Goal: Task Accomplishment & Management: Manage account settings

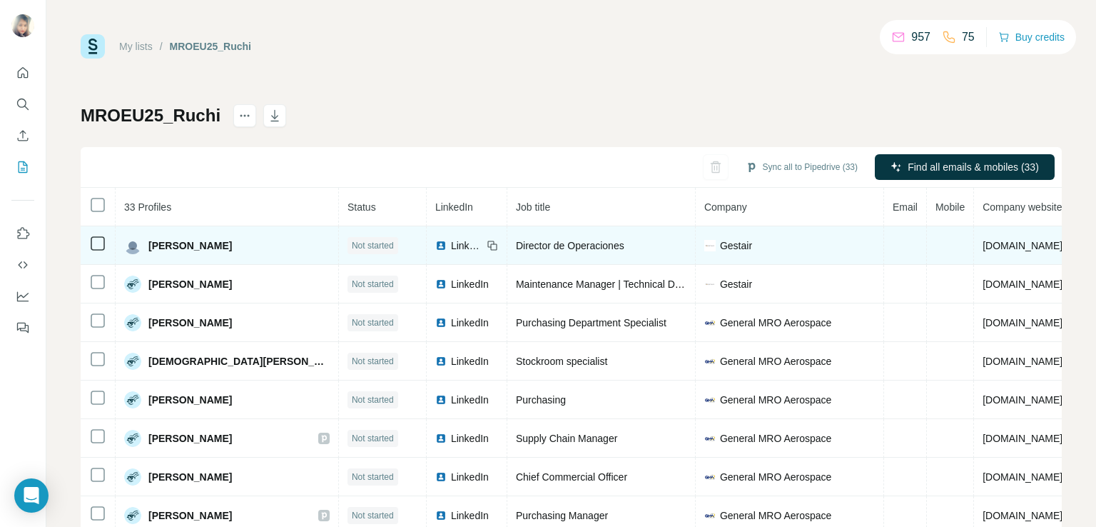
scroll to position [72, 0]
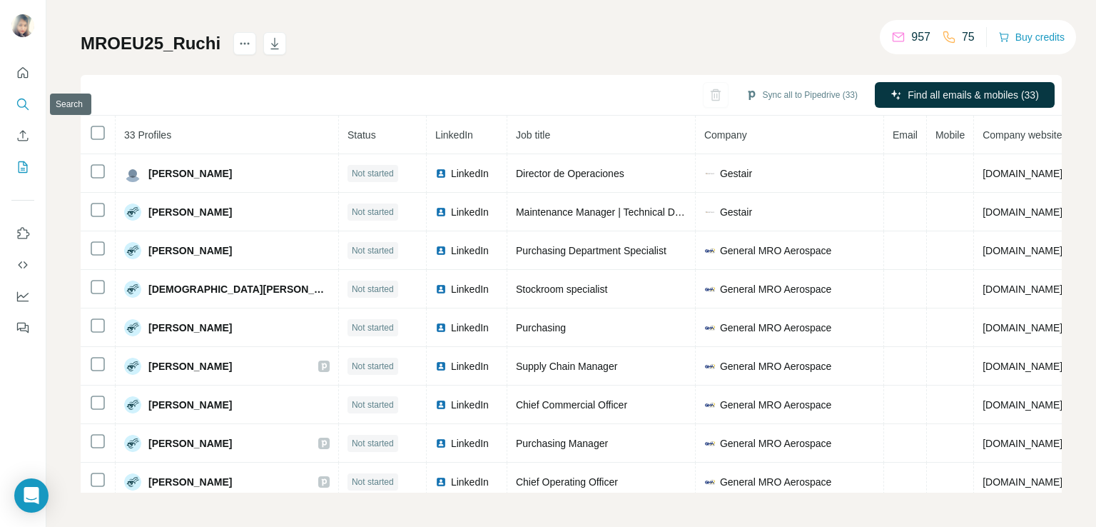
click at [20, 105] on icon "Search" at bounding box center [23, 104] width 14 height 14
click at [16, 103] on icon "Search" at bounding box center [23, 104] width 14 height 14
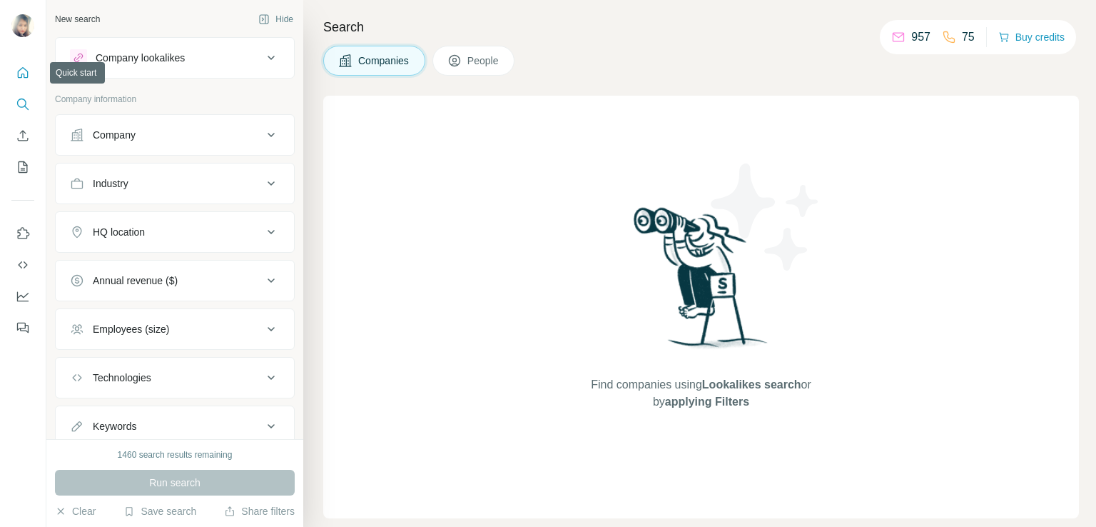
click at [26, 78] on icon "Quick start" at bounding box center [23, 72] width 11 height 11
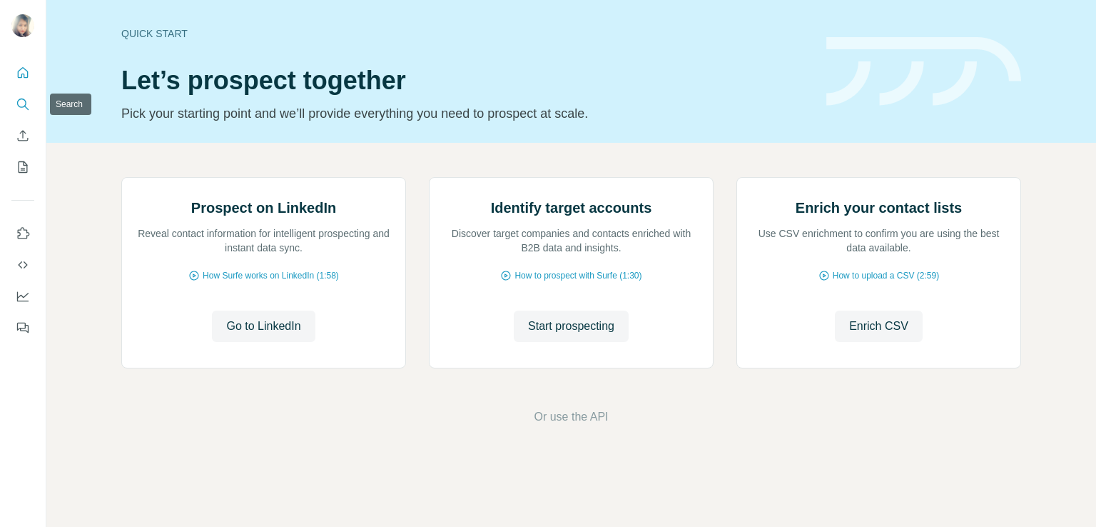
click at [25, 106] on icon "Search" at bounding box center [26, 108] width 4 height 4
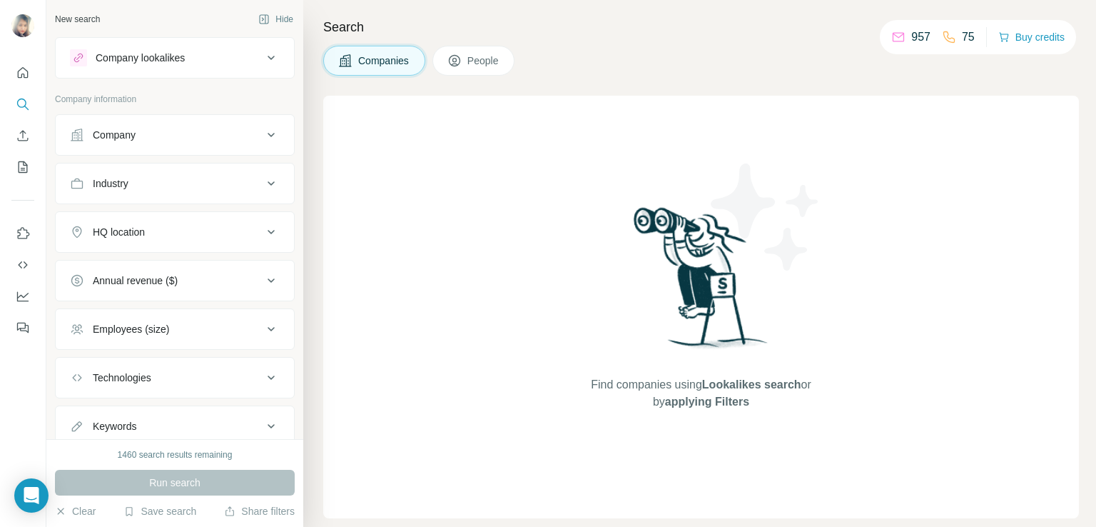
click at [144, 134] on div "Company" at bounding box center [166, 135] width 193 height 14
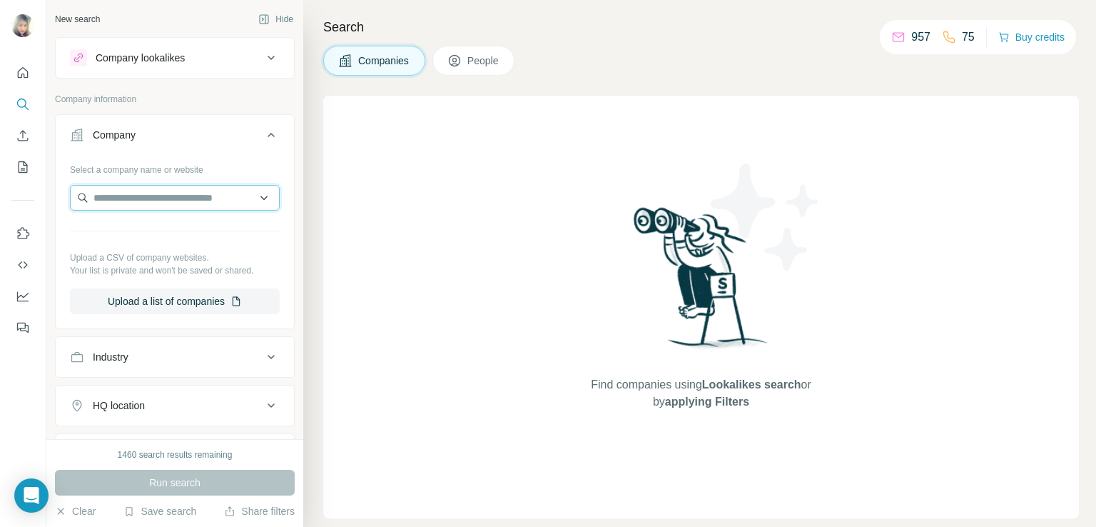
click at [133, 191] on input "text" at bounding box center [175, 198] width 210 height 26
paste input "**********"
drag, startPoint x: 234, startPoint y: 195, endPoint x: 51, endPoint y: 203, distance: 182.9
click at [51, 203] on div "**********" at bounding box center [174, 219] width 257 height 439
paste input "**********"
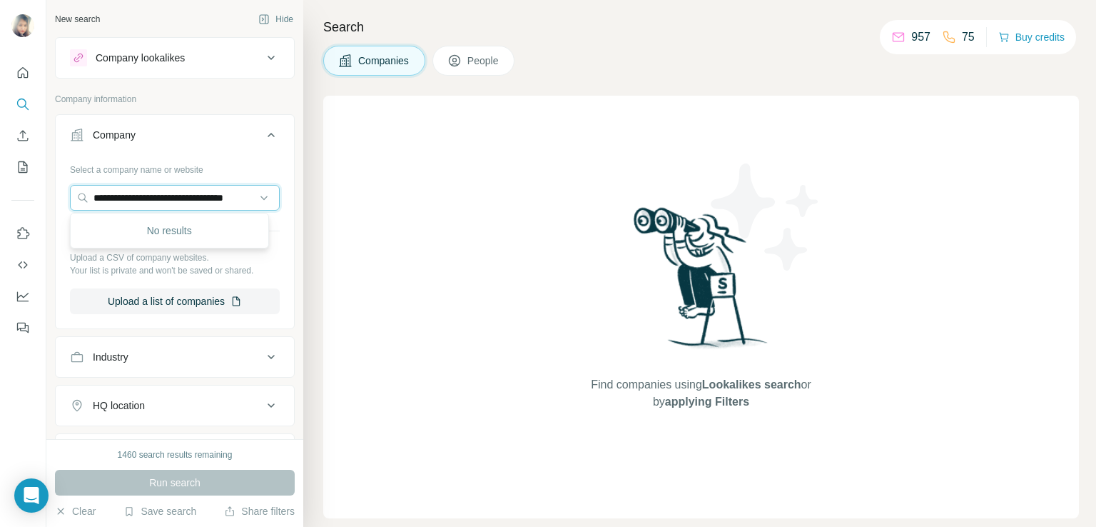
scroll to position [0, 43]
type input "**********"
click at [118, 241] on p "[DOMAIN_NAME]" at bounding box center [166, 242] width 111 height 13
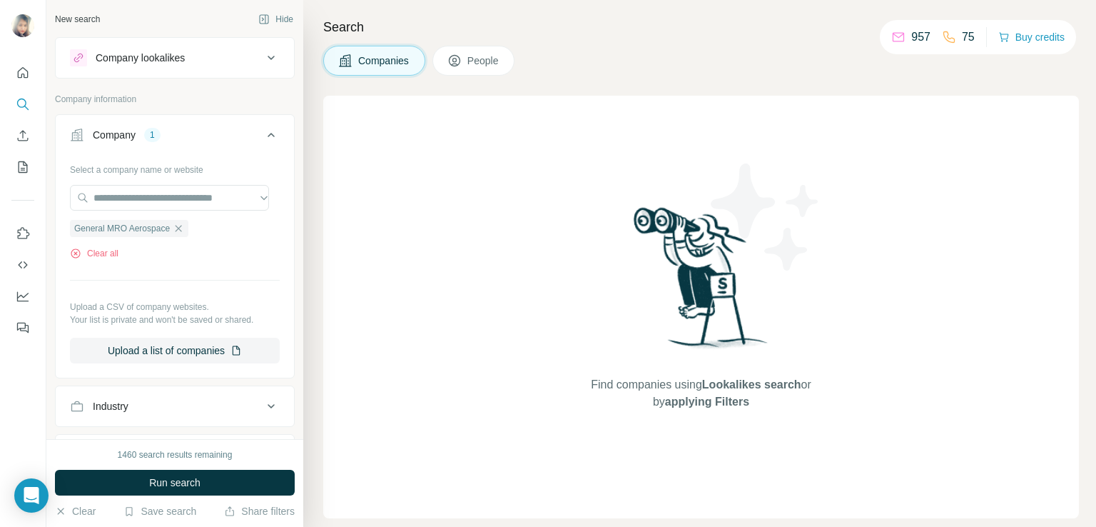
click at [483, 69] on button "People" at bounding box center [473, 61] width 83 height 30
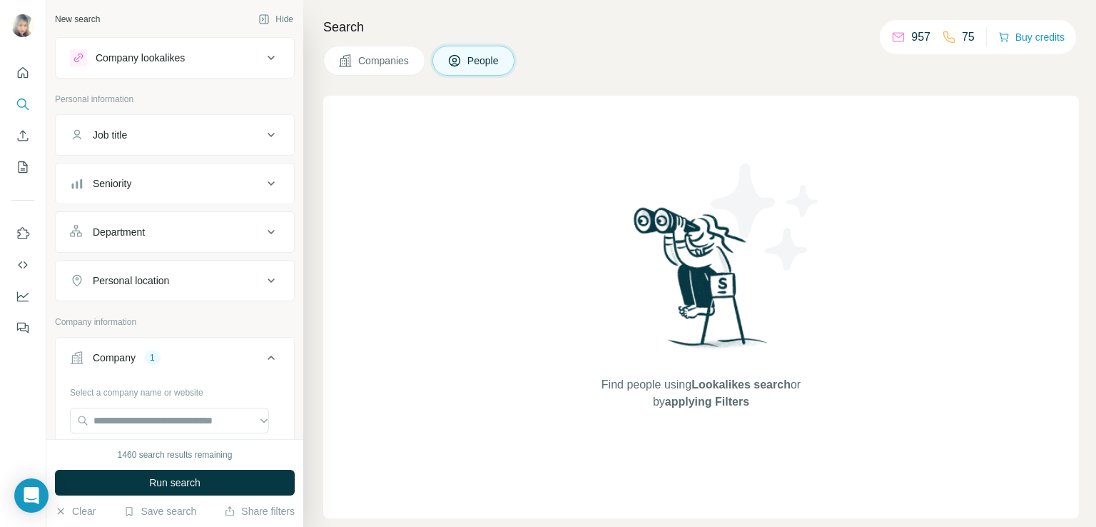
click at [208, 189] on div "Seniority" at bounding box center [166, 183] width 193 height 14
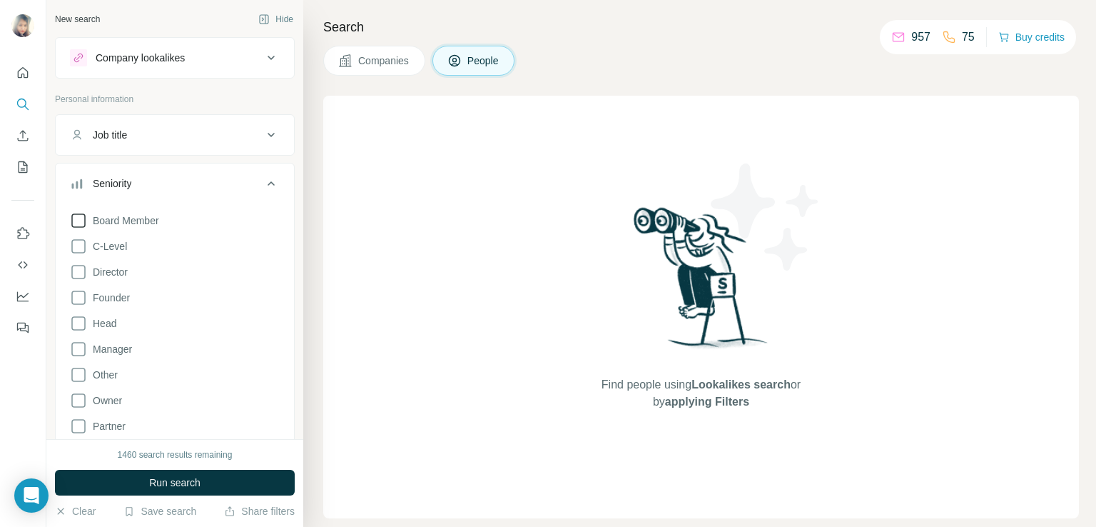
click at [86, 219] on icon at bounding box center [78, 220] width 17 height 17
click at [80, 245] on icon at bounding box center [78, 246] width 17 height 17
click at [80, 266] on icon at bounding box center [78, 271] width 17 height 17
click at [82, 317] on icon at bounding box center [78, 323] width 17 height 17
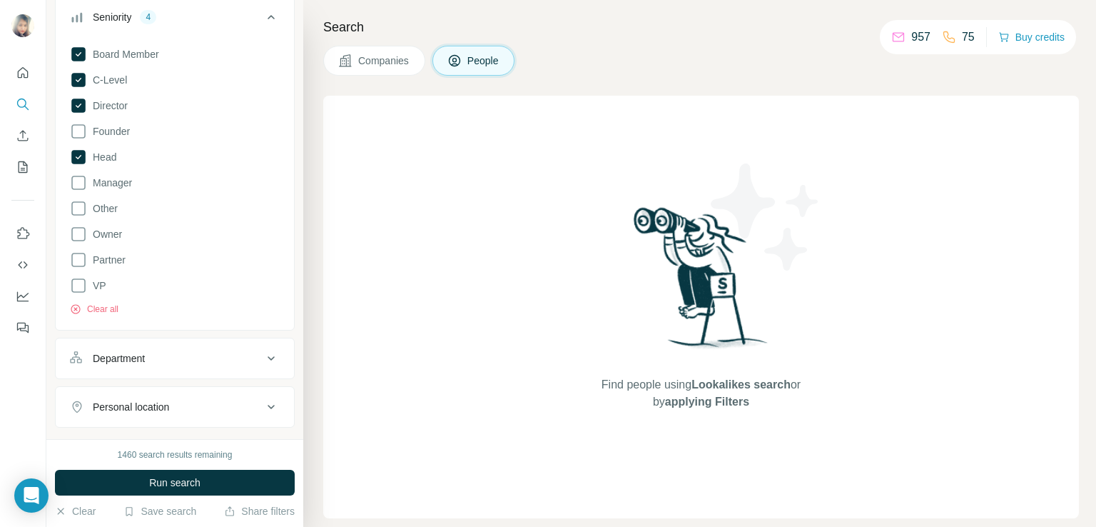
scroll to position [168, 0]
click at [161, 485] on span "Run search" at bounding box center [174, 482] width 51 height 14
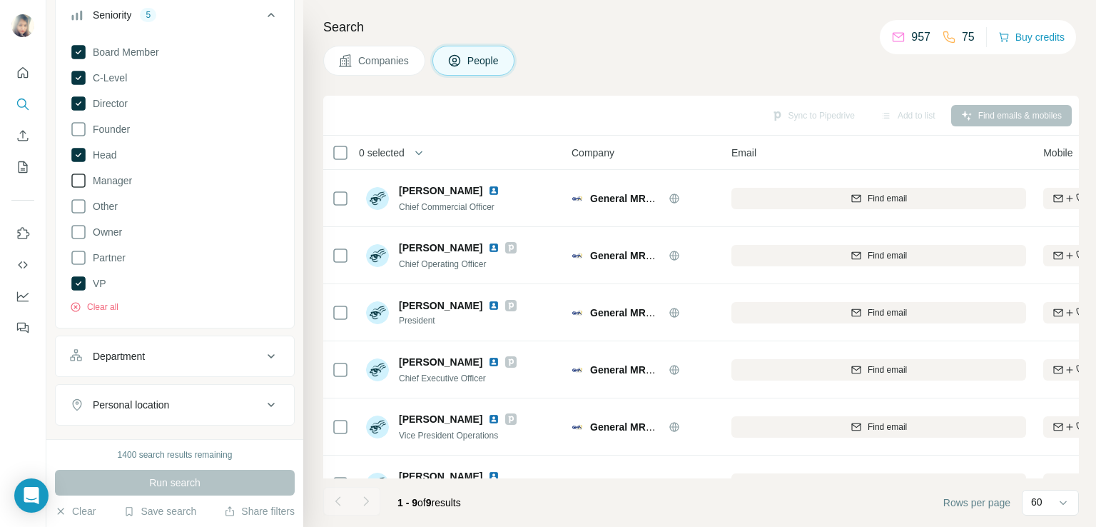
click at [71, 175] on icon at bounding box center [78, 180] width 14 height 14
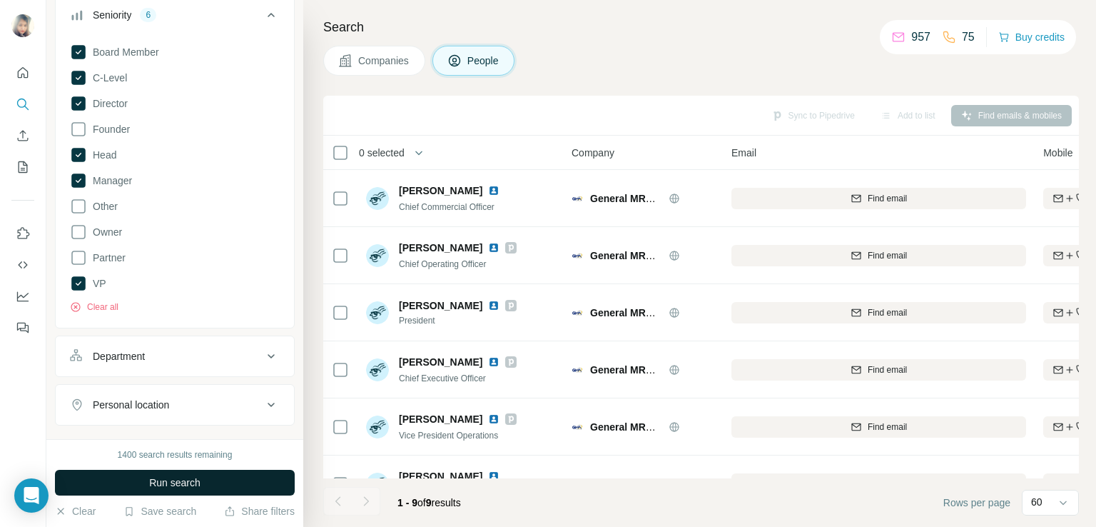
click at [162, 483] on span "Run search" at bounding box center [174, 482] width 51 height 14
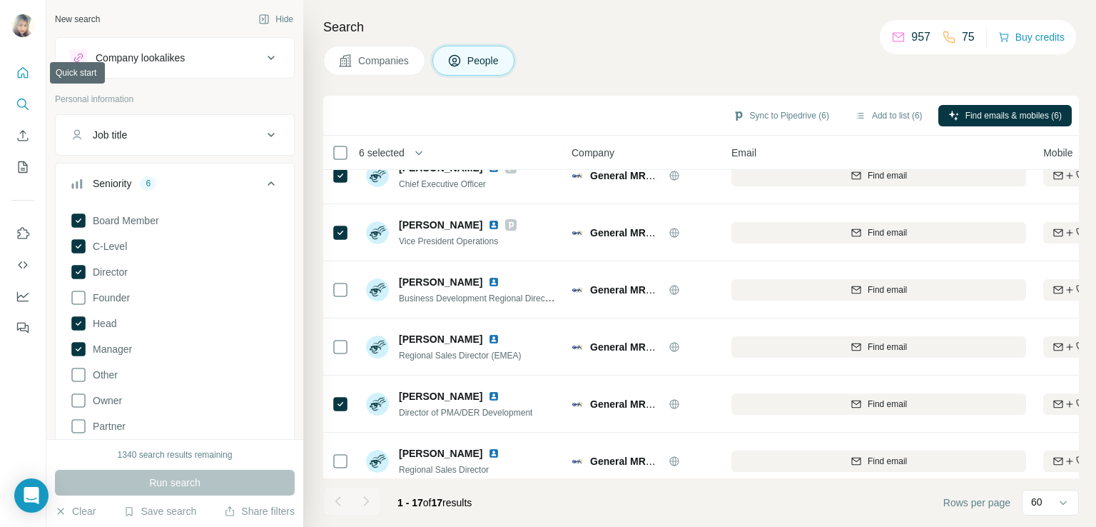
click at [19, 69] on icon "Quick start" at bounding box center [23, 73] width 14 height 14
click at [24, 72] on icon "Quick start" at bounding box center [23, 73] width 14 height 14
click at [23, 108] on icon "Search" at bounding box center [23, 104] width 14 height 14
click at [24, 81] on button "Quick start" at bounding box center [22, 73] width 23 height 26
click at [19, 72] on icon "Quick start" at bounding box center [23, 73] width 14 height 14
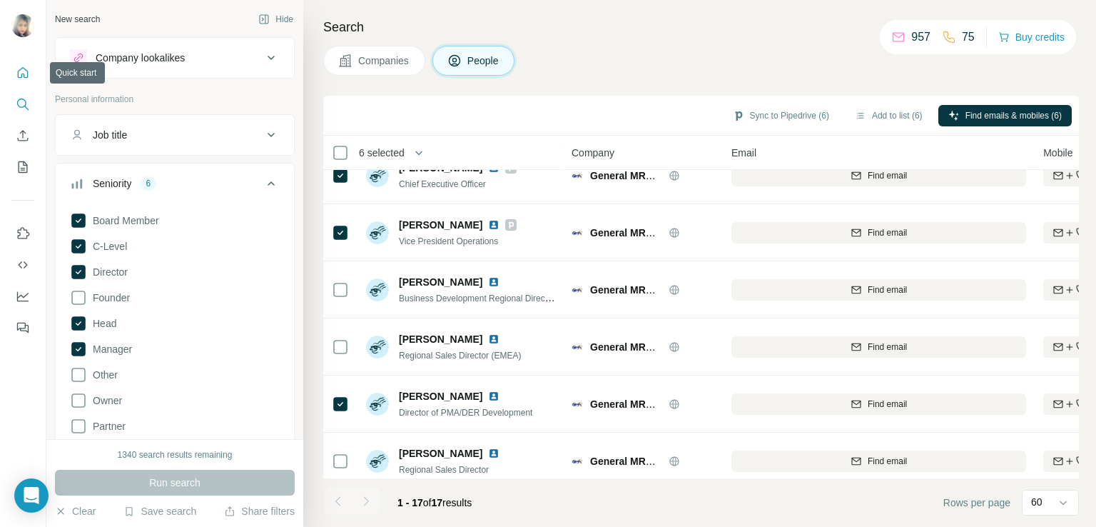
click at [19, 72] on icon "Quick start" at bounding box center [23, 73] width 14 height 14
click at [24, 98] on icon "Search" at bounding box center [23, 104] width 14 height 14
click at [25, 61] on button "Quick start" at bounding box center [22, 73] width 23 height 26
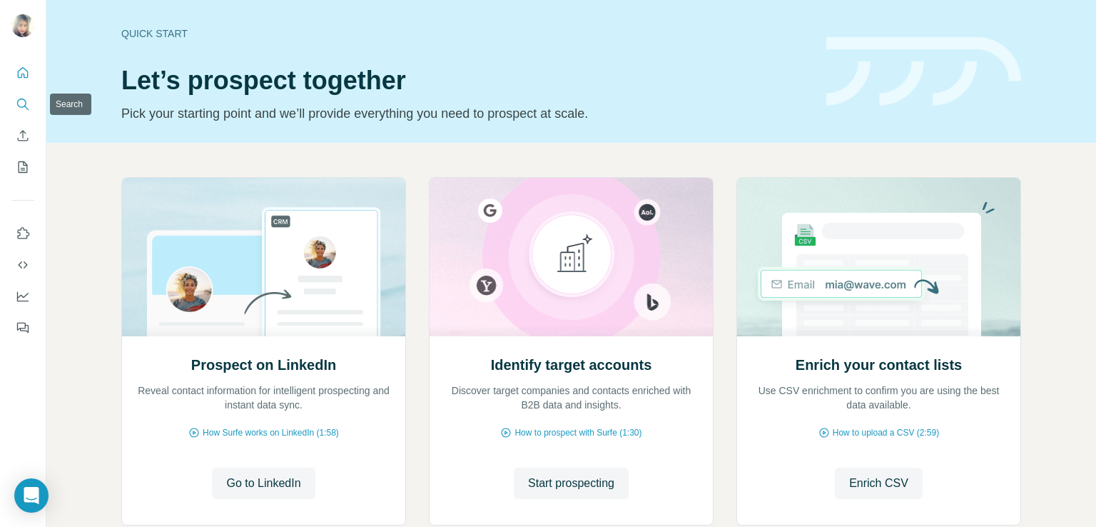
click at [20, 107] on icon "Search" at bounding box center [21, 102] width 9 height 9
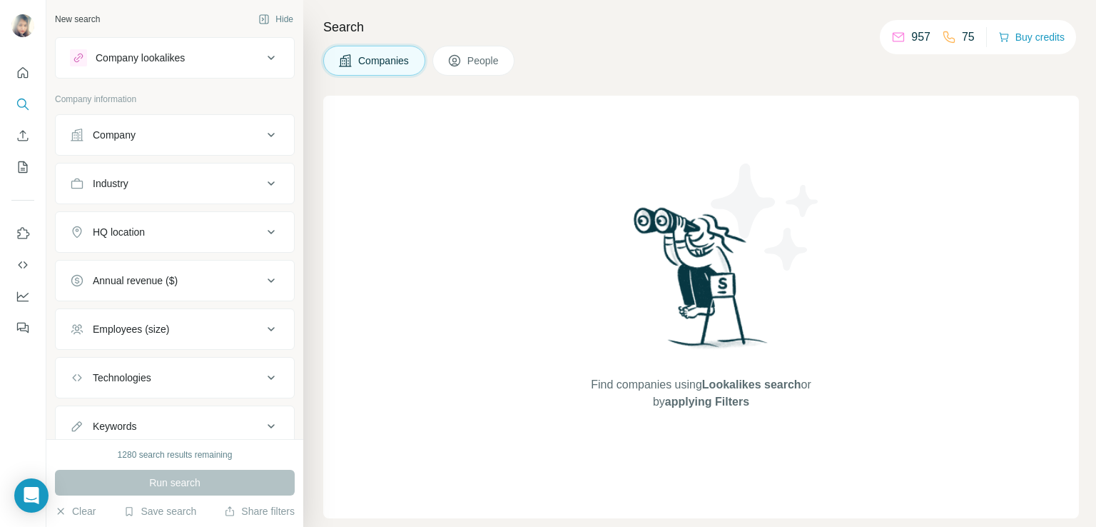
click at [161, 140] on div "Company" at bounding box center [166, 135] width 193 height 14
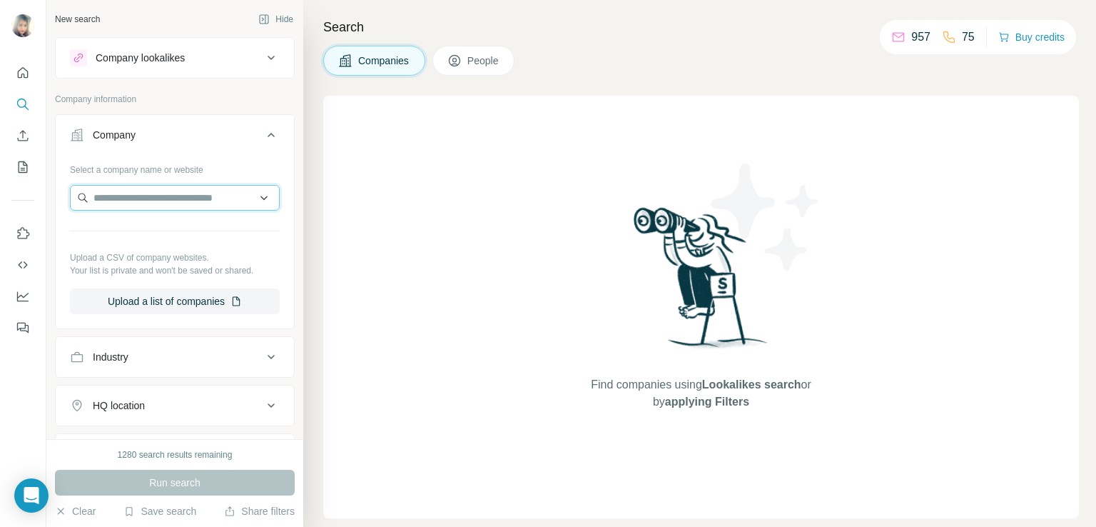
click at [124, 199] on input "text" at bounding box center [175, 198] width 210 height 26
paste input "**********"
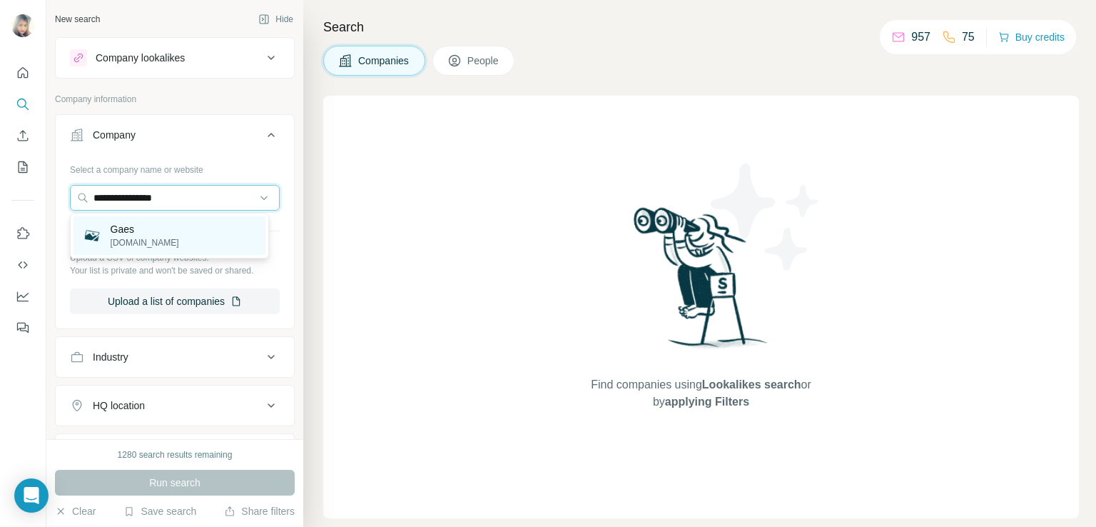
type input "**********"
click at [146, 236] on div "Gaes [DOMAIN_NAME]" at bounding box center [169, 235] width 192 height 39
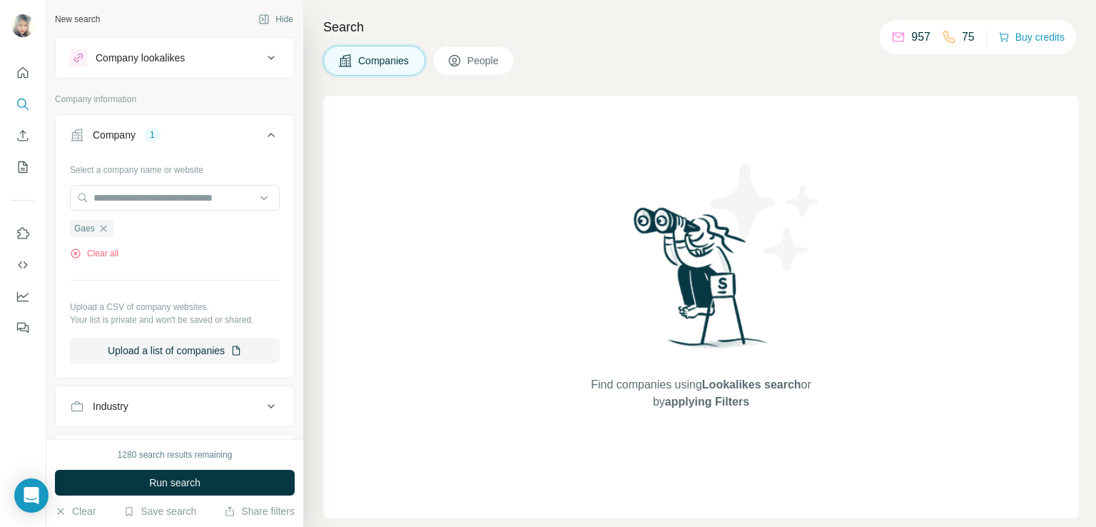
click at [460, 63] on icon at bounding box center [454, 61] width 14 height 14
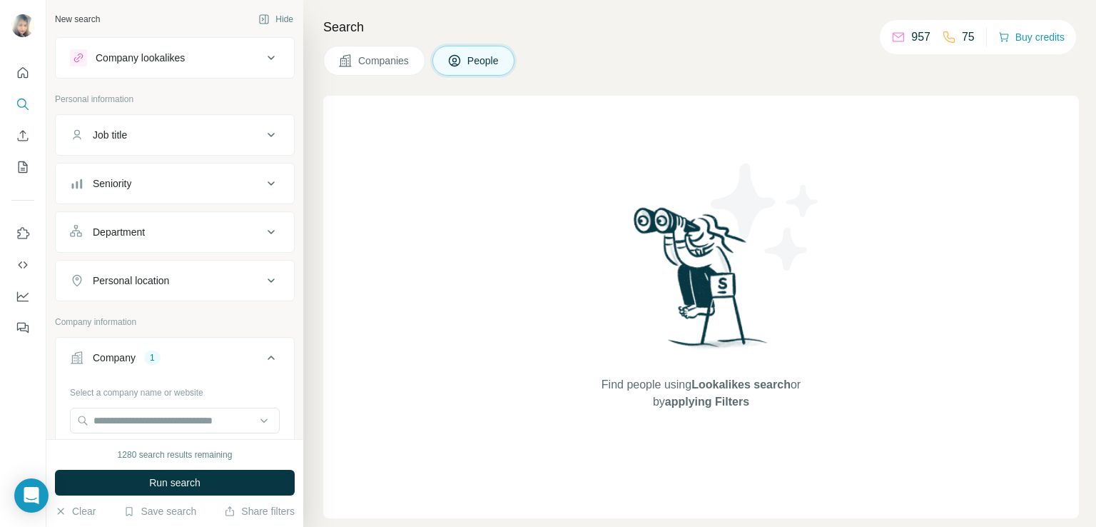
click at [222, 185] on div "Seniority" at bounding box center [166, 183] width 193 height 14
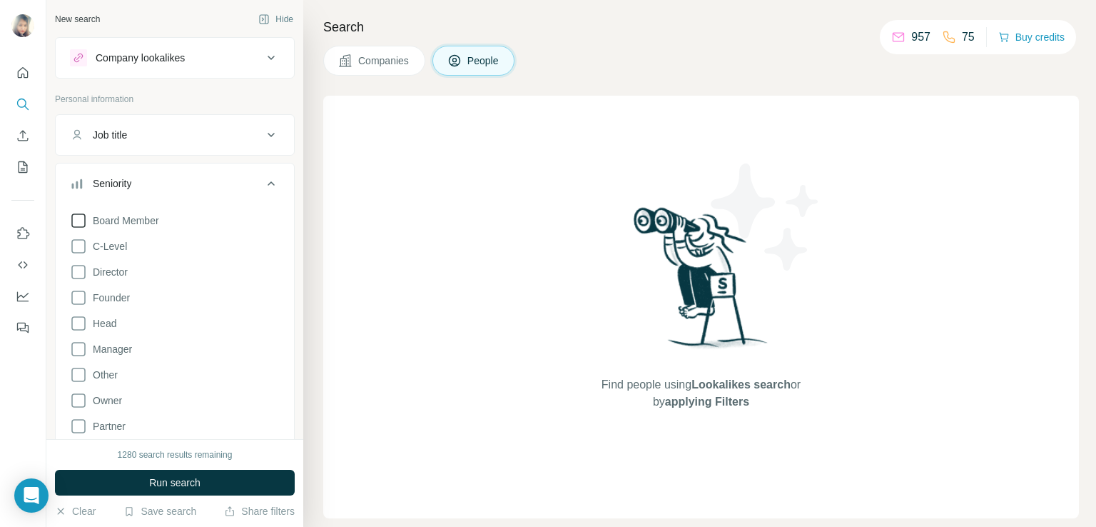
click at [108, 221] on span "Board Member" at bounding box center [123, 220] width 72 height 14
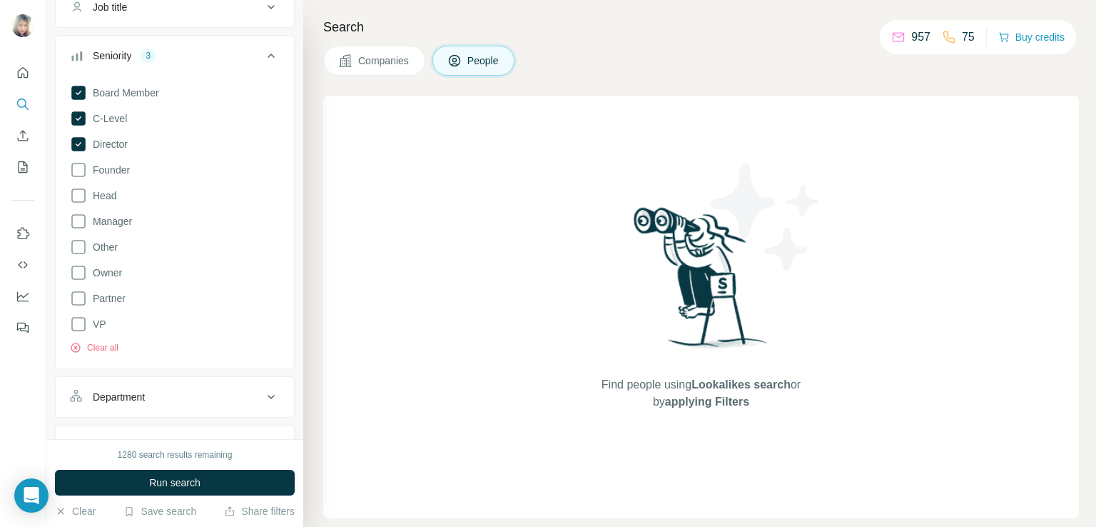
scroll to position [129, 0]
click at [78, 192] on icon at bounding box center [78, 194] width 17 height 17
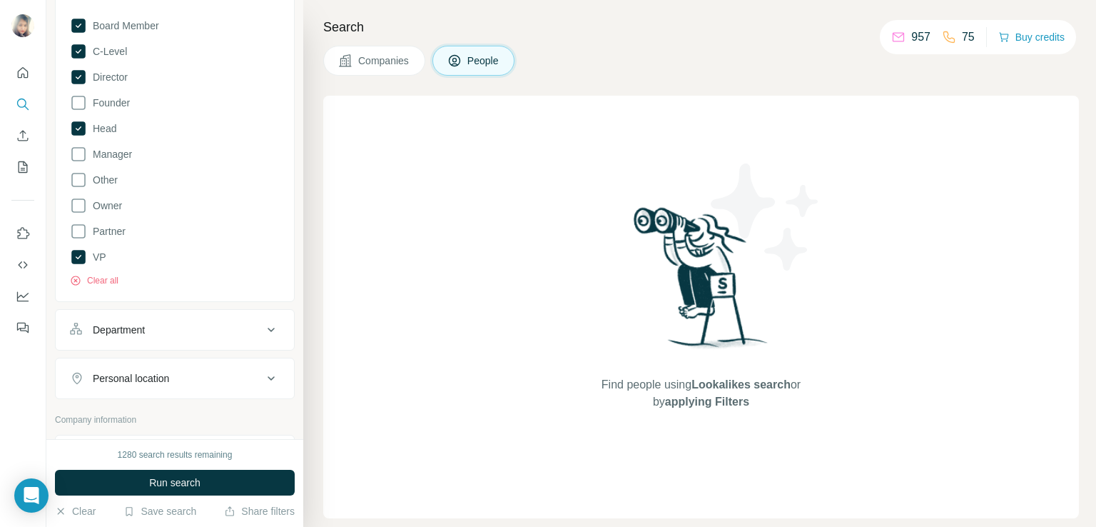
scroll to position [185, 0]
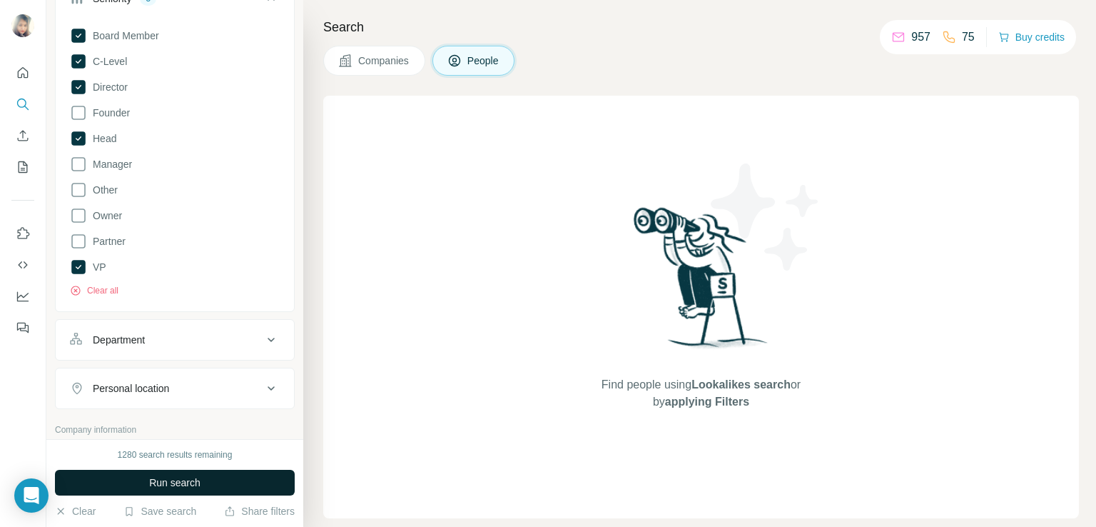
click at [140, 480] on button "Run search" at bounding box center [175, 482] width 240 height 26
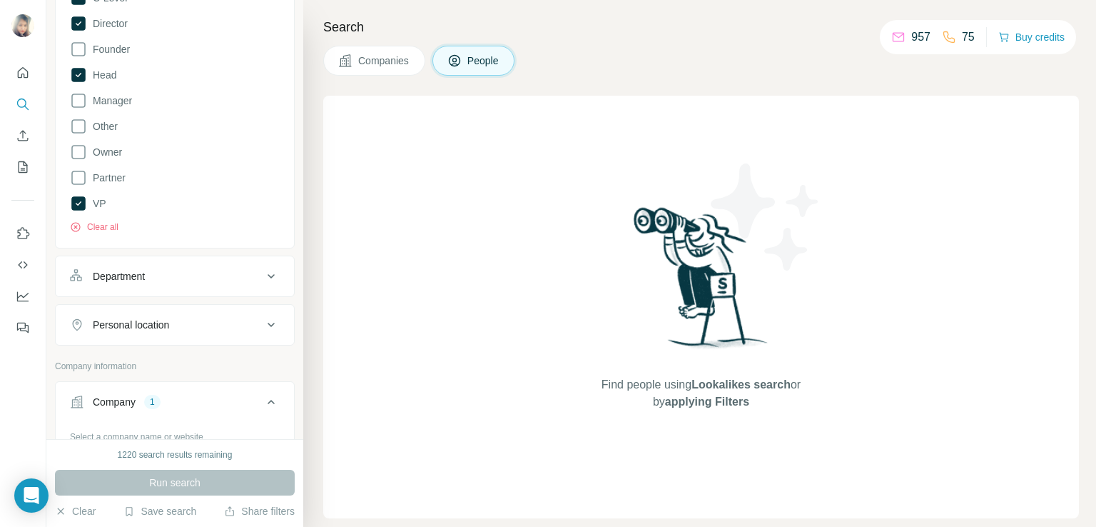
scroll to position [253, 0]
click at [106, 222] on button "Clear all" at bounding box center [94, 222] width 49 height 13
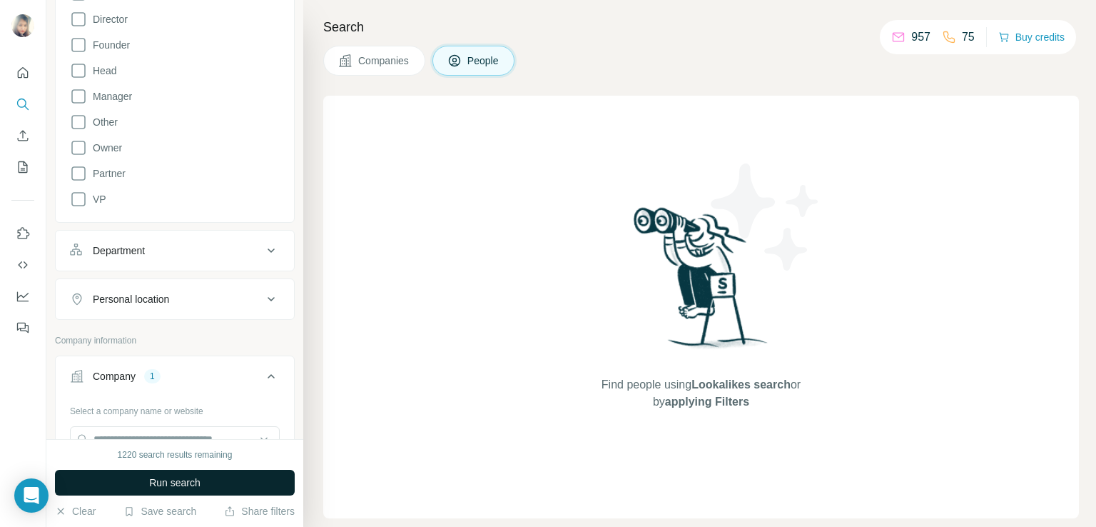
click at [162, 482] on span "Run search" at bounding box center [174, 482] width 51 height 14
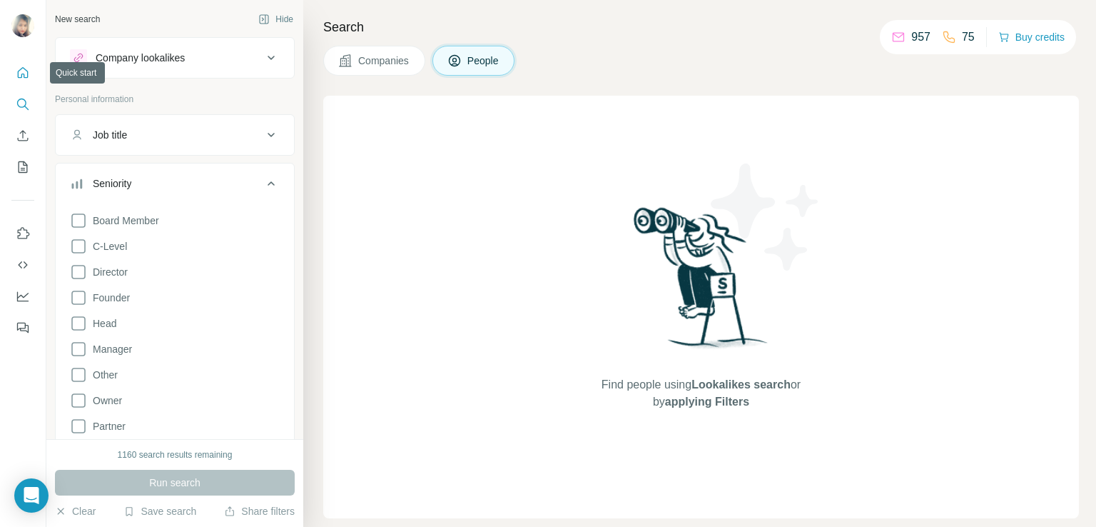
click at [30, 74] on button "Quick start" at bounding box center [22, 73] width 23 height 26
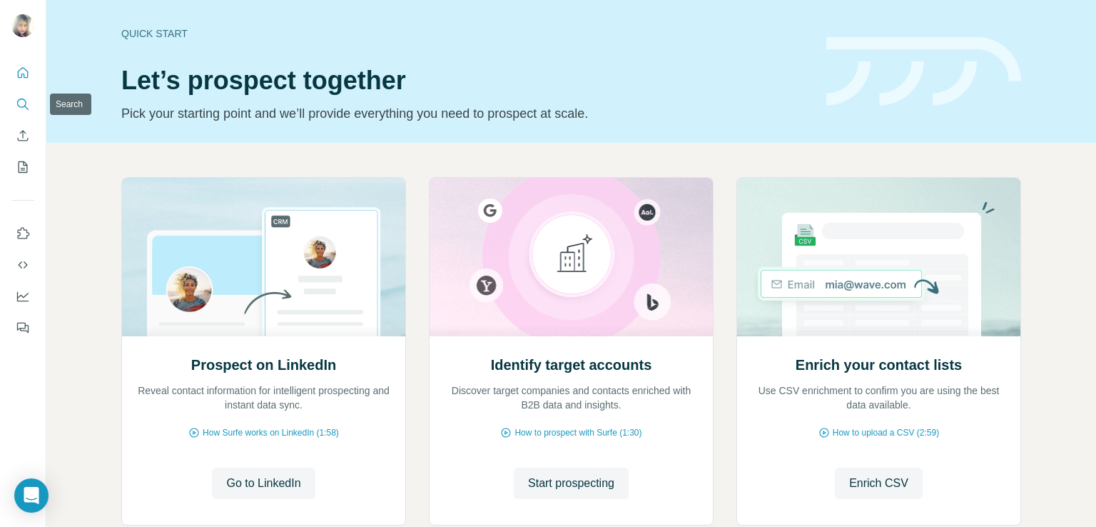
click at [21, 101] on icon "Search" at bounding box center [23, 104] width 14 height 14
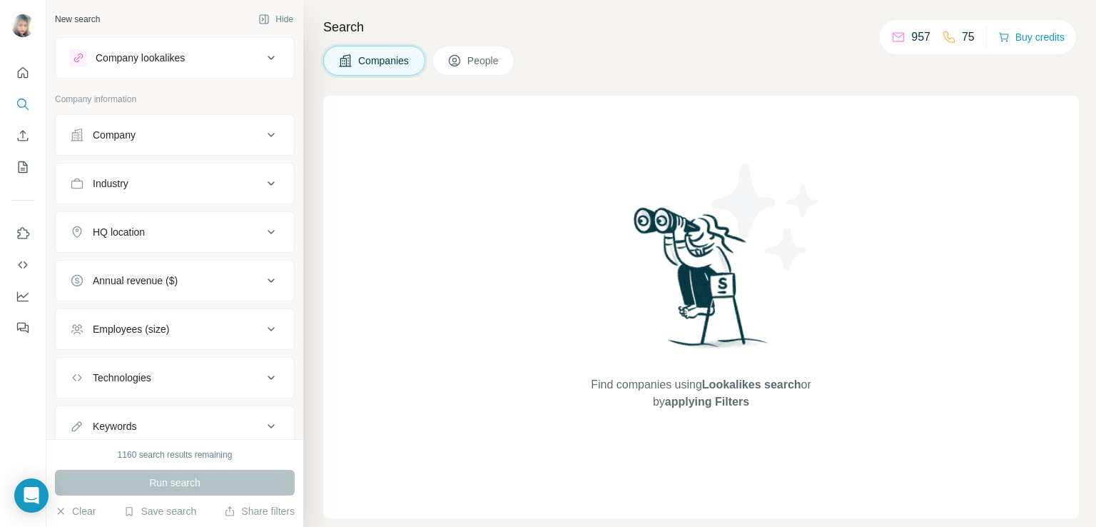
click at [121, 138] on div "Company" at bounding box center [114, 135] width 43 height 14
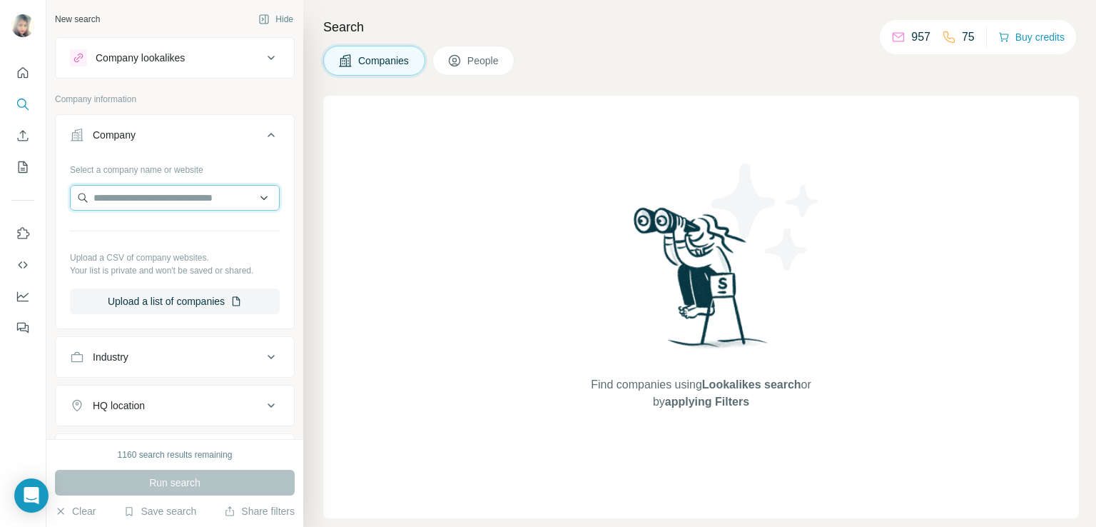
click at [113, 194] on input "text" at bounding box center [175, 198] width 210 height 26
paste input "**********"
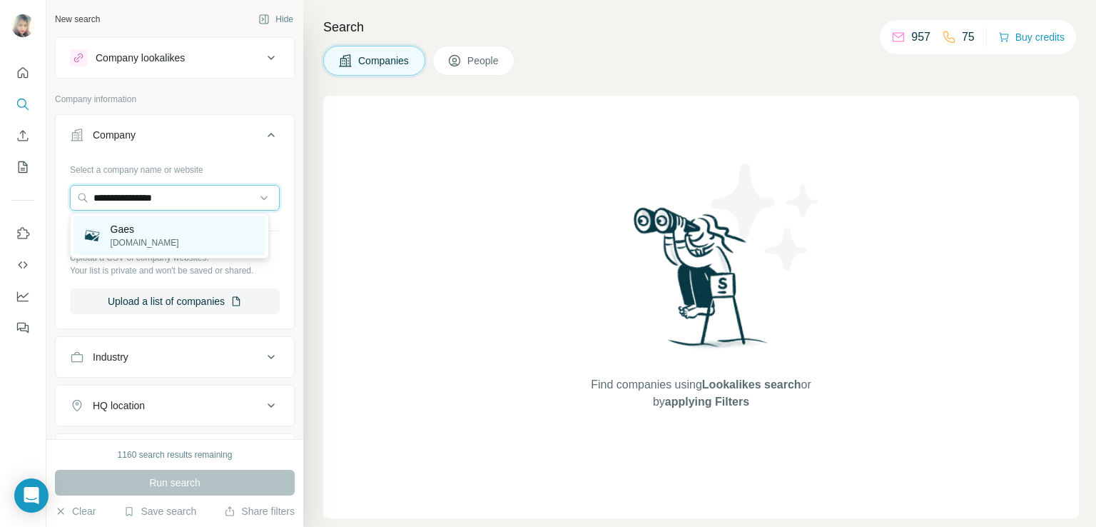
type input "**********"
click at [125, 242] on p "[DOMAIN_NAME]" at bounding box center [145, 242] width 68 height 13
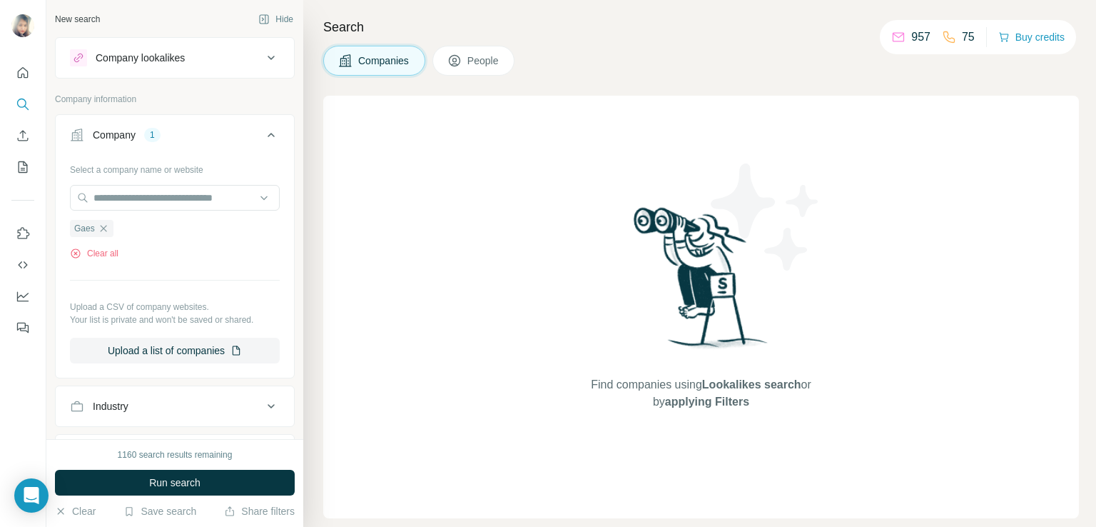
click at [469, 69] on button "People" at bounding box center [473, 61] width 83 height 30
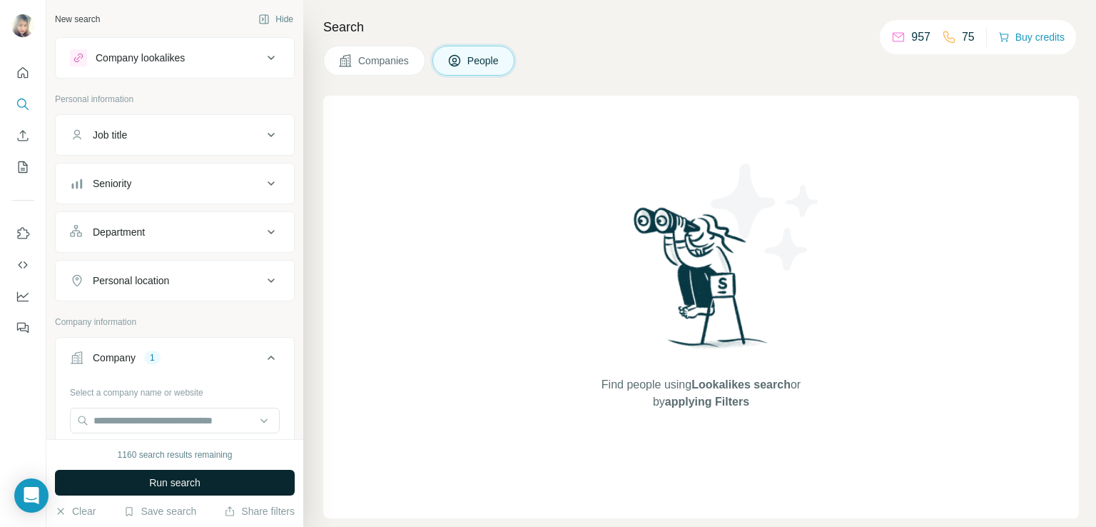
click at [146, 486] on button "Run search" at bounding box center [175, 482] width 240 height 26
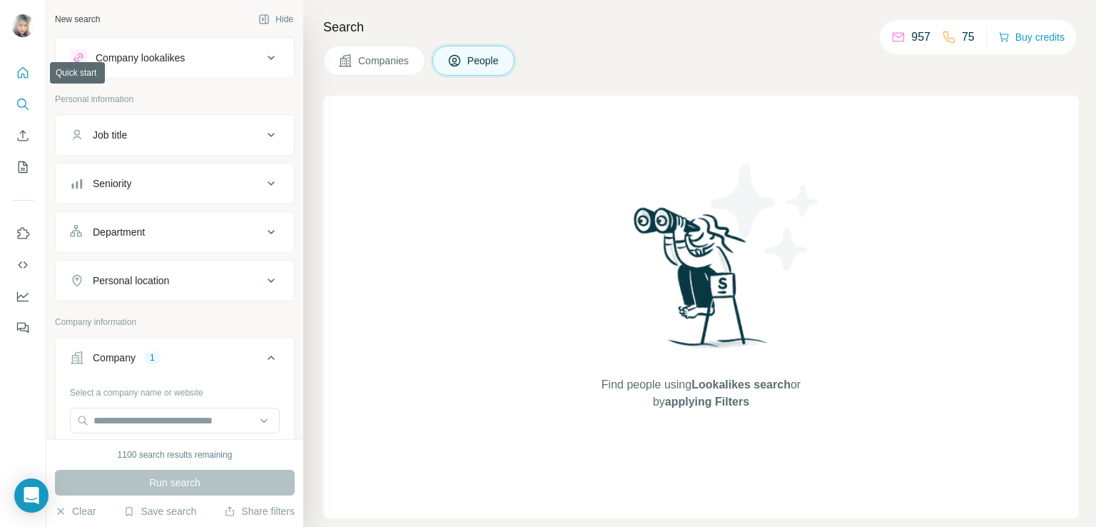
click at [25, 77] on icon "Quick start" at bounding box center [23, 72] width 11 height 11
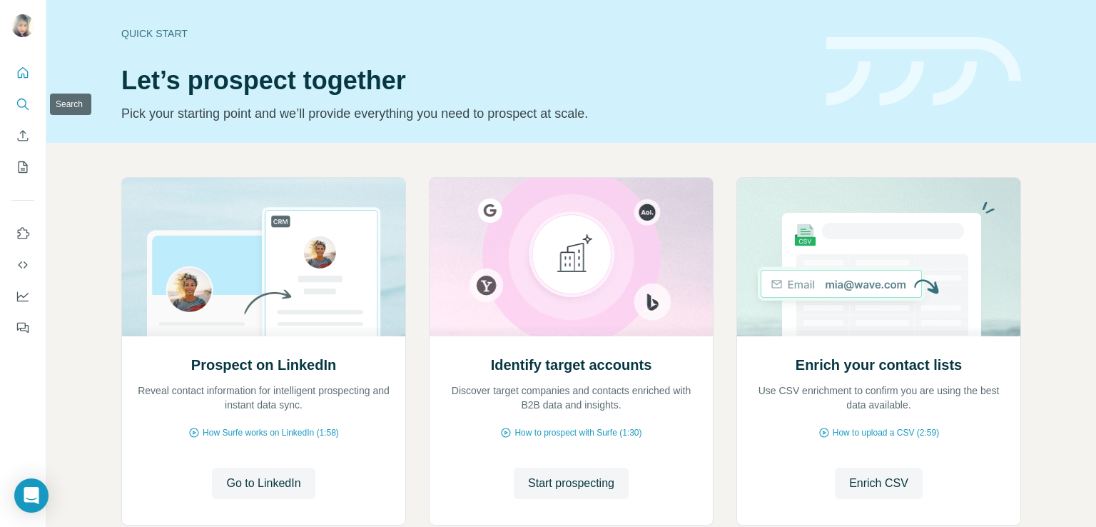
click at [26, 111] on icon "Search" at bounding box center [23, 104] width 14 height 14
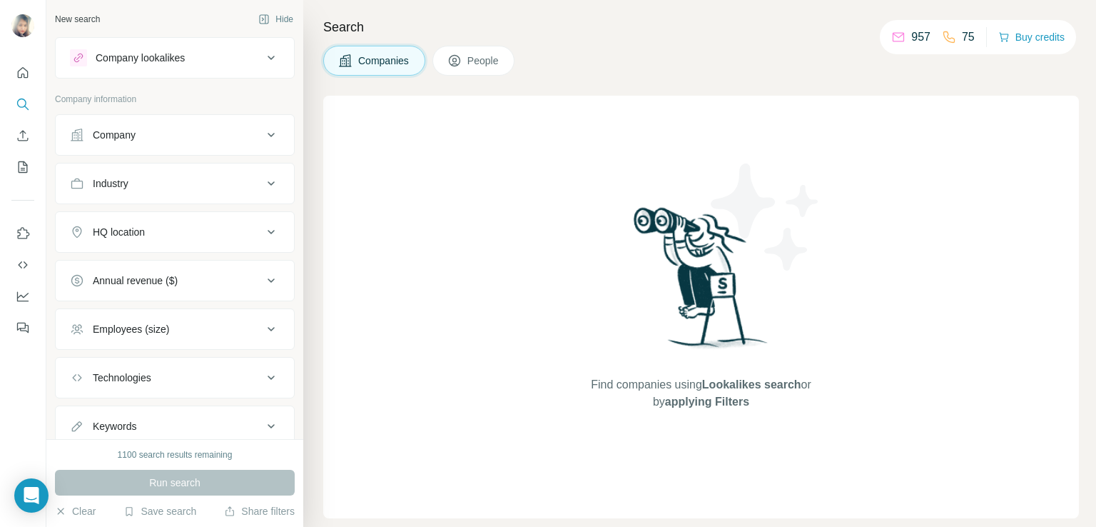
click at [161, 128] on div "Company" at bounding box center [166, 135] width 193 height 14
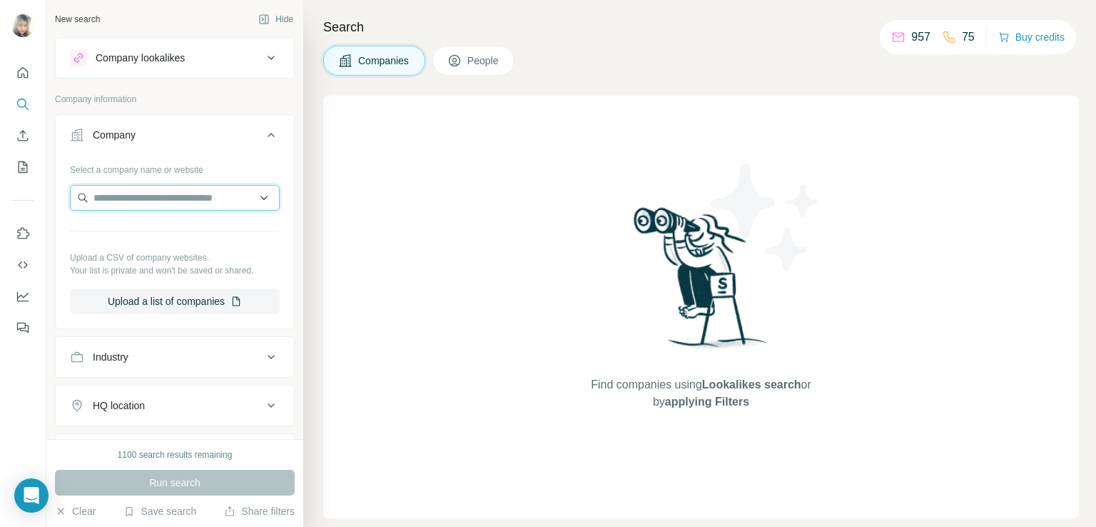
click at [126, 200] on input "text" at bounding box center [175, 198] width 210 height 26
paste input "**********"
type input "**********"
click at [379, 172] on div "Find companies using Lookalikes search or by applying Filters" at bounding box center [701, 307] width 756 height 422
click at [666, 63] on div "Companies People" at bounding box center [701, 61] width 756 height 30
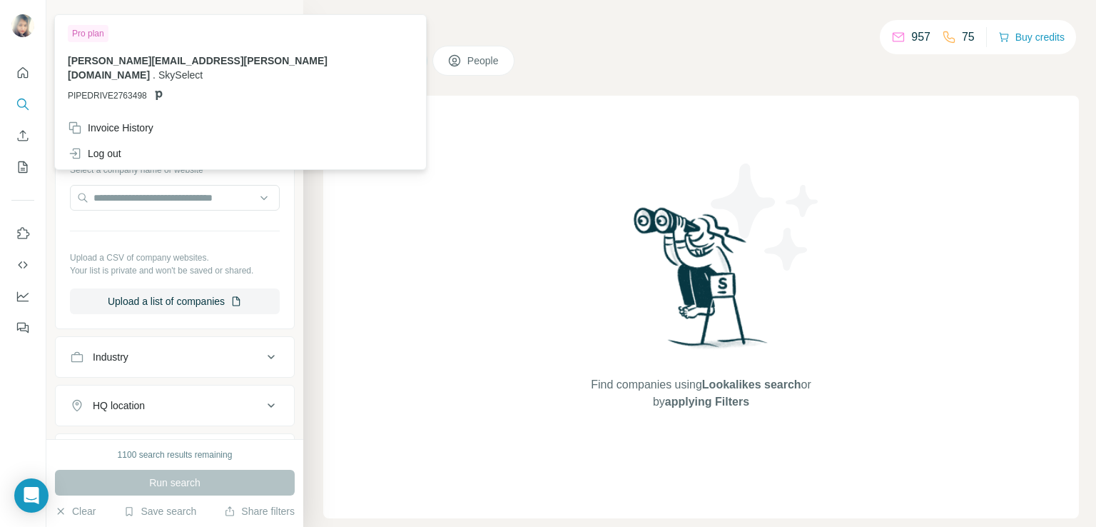
click at [24, 19] on img at bounding box center [22, 25] width 23 height 23
click at [19, 106] on icon "Search" at bounding box center [21, 102] width 9 height 9
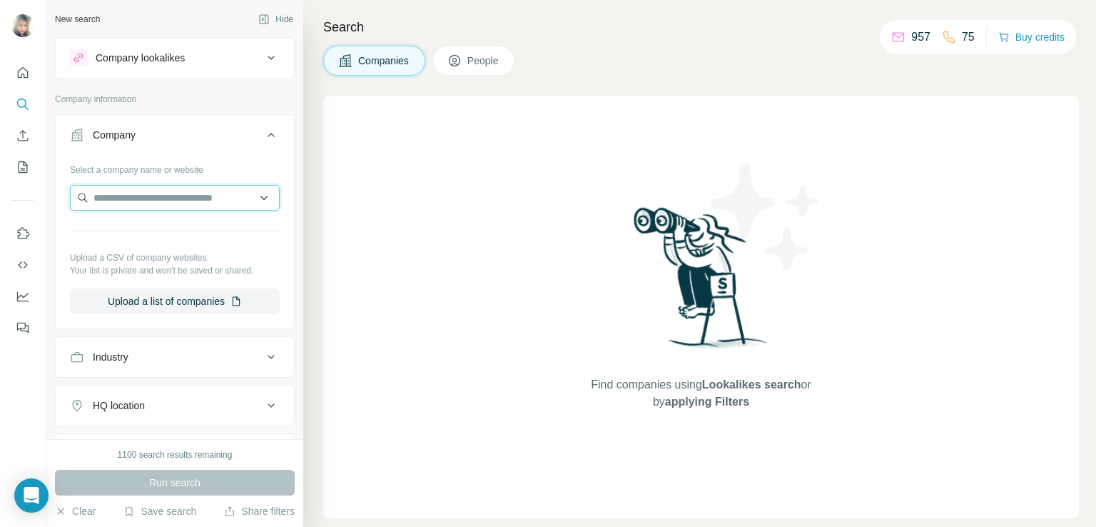
click at [115, 205] on input "text" at bounding box center [175, 198] width 210 height 26
paste input "**********"
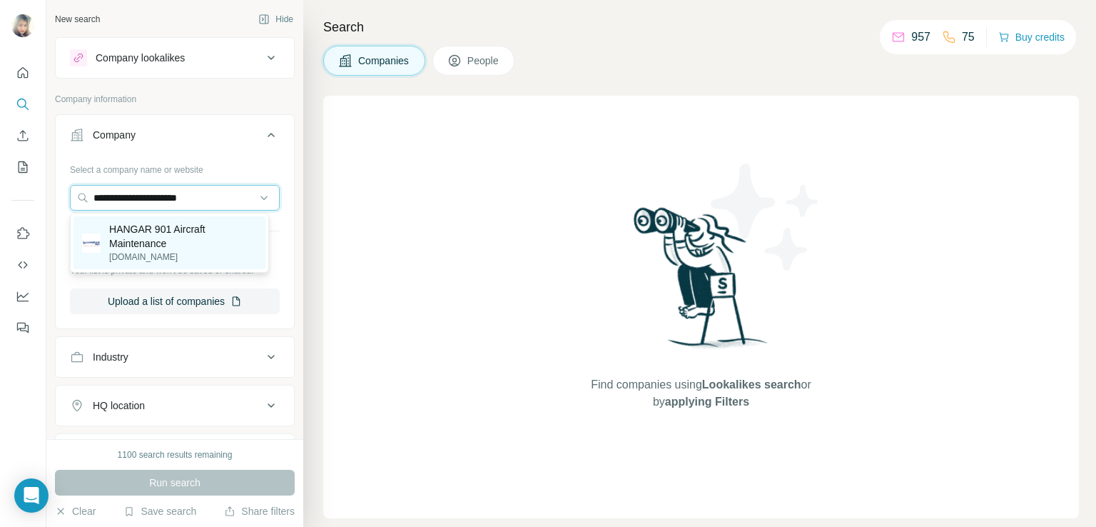
type input "**********"
click at [161, 233] on p "HANGAR 901 Aircraft Maintenance" at bounding box center [183, 236] width 148 height 29
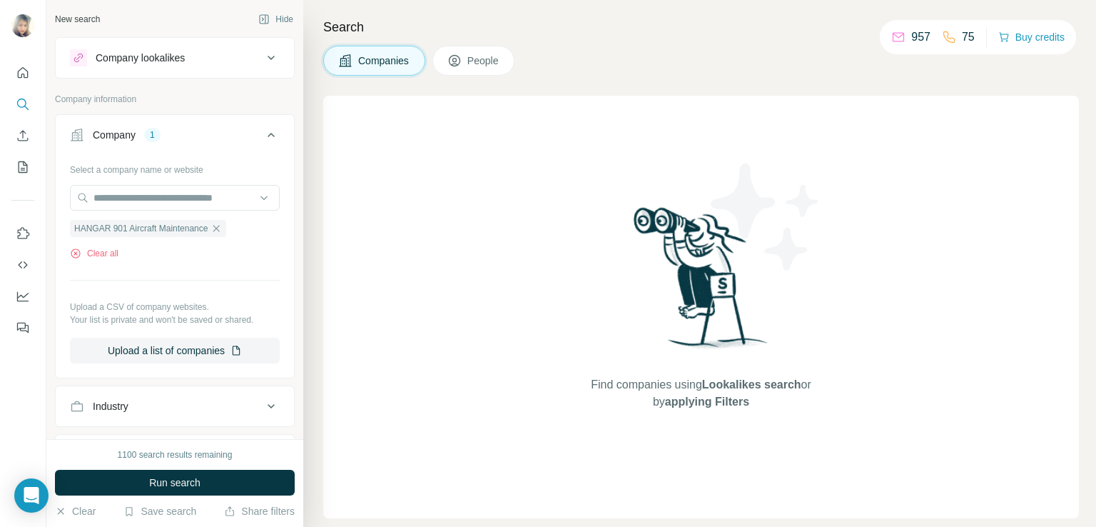
click at [482, 68] on button "People" at bounding box center [473, 61] width 83 height 30
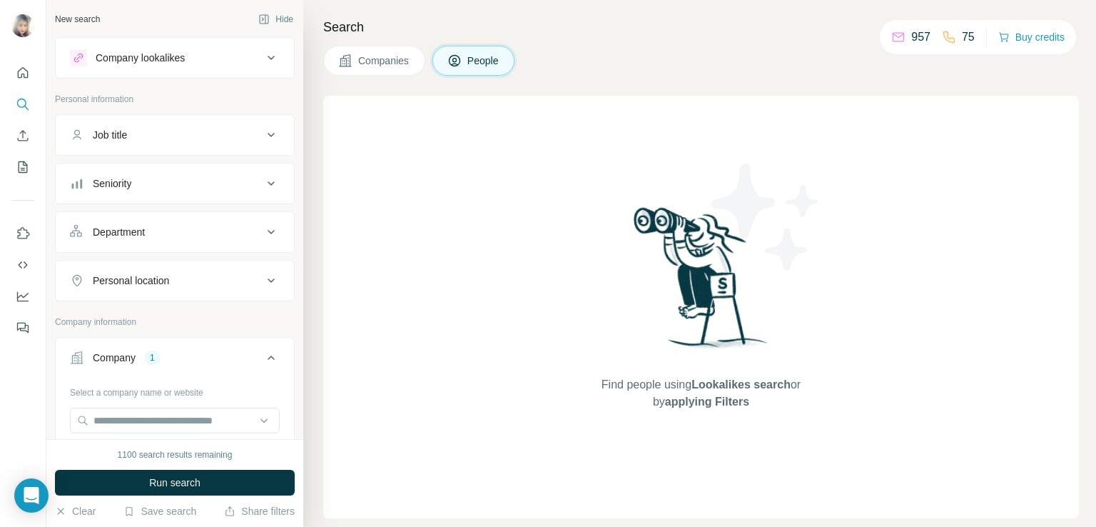
click at [177, 186] on div "Seniority" at bounding box center [166, 183] width 193 height 14
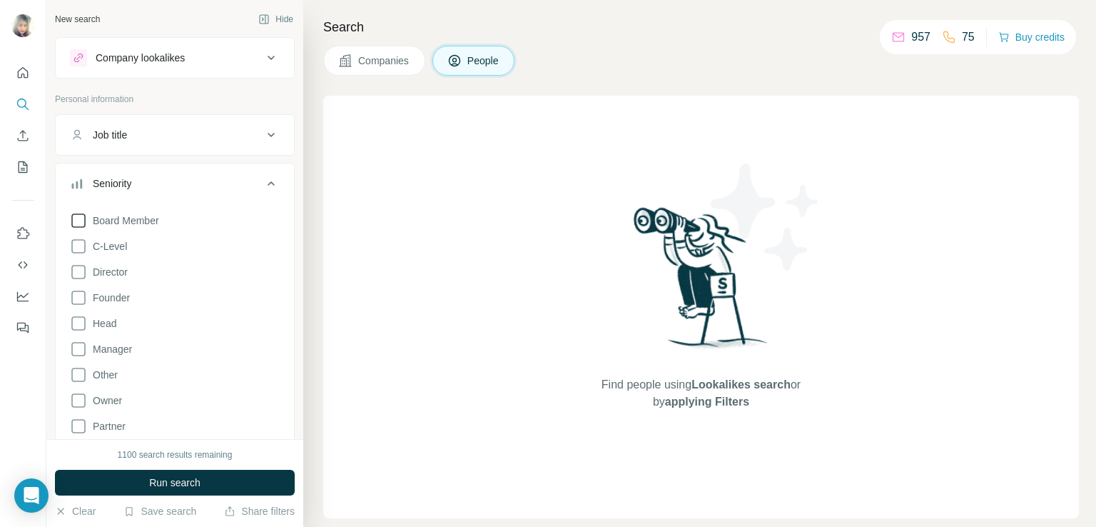
click at [97, 222] on span "Board Member" at bounding box center [123, 220] width 72 height 14
click at [90, 243] on span "C-Level" at bounding box center [107, 246] width 40 height 14
click at [86, 265] on icon at bounding box center [78, 271] width 17 height 17
click at [78, 301] on icon at bounding box center [78, 297] width 17 height 17
click at [78, 301] on icon at bounding box center [78, 297] width 14 height 14
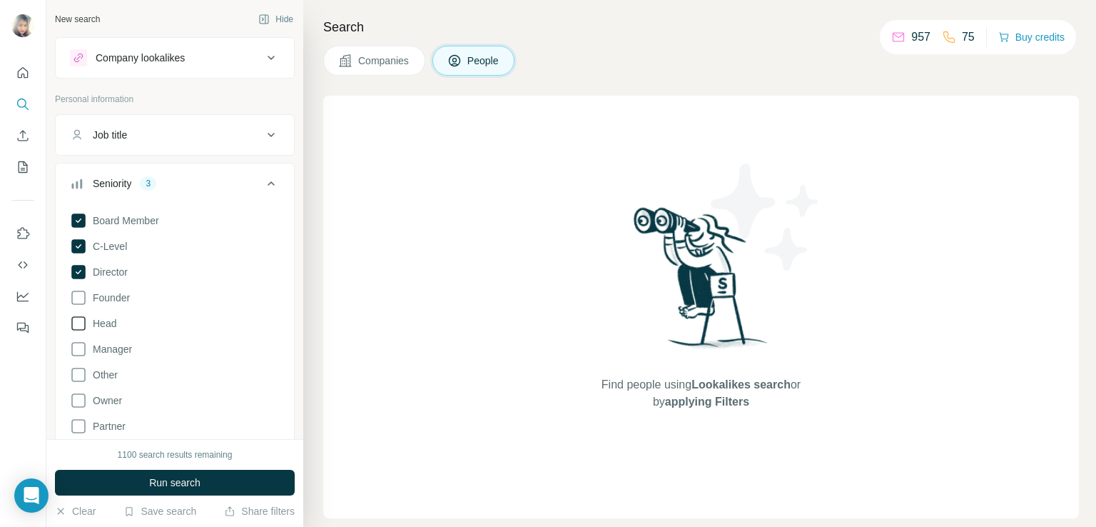
click at [77, 324] on icon at bounding box center [78, 323] width 17 height 17
click at [81, 352] on icon at bounding box center [78, 348] width 17 height 17
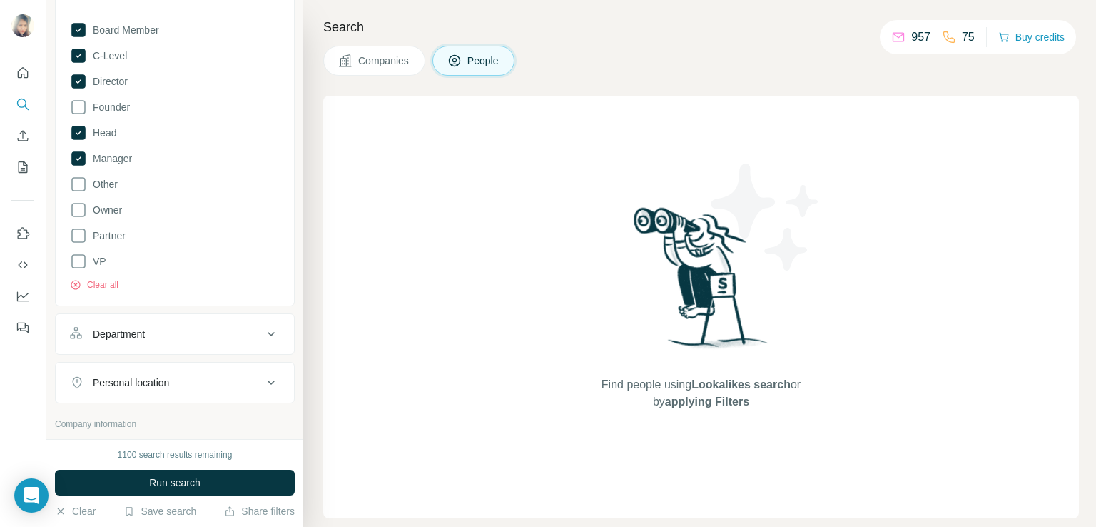
scroll to position [203, 0]
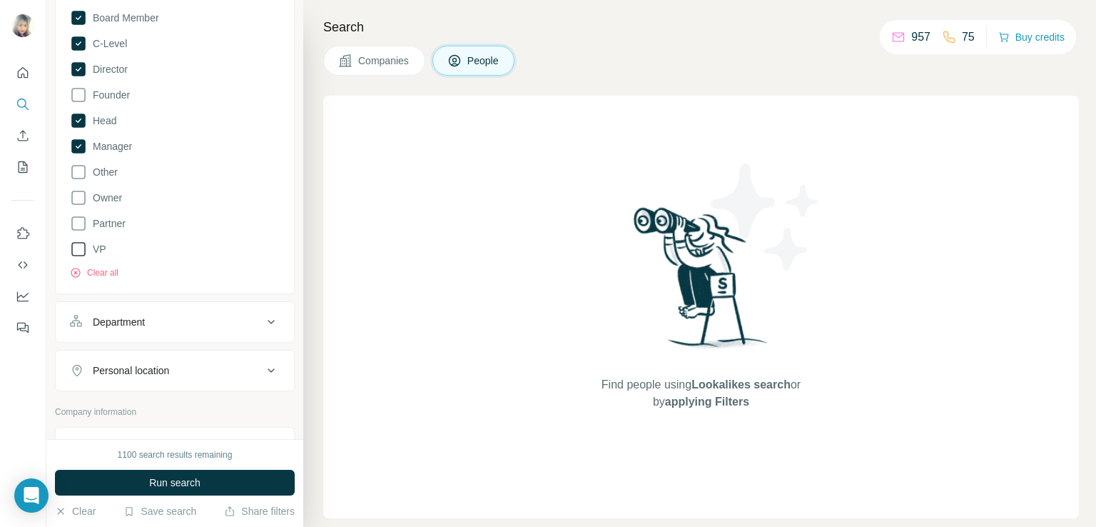
click at [77, 246] on icon at bounding box center [78, 248] width 17 height 17
click at [162, 480] on span "Run search" at bounding box center [174, 482] width 51 height 14
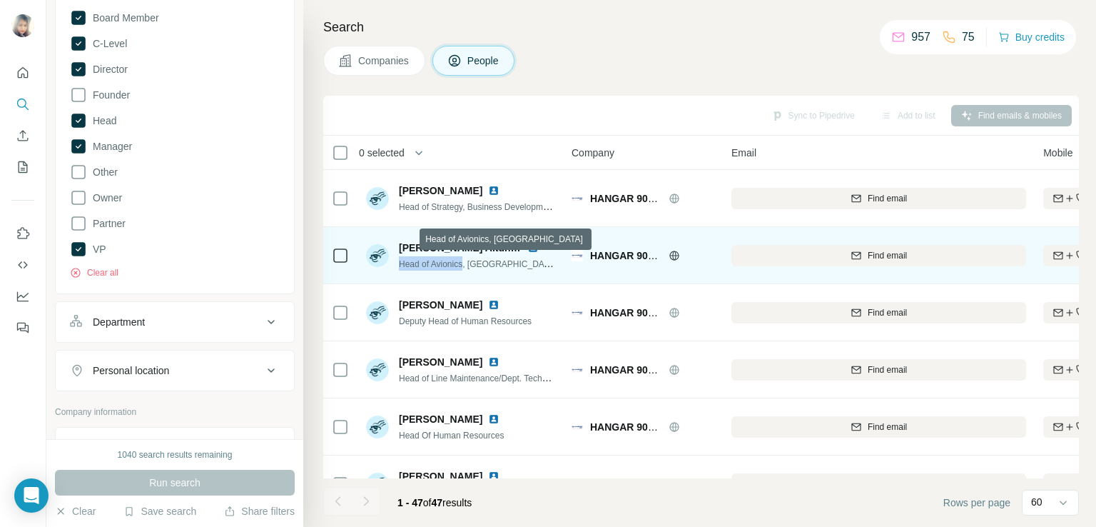
drag, startPoint x: 397, startPoint y: 263, endPoint x: 465, endPoint y: 267, distance: 67.9
click at [465, 267] on div "[PERSON_NAME], MSc Head of Avionics, [GEOGRAPHIC_DATA]" at bounding box center [461, 255] width 190 height 30
copy span "Head of Avionics"
click at [532, 246] on img at bounding box center [532, 247] width 11 height 11
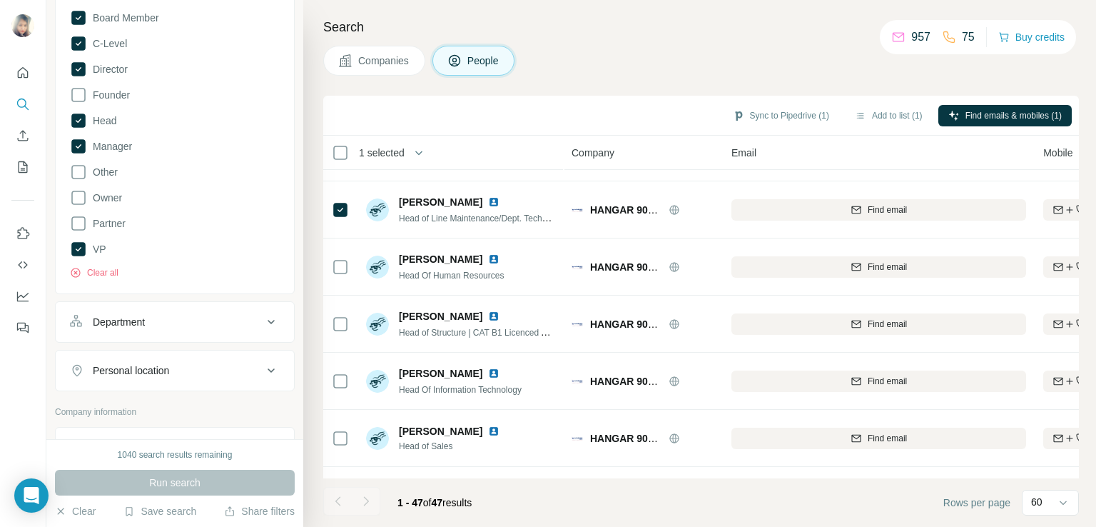
scroll to position [169, 0]
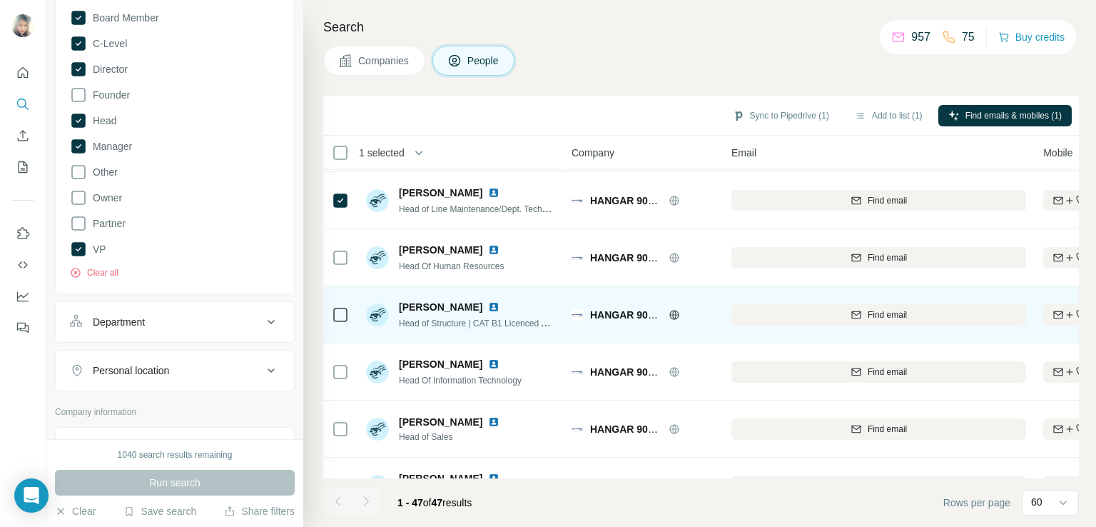
click at [488, 308] on img at bounding box center [493, 306] width 11 height 11
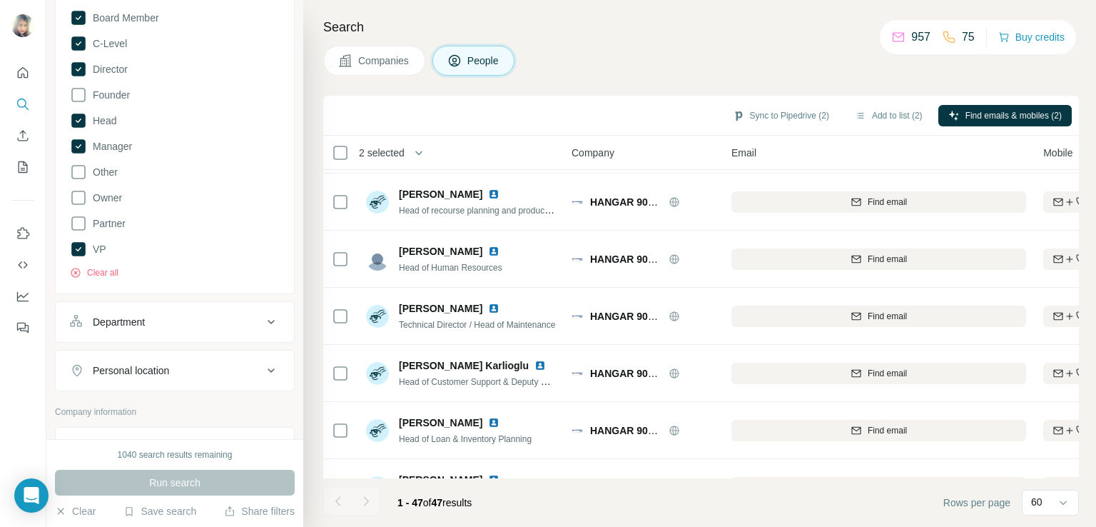
scroll to position [519, 0]
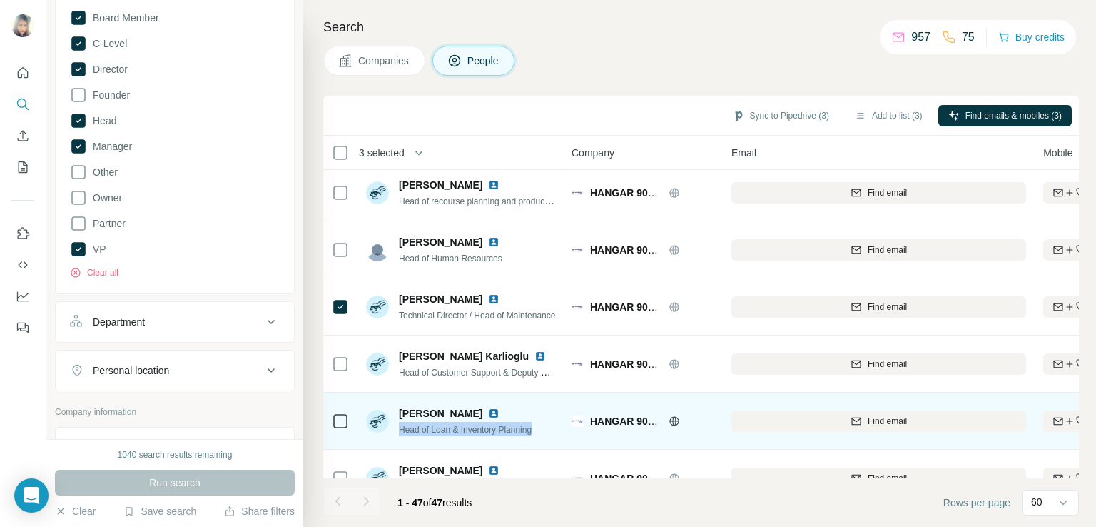
drag, startPoint x: 544, startPoint y: 426, endPoint x: 400, endPoint y: 429, distance: 144.2
click at [400, 429] on div "[PERSON_NAME] Head of Loan & Inventory Planning" at bounding box center [461, 420] width 190 height 39
copy span "Head of Loan & Inventory Planning"
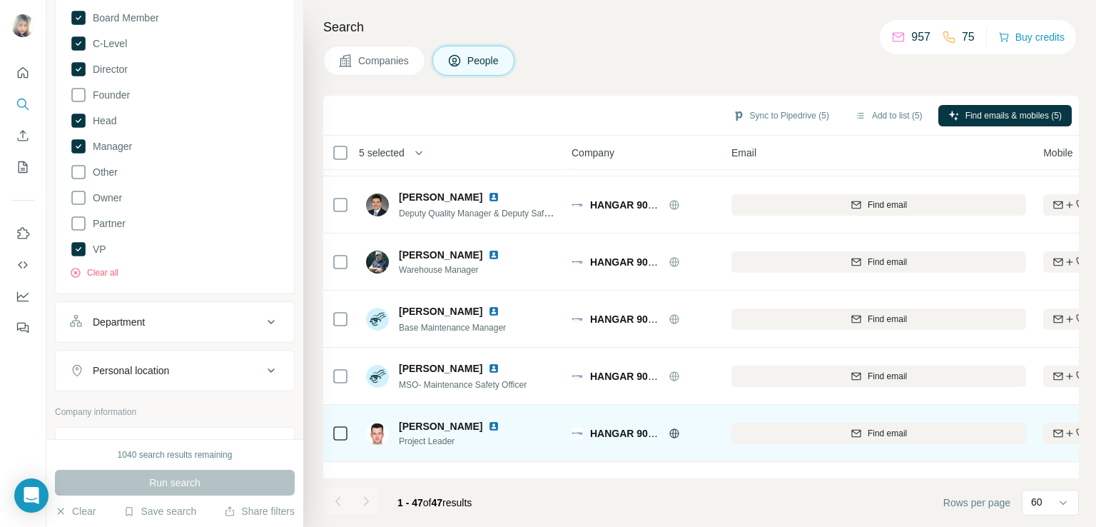
scroll to position [2053, 0]
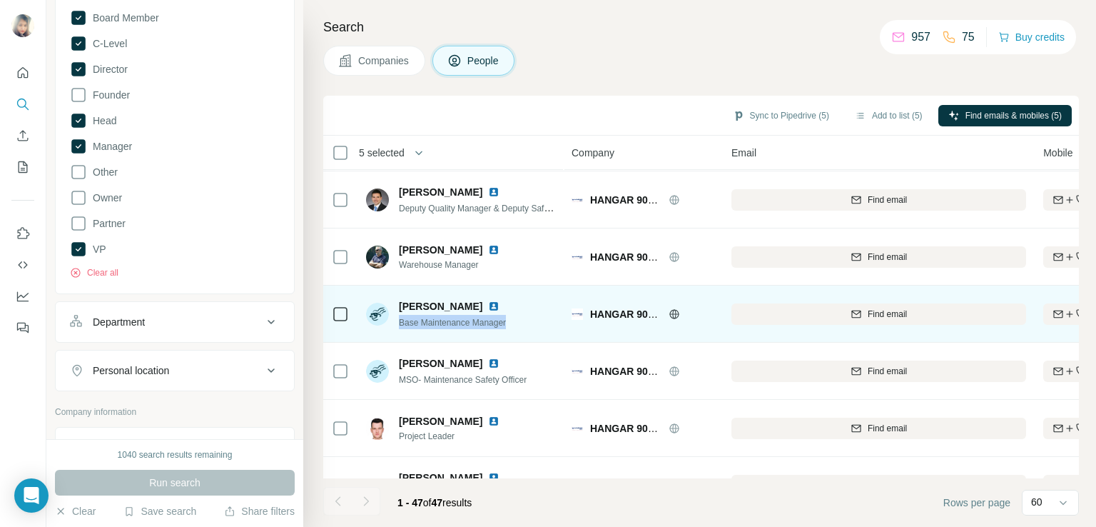
drag, startPoint x: 521, startPoint y: 322, endPoint x: 399, endPoint y: 329, distance: 122.2
click at [399, 329] on div "[PERSON_NAME] Block Base Maintenance Manager" at bounding box center [461, 313] width 190 height 39
copy span "Base Maintenance Manager"
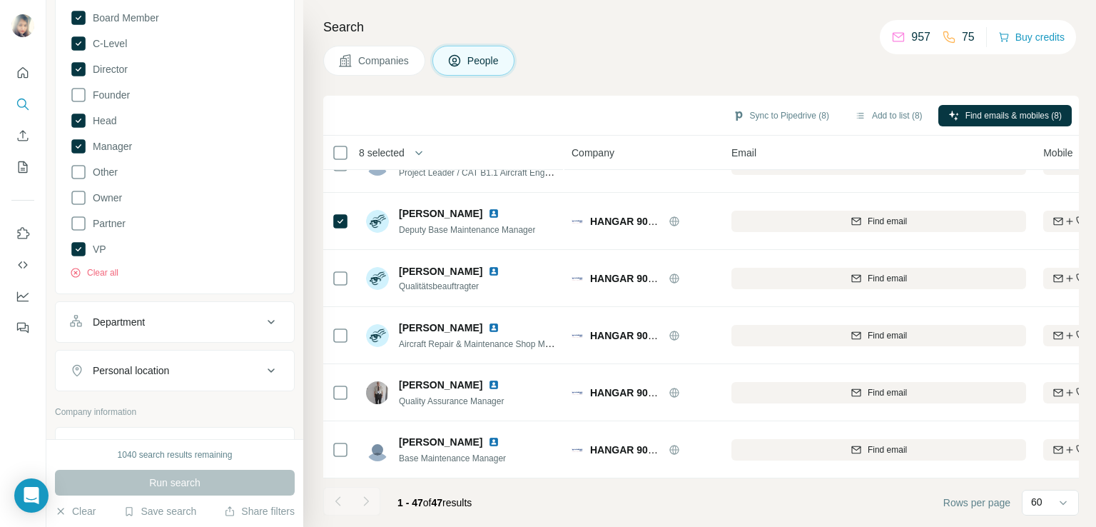
scroll to position [2382, 0]
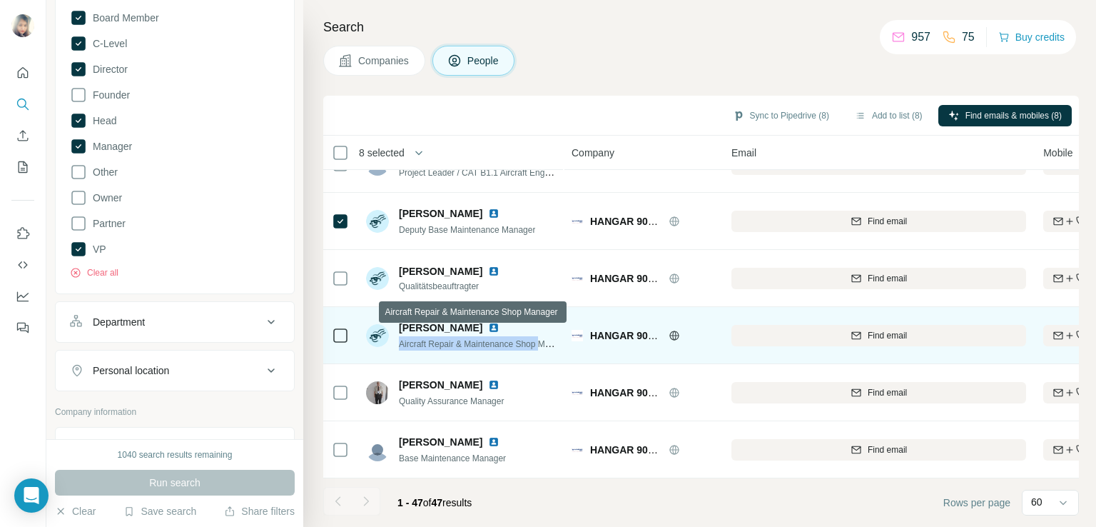
drag, startPoint x: 400, startPoint y: 335, endPoint x: 547, endPoint y: 337, distance: 147.7
click at [547, 337] on span "Aircraft Repair & Maintenance Shop Manager" at bounding box center [485, 342] width 173 height 11
copy span "Aircraft Repair & Maintenance Shop"
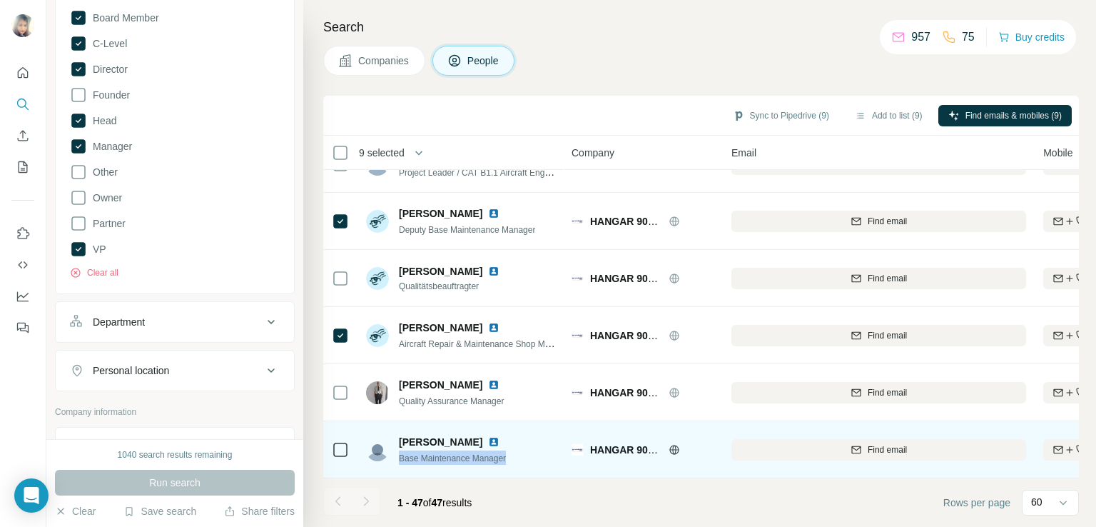
drag, startPoint x: 397, startPoint y: 452, endPoint x: 528, endPoint y: 451, distance: 131.3
click at [528, 451] on div "[PERSON_NAME] Base Maintenance Manager" at bounding box center [461, 449] width 190 height 39
copy span "Base Maintenance Manager"
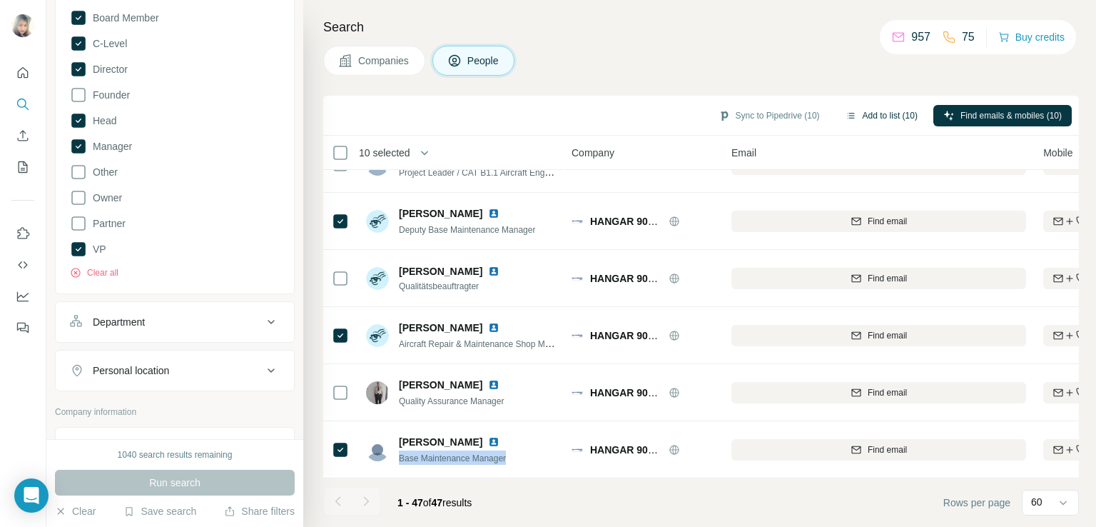
click at [885, 113] on button "Add to list (10)" at bounding box center [881, 115] width 92 height 21
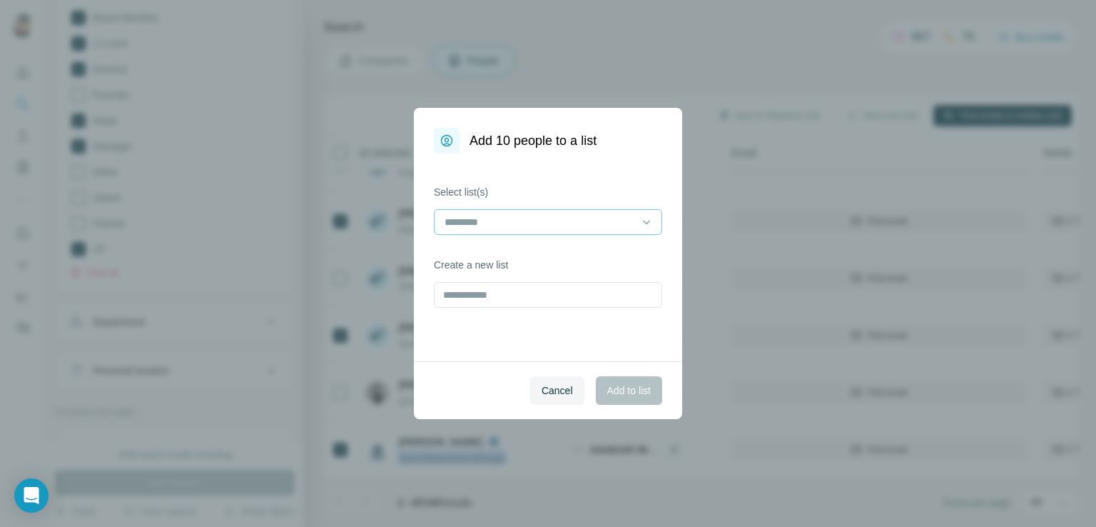
click at [554, 221] on input at bounding box center [539, 222] width 193 height 16
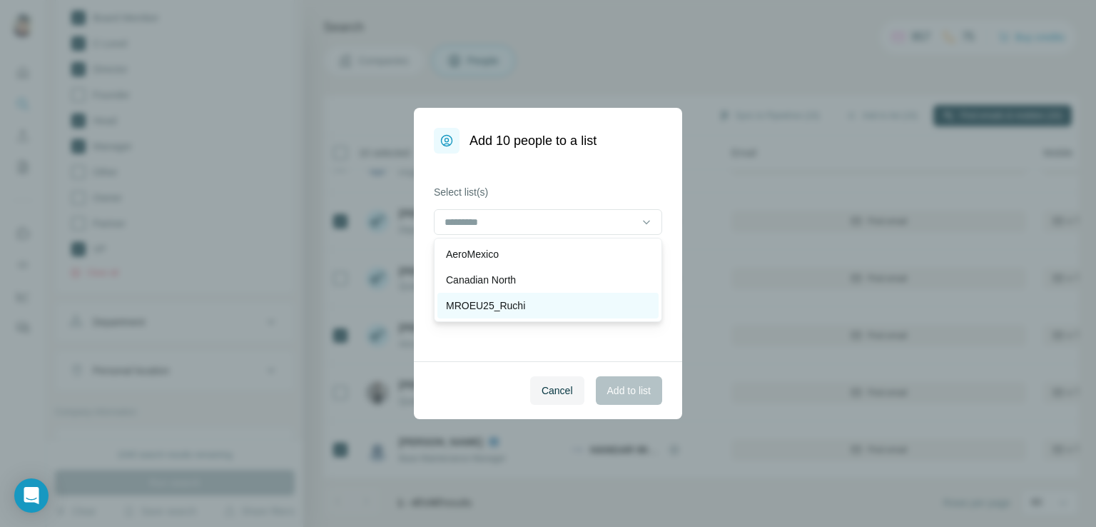
click at [482, 301] on p "MROEU25_Ruchi" at bounding box center [485, 305] width 79 height 14
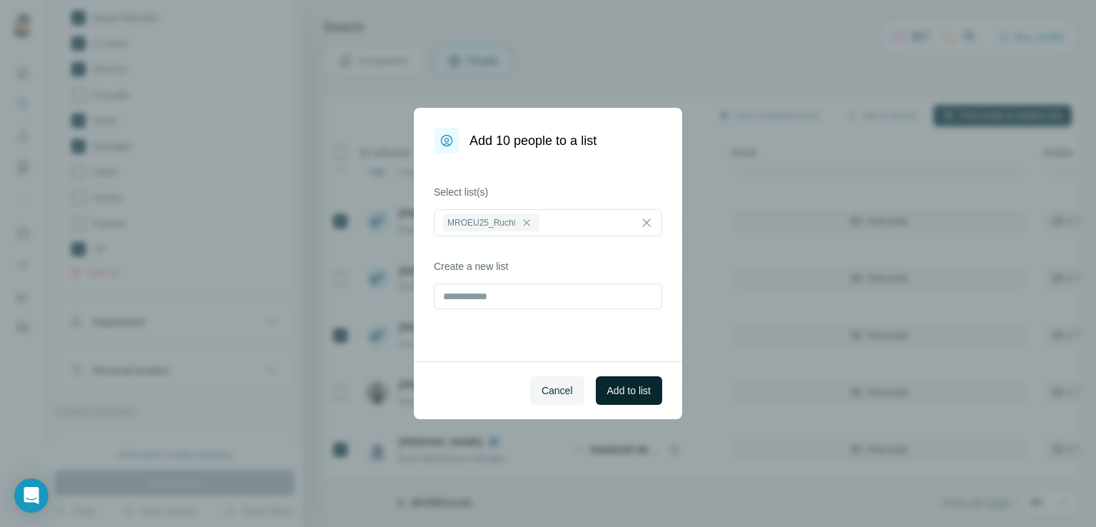
click at [620, 396] on span "Add to list" at bounding box center [629, 390] width 44 height 14
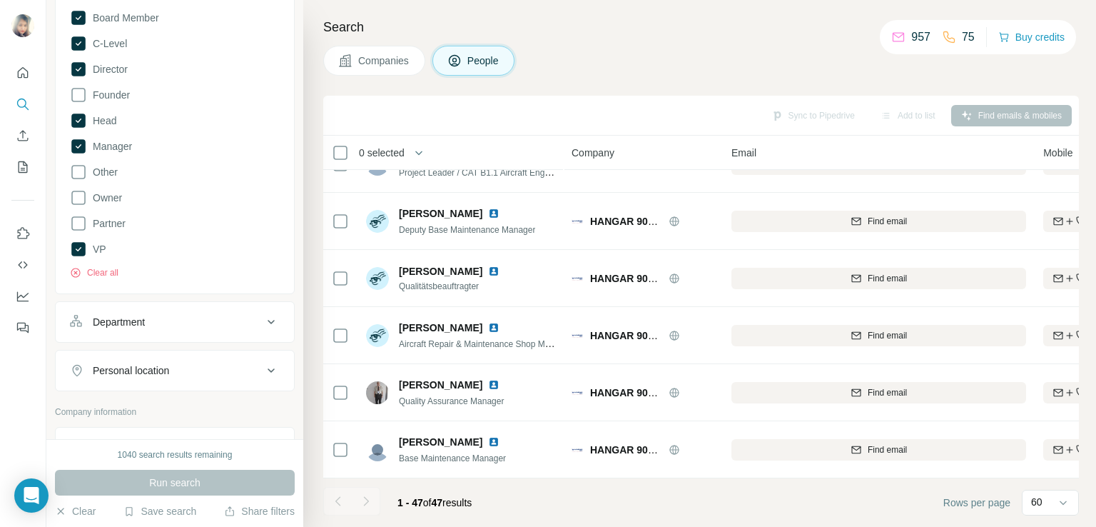
scroll to position [0, 0]
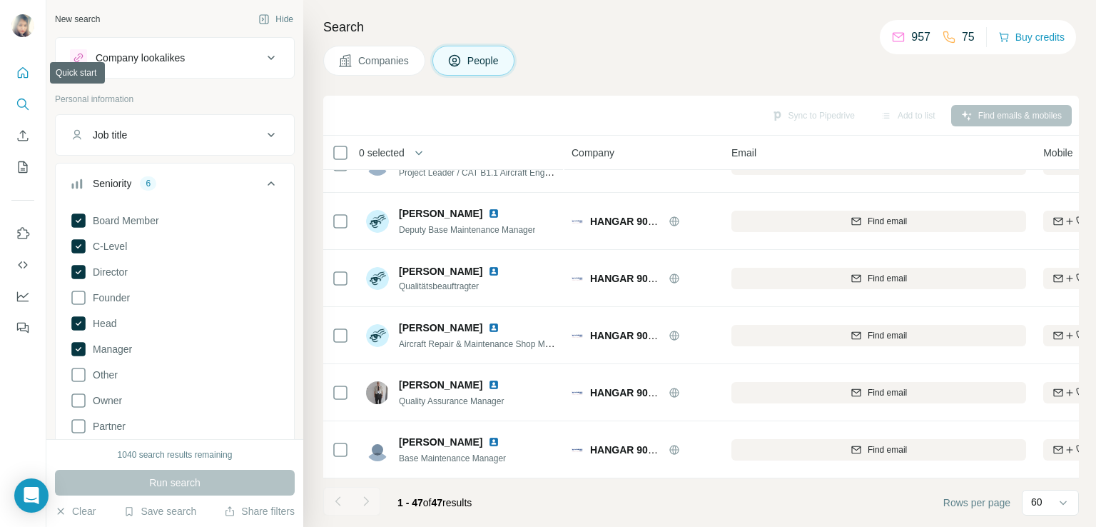
click at [21, 78] on icon "Quick start" at bounding box center [23, 73] width 14 height 14
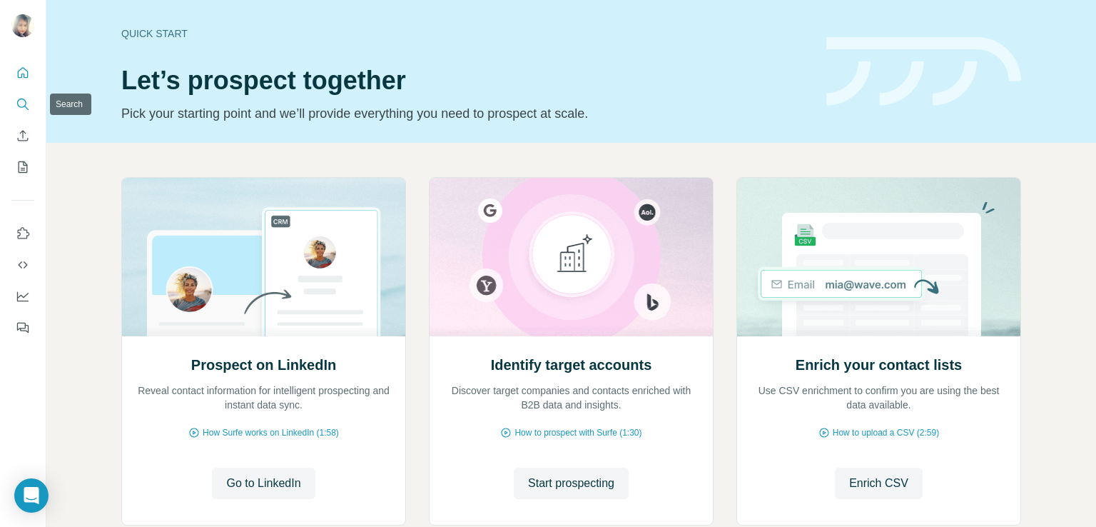
click at [22, 101] on icon "Search" at bounding box center [23, 104] width 14 height 14
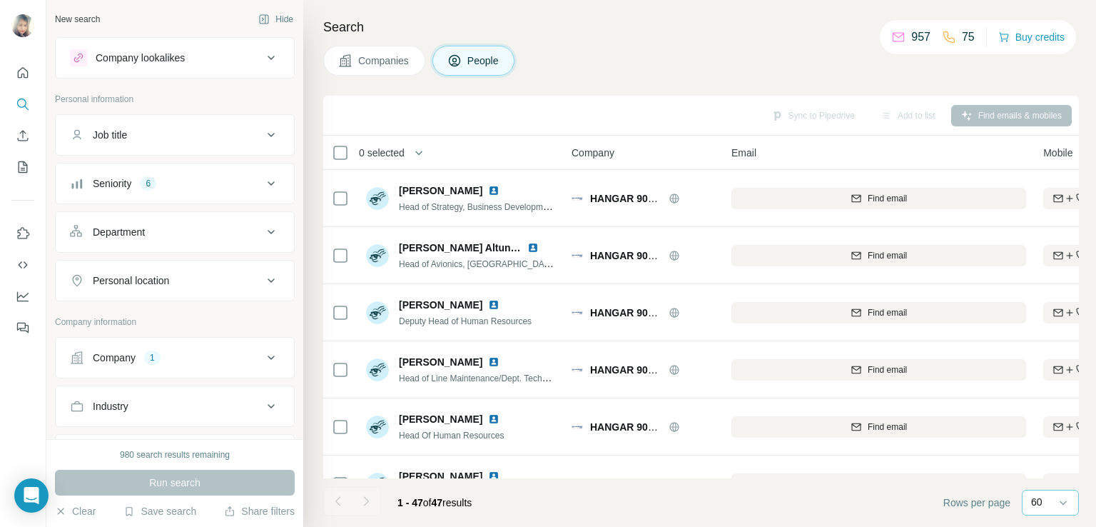
click at [1055, 507] on div "60" at bounding box center [1049, 501] width 36 height 14
click at [1050, 478] on div "10" at bounding box center [1050, 470] width 50 height 26
click at [19, 106] on icon "Search" at bounding box center [21, 102] width 9 height 9
click at [27, 106] on icon "Search" at bounding box center [23, 104] width 14 height 14
click at [405, 55] on span "Companies" at bounding box center [384, 61] width 52 height 14
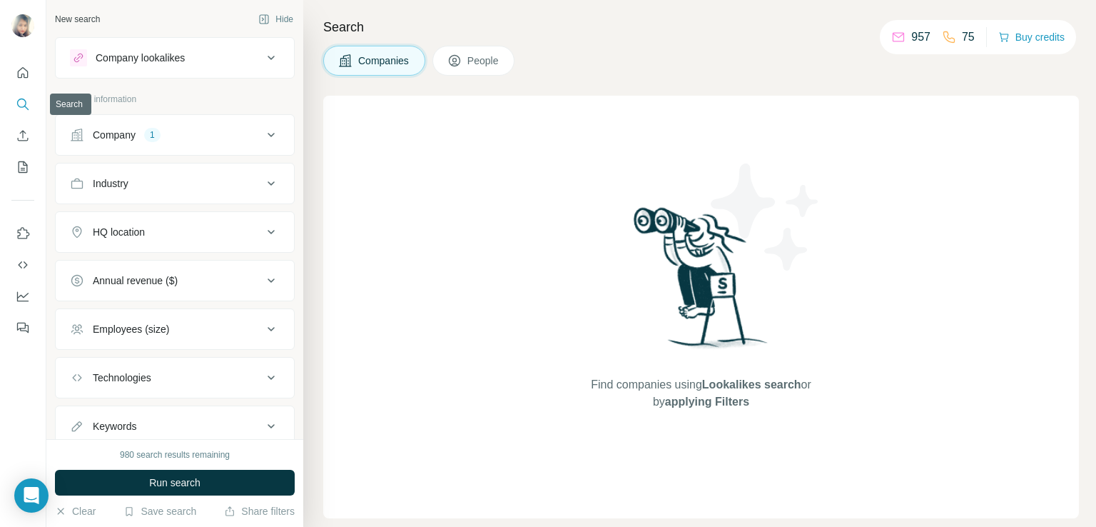
click at [16, 99] on icon "Search" at bounding box center [23, 104] width 14 height 14
click at [139, 135] on div "Company 1" at bounding box center [166, 135] width 193 height 14
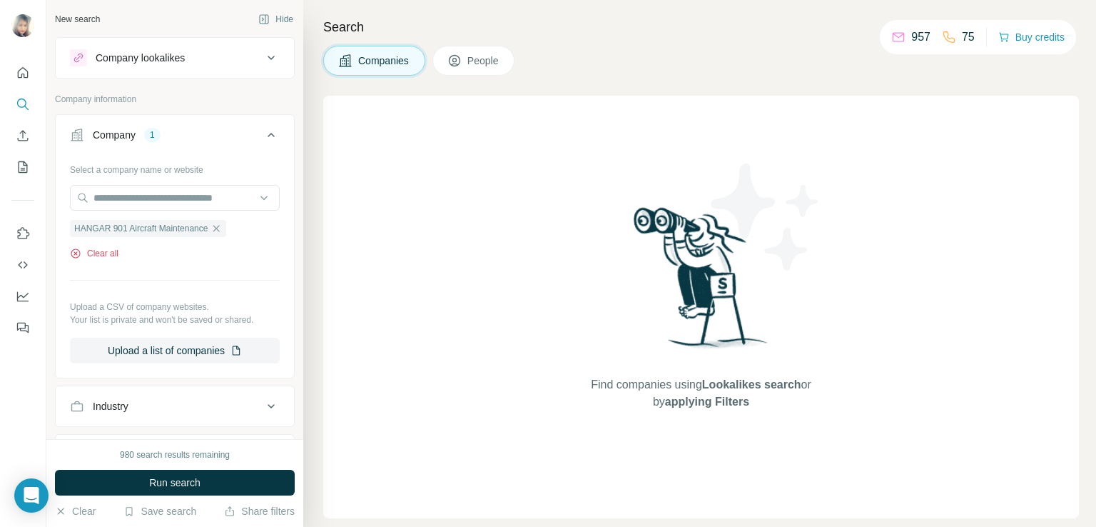
click at [97, 250] on button "Clear all" at bounding box center [94, 253] width 49 height 13
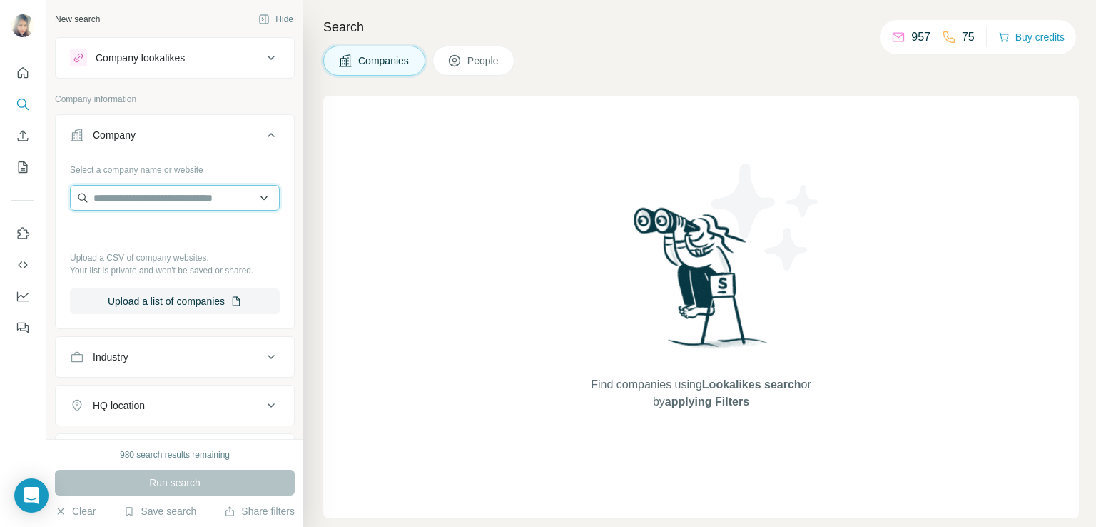
click at [118, 198] on input "text" at bounding box center [175, 198] width 210 height 26
paste input "**********"
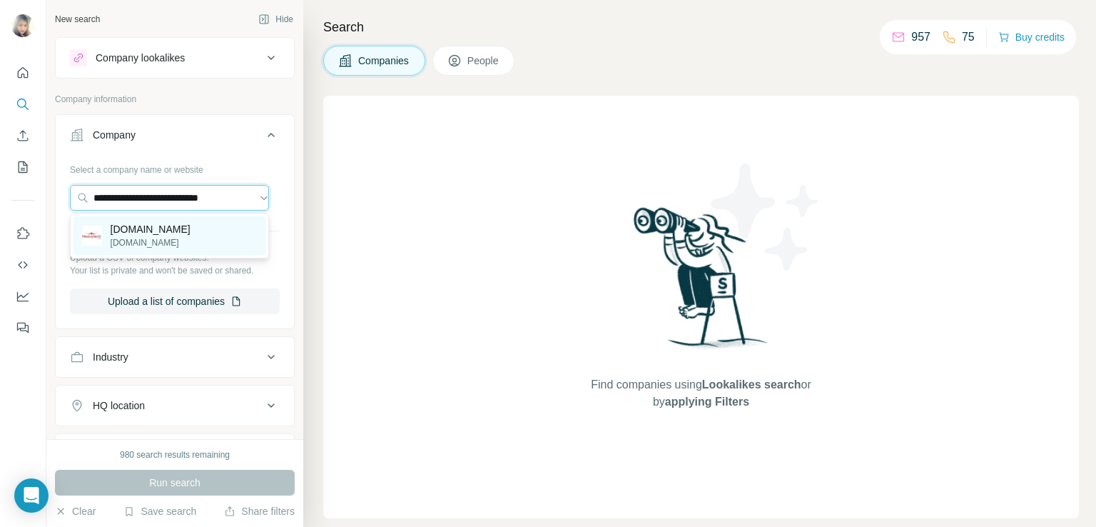
type input "**********"
click at [140, 249] on p "[DOMAIN_NAME]" at bounding box center [151, 242] width 80 height 13
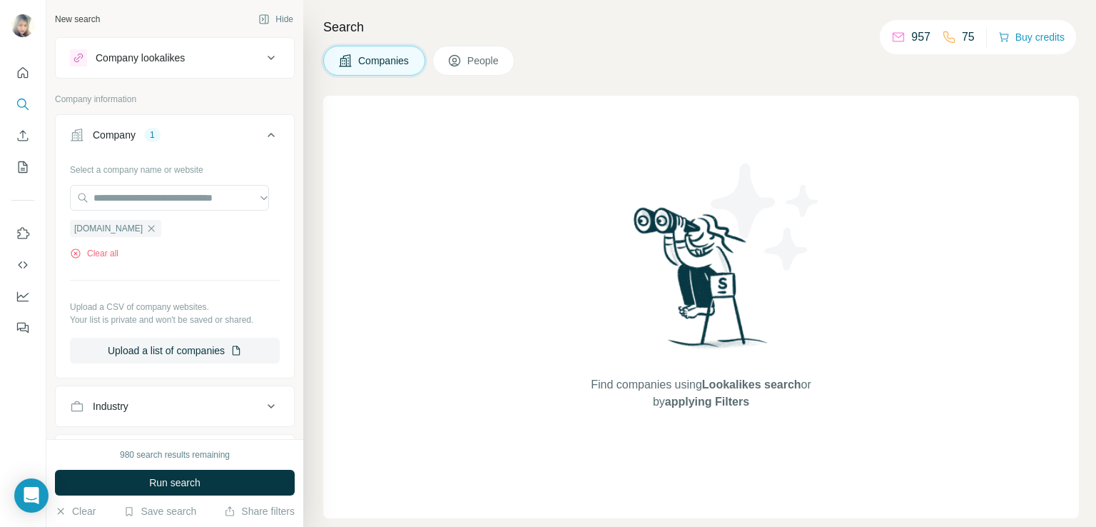
click at [459, 68] on button "People" at bounding box center [473, 61] width 83 height 30
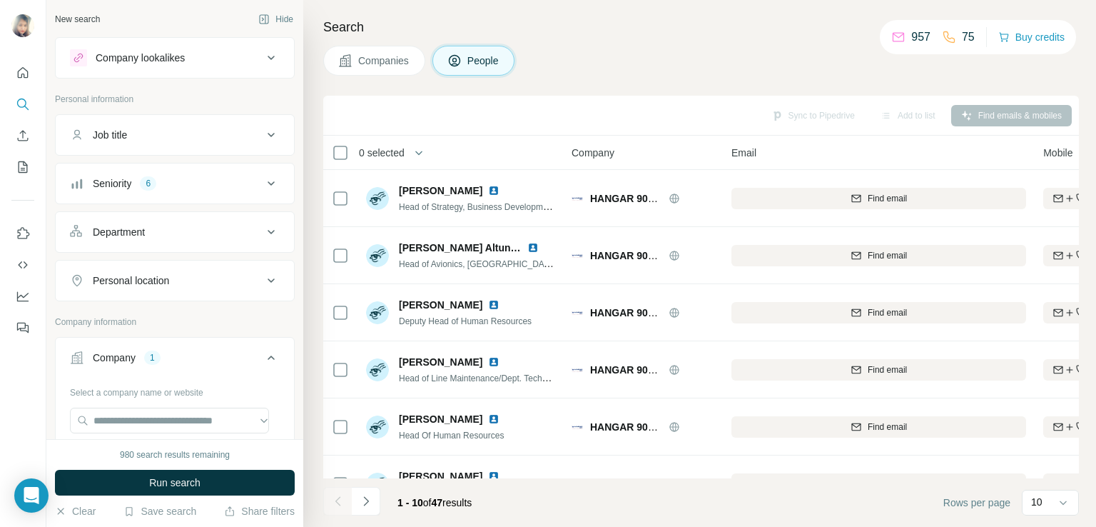
click at [156, 181] on div "6" at bounding box center [148, 183] width 16 height 13
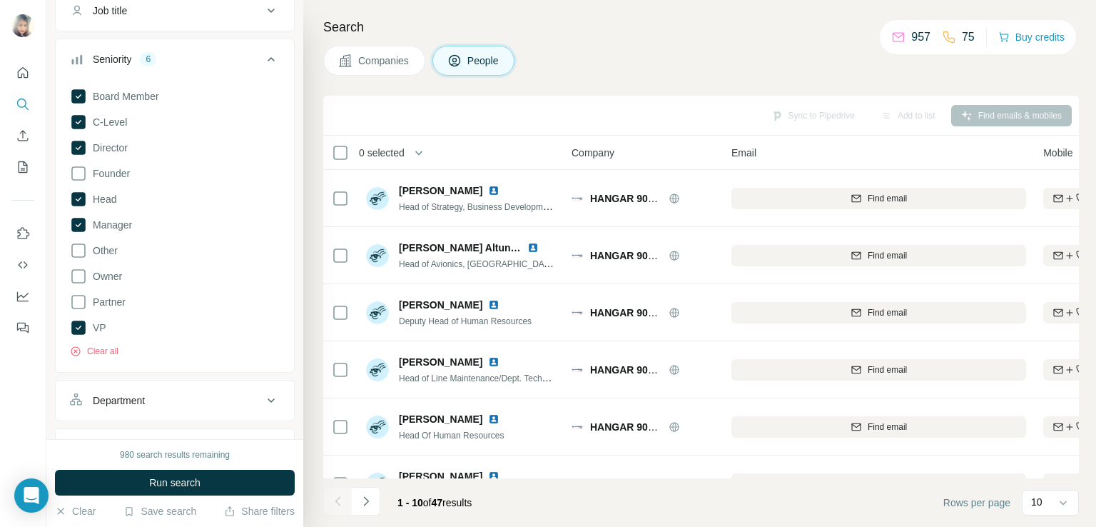
scroll to position [131, 0]
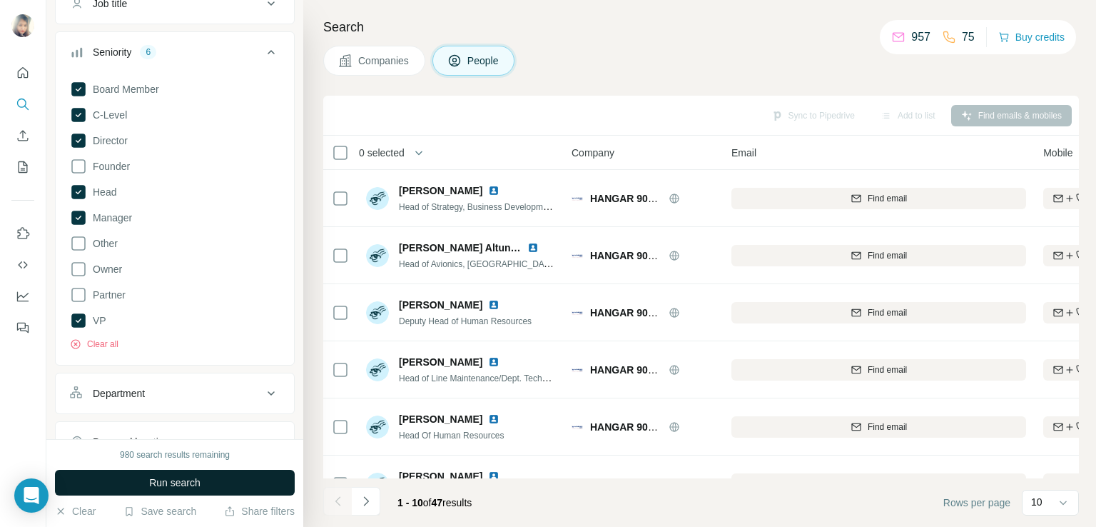
click at [173, 488] on span "Run search" at bounding box center [174, 482] width 51 height 14
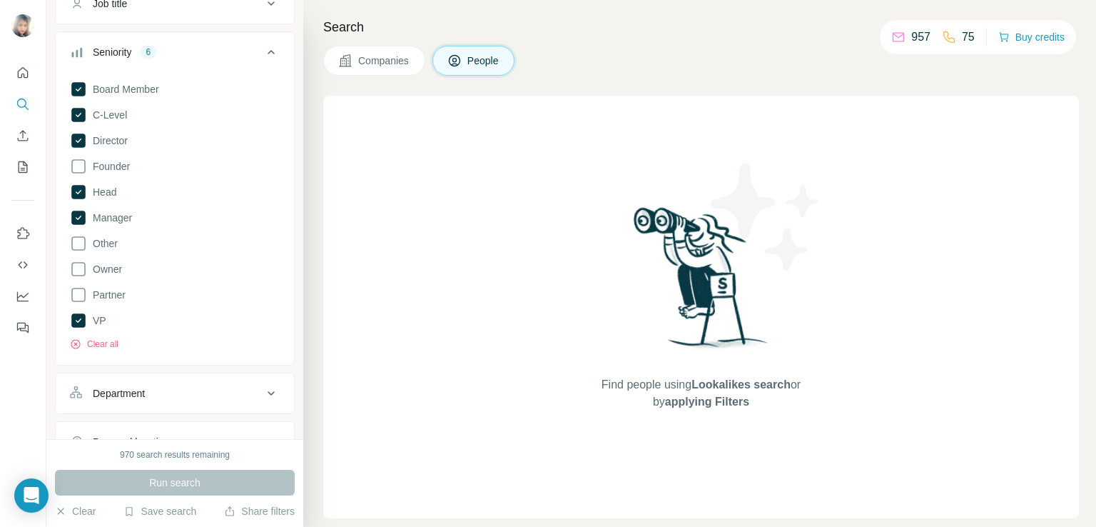
scroll to position [0, 0]
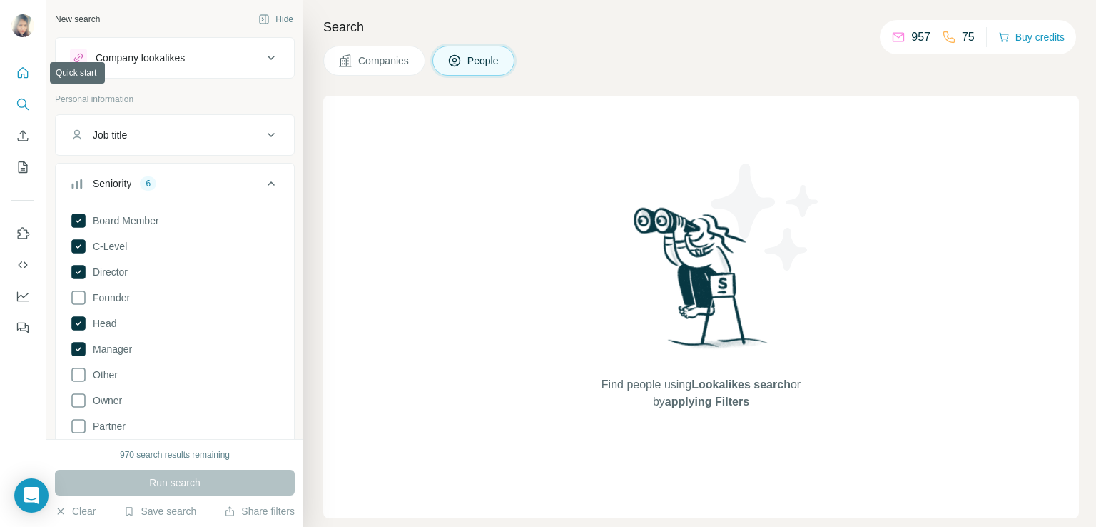
click at [19, 77] on icon "Quick start" at bounding box center [23, 72] width 11 height 11
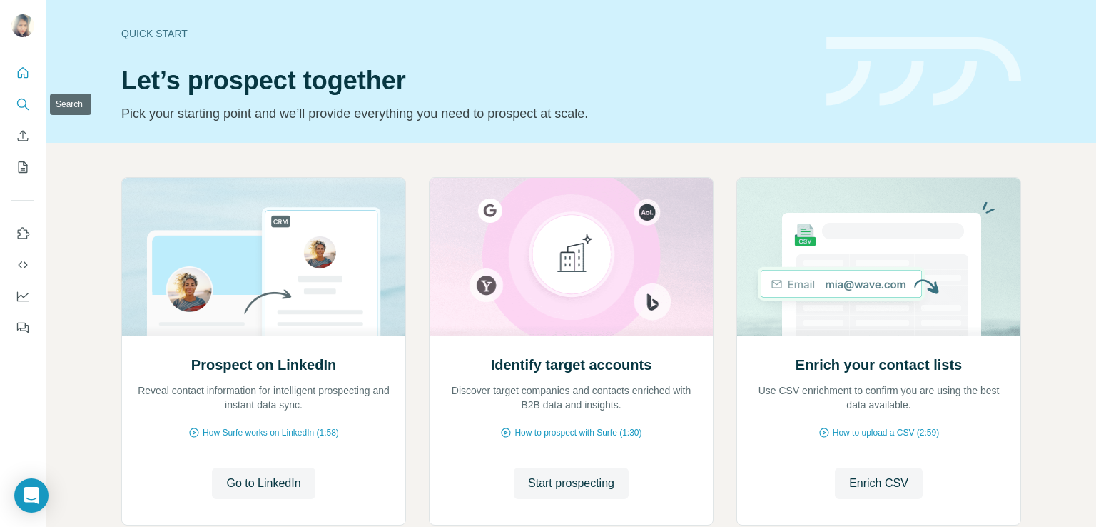
click at [26, 106] on icon "Search" at bounding box center [26, 108] width 4 height 4
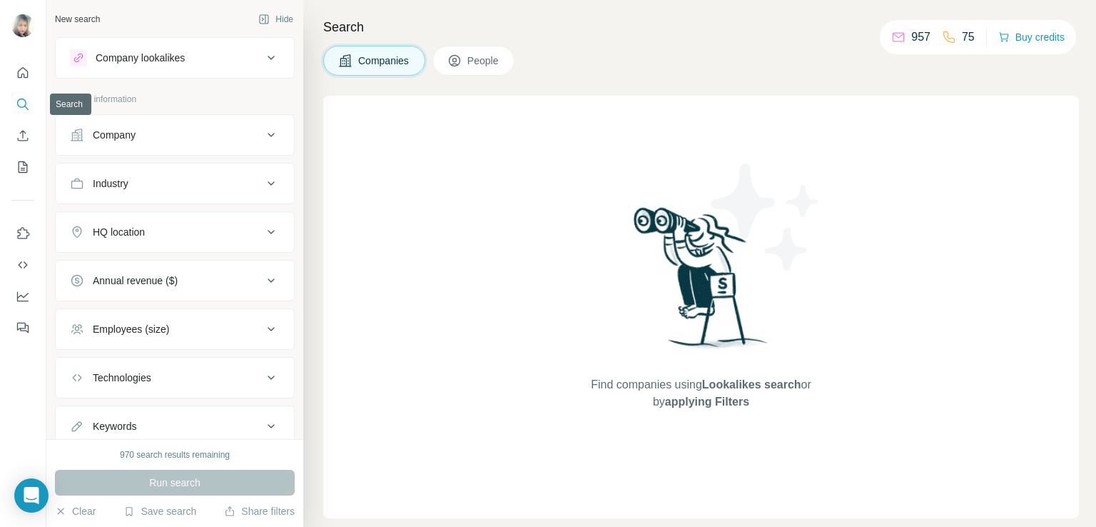
click at [26, 106] on icon "Search" at bounding box center [26, 108] width 4 height 4
click at [140, 126] on button "Company" at bounding box center [175, 135] width 238 height 34
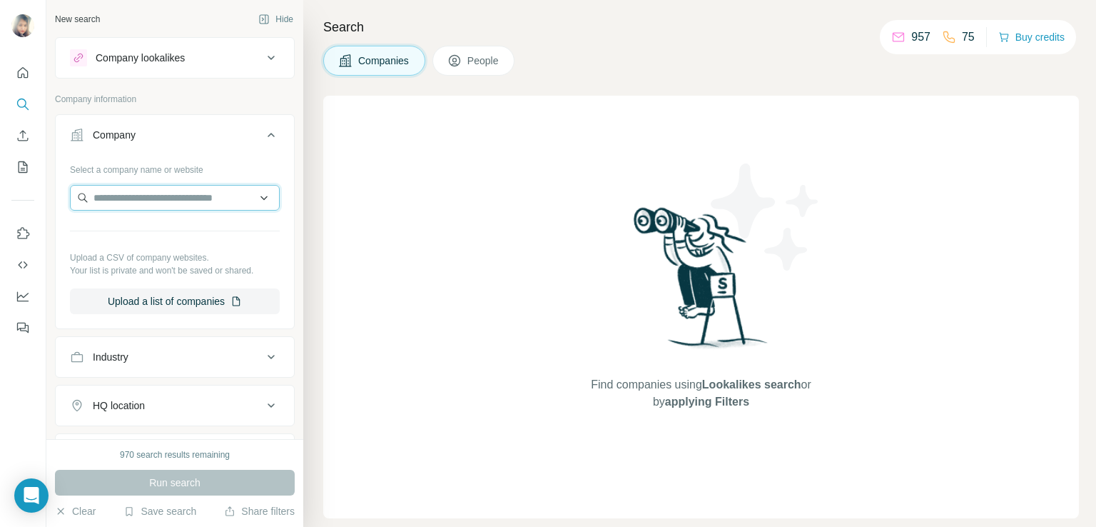
click at [126, 194] on input "text" at bounding box center [175, 198] width 210 height 26
paste input "**********"
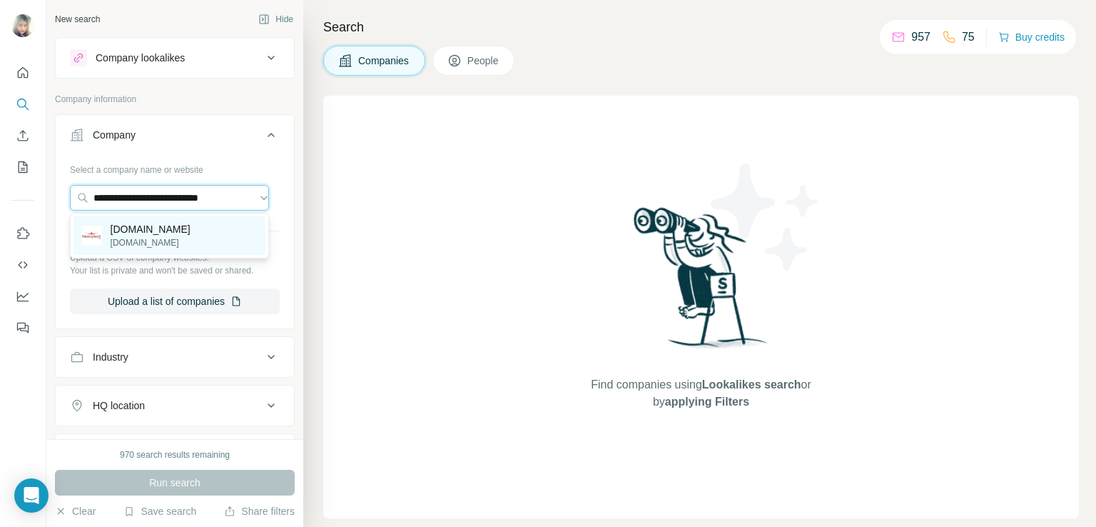
type input "**********"
click at [148, 231] on p "[DOMAIN_NAME]" at bounding box center [151, 229] width 80 height 14
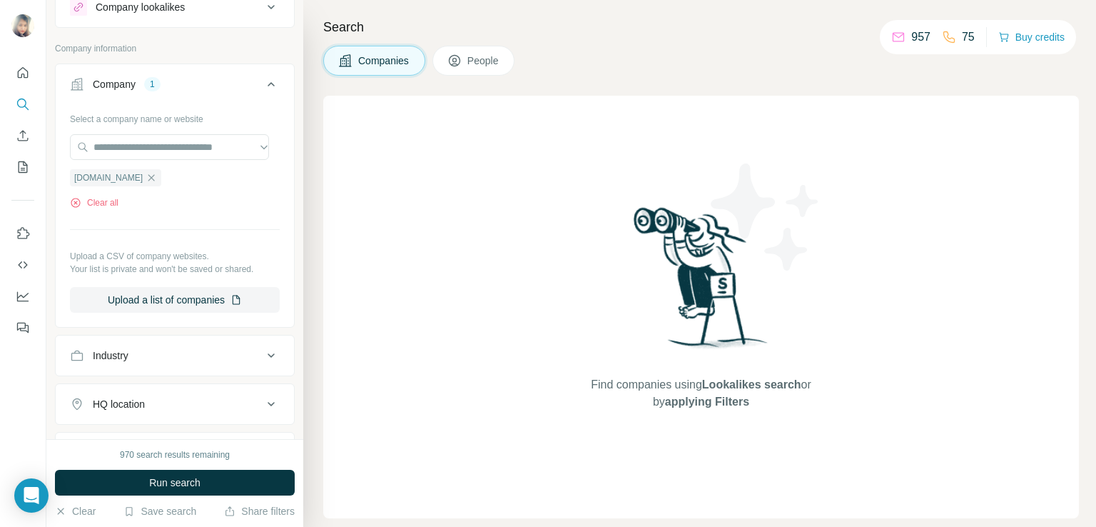
scroll to position [114, 0]
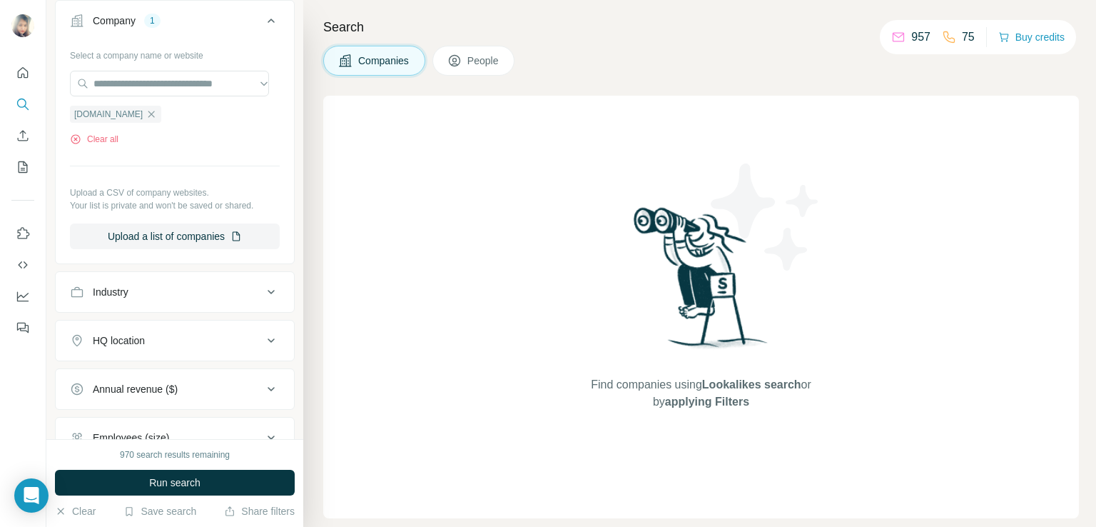
click at [469, 61] on span "People" at bounding box center [483, 61] width 33 height 14
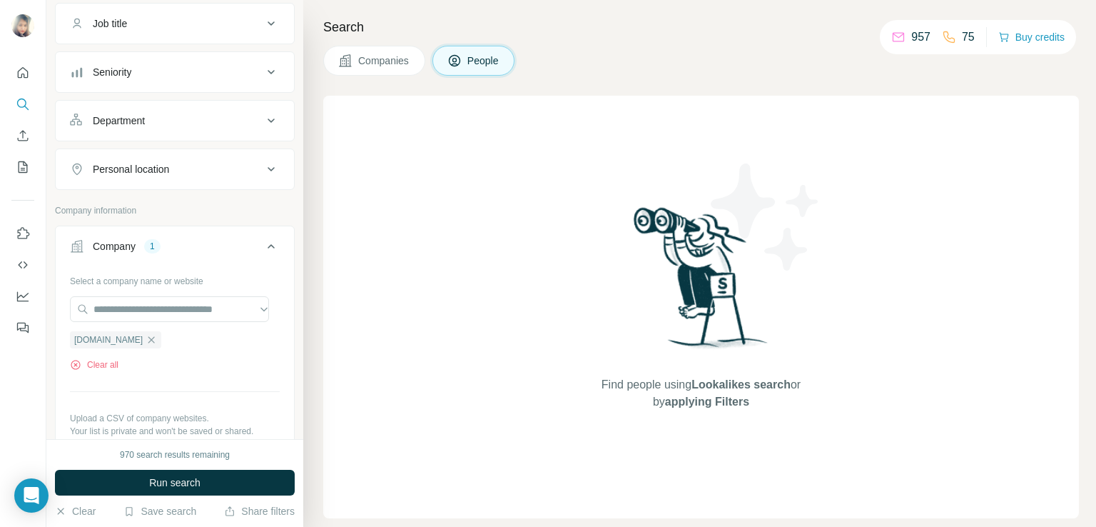
scroll to position [54, 0]
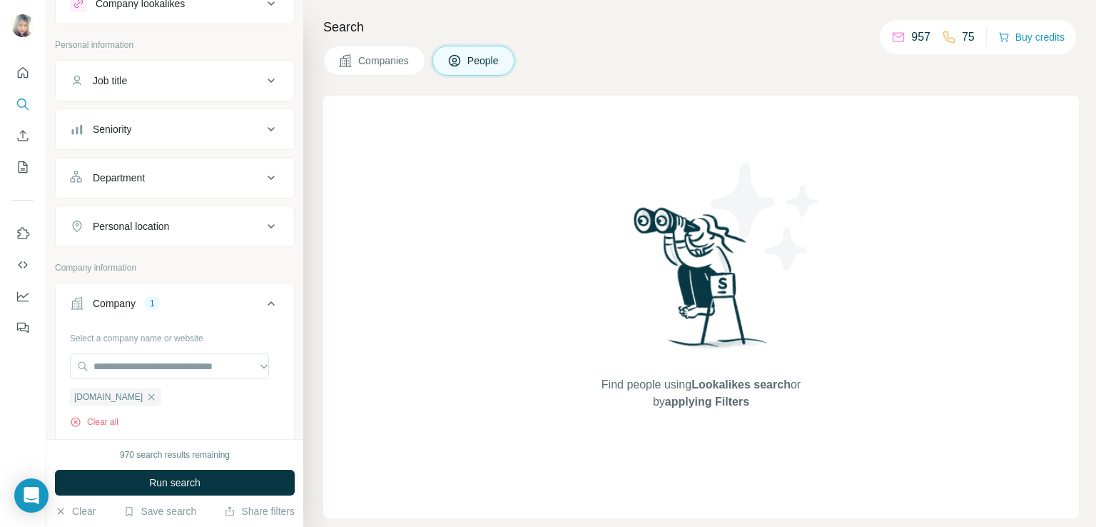
click at [186, 118] on button "Seniority" at bounding box center [175, 129] width 238 height 34
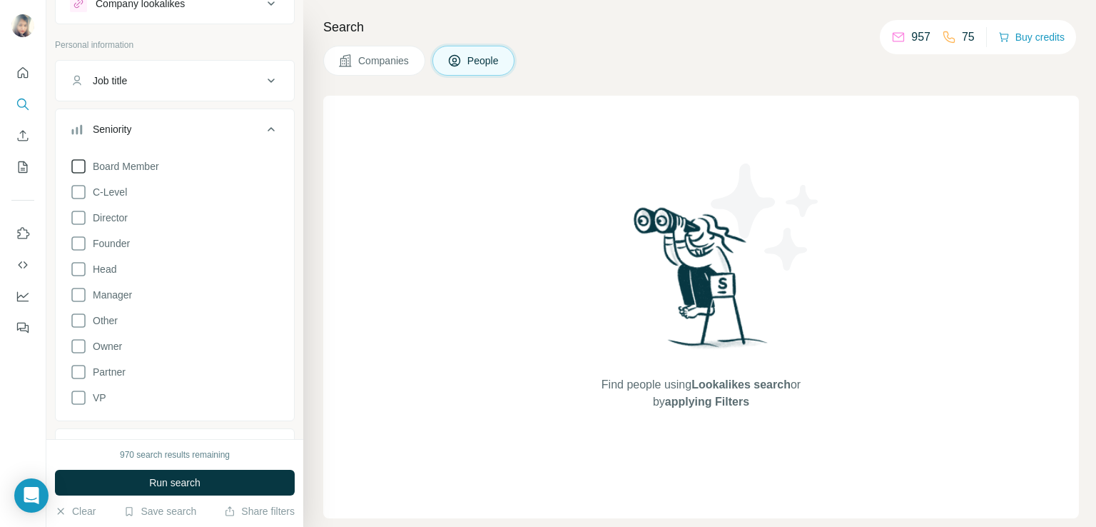
click at [95, 167] on span "Board Member" at bounding box center [123, 166] width 72 height 14
click at [85, 193] on icon at bounding box center [78, 192] width 14 height 14
click at [84, 213] on icon at bounding box center [78, 217] width 14 height 14
click at [77, 269] on icon at bounding box center [78, 268] width 17 height 17
click at [74, 396] on icon at bounding box center [78, 397] width 17 height 17
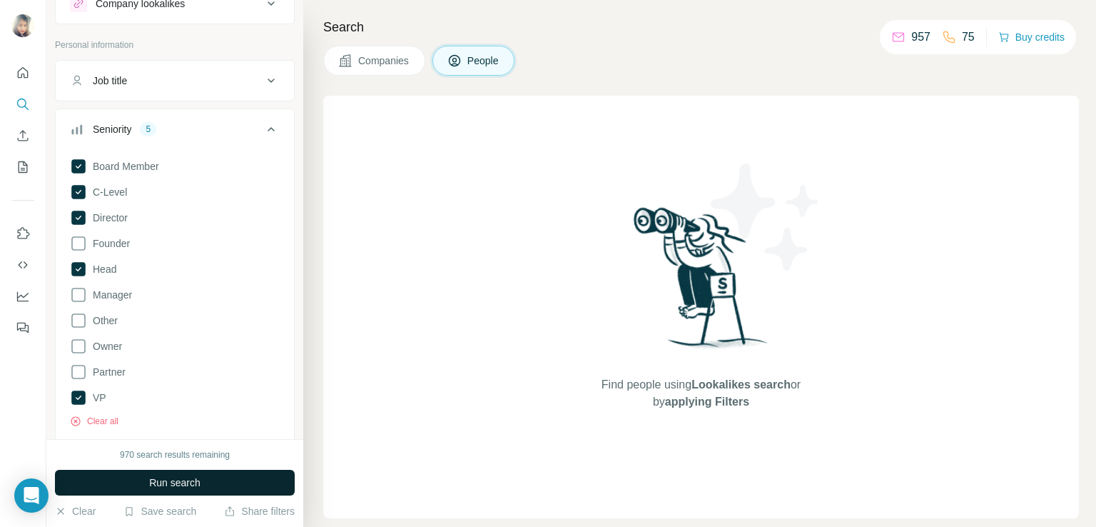
click at [183, 476] on span "Run search" at bounding box center [174, 482] width 51 height 14
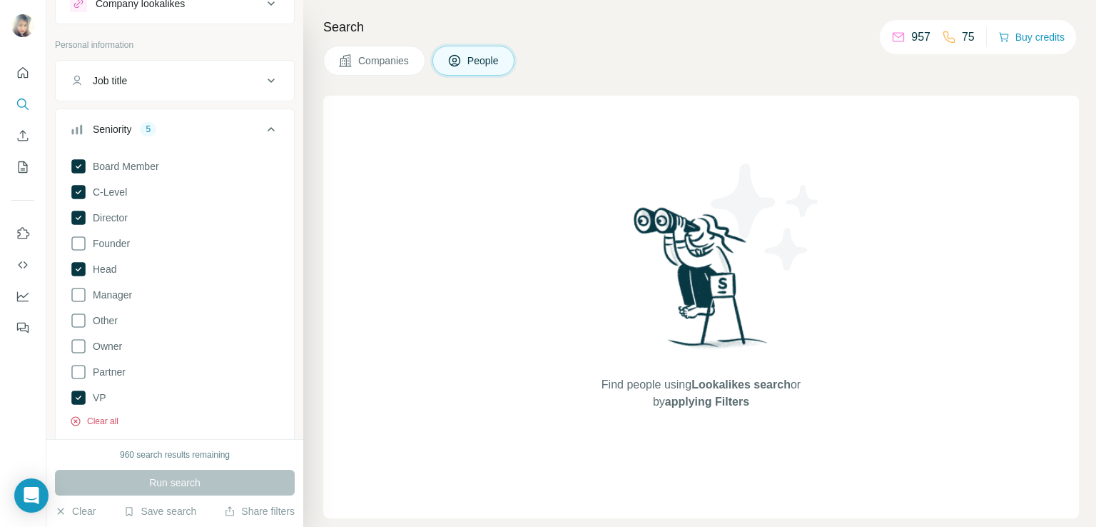
click at [104, 426] on button "Clear all" at bounding box center [94, 421] width 49 height 13
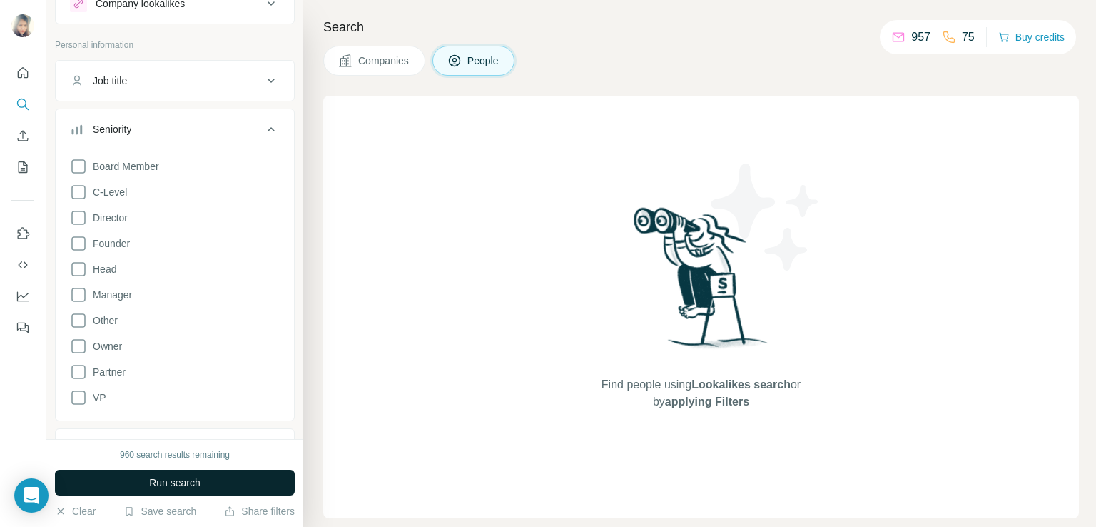
click at [156, 482] on span "Run search" at bounding box center [174, 482] width 51 height 14
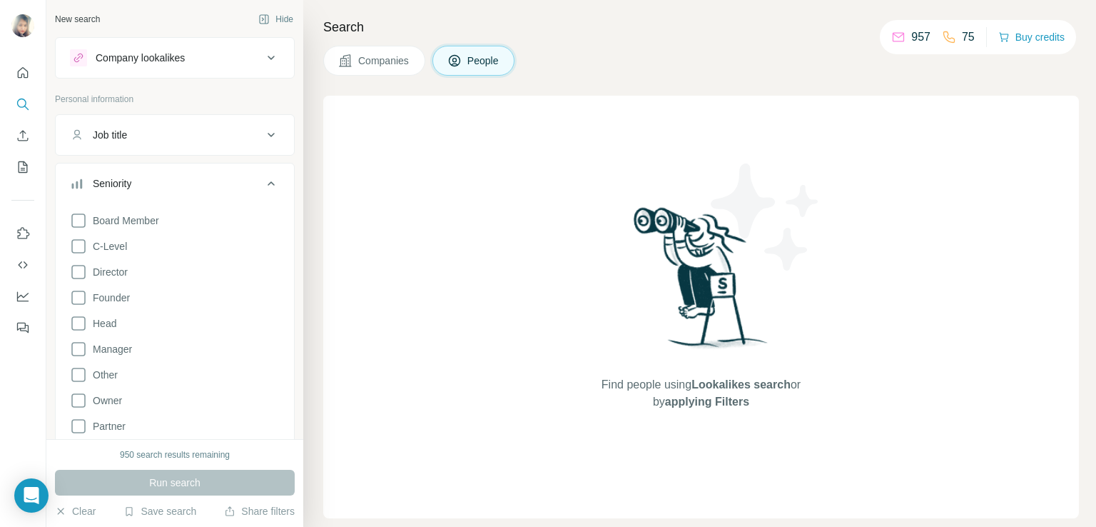
click at [381, 61] on span "Companies" at bounding box center [384, 61] width 52 height 14
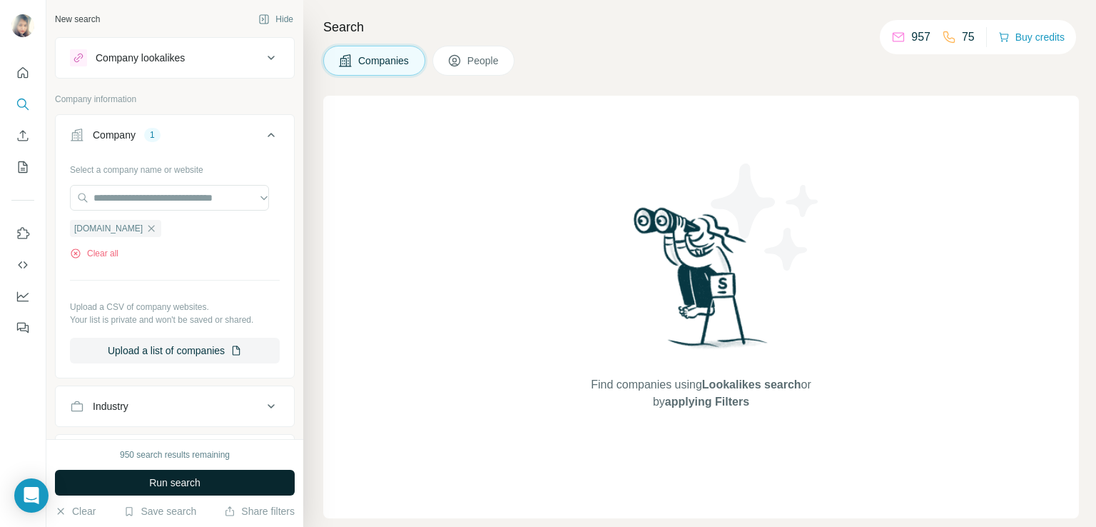
click at [166, 478] on span "Run search" at bounding box center [174, 482] width 51 height 14
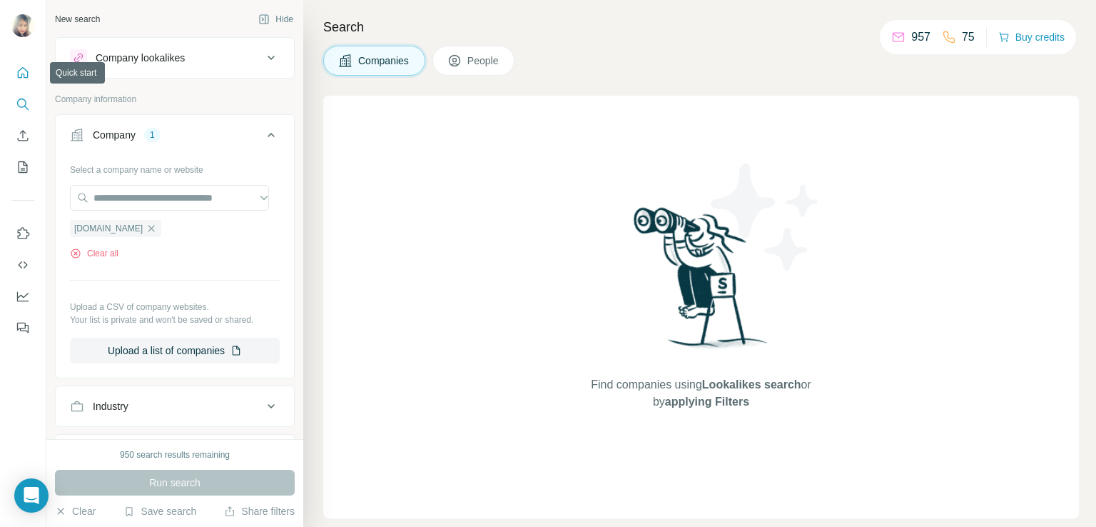
click at [25, 82] on button "Quick start" at bounding box center [22, 73] width 23 height 26
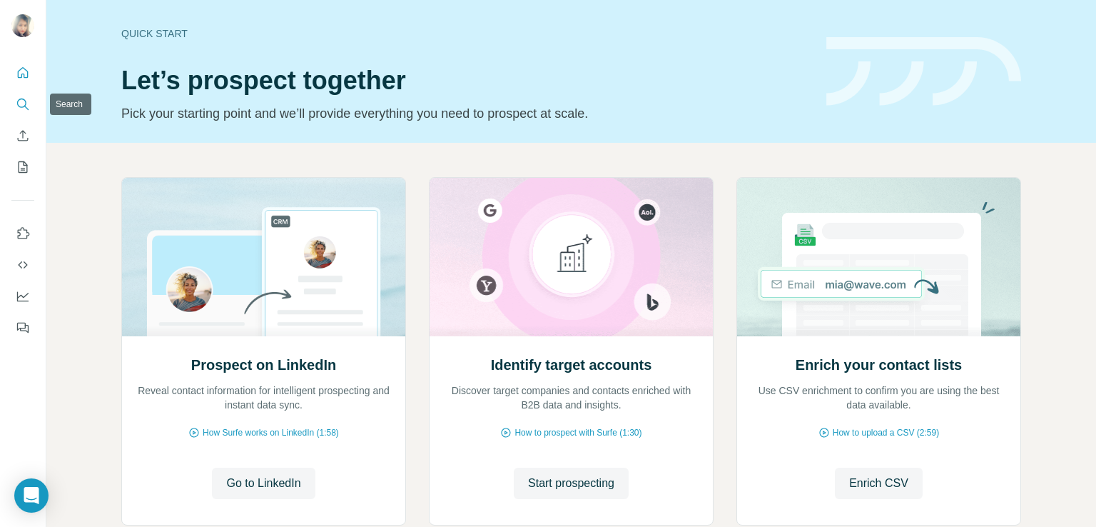
click at [19, 106] on icon "Search" at bounding box center [21, 102] width 9 height 9
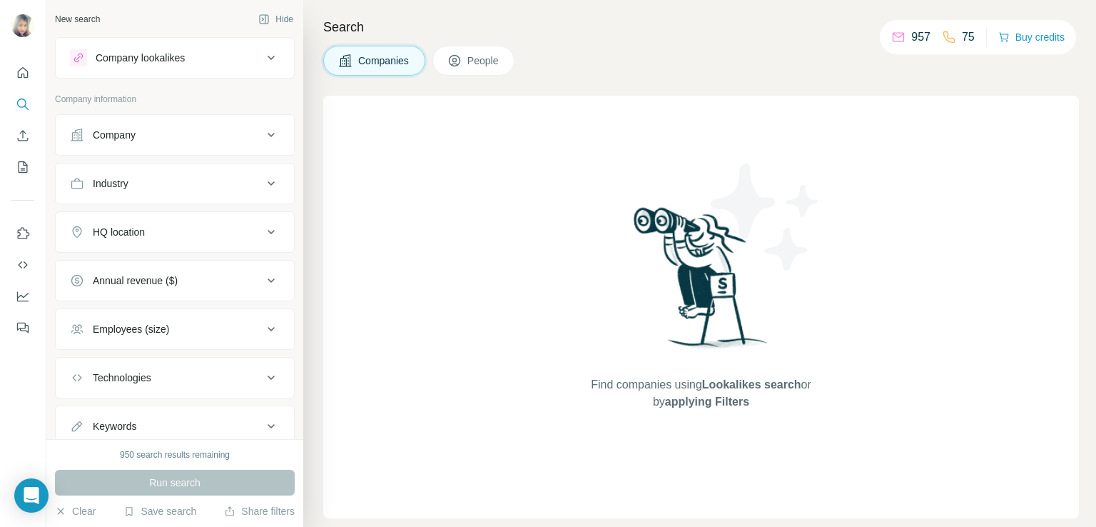
click at [140, 128] on div "Company" at bounding box center [166, 135] width 193 height 14
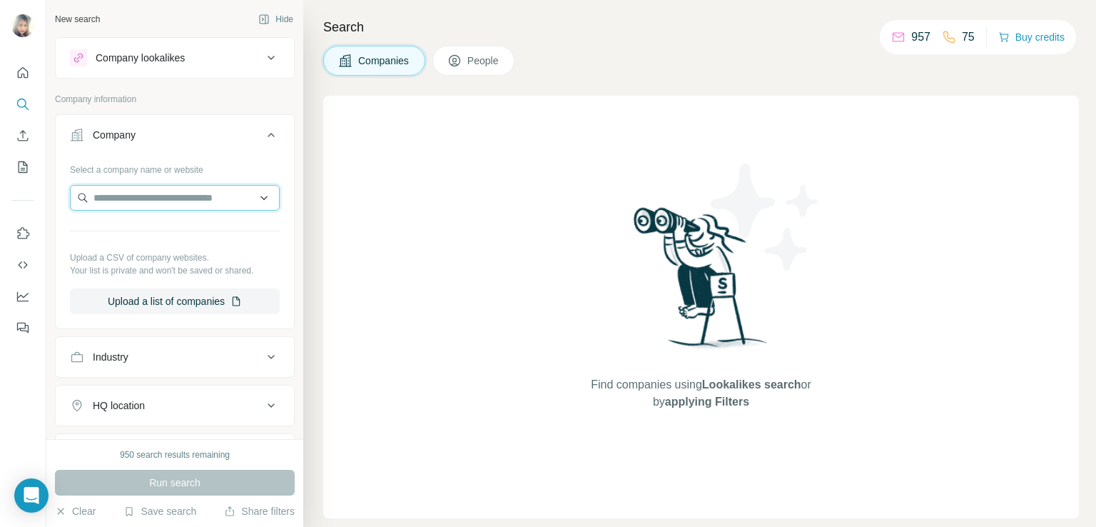
click at [126, 192] on input "text" at bounding box center [175, 198] width 210 height 26
paste input "**********"
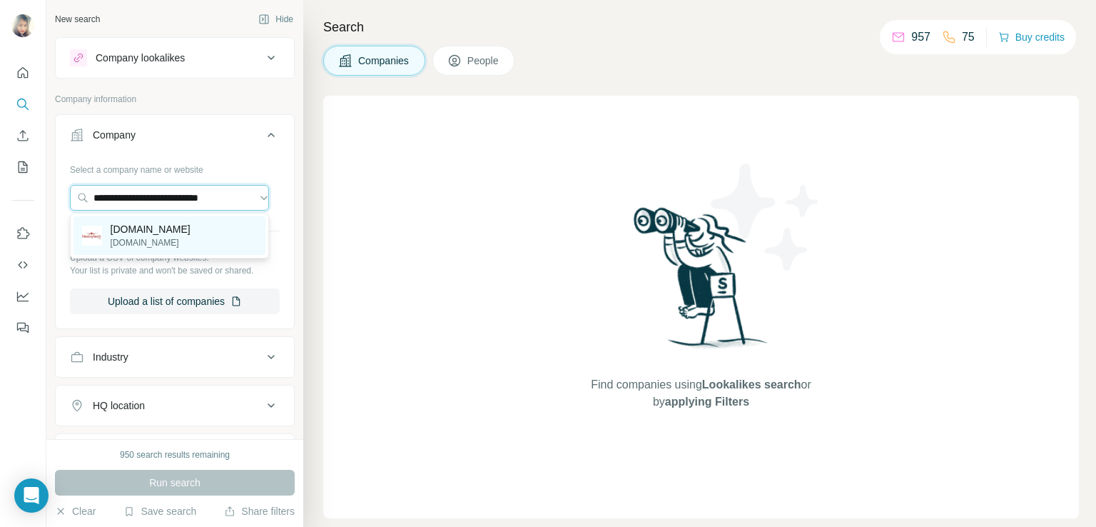
type input "**********"
click at [134, 230] on p "[DOMAIN_NAME]" at bounding box center [151, 229] width 80 height 14
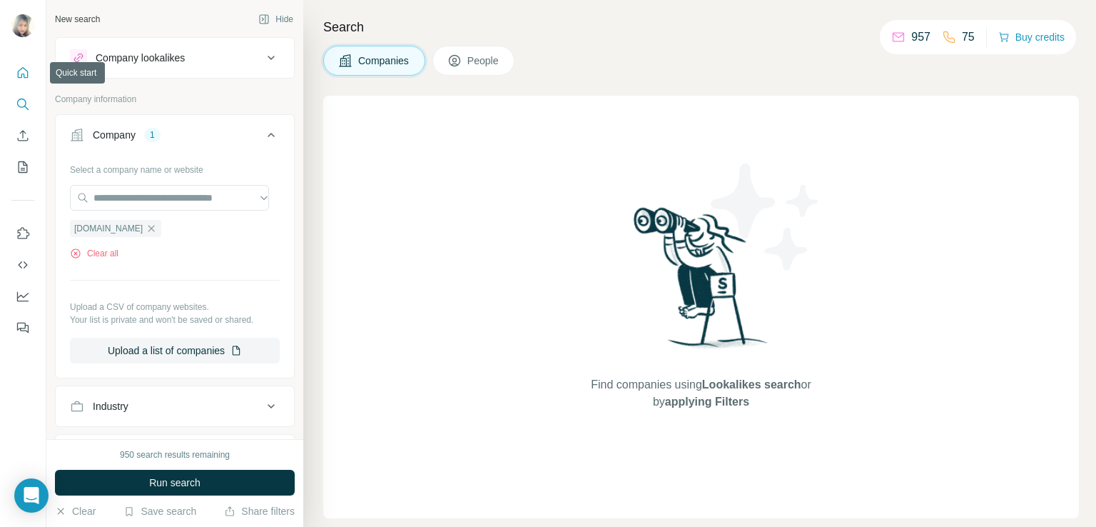
click at [17, 78] on icon "Quick start" at bounding box center [23, 73] width 14 height 14
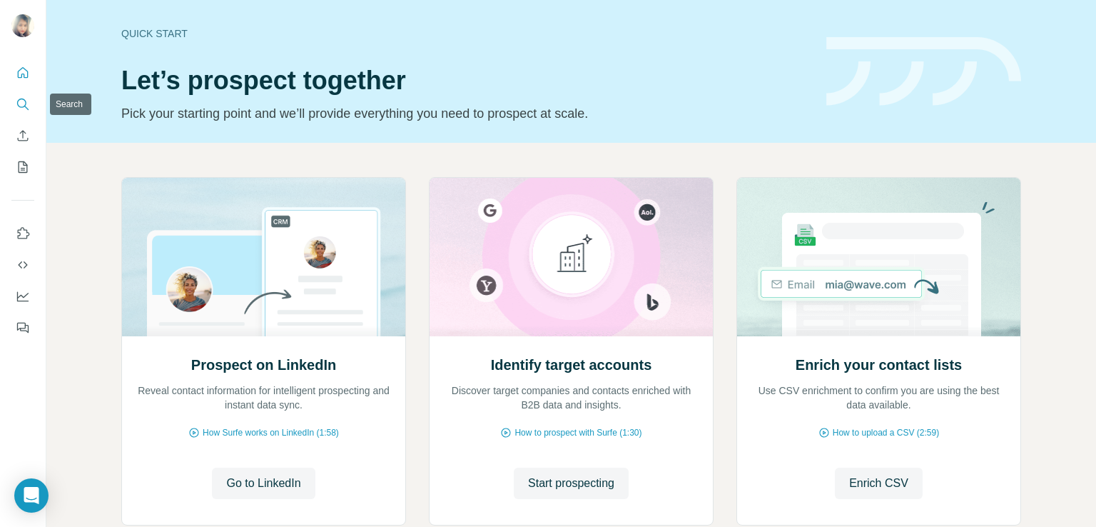
click at [21, 103] on icon "Search" at bounding box center [23, 104] width 14 height 14
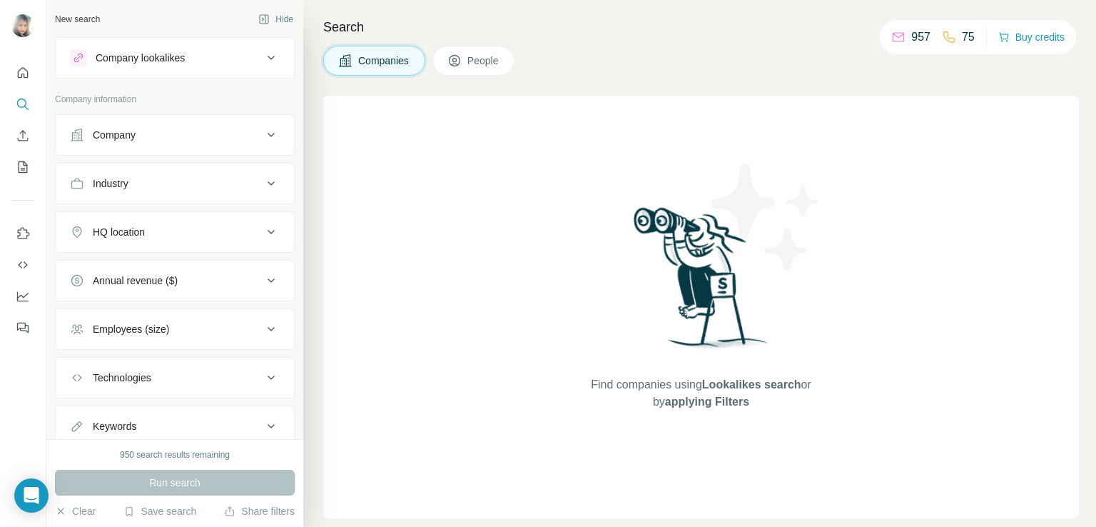
click at [166, 147] on button "Company" at bounding box center [175, 135] width 238 height 34
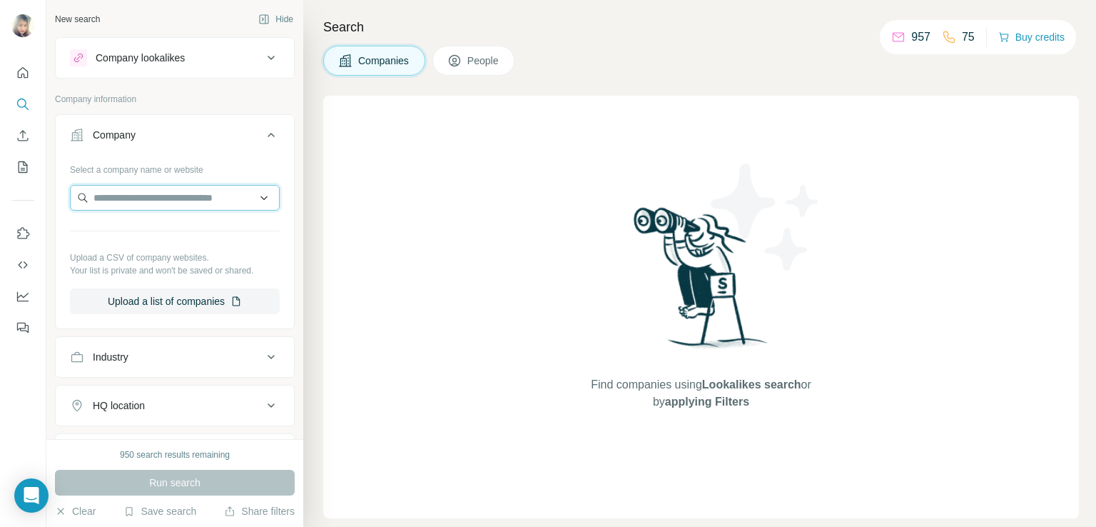
click at [127, 193] on input "text" at bounding box center [175, 198] width 210 height 26
paste input "**********"
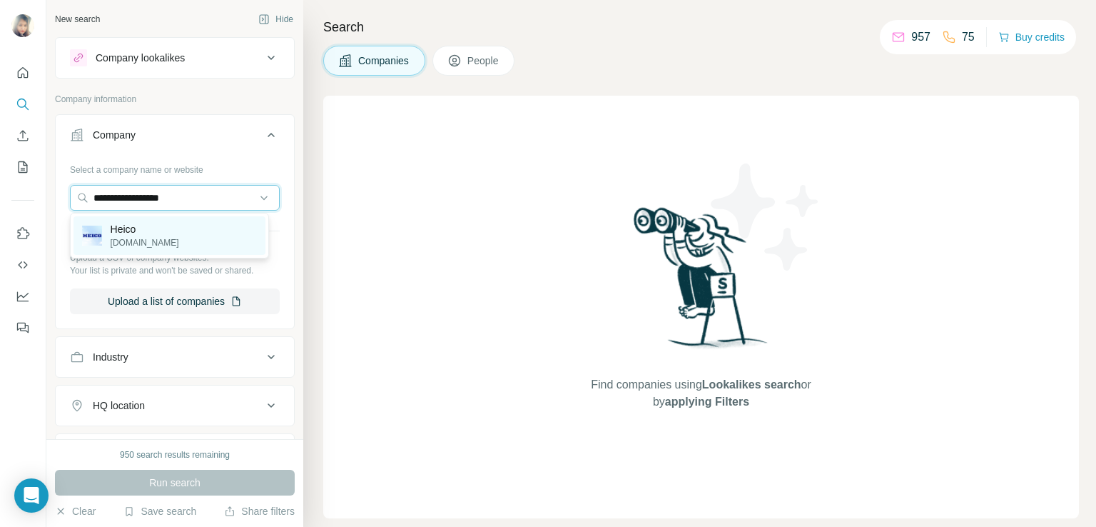
type input "**********"
click at [151, 240] on p "[DOMAIN_NAME]" at bounding box center [145, 242] width 68 height 13
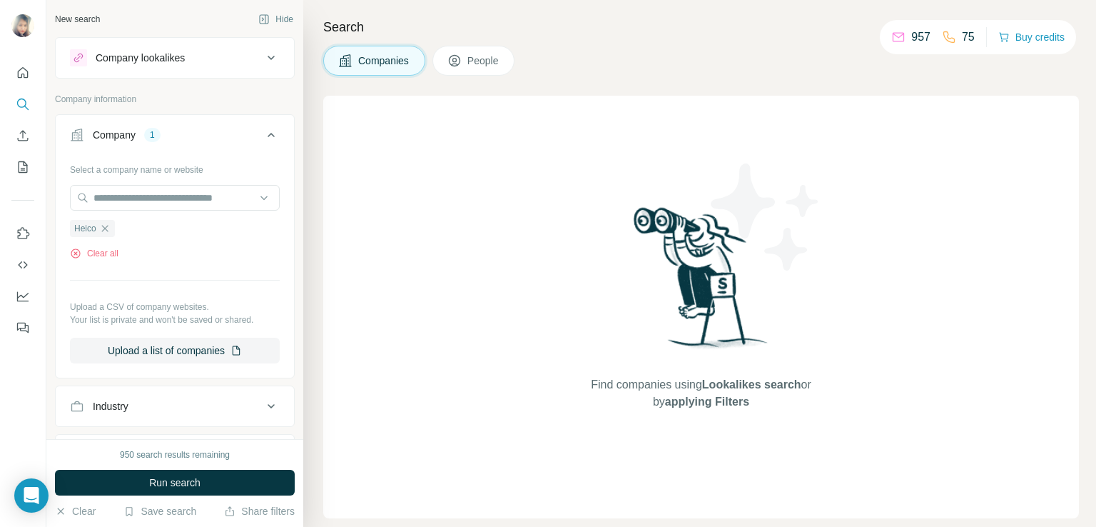
click at [499, 49] on button "People" at bounding box center [473, 61] width 83 height 30
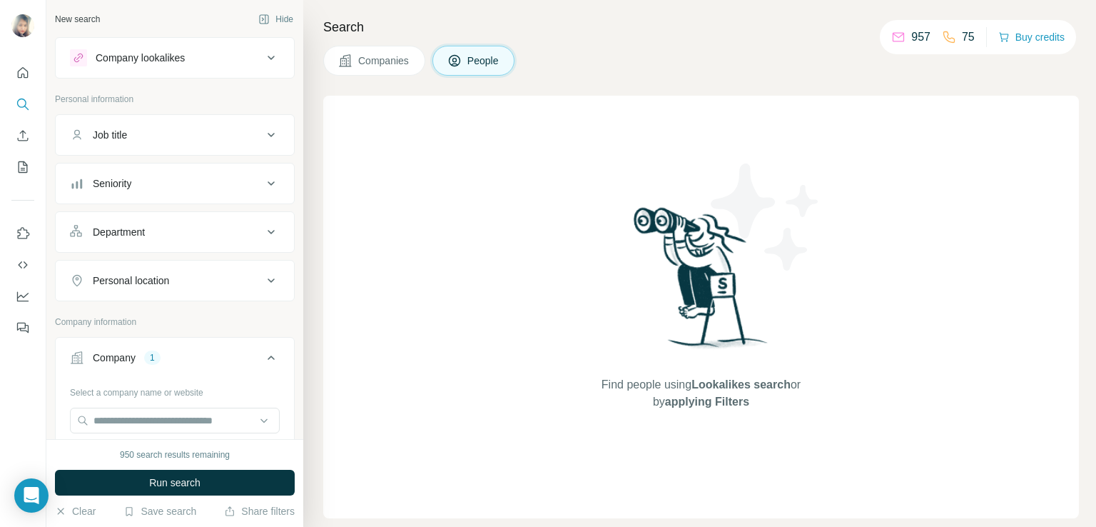
click at [166, 181] on div "Seniority" at bounding box center [166, 183] width 193 height 14
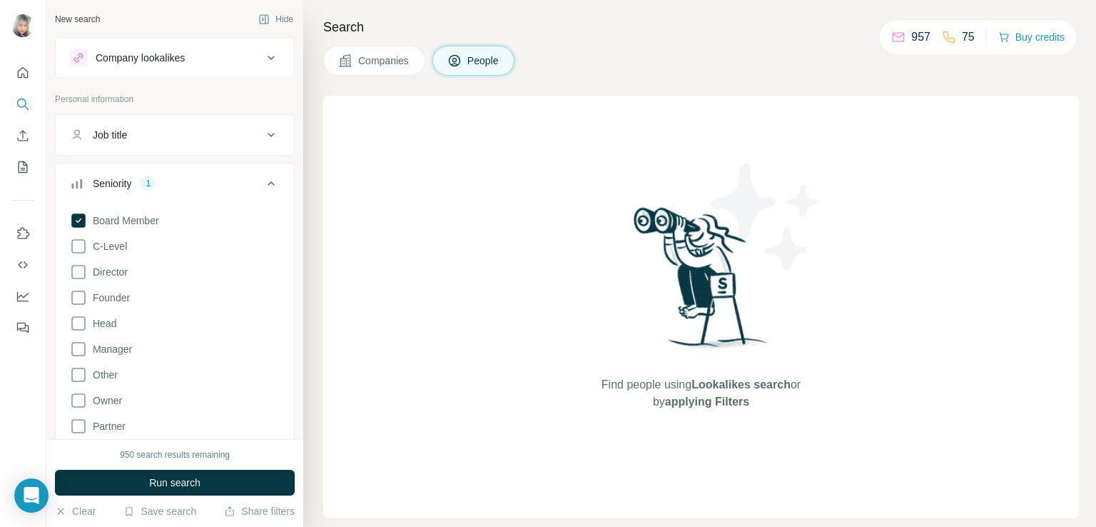
click at [83, 254] on div "Board Member C-Level Director Founder Head Manager Other Owner Partner VP Clear…" at bounding box center [175, 343] width 210 height 275
click at [78, 249] on icon at bounding box center [78, 246] width 17 height 17
click at [78, 278] on icon at bounding box center [78, 271] width 17 height 17
click at [82, 325] on icon at bounding box center [78, 323] width 17 height 17
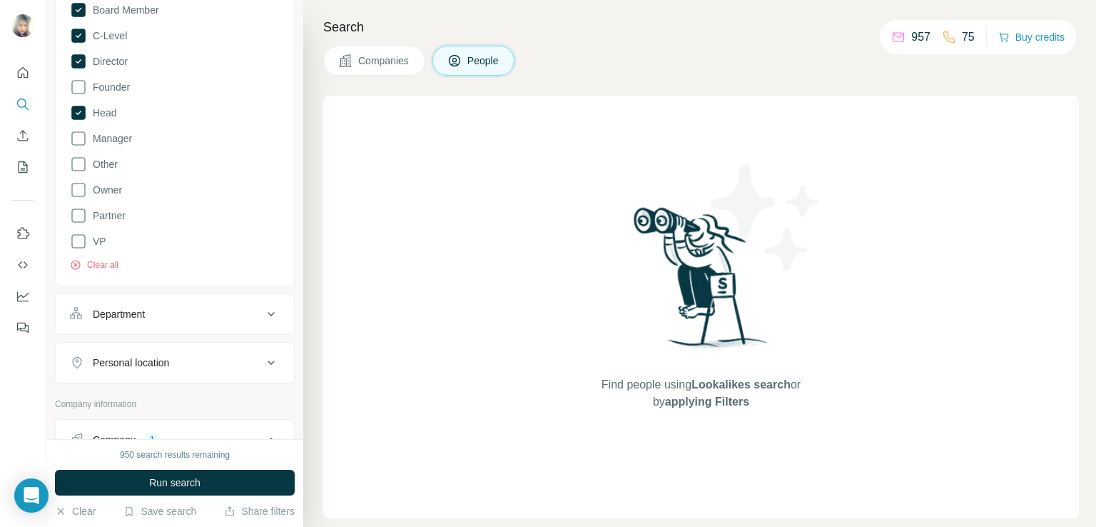
scroll to position [217, 0]
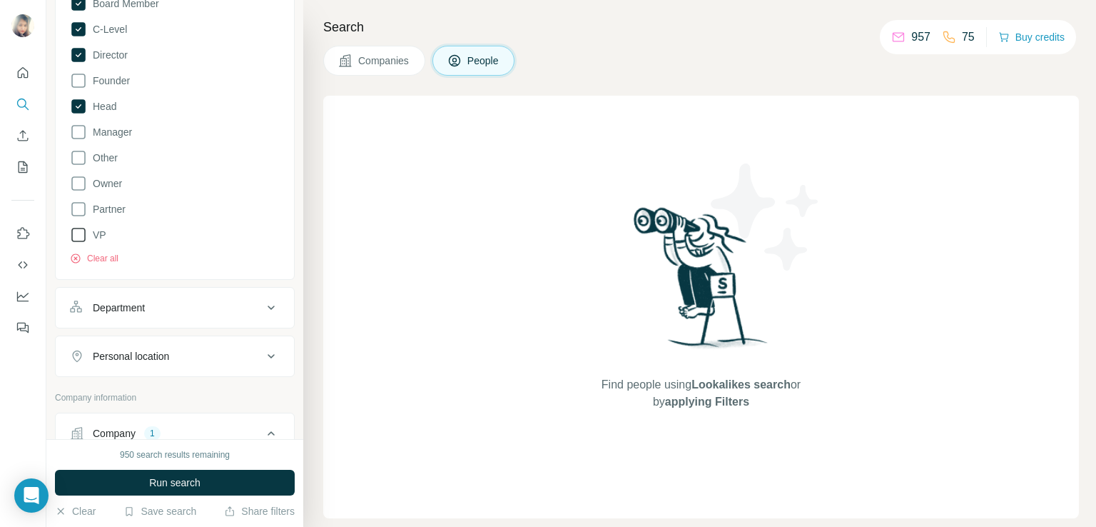
click at [78, 235] on icon at bounding box center [78, 234] width 17 height 17
click at [77, 133] on icon at bounding box center [78, 131] width 17 height 17
click at [146, 472] on button "Run search" at bounding box center [175, 482] width 240 height 26
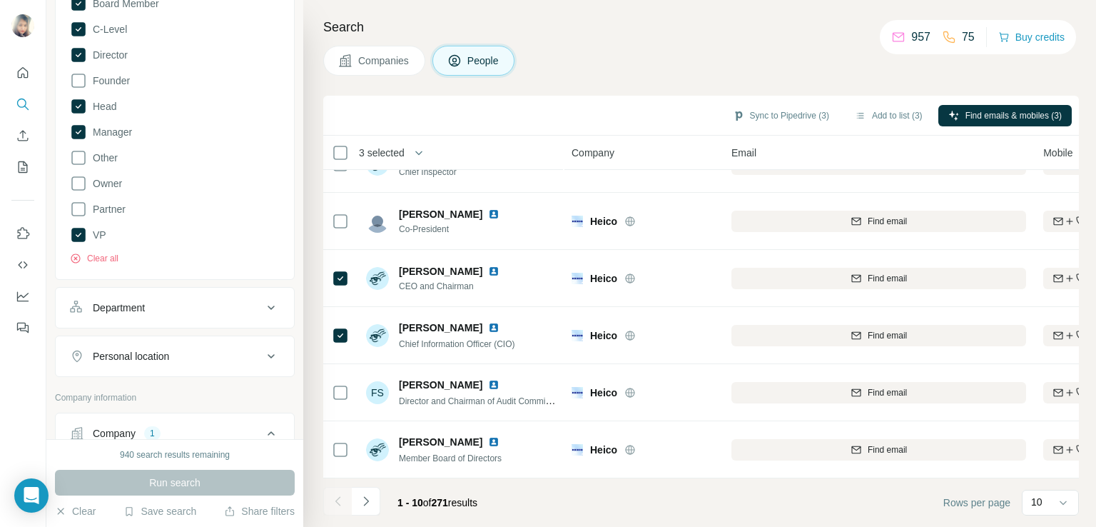
scroll to position [270, 0]
click at [362, 507] on icon "Navigate to next page" at bounding box center [366, 501] width 14 height 14
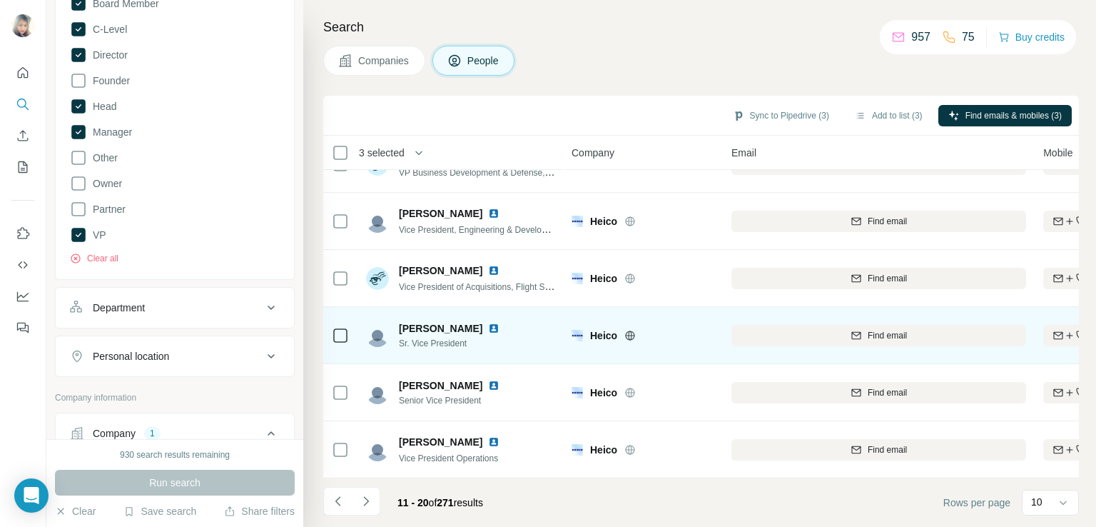
click at [497, 323] on img at bounding box center [493, 327] width 11 height 11
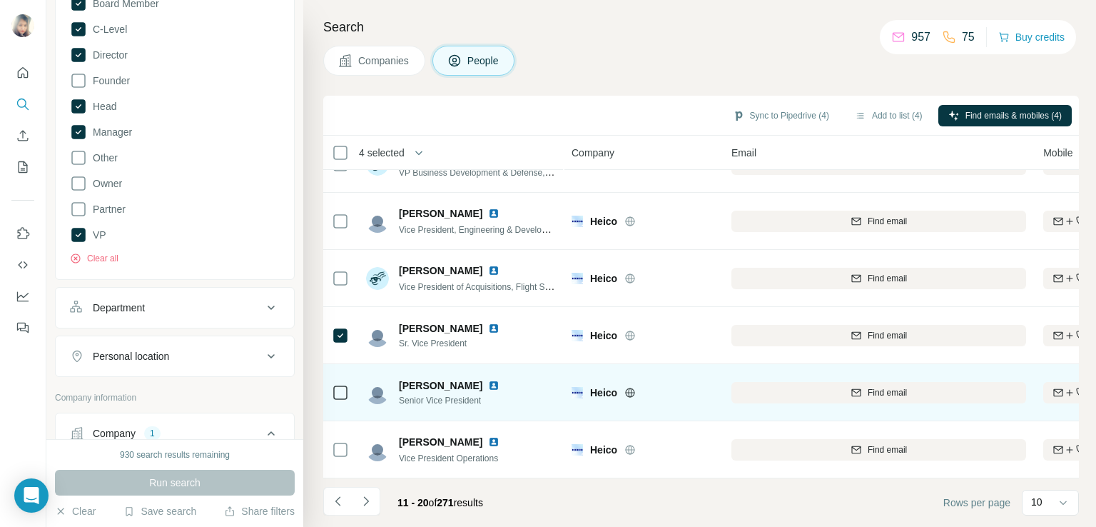
click at [488, 380] on img at bounding box center [493, 385] width 11 height 11
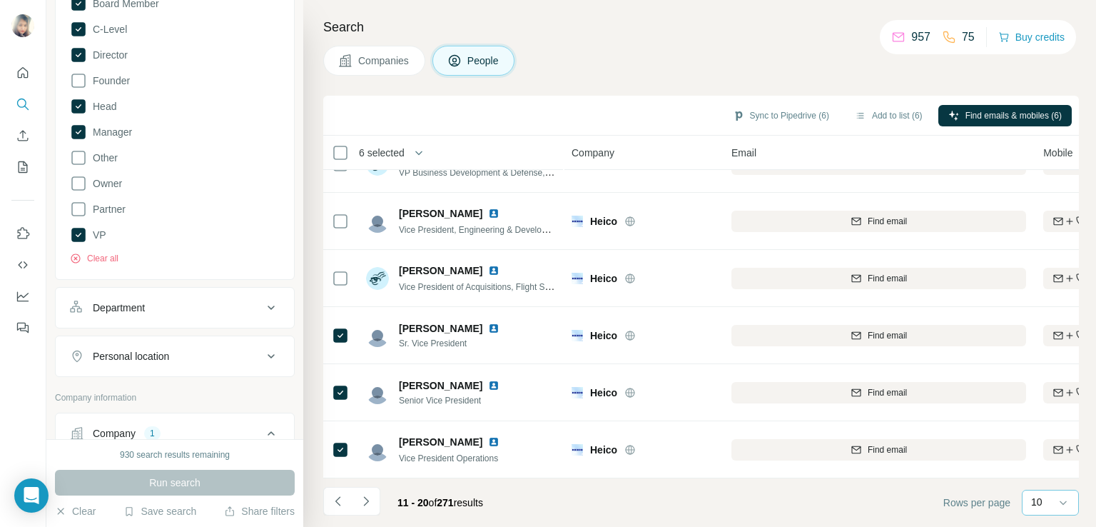
click at [1045, 498] on div "10" at bounding box center [1049, 501] width 36 height 14
click at [1048, 397] on div "60" at bounding box center [1050, 393] width 33 height 14
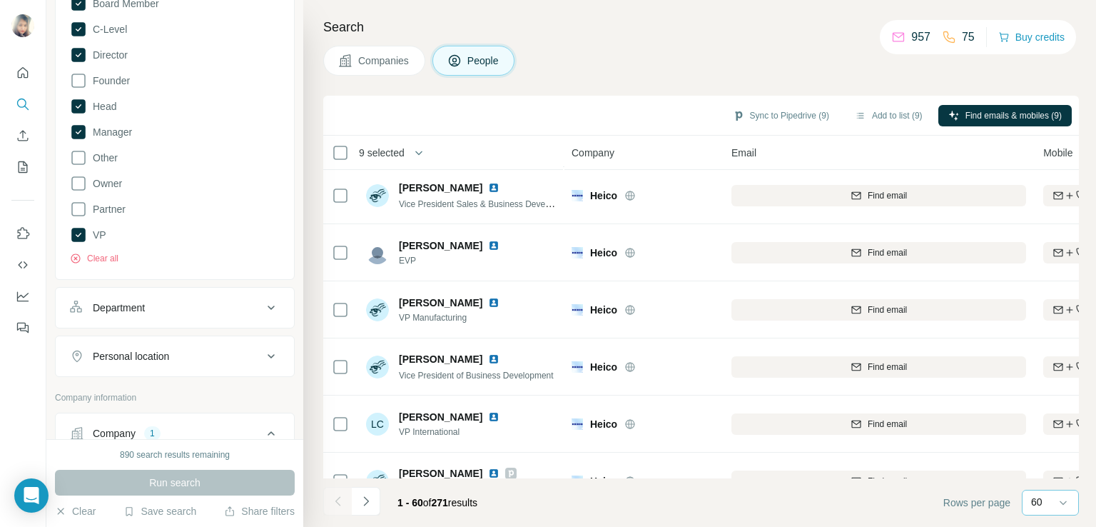
scroll to position [1265, 0]
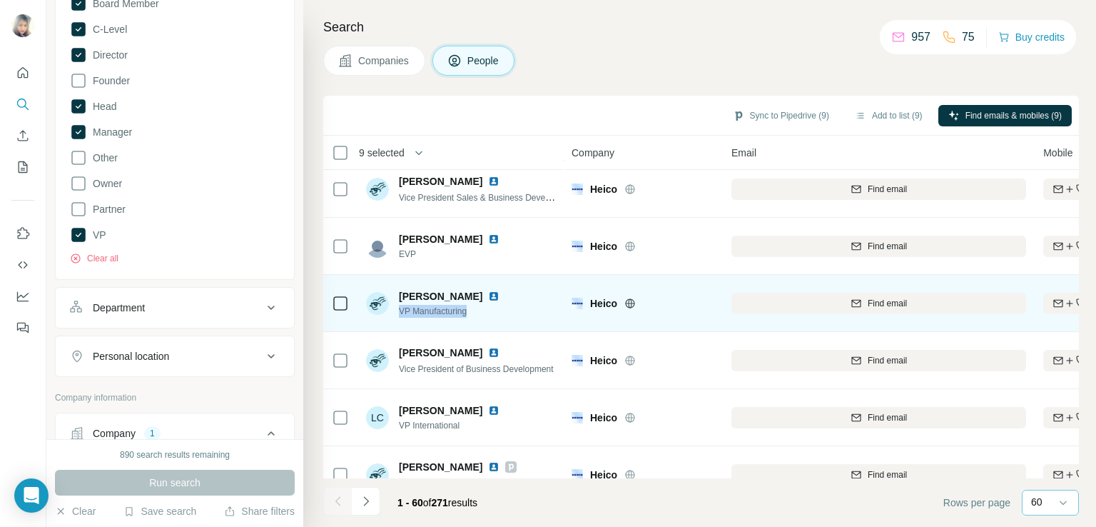
drag, startPoint x: 481, startPoint y: 313, endPoint x: 398, endPoint y: 312, distance: 82.8
click at [399, 312] on span "VP Manufacturing" at bounding box center [458, 311] width 118 height 13
copy span "VP Manufacturing"
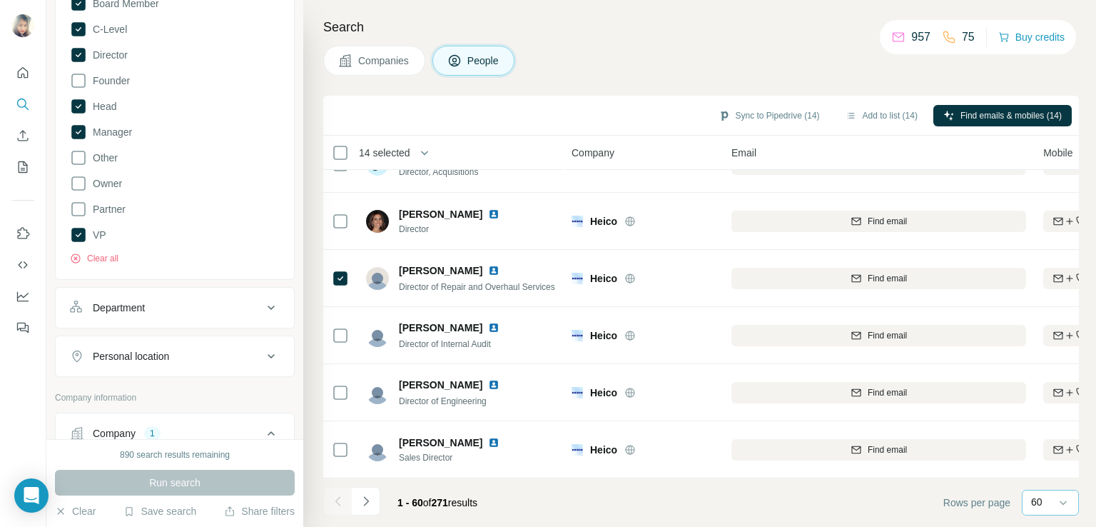
scroll to position [3124, 0]
click at [361, 503] on icon "Navigate to next page" at bounding box center [366, 501] width 14 height 14
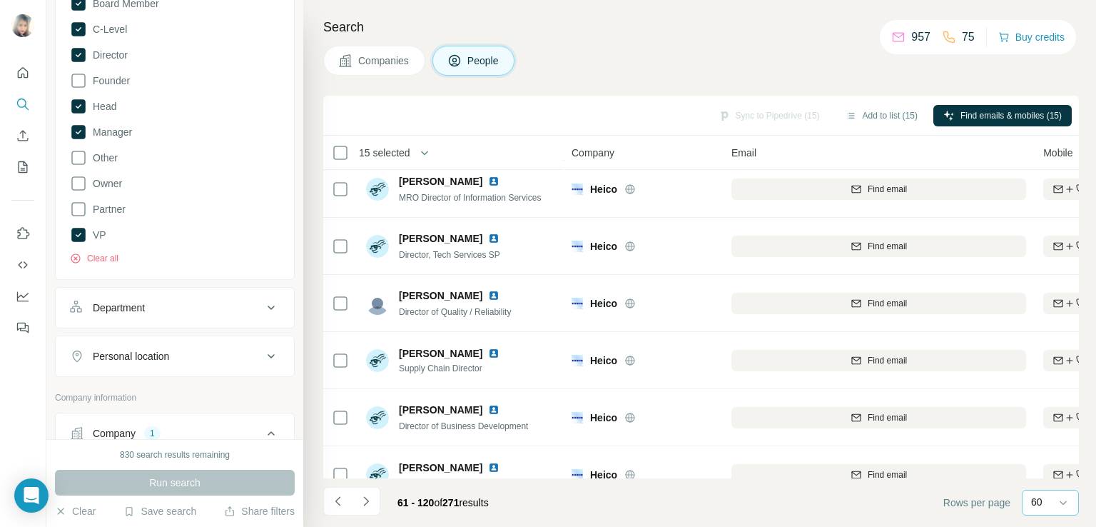
scroll to position [0, 0]
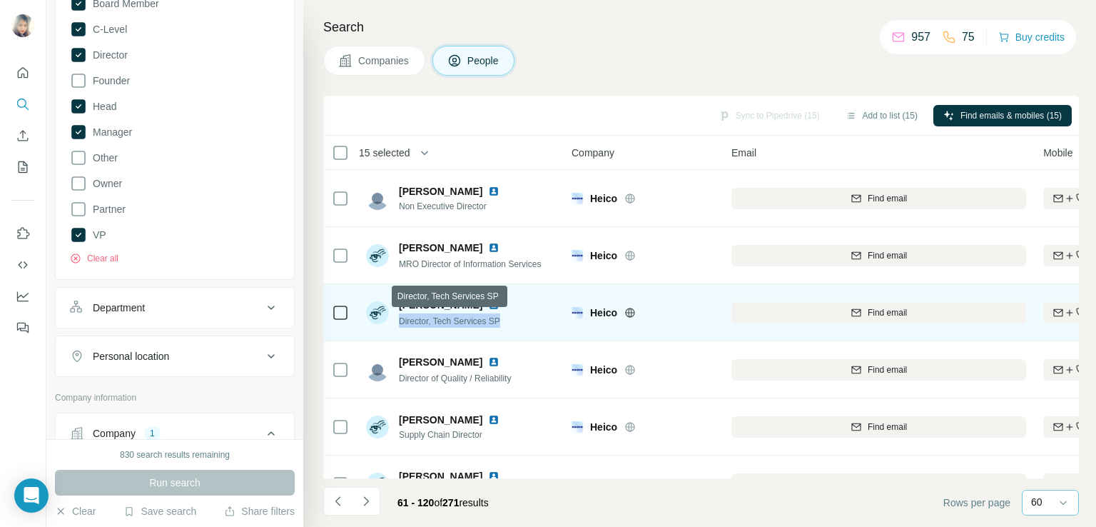
drag, startPoint x: 514, startPoint y: 321, endPoint x: 400, endPoint y: 319, distance: 114.2
click at [400, 319] on div "[PERSON_NAME] Director, Tech Services SP" at bounding box center [461, 312] width 190 height 39
copy span "Director, Tech Services SP"
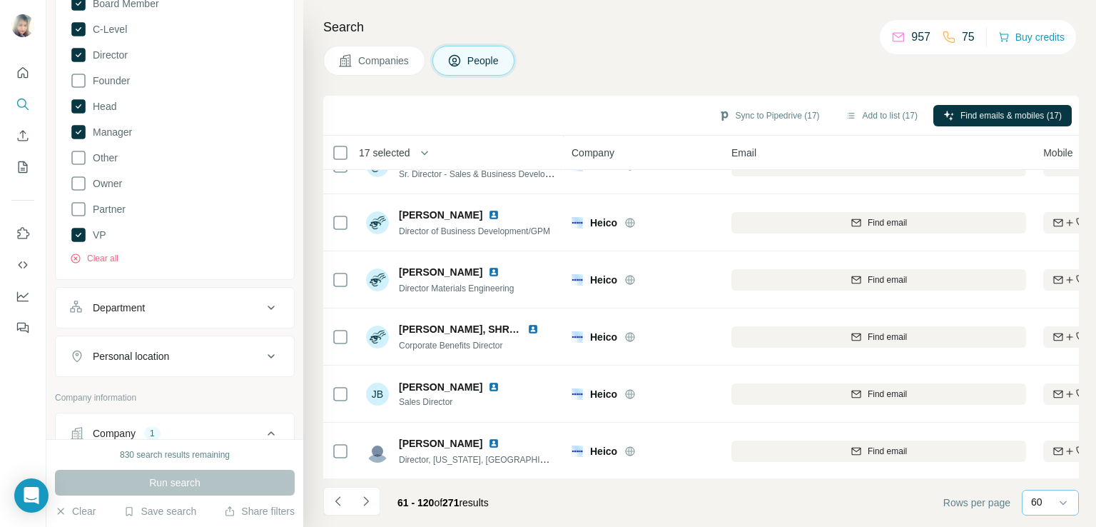
scroll to position [1067, 0]
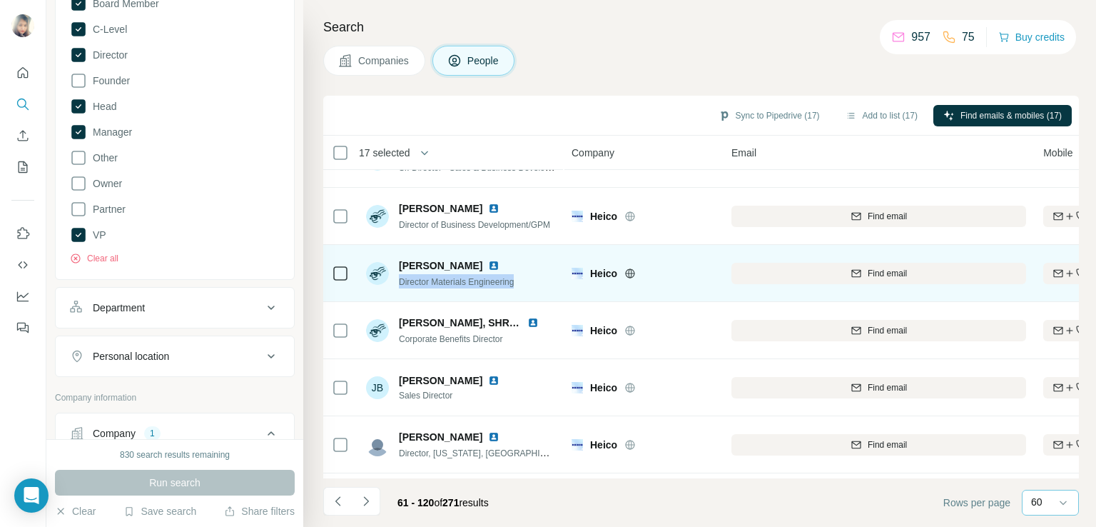
drag, startPoint x: 527, startPoint y: 285, endPoint x: 397, endPoint y: 279, distance: 130.0
click at [397, 279] on div "[PERSON_NAME] Director Materials Engineering" at bounding box center [461, 272] width 190 height 39
copy span "Director Materials Engineering"
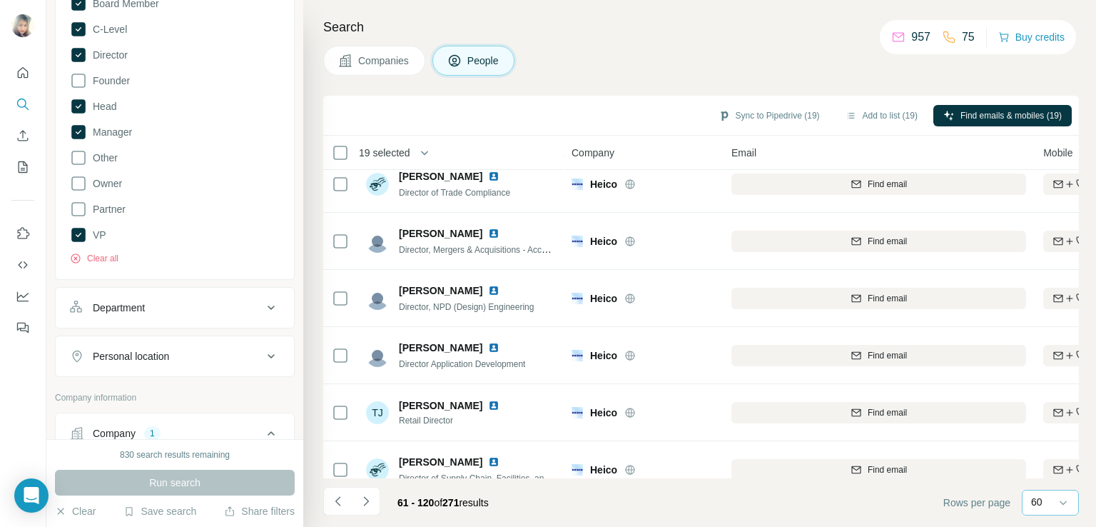
scroll to position [2818, 0]
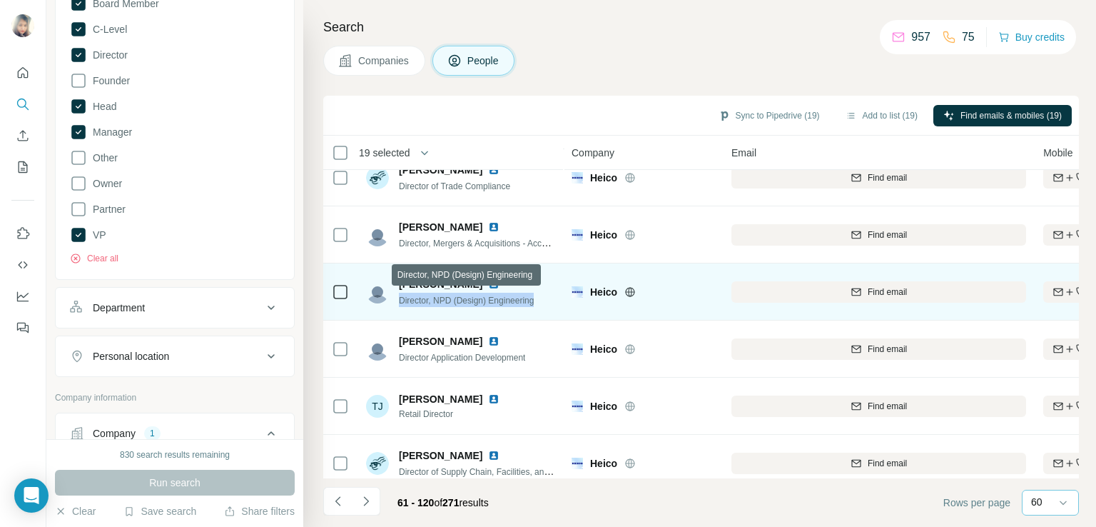
drag, startPoint x: 539, startPoint y: 302, endPoint x: 400, endPoint y: 295, distance: 139.3
click at [400, 295] on span "Director, NPD (Design) Engineering" at bounding box center [466, 300] width 135 height 10
copy span "Director, NPD (Design) Engineering"
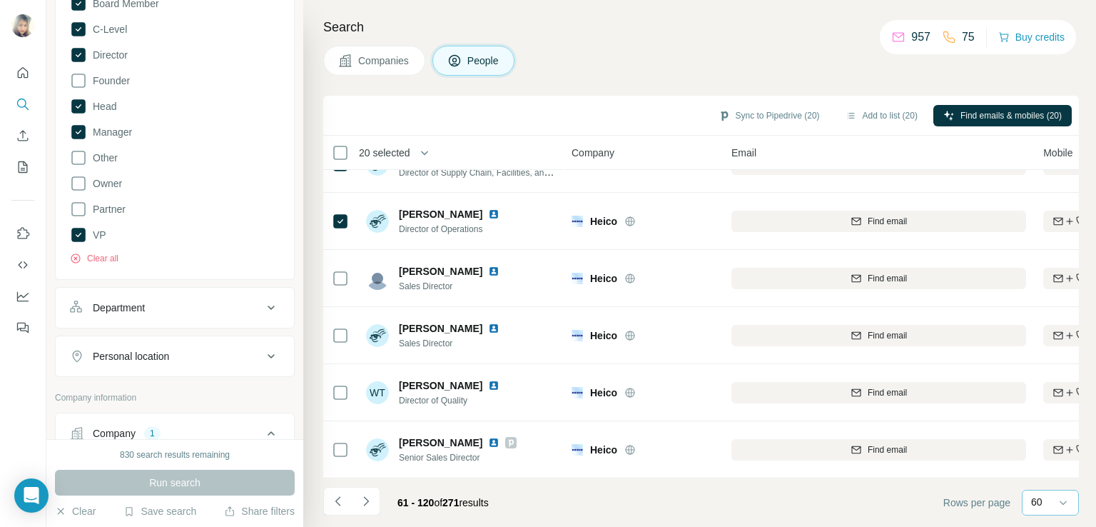
scroll to position [3124, 0]
click at [365, 506] on icon "Navigate to next page" at bounding box center [366, 501] width 14 height 14
click at [370, 506] on icon "Navigate to next page" at bounding box center [366, 501] width 14 height 14
click at [366, 494] on icon "Navigate to next page" at bounding box center [366, 501] width 14 height 14
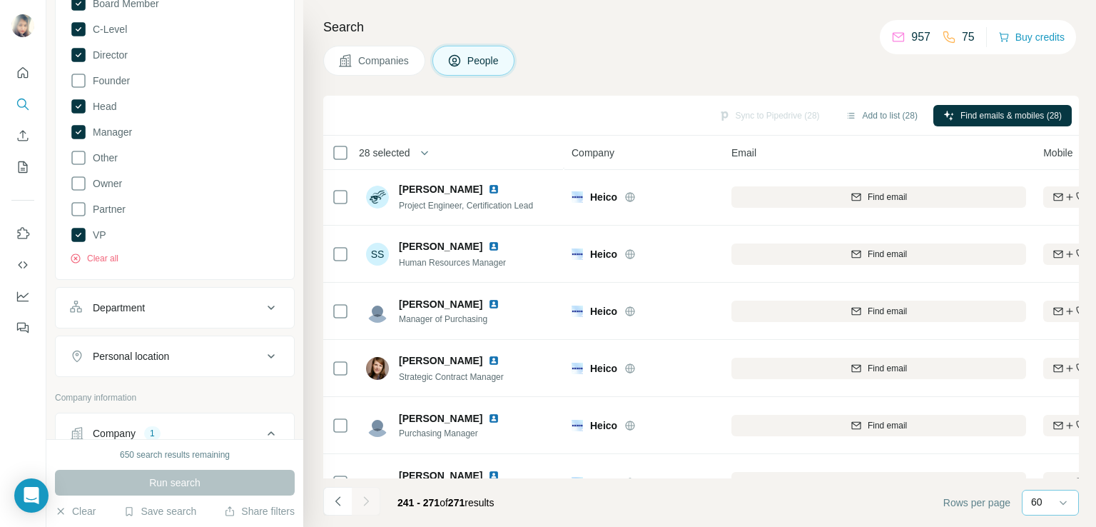
scroll to position [468, 0]
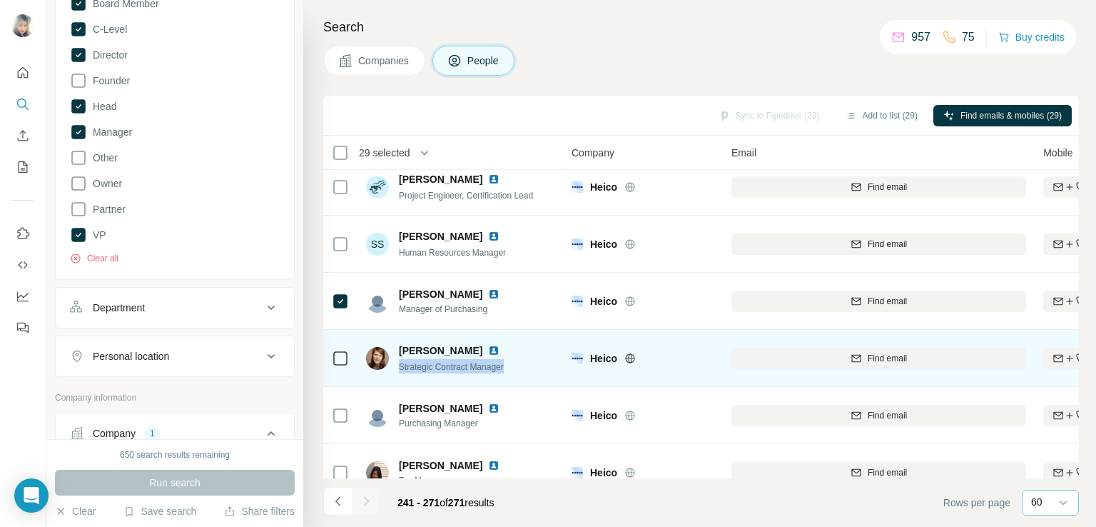
drag, startPoint x: 518, startPoint y: 363, endPoint x: 397, endPoint y: 368, distance: 121.4
click at [397, 368] on div "[PERSON_NAME] Strategic Contract Manager" at bounding box center [461, 357] width 190 height 39
copy span "Strategic Contract Manager"
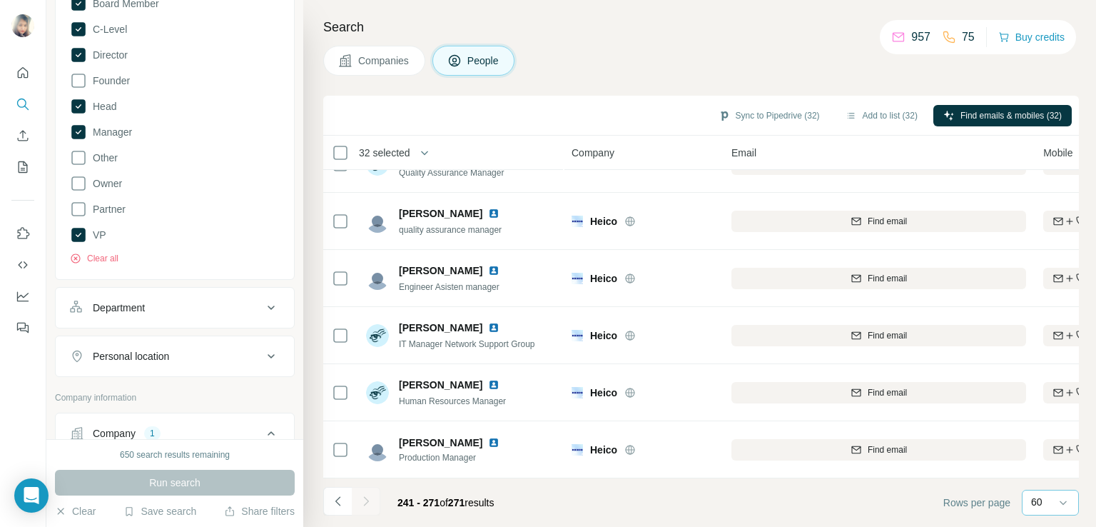
scroll to position [1468, 0]
click at [855, 113] on button "Add to list (32)" at bounding box center [881, 115] width 92 height 21
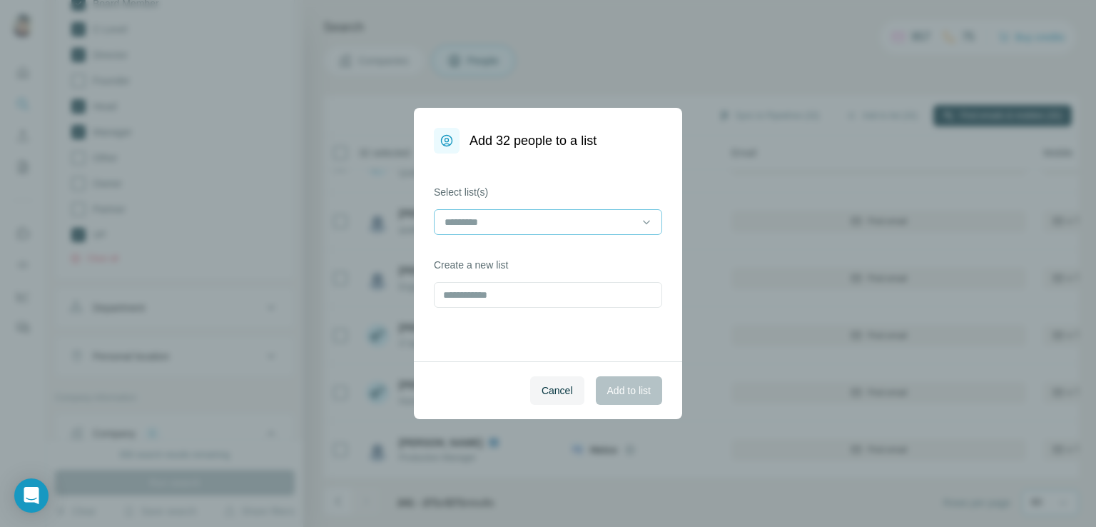
click at [506, 230] on div at bounding box center [539, 222] width 193 height 24
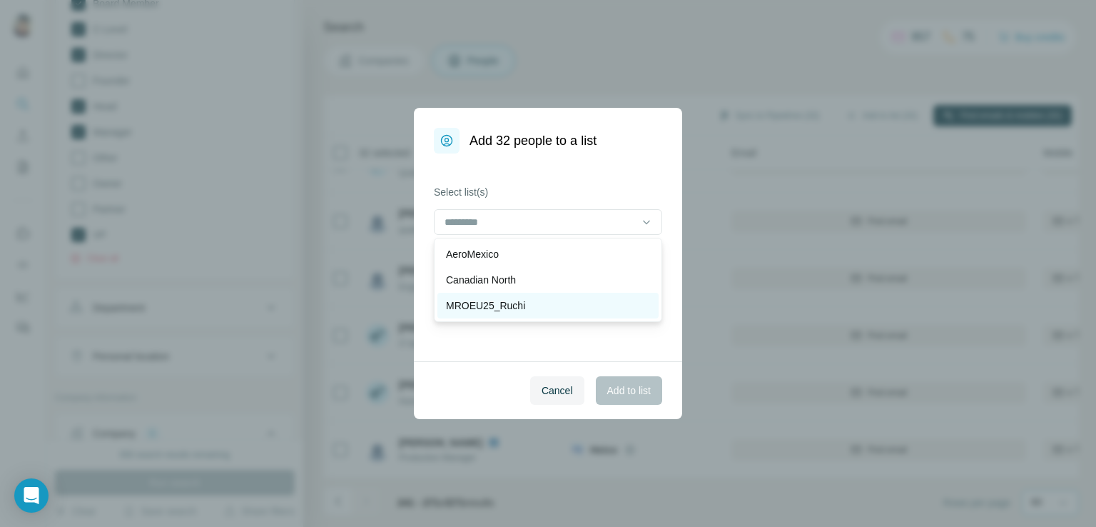
click at [472, 314] on div "MROEU25_Ruchi" at bounding box center [547, 306] width 221 height 26
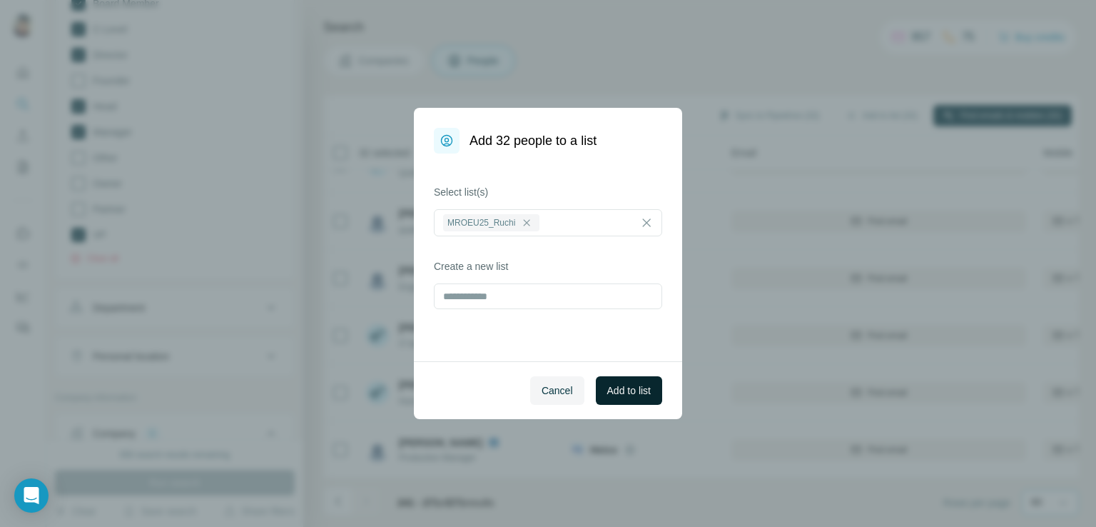
click at [626, 386] on span "Add to list" at bounding box center [629, 390] width 44 height 14
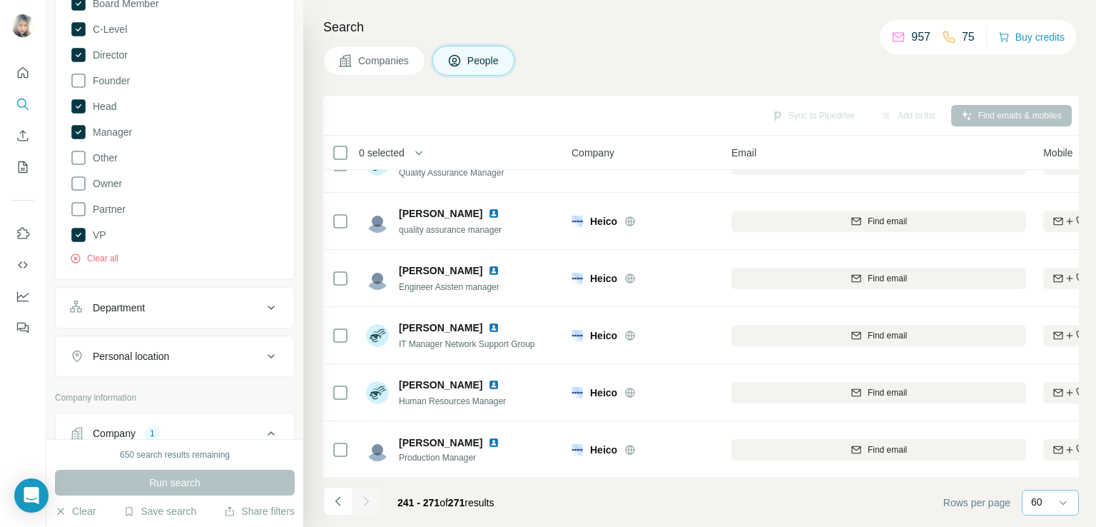
click at [1050, 499] on div "60" at bounding box center [1049, 501] width 36 height 14
click at [1036, 474] on p "10" at bounding box center [1039, 470] width 11 height 14
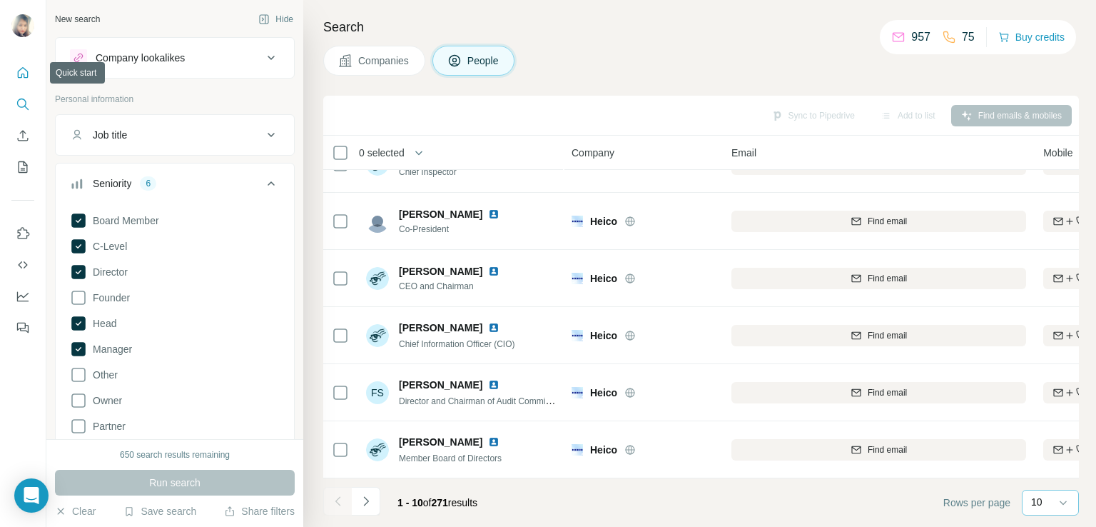
click at [20, 76] on icon "Quick start" at bounding box center [23, 73] width 14 height 14
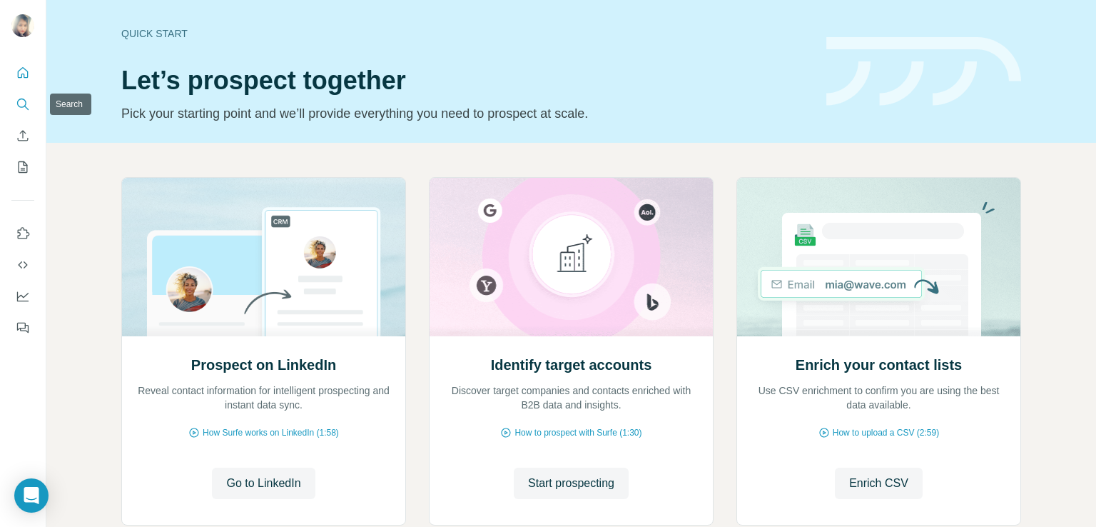
click at [26, 106] on icon "Search" at bounding box center [23, 104] width 14 height 14
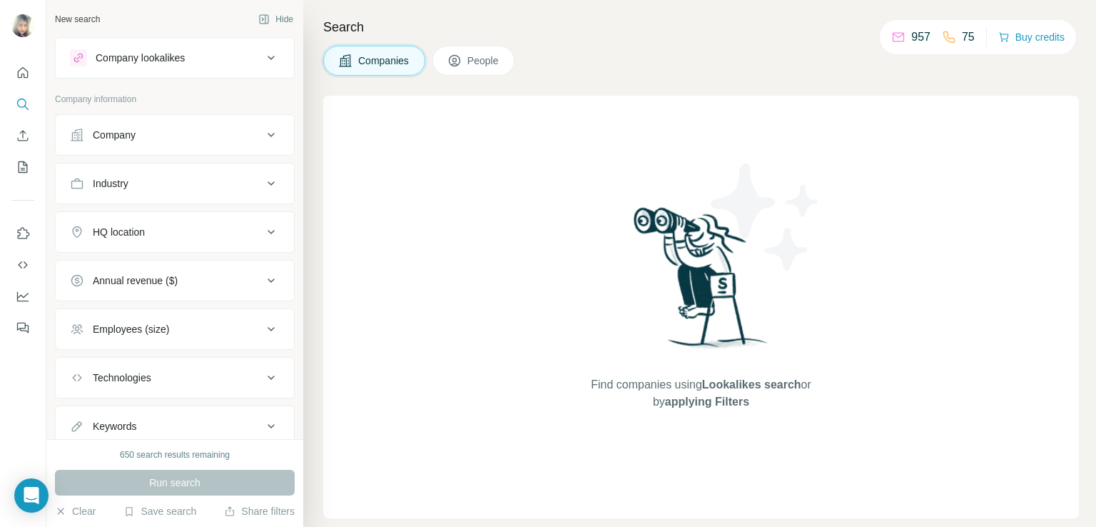
click at [140, 133] on div "Company" at bounding box center [166, 135] width 193 height 14
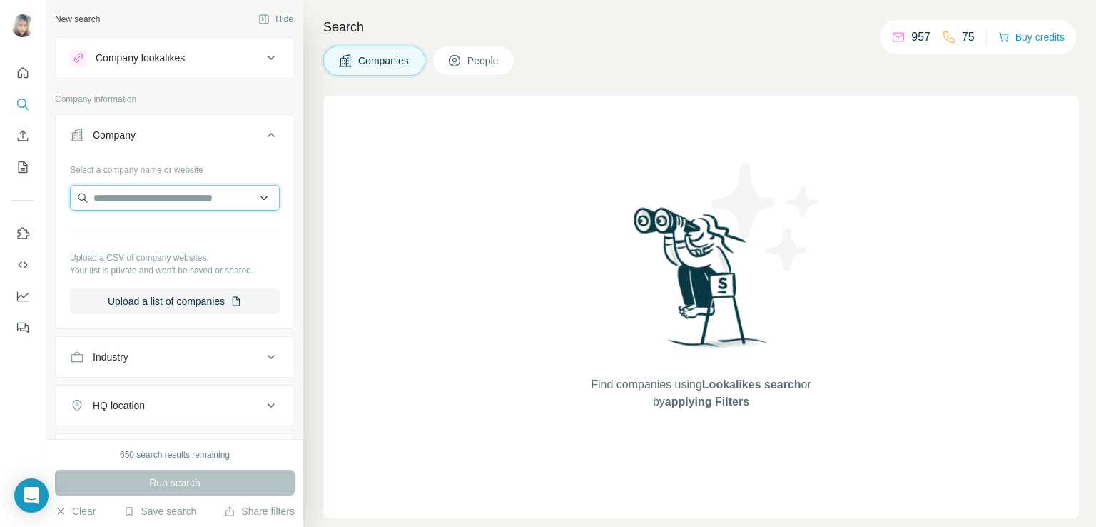
click at [107, 195] on input "text" at bounding box center [175, 198] width 210 height 26
paste input "**********"
type input "**********"
click at [138, 228] on p "Haeco" at bounding box center [145, 229] width 68 height 14
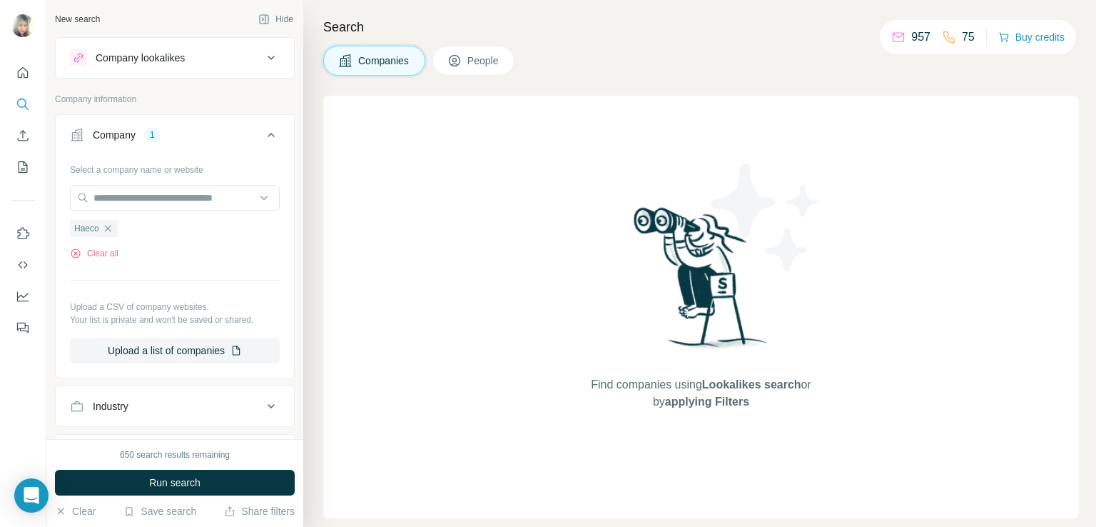
click at [471, 59] on span "People" at bounding box center [483, 61] width 33 height 14
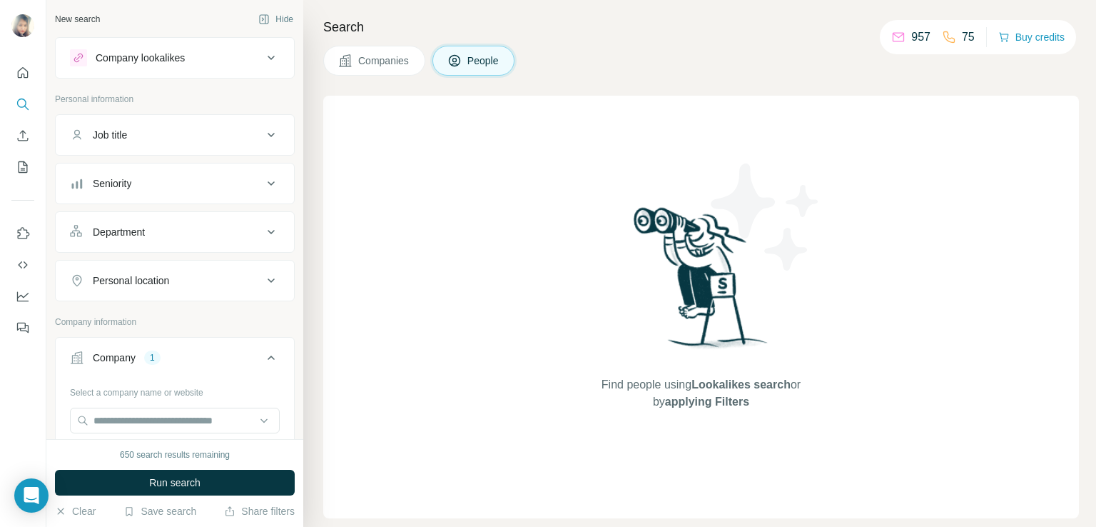
click at [168, 197] on button "Seniority" at bounding box center [175, 183] width 238 height 34
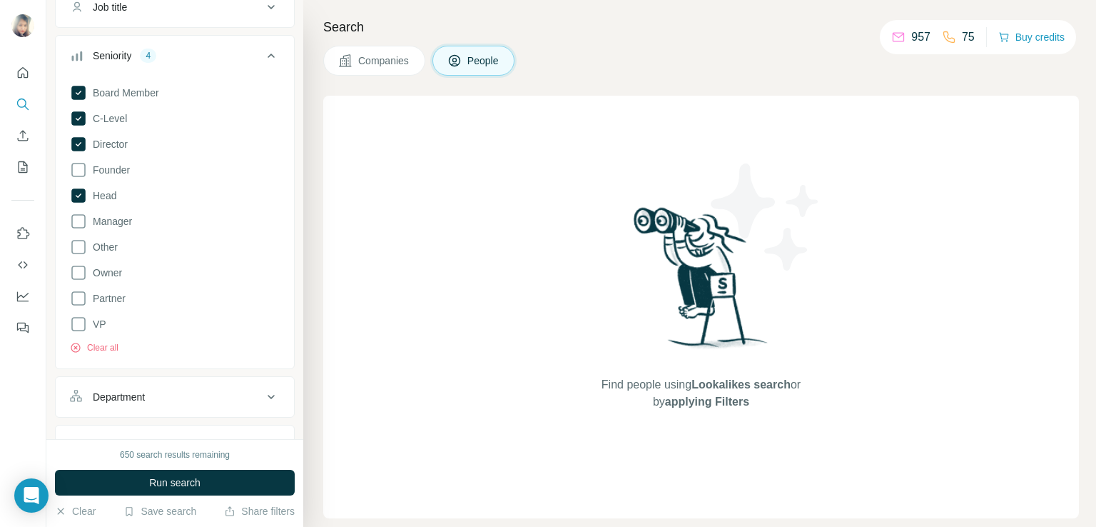
scroll to position [160, 0]
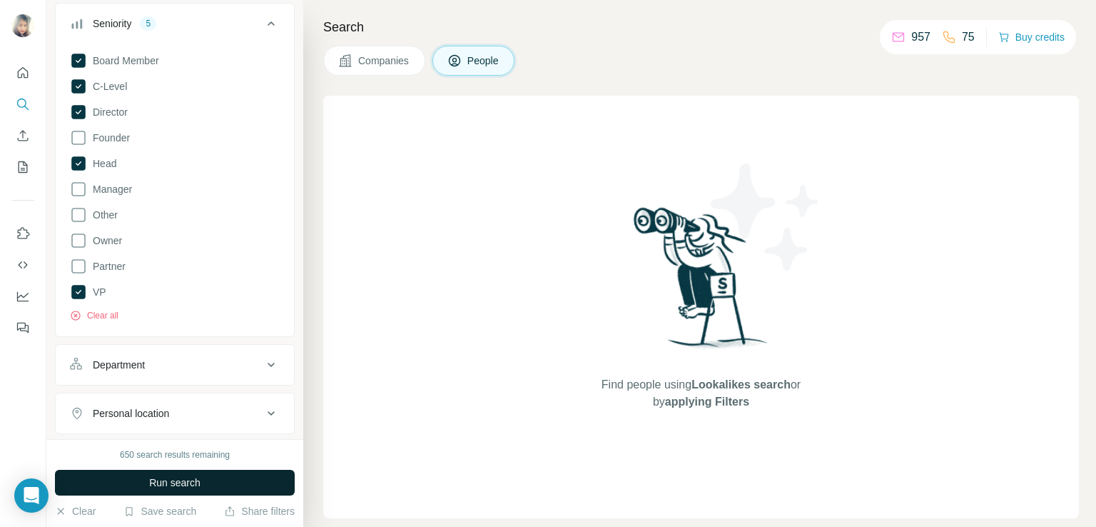
click at [148, 471] on button "Run search" at bounding box center [175, 482] width 240 height 26
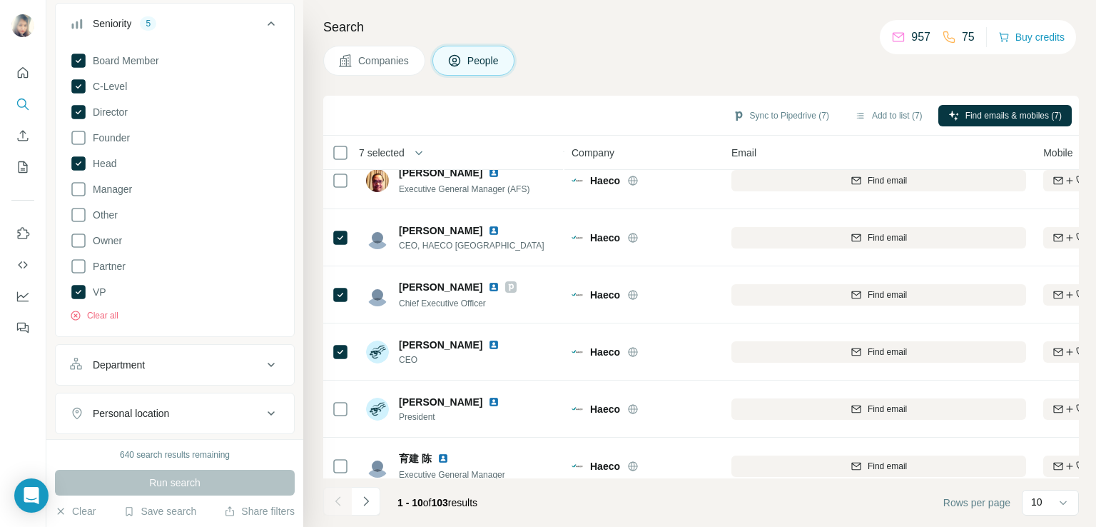
scroll to position [270, 0]
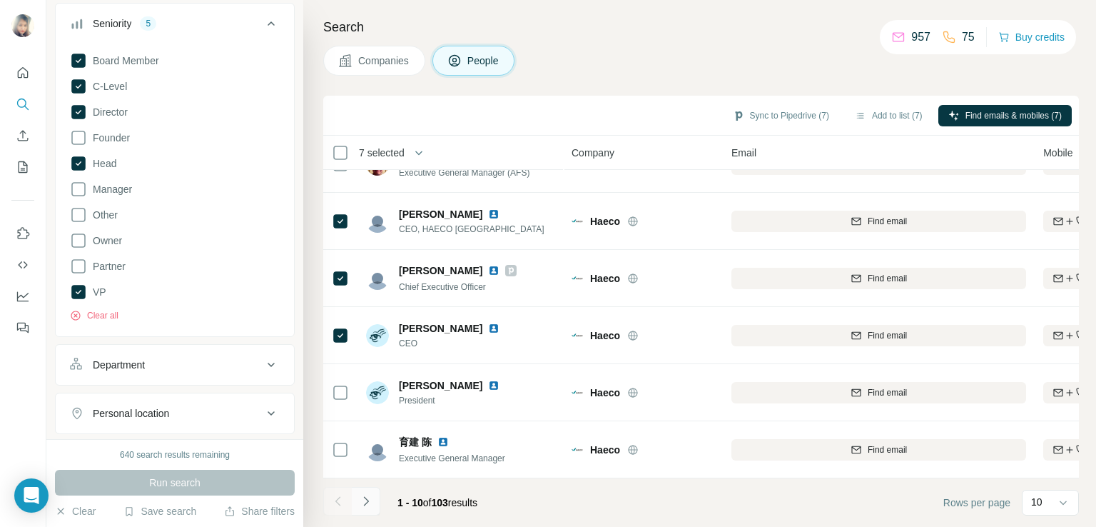
click at [365, 504] on icon "Navigate to next page" at bounding box center [365, 500] width 5 height 9
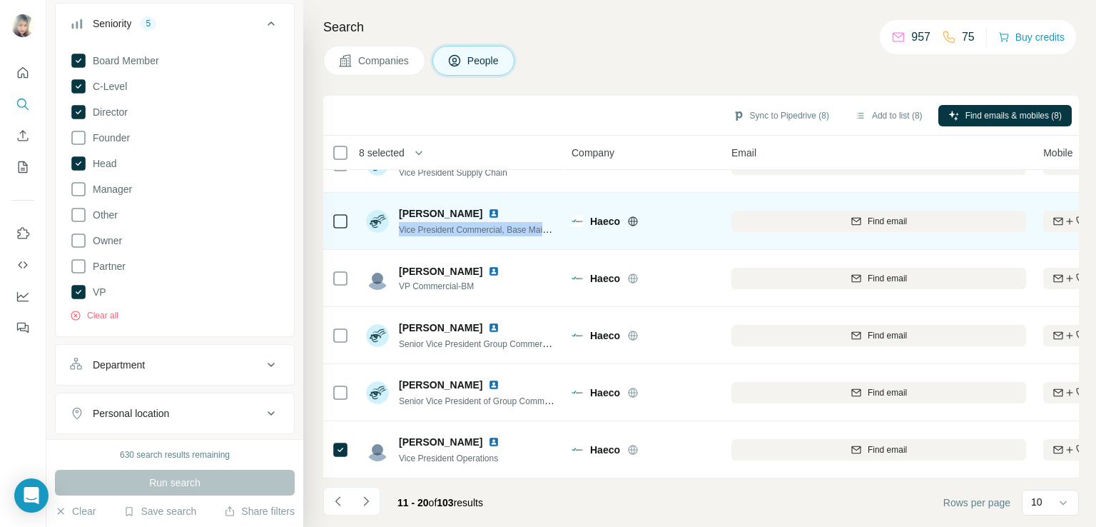
drag, startPoint x: 401, startPoint y: 220, endPoint x: 557, endPoint y: 233, distance: 156.1
click at [557, 233] on td "[PERSON_NAME] Vice President Commercial, Base Maintenance Overseas Customers" at bounding box center [460, 221] width 207 height 57
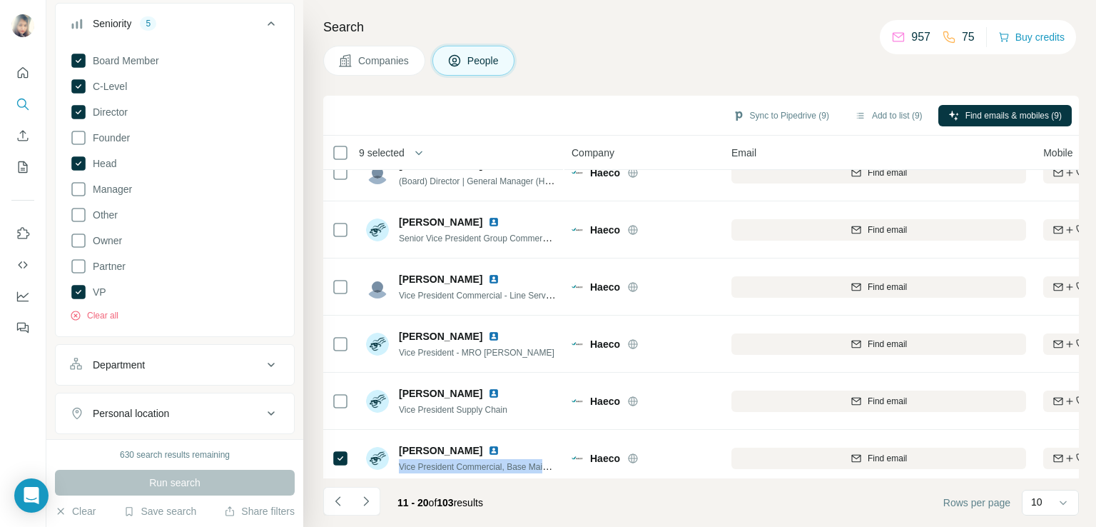
scroll to position [32, 0]
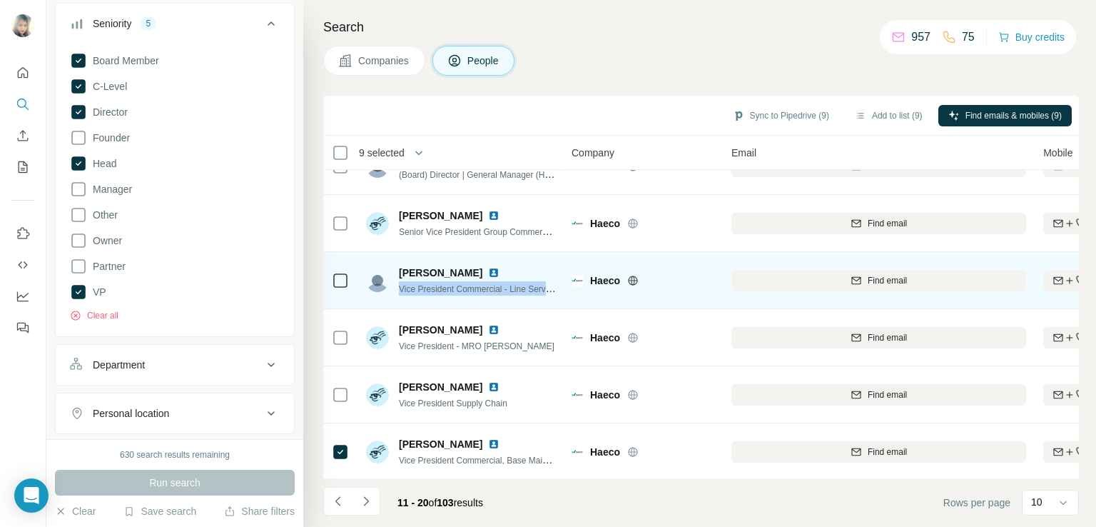
drag, startPoint x: 400, startPoint y: 289, endPoint x: 564, endPoint y: 296, distance: 164.3
click at [564, 296] on td "[PERSON_NAME] Vice President Commercial - Line Services" at bounding box center [460, 280] width 207 height 57
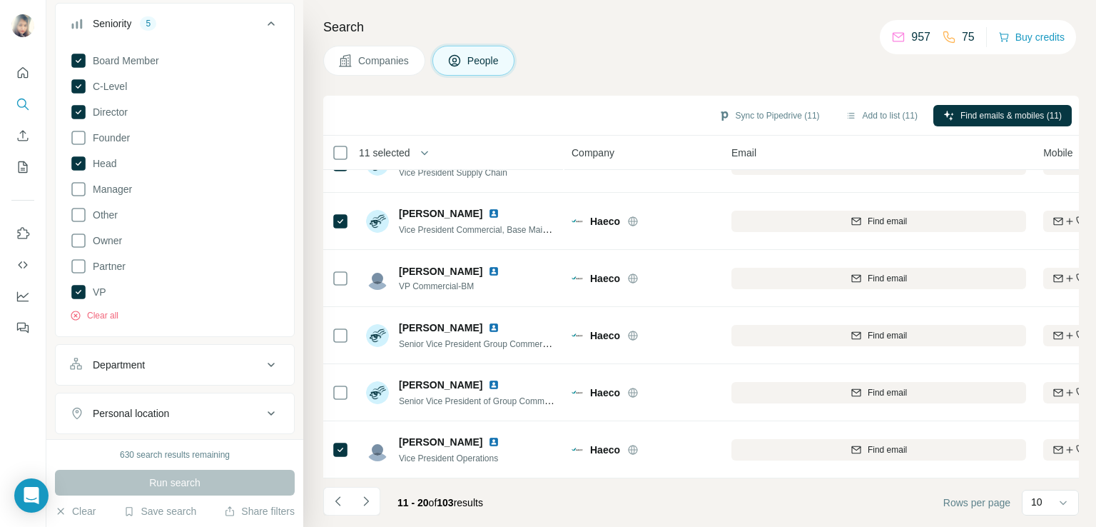
scroll to position [270, 0]
click at [363, 502] on icon "Navigate to next page" at bounding box center [366, 501] width 14 height 14
click at [370, 497] on icon "Navigate to next page" at bounding box center [366, 501] width 14 height 14
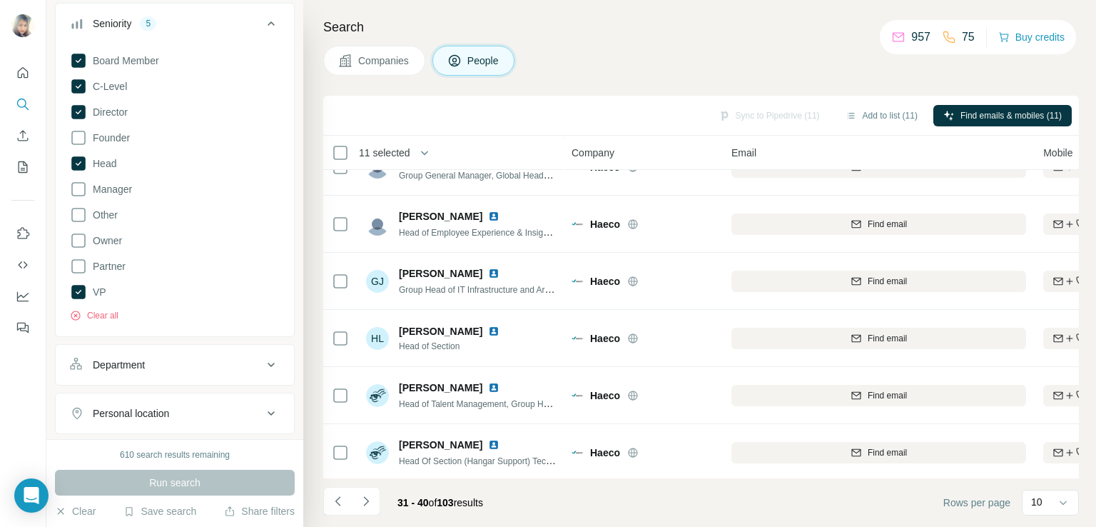
scroll to position [0, 0]
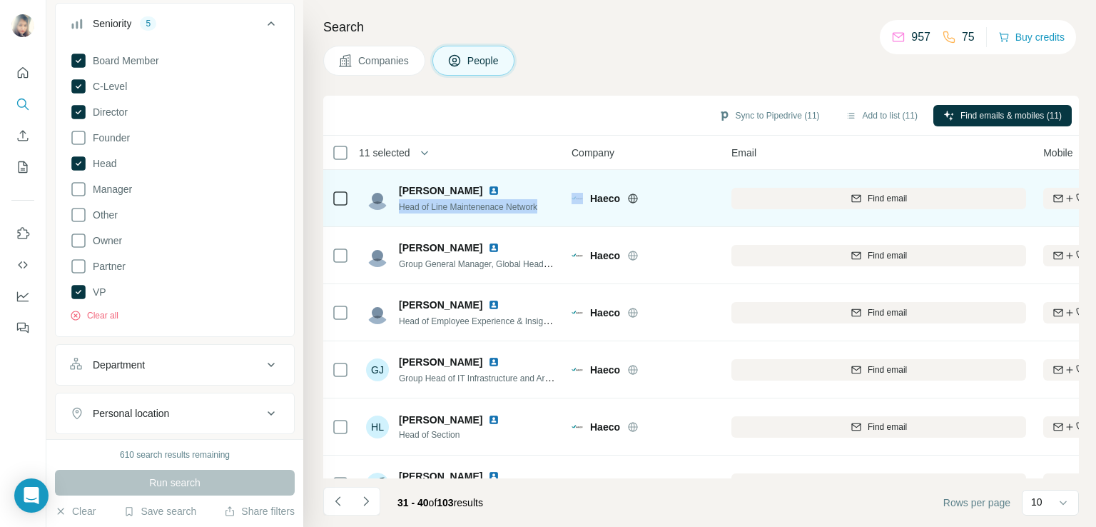
drag, startPoint x: 397, startPoint y: 203, endPoint x: 565, endPoint y: 210, distance: 168.5
click at [0, 0] on tr "[PERSON_NAME] Head of Line Maintenenace Network [PERSON_NAME] Find email Find b…" at bounding box center [0, 0] width 0 height 0
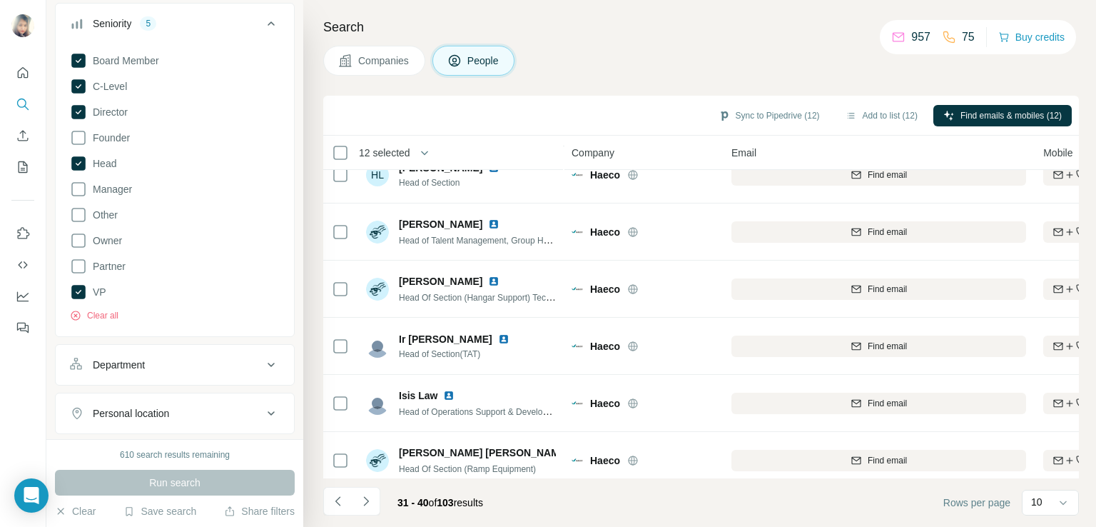
scroll to position [270, 0]
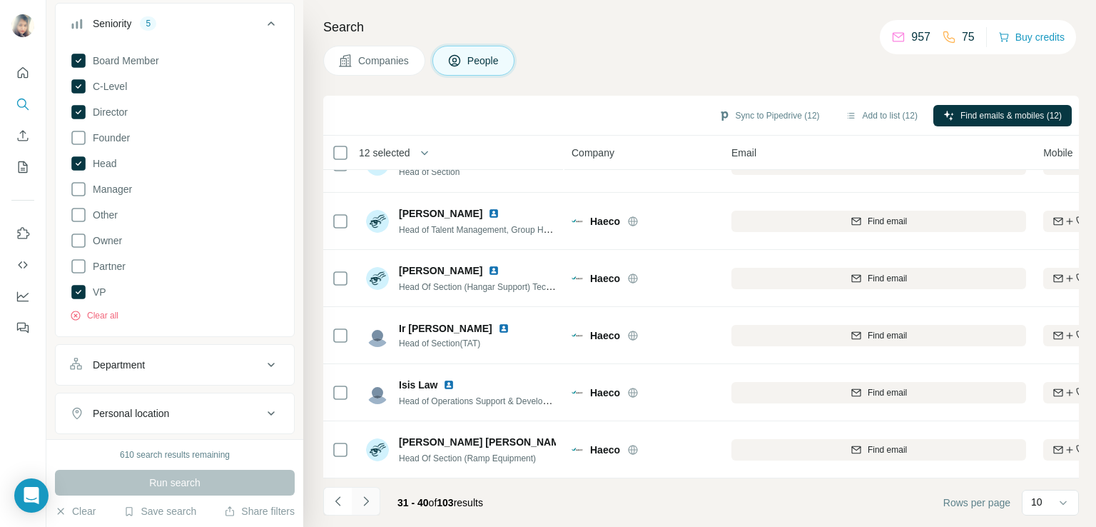
click at [363, 507] on icon "Navigate to next page" at bounding box center [366, 501] width 14 height 14
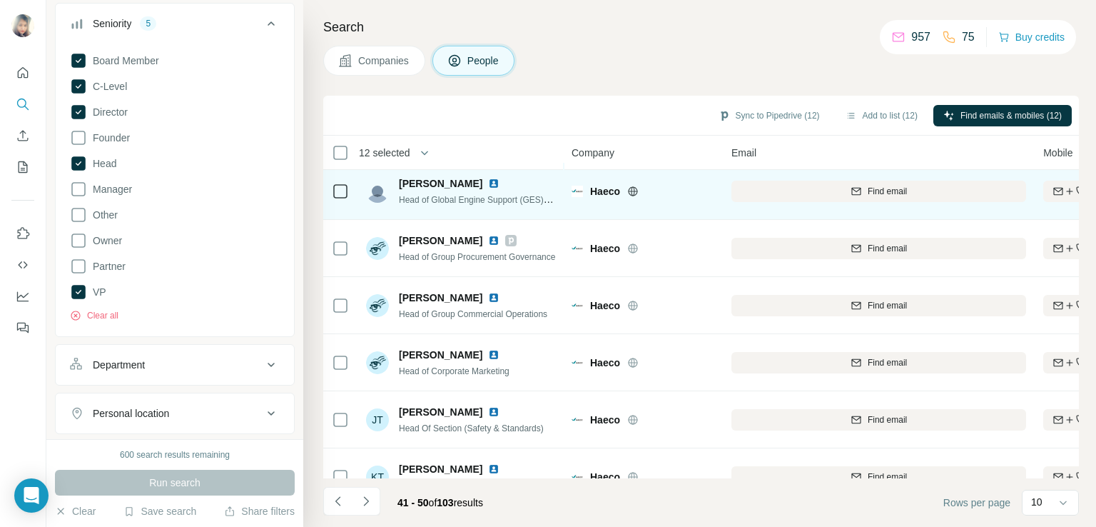
scroll to position [9, 0]
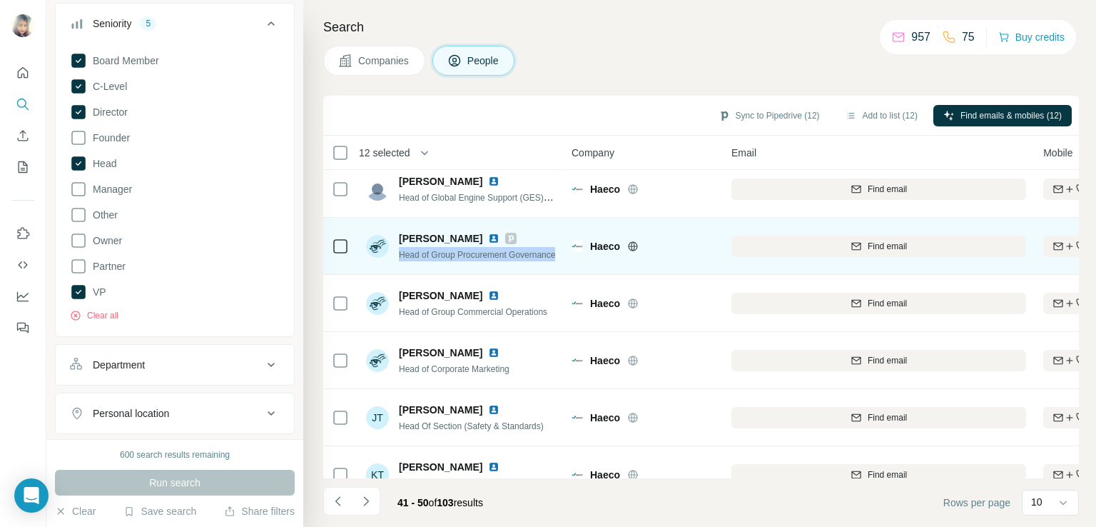
drag, startPoint x: 398, startPoint y: 255, endPoint x: 562, endPoint y: 253, distance: 164.1
click at [562, 253] on td "[PERSON_NAME] Head of Group Procurement Governance" at bounding box center [460, 246] width 207 height 57
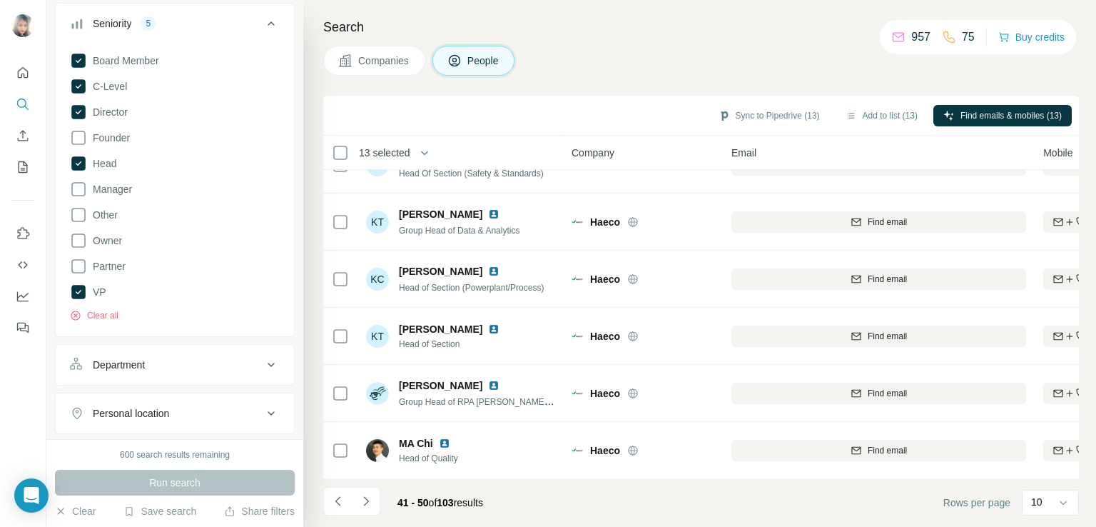
scroll to position [270, 0]
click at [365, 496] on icon "Navigate to next page" at bounding box center [366, 501] width 14 height 14
click at [1042, 509] on div "10" at bounding box center [1049, 502] width 36 height 24
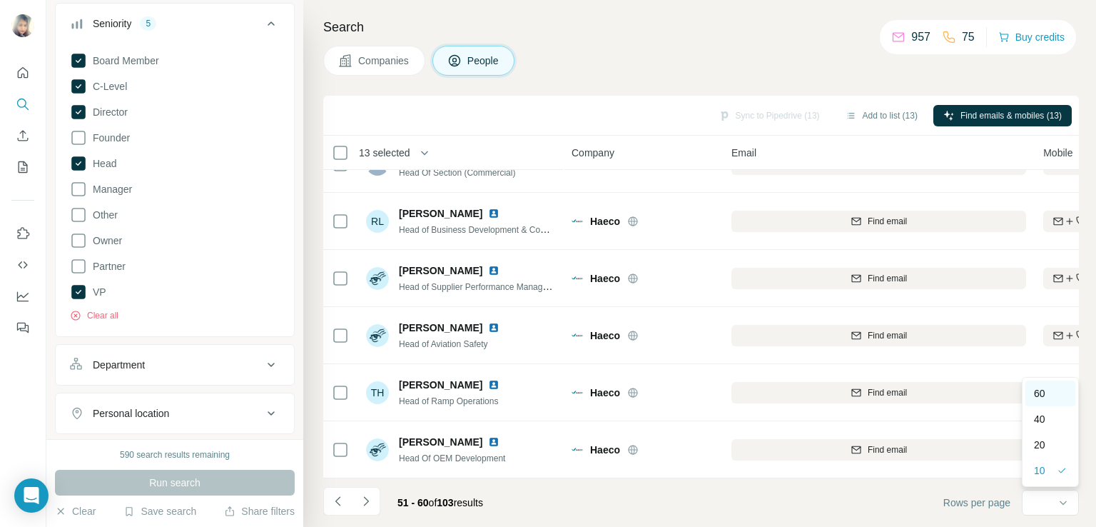
click at [1040, 404] on div "60" at bounding box center [1050, 393] width 50 height 26
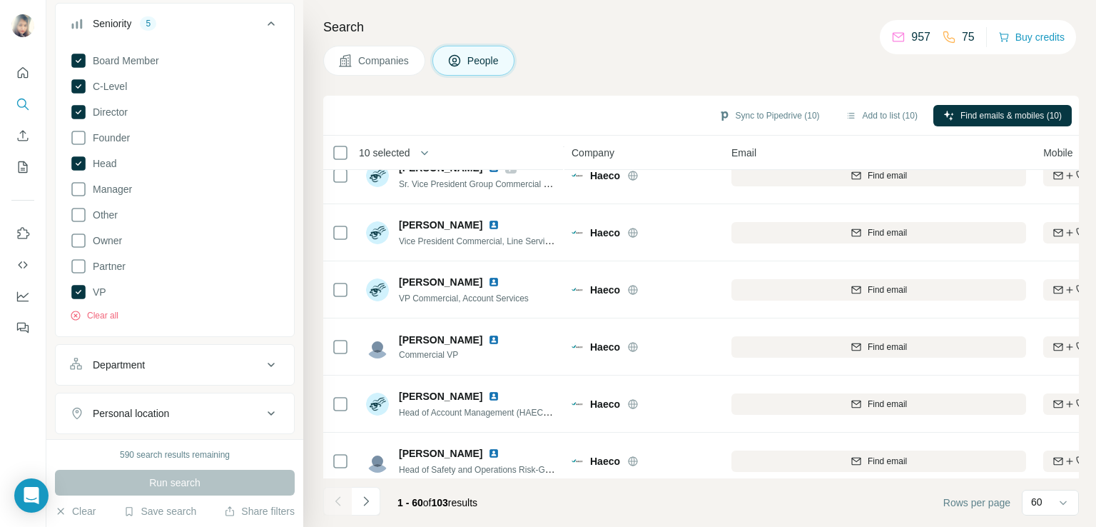
scroll to position [1152, 0]
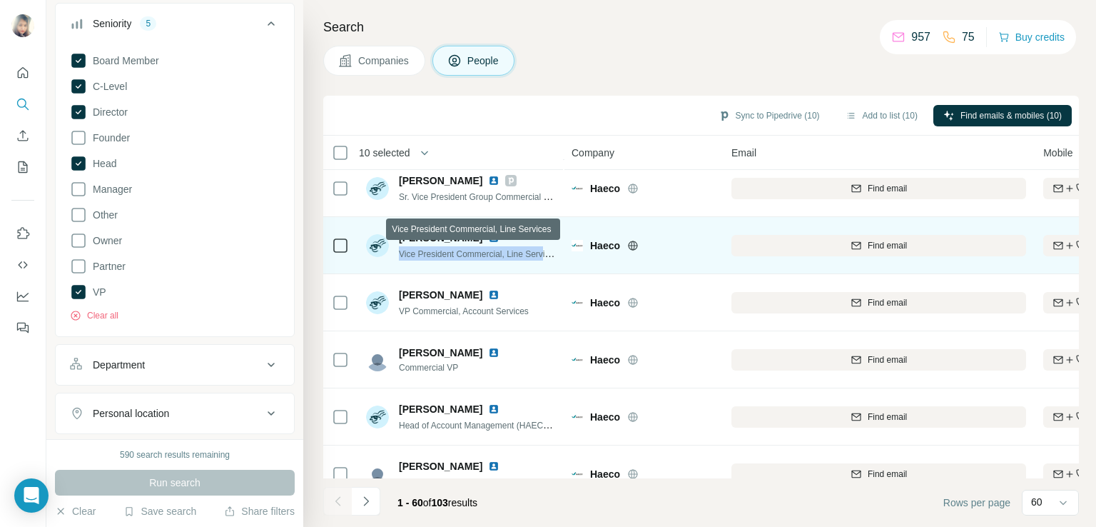
drag, startPoint x: 396, startPoint y: 252, endPoint x: 549, endPoint y: 250, distance: 152.7
click at [549, 250] on div "[PERSON_NAME] Vice President Commercial, Line Services" at bounding box center [461, 245] width 190 height 30
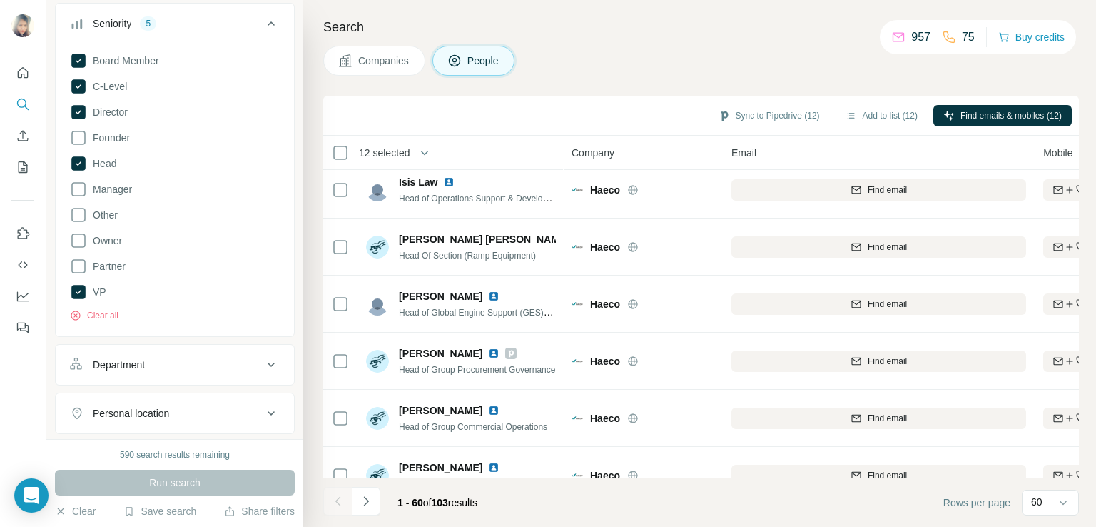
scroll to position [2203, 0]
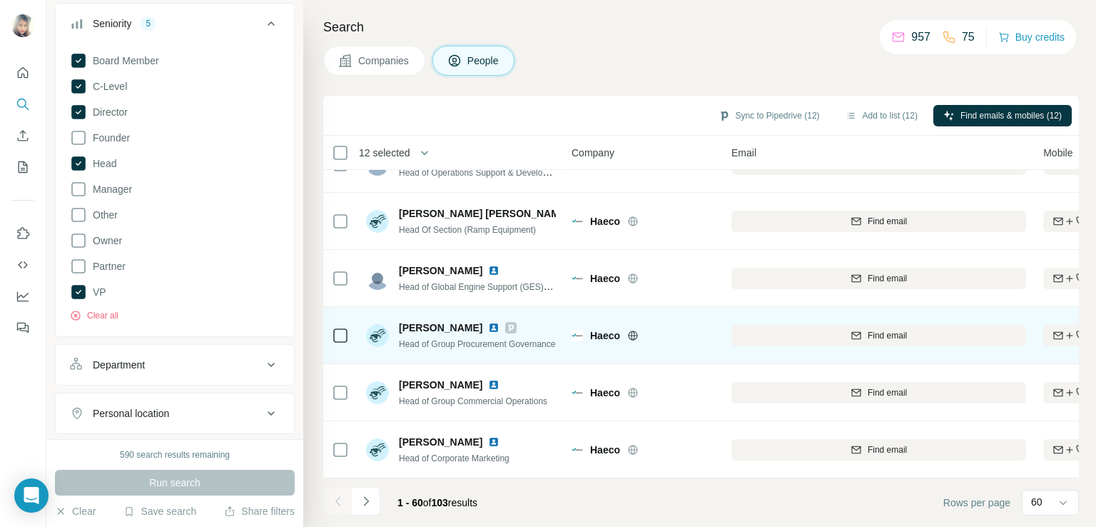
click at [348, 337] on td at bounding box center [340, 335] width 34 height 57
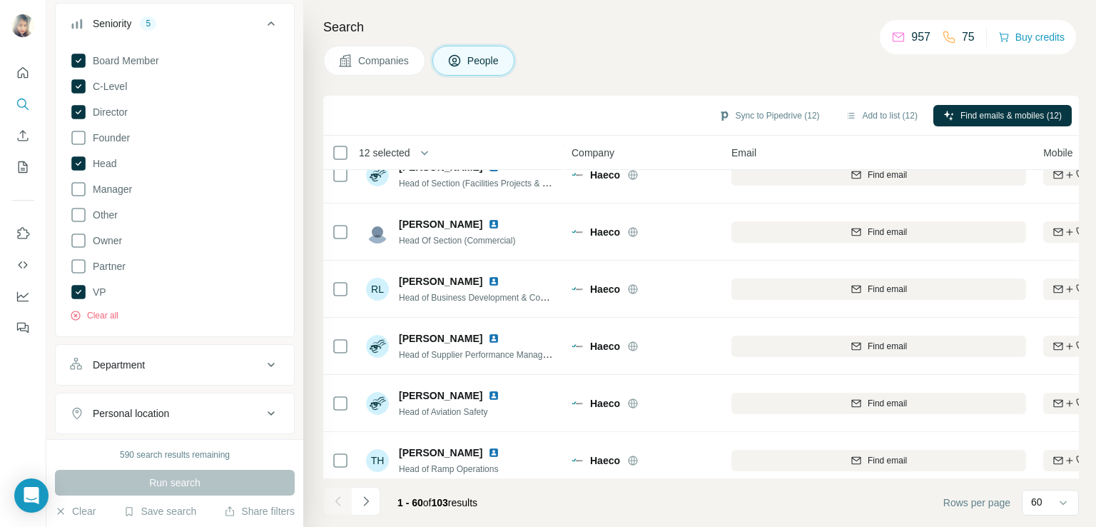
scroll to position [3062, 0]
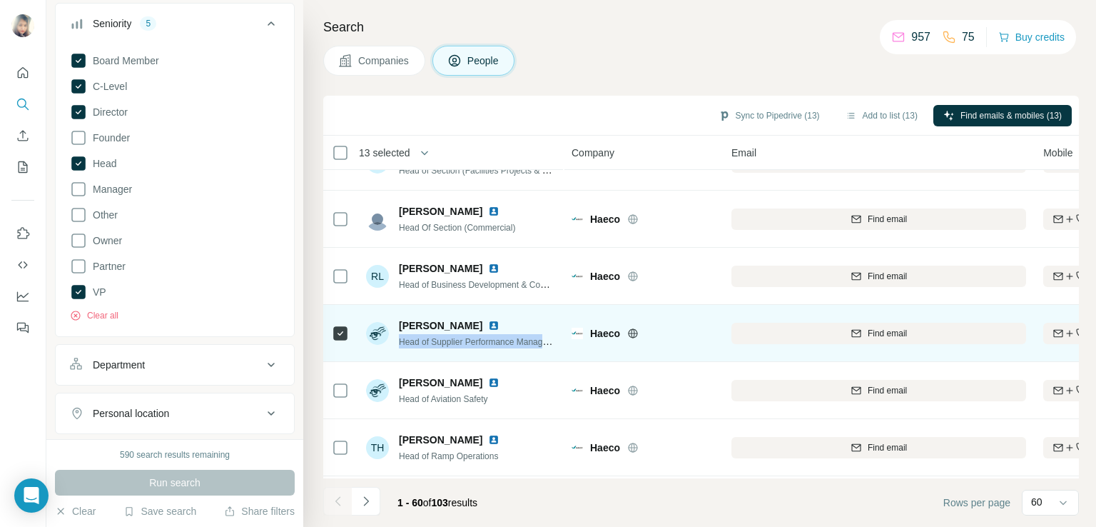
drag, startPoint x: 397, startPoint y: 343, endPoint x: 557, endPoint y: 343, distance: 159.8
click at [557, 343] on td "[PERSON_NAME] Head of Supplier Performance Management, Group Procurement" at bounding box center [460, 333] width 207 height 57
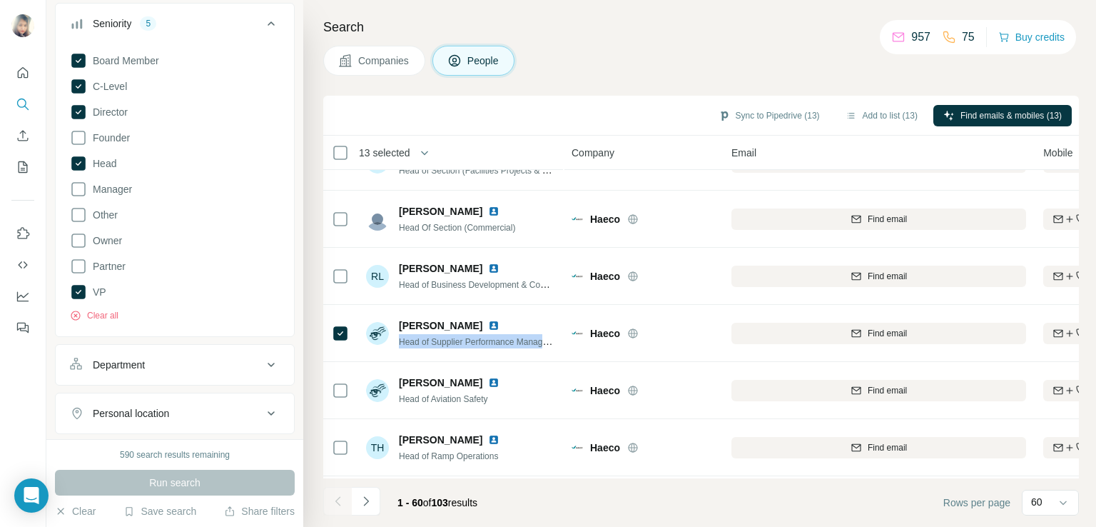
scroll to position [3124, 0]
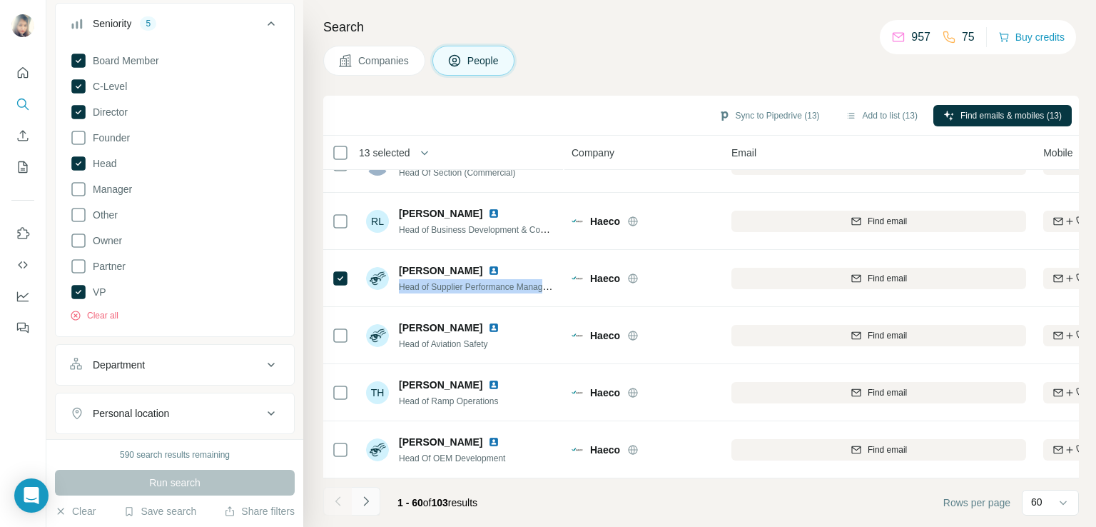
click at [365, 502] on icon "Navigate to next page" at bounding box center [366, 501] width 14 height 14
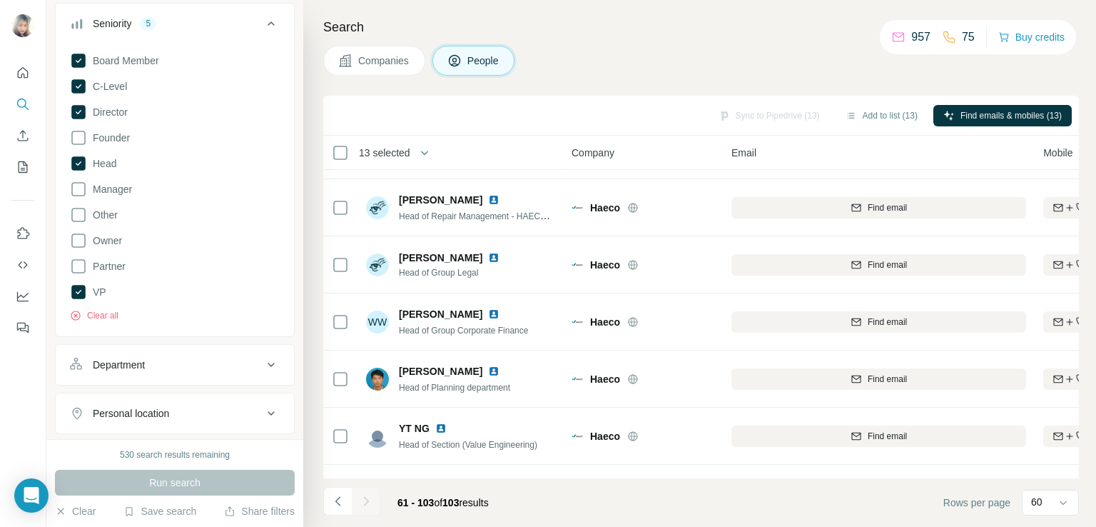
scroll to position [61, 0]
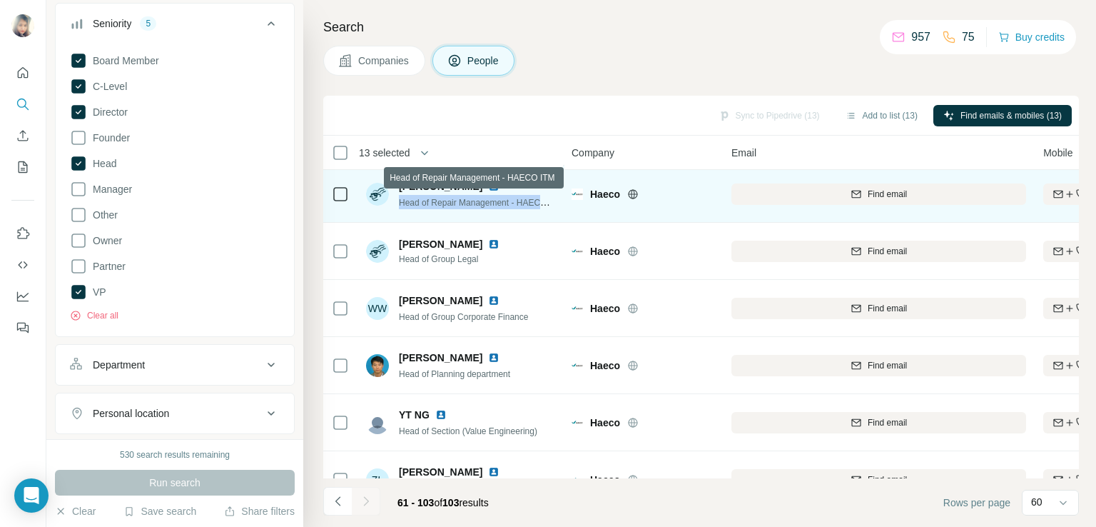
drag, startPoint x: 400, startPoint y: 202, endPoint x: 555, endPoint y: 202, distance: 155.5
click at [555, 202] on span "Head of Repair Management - HAECO ITM" at bounding box center [481, 201] width 165 height 11
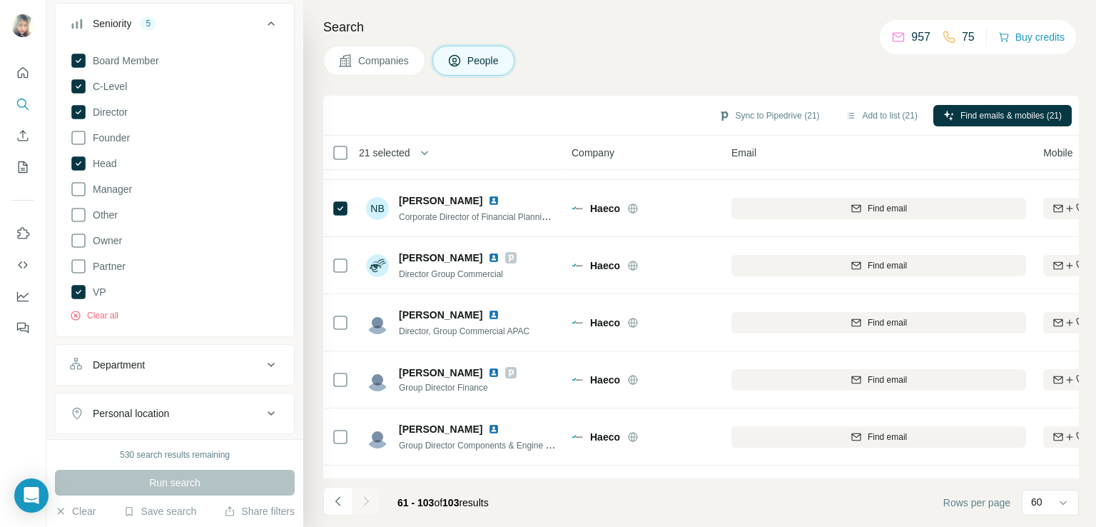
scroll to position [1610, 0]
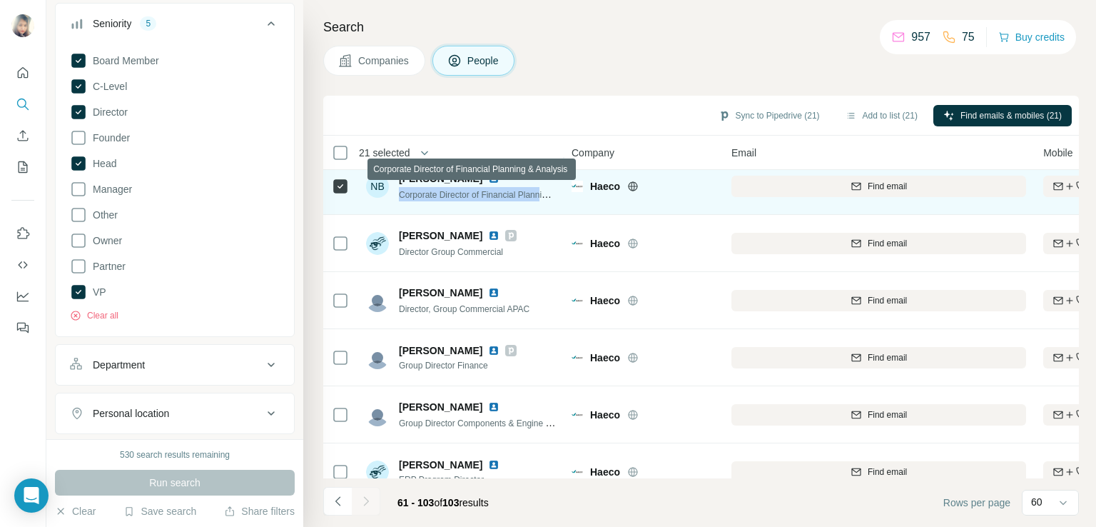
drag, startPoint x: 400, startPoint y: 195, endPoint x: 545, endPoint y: 193, distance: 145.6
click at [545, 193] on span "Corporate Director of Financial Planning & Analysis" at bounding box center [496, 193] width 194 height 11
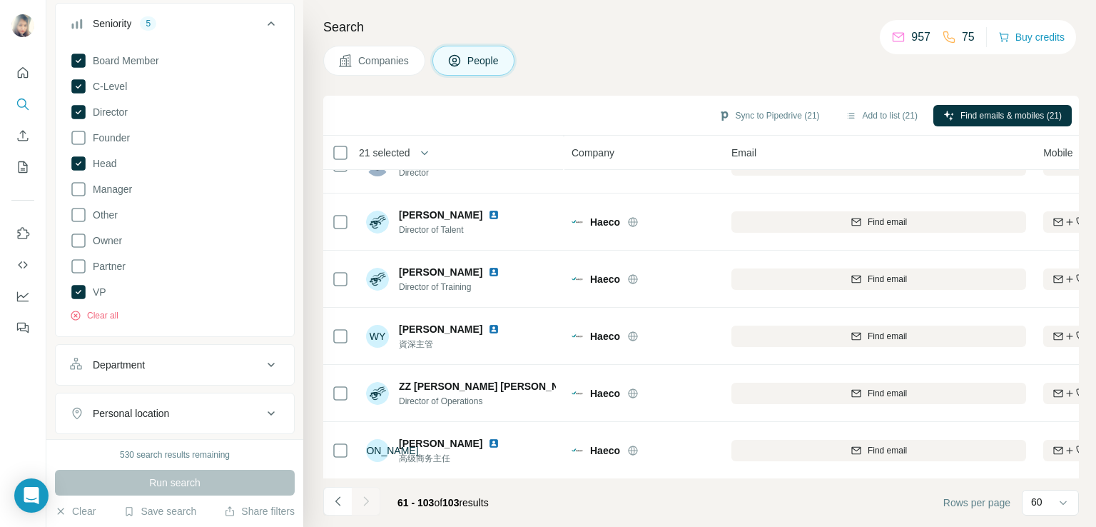
scroll to position [2153, 0]
click at [862, 118] on button "Add to list (21)" at bounding box center [881, 115] width 92 height 21
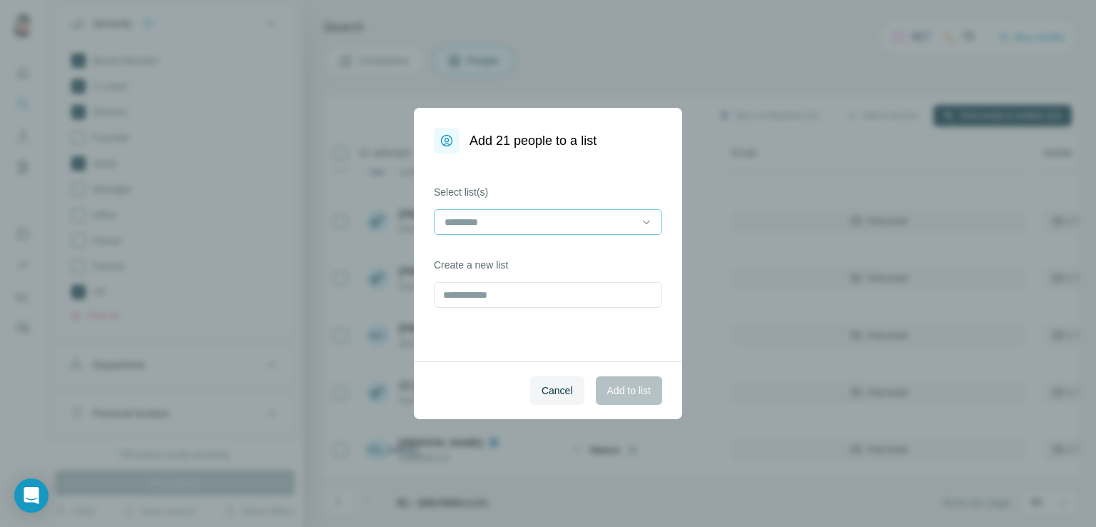
click at [511, 220] on input at bounding box center [539, 222] width 193 height 16
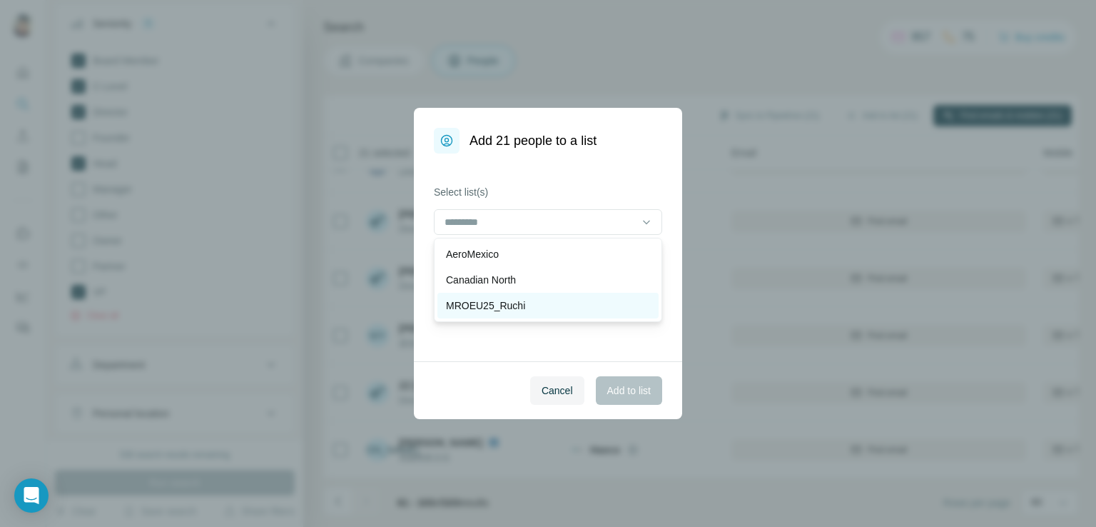
click at [474, 300] on p "MROEU25_Ruchi" at bounding box center [485, 305] width 79 height 14
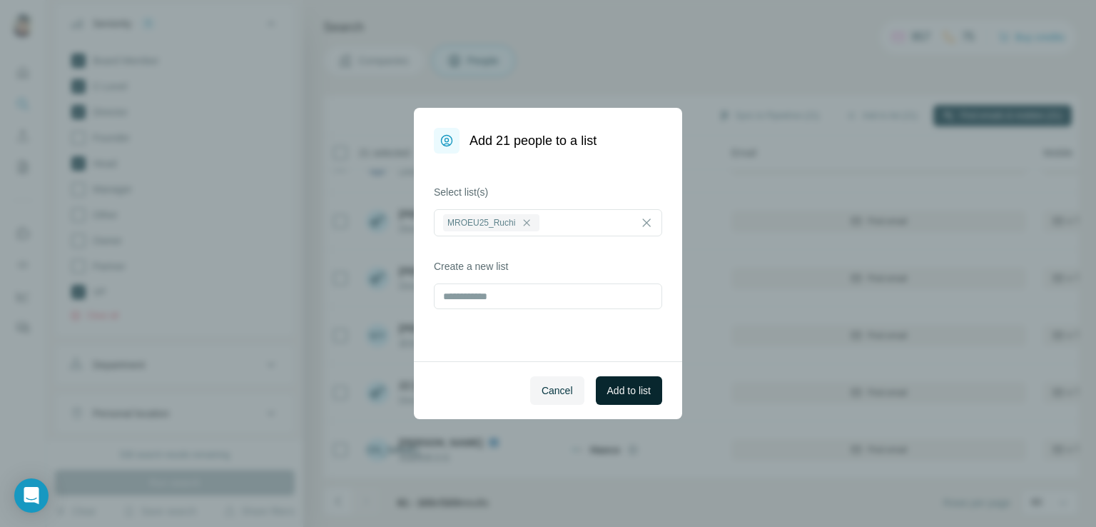
click at [625, 389] on span "Add to list" at bounding box center [629, 390] width 44 height 14
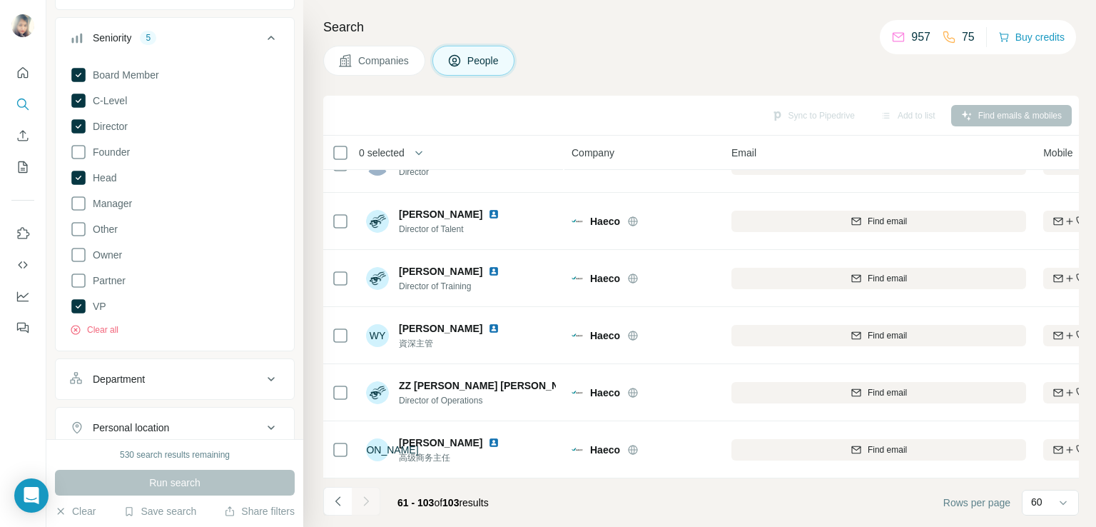
scroll to position [148, 0]
click at [1045, 509] on div "60" at bounding box center [1049, 502] width 36 height 24
click at [1046, 471] on div "10" at bounding box center [1050, 470] width 33 height 14
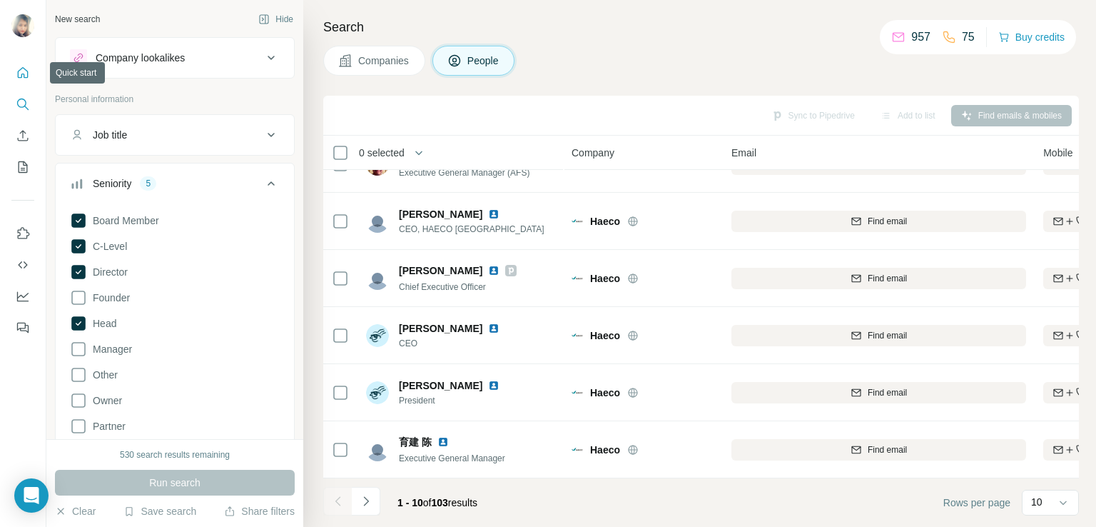
click at [29, 78] on icon "Quick start" at bounding box center [23, 73] width 14 height 14
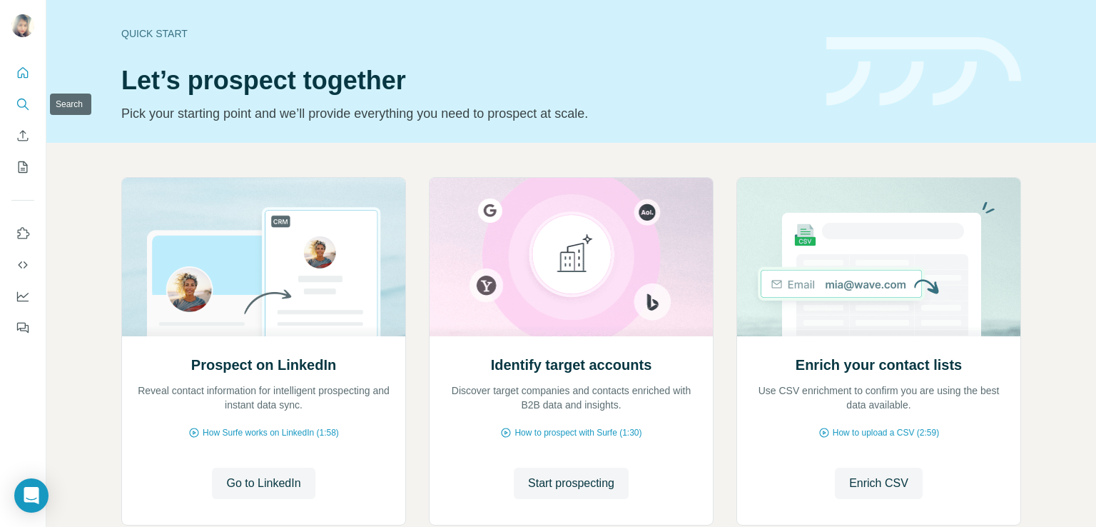
click at [24, 103] on icon "Search" at bounding box center [23, 104] width 14 height 14
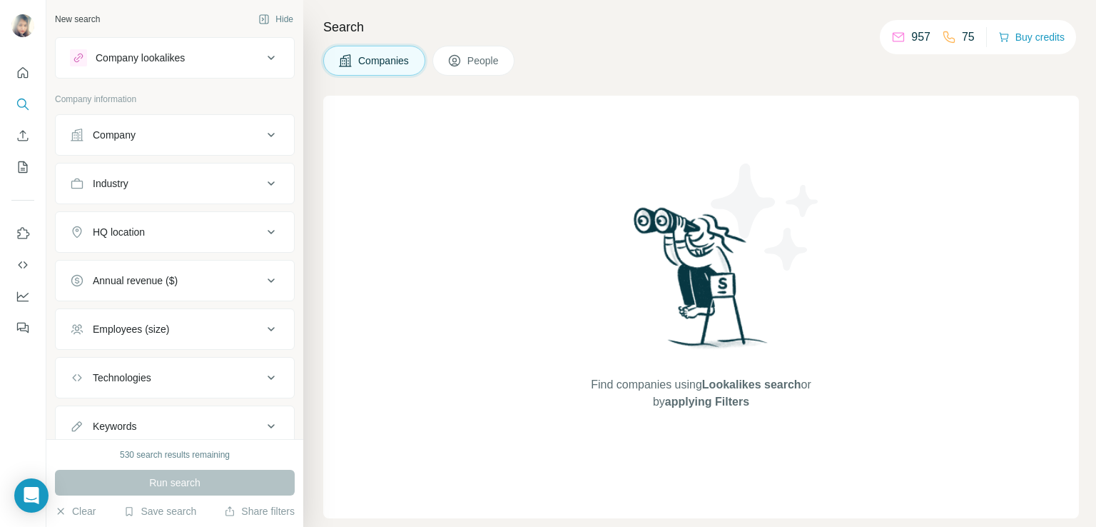
click at [113, 139] on div "Company" at bounding box center [114, 135] width 43 height 14
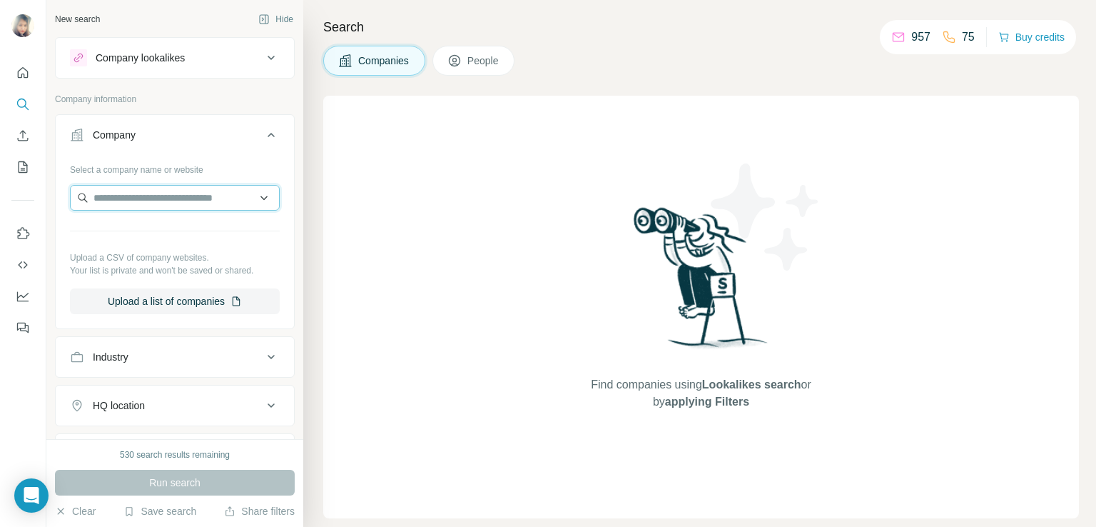
click at [109, 204] on input "text" at bounding box center [175, 198] width 210 height 26
paste input "**********"
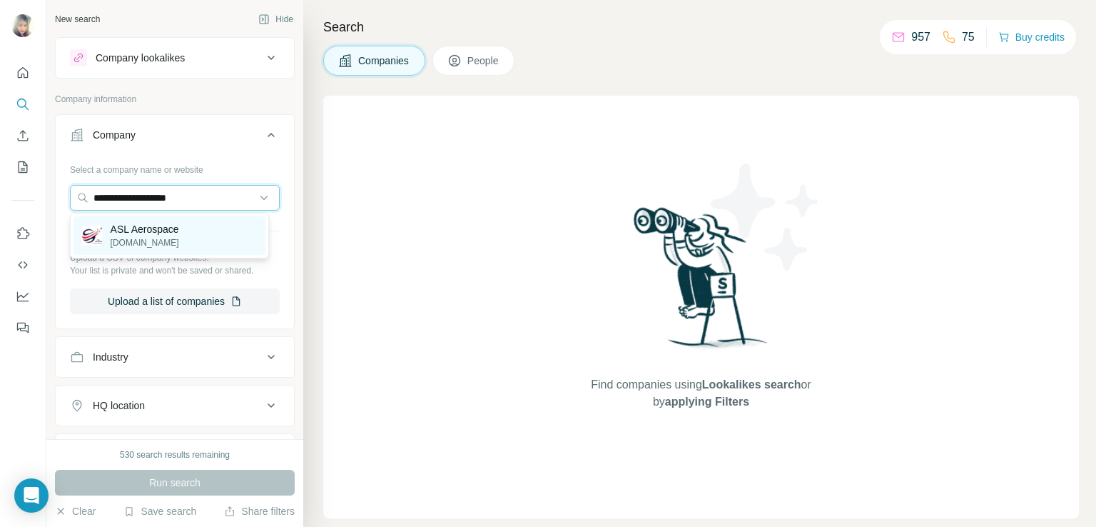
type input "**********"
click at [146, 229] on p "ASL Aerospace" at bounding box center [145, 229] width 68 height 14
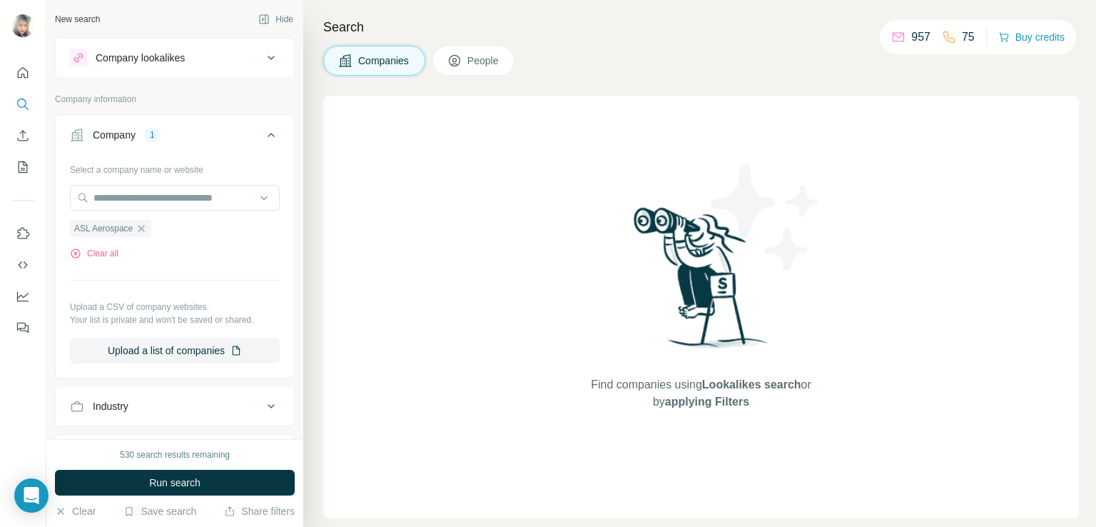
click at [469, 66] on button "People" at bounding box center [473, 61] width 83 height 30
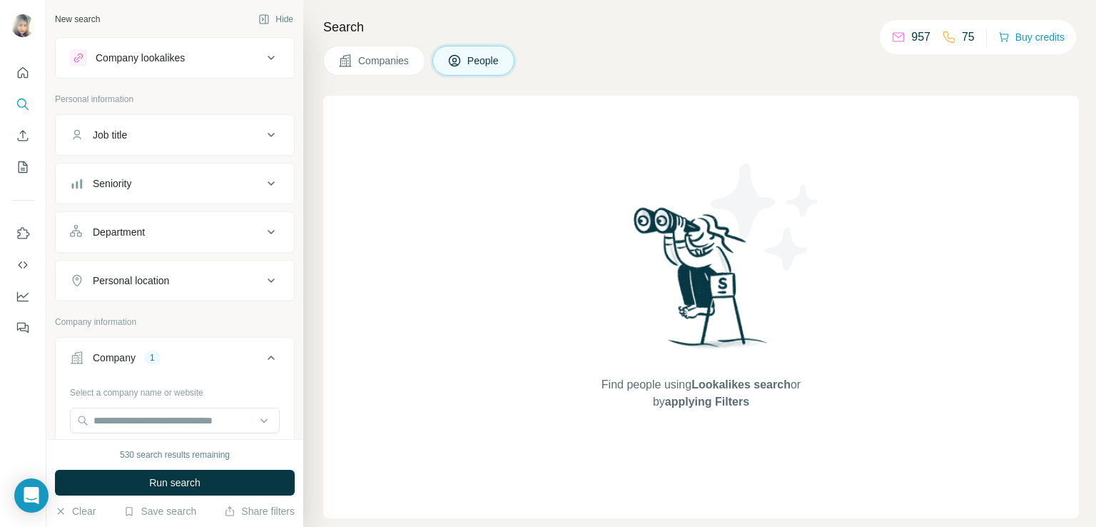
click at [232, 189] on div "Seniority" at bounding box center [166, 183] width 193 height 14
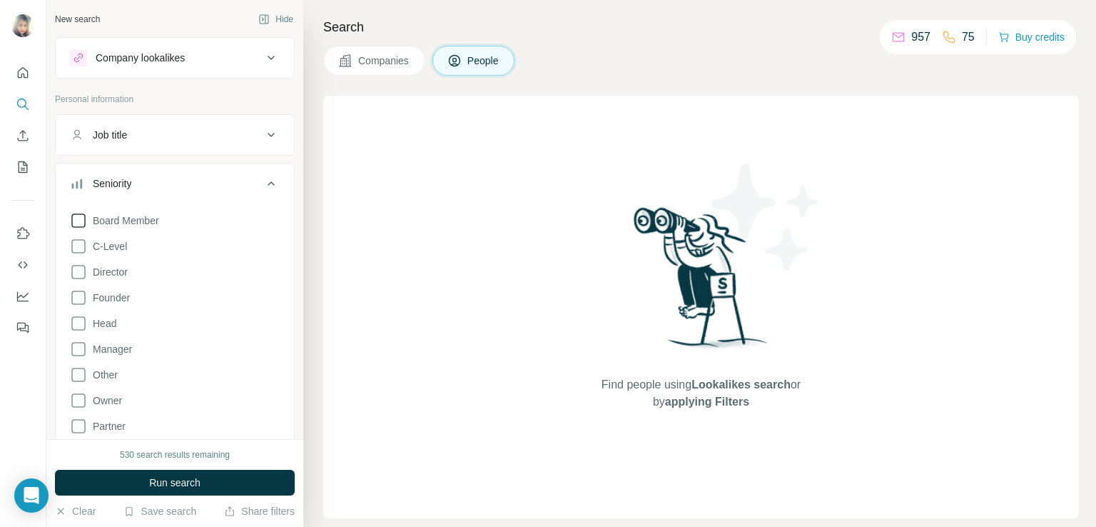
click at [137, 223] on span "Board Member" at bounding box center [123, 220] width 72 height 14
click at [113, 244] on span "C-Level" at bounding box center [107, 246] width 40 height 14
click at [110, 268] on span "Director" at bounding box center [107, 272] width 41 height 14
click at [103, 317] on span "Head" at bounding box center [101, 323] width 29 height 14
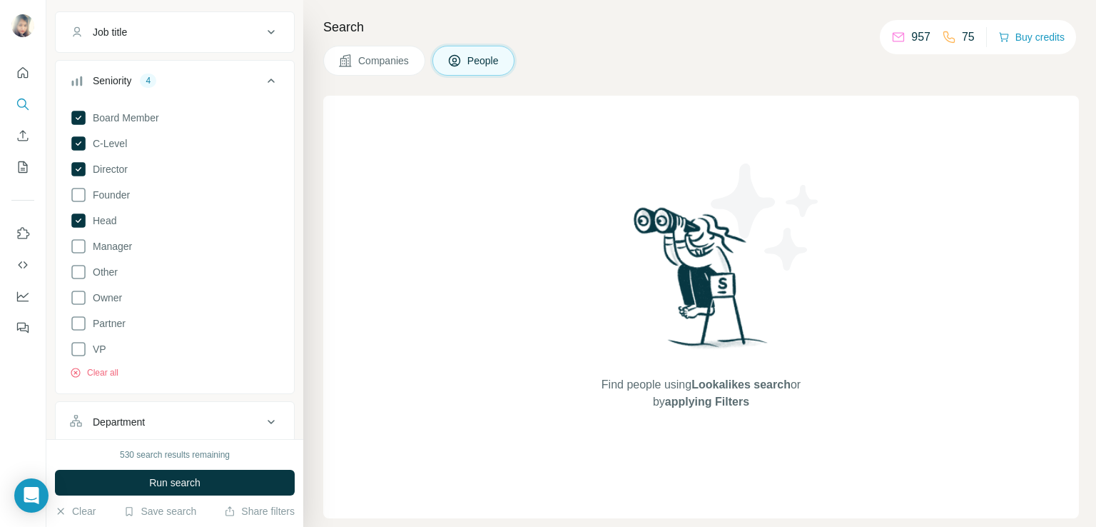
scroll to position [123, 0]
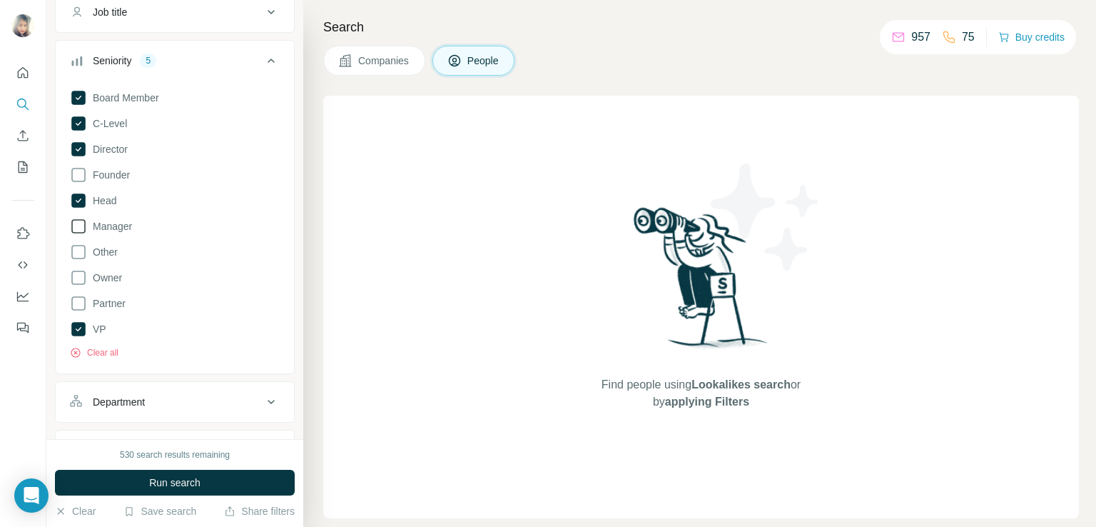
click at [78, 228] on icon at bounding box center [78, 226] width 17 height 17
click at [150, 481] on span "Run search" at bounding box center [174, 482] width 51 height 14
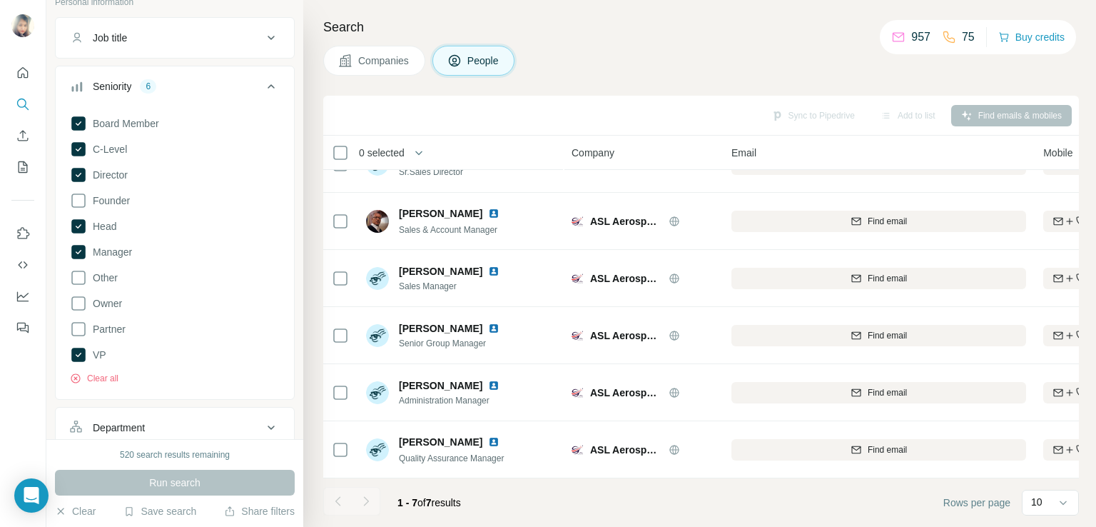
scroll to position [173, 0]
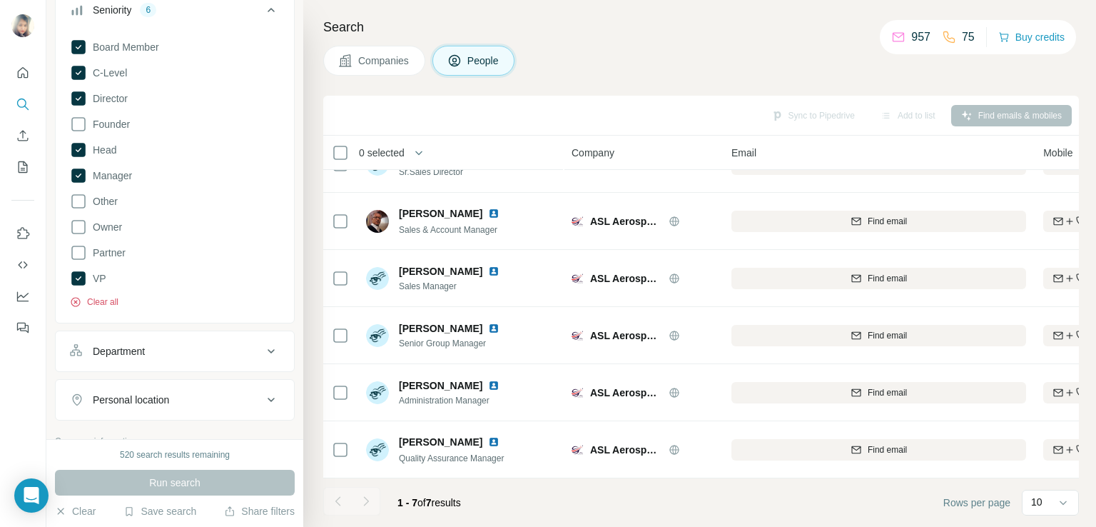
click at [111, 298] on button "Clear all" at bounding box center [94, 301] width 49 height 13
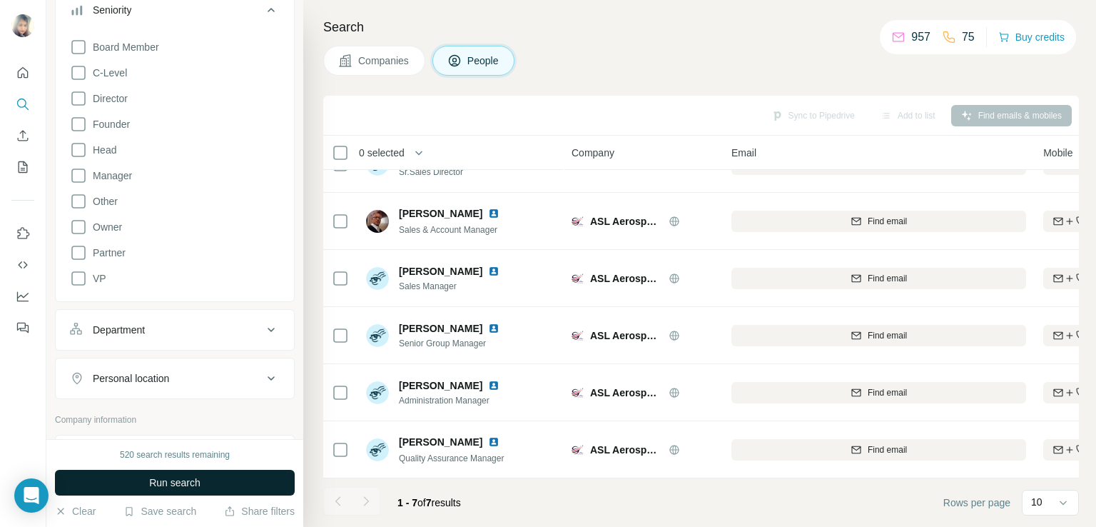
click at [157, 469] on button "Run search" at bounding box center [175, 482] width 240 height 26
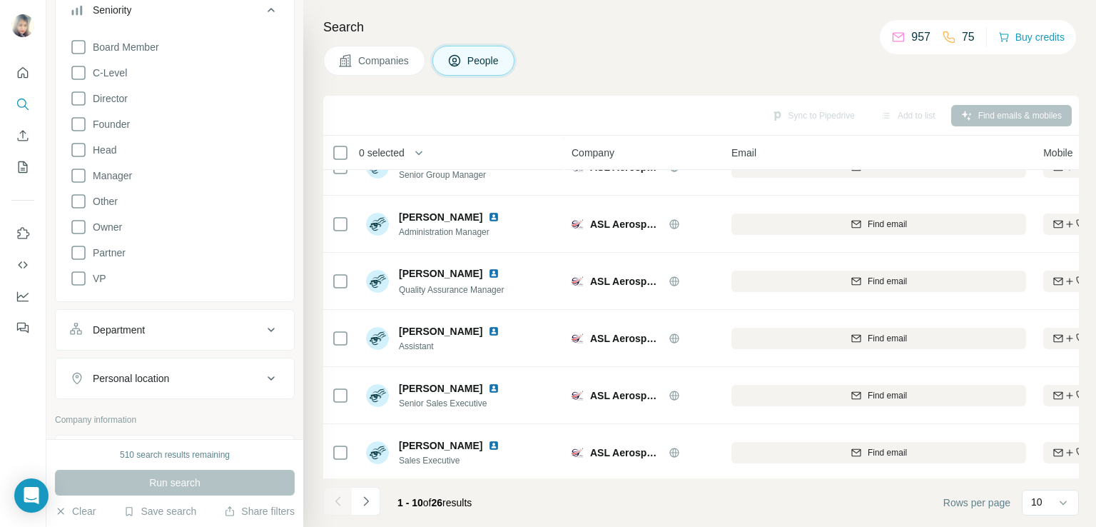
scroll to position [270, 0]
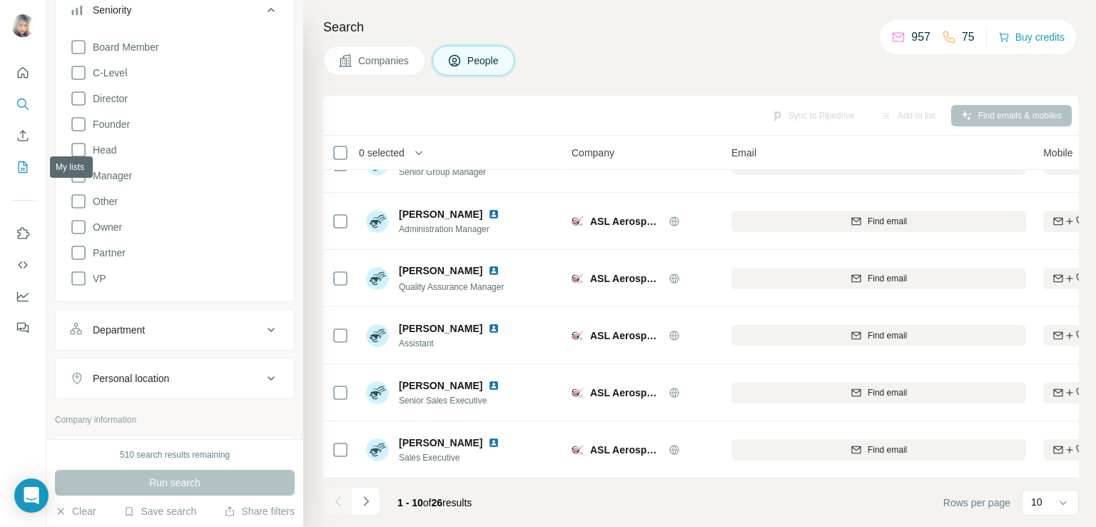
click at [24, 172] on icon "My lists" at bounding box center [23, 166] width 9 height 11
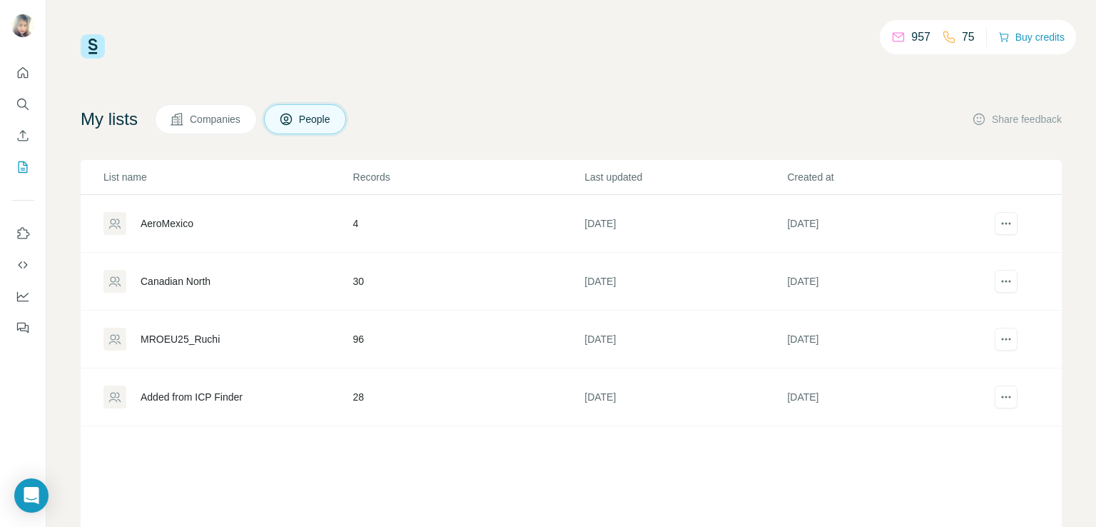
click at [163, 335] on div "MROEU25_Ruchi" at bounding box center [180, 339] width 79 height 14
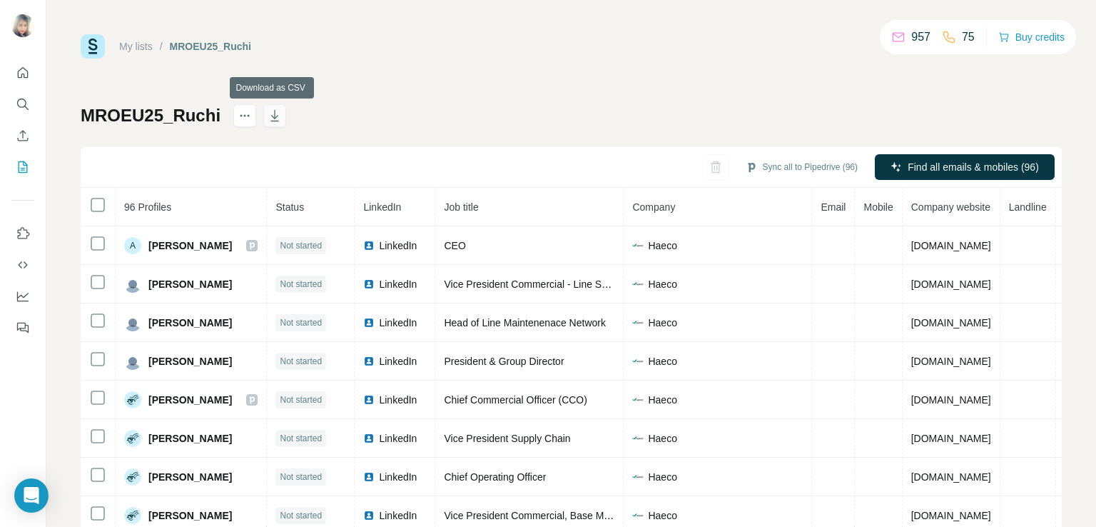
click at [272, 120] on icon "button" at bounding box center [275, 115] width 14 height 14
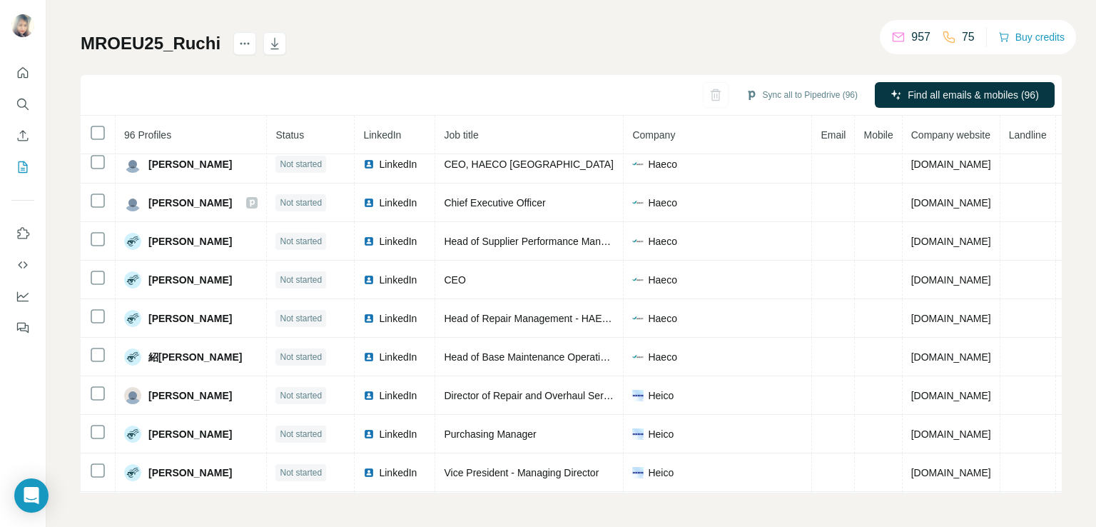
scroll to position [595, 0]
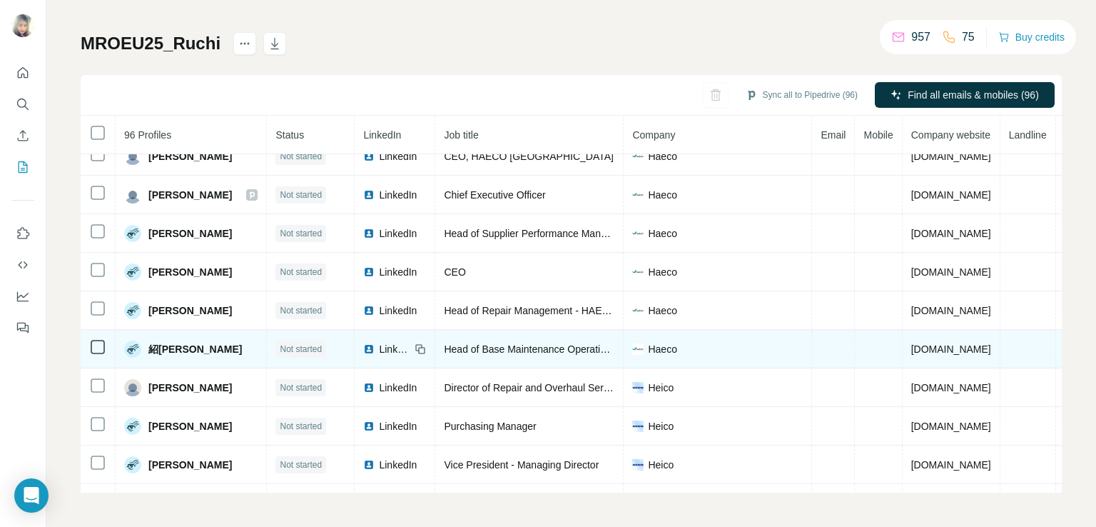
click at [363, 343] on img at bounding box center [368, 348] width 11 height 11
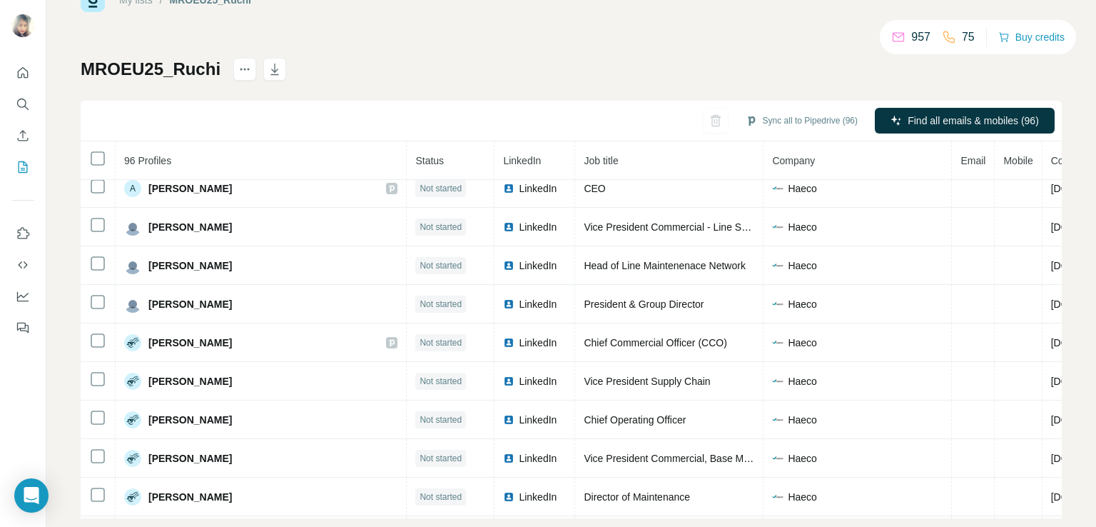
scroll to position [0, 0]
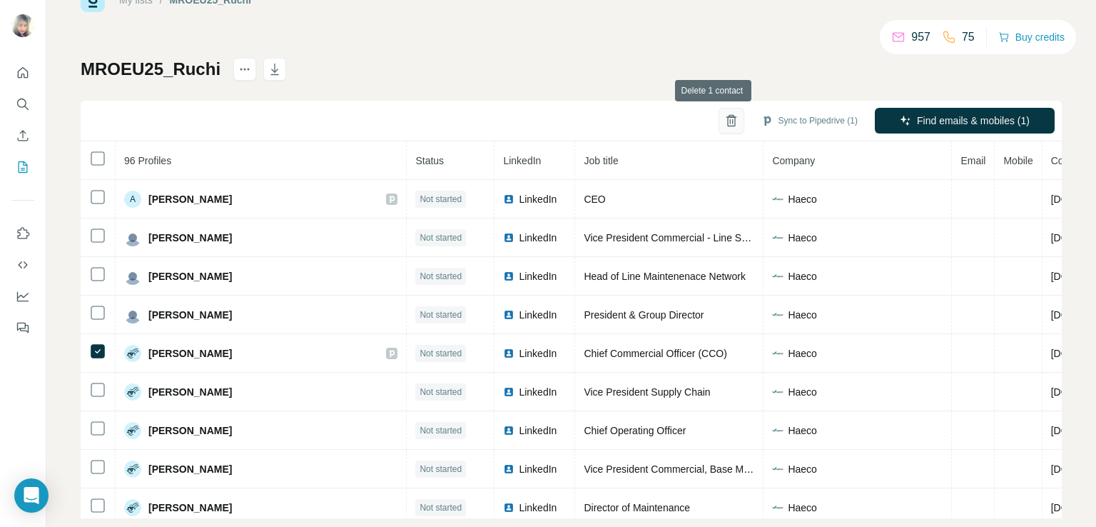
click at [724, 119] on icon "button" at bounding box center [731, 120] width 14 height 14
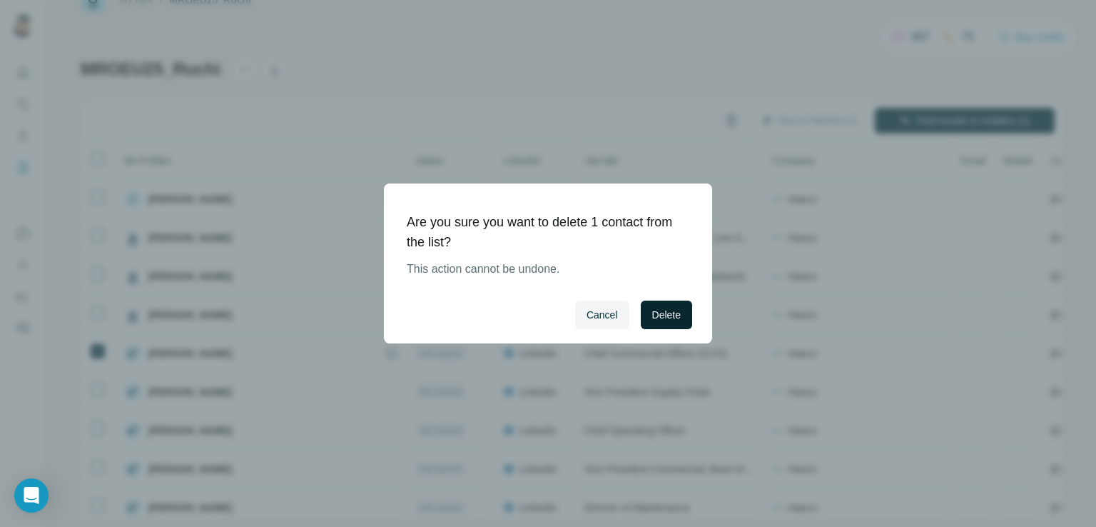
click at [666, 309] on span "Delete" at bounding box center [666, 315] width 29 height 14
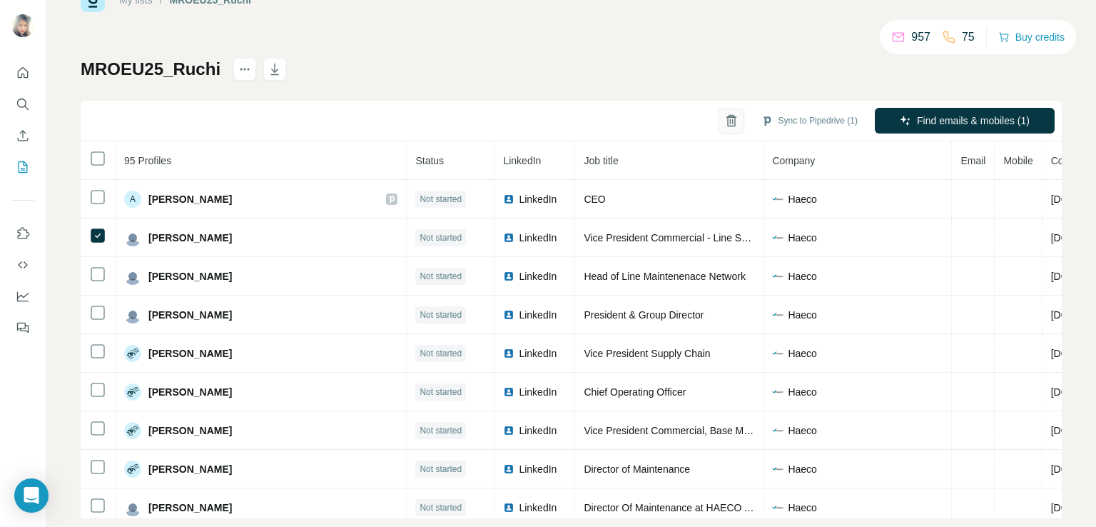
click at [724, 121] on icon "button" at bounding box center [731, 120] width 14 height 14
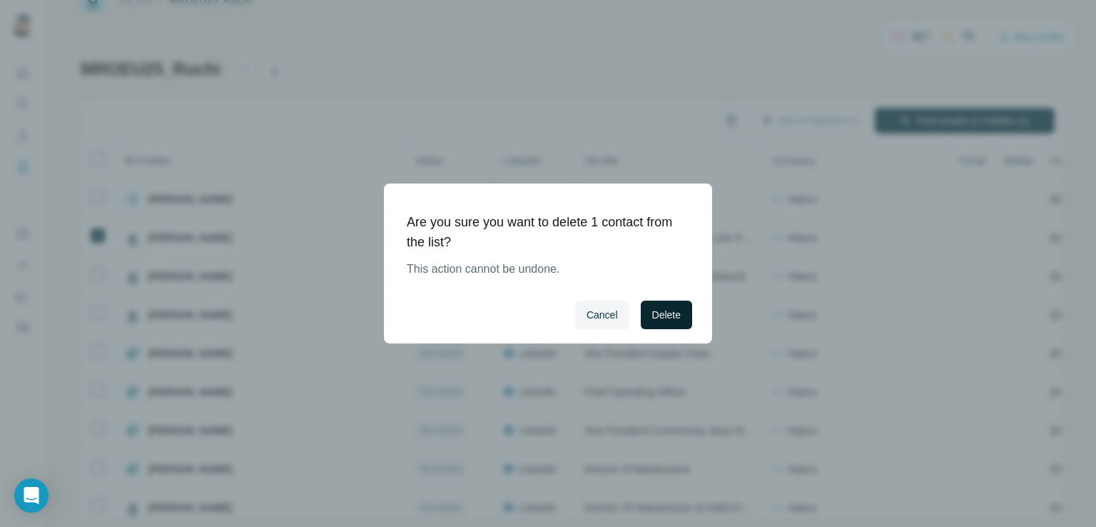
click at [669, 312] on span "Delete" at bounding box center [666, 315] width 29 height 14
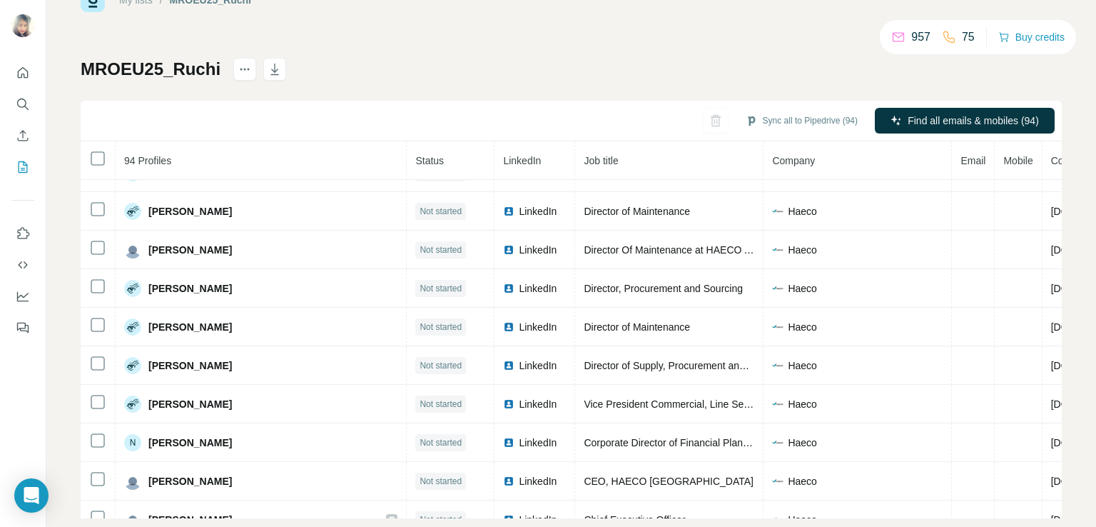
scroll to position [232, 0]
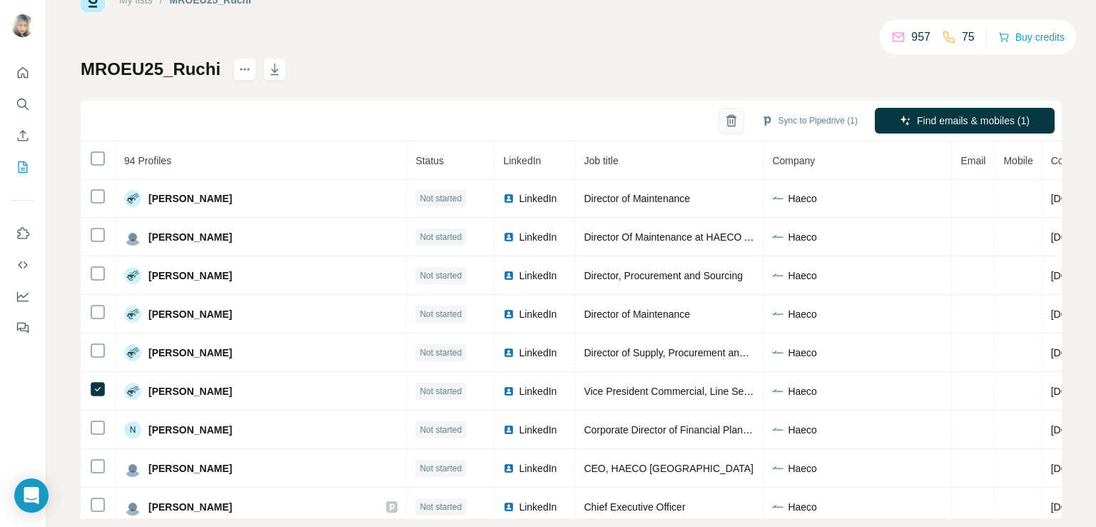
click at [729, 119] on icon "button" at bounding box center [731, 121] width 4 height 5
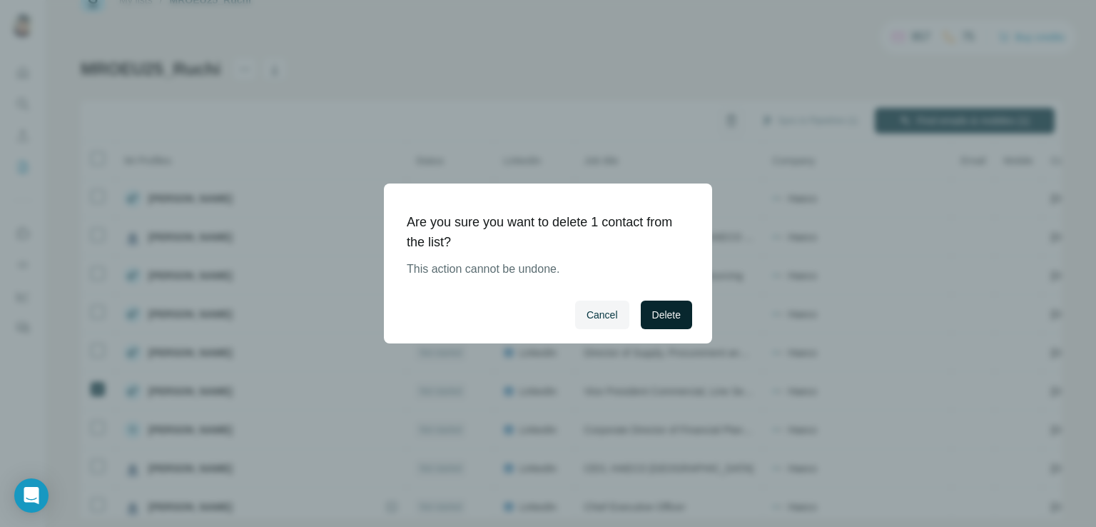
click at [655, 311] on span "Delete" at bounding box center [666, 315] width 29 height 14
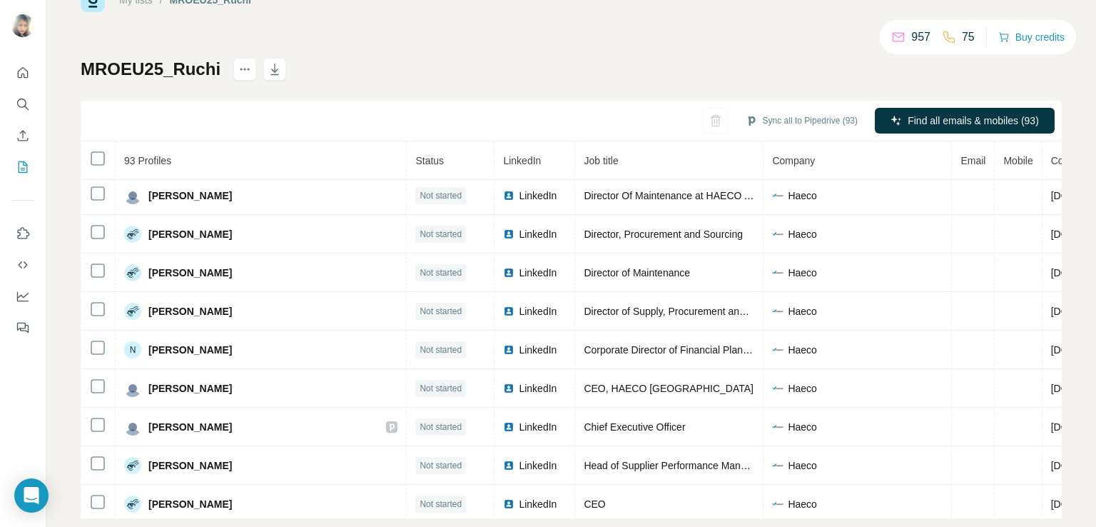
scroll to position [283, 0]
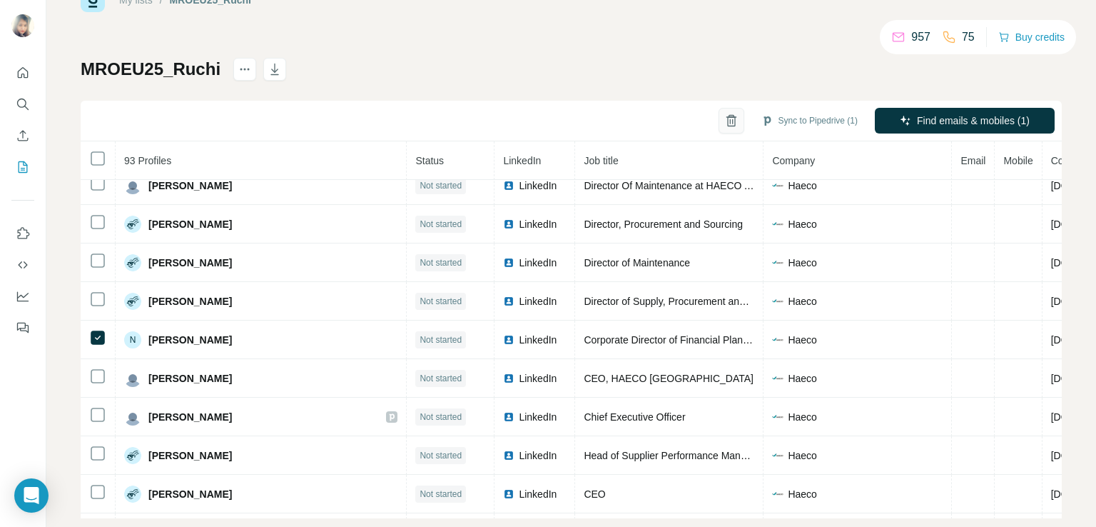
click at [724, 124] on icon "button" at bounding box center [731, 120] width 14 height 14
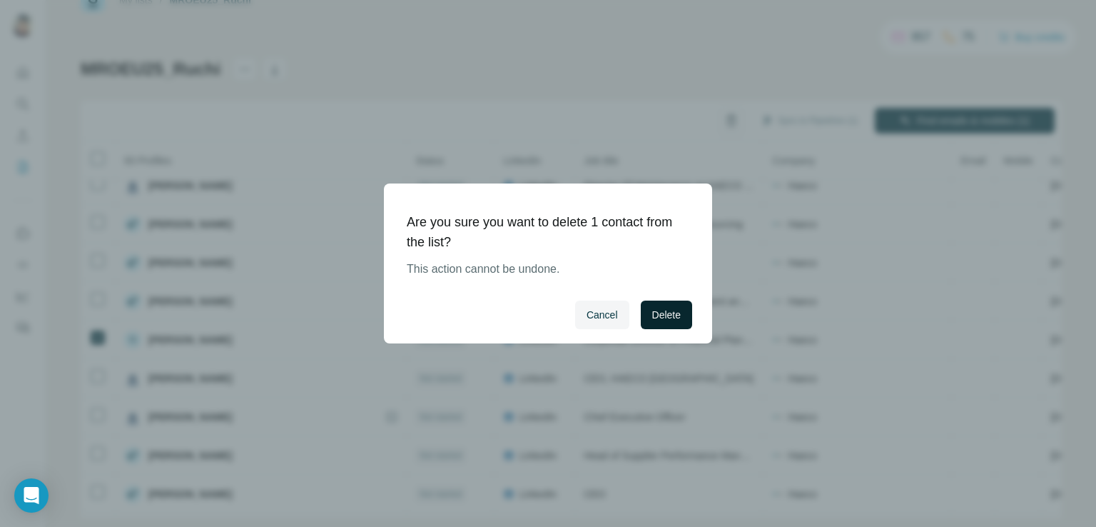
click at [669, 316] on span "Delete" at bounding box center [666, 315] width 29 height 14
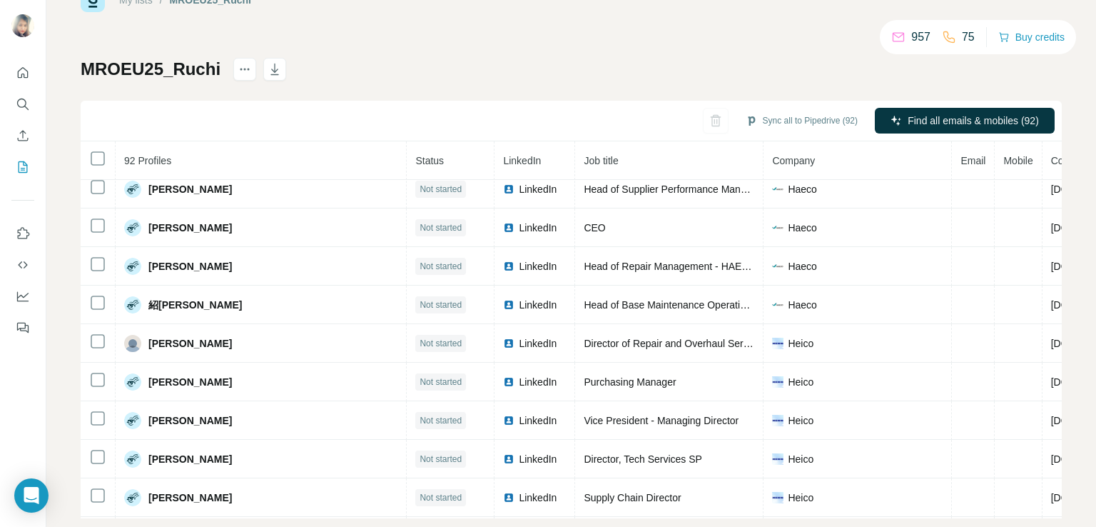
scroll to position [516, 0]
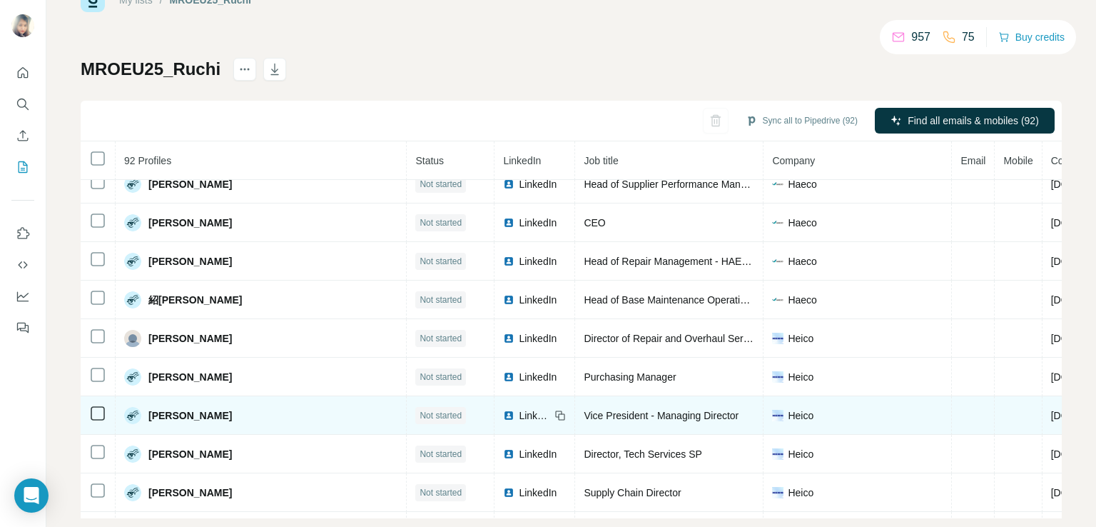
click at [519, 411] on span "LinkedIn" at bounding box center [534, 415] width 31 height 14
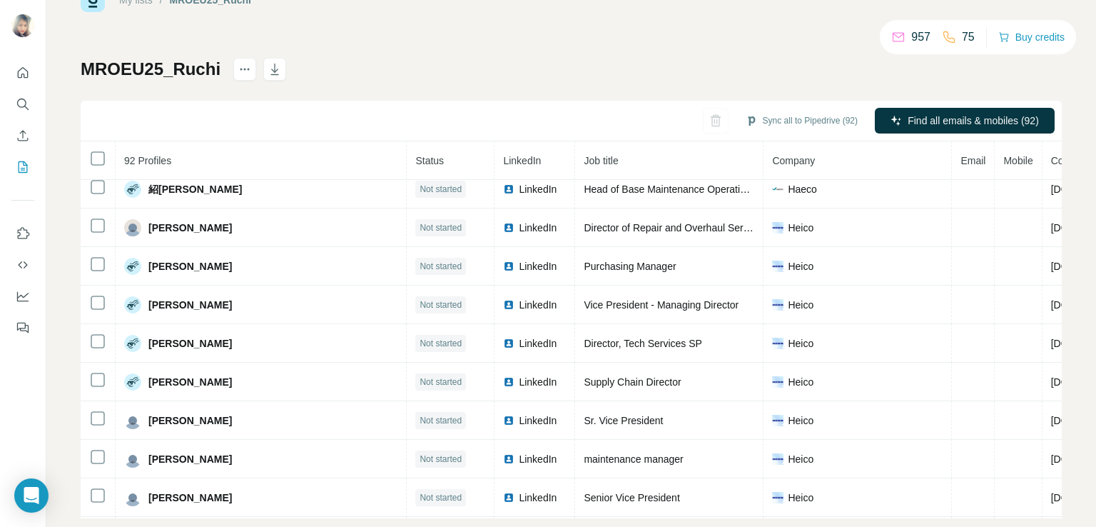
scroll to position [636, 0]
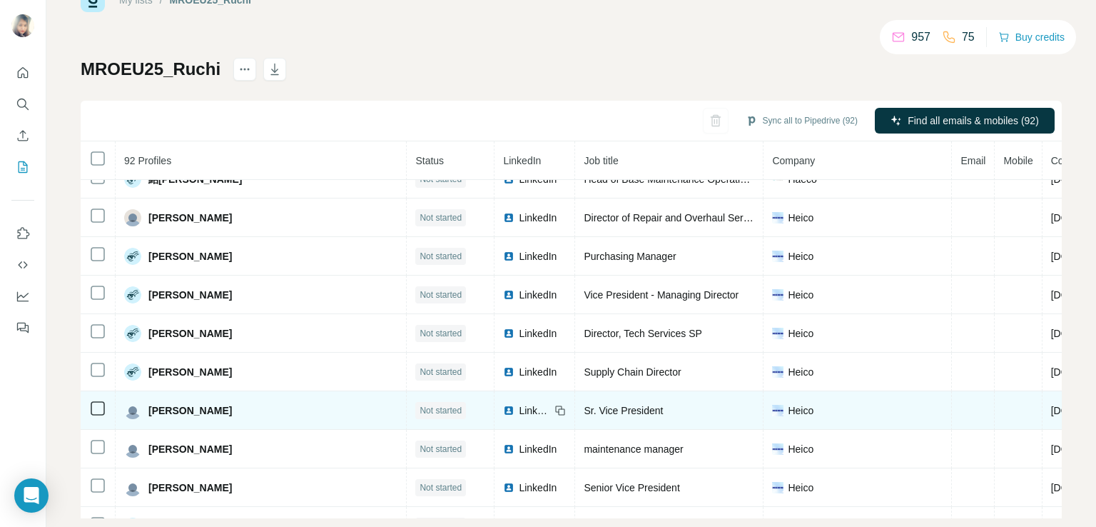
click at [519, 405] on span "LinkedIn" at bounding box center [534, 410] width 31 height 14
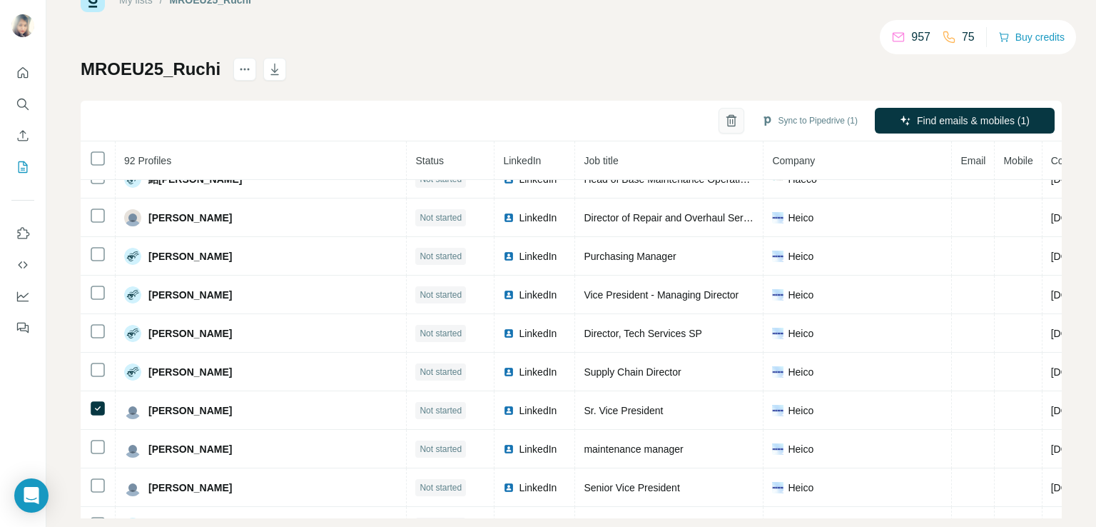
click at [729, 121] on icon "button" at bounding box center [731, 121] width 4 height 5
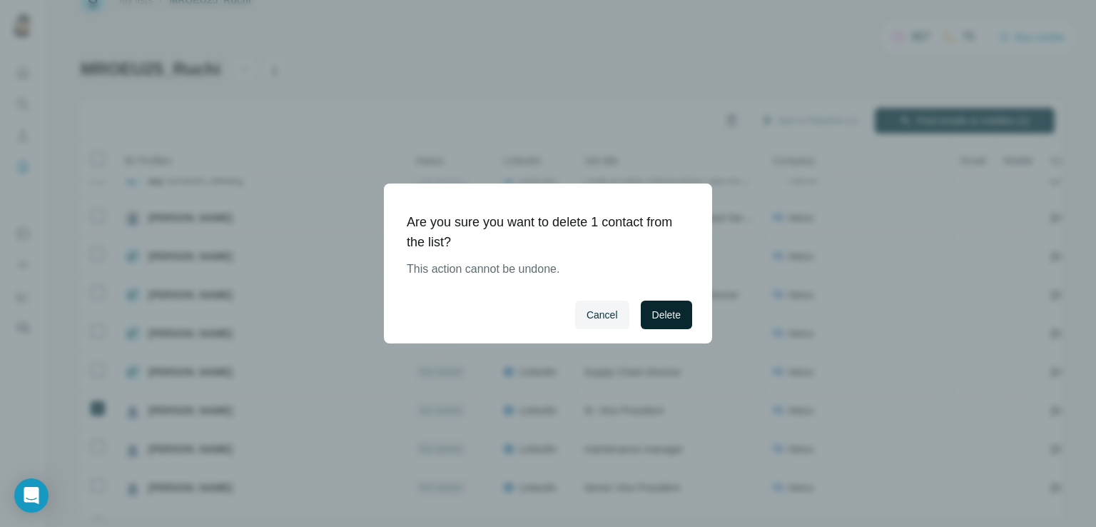
click at [658, 322] on button "Delete" at bounding box center [666, 314] width 51 height 29
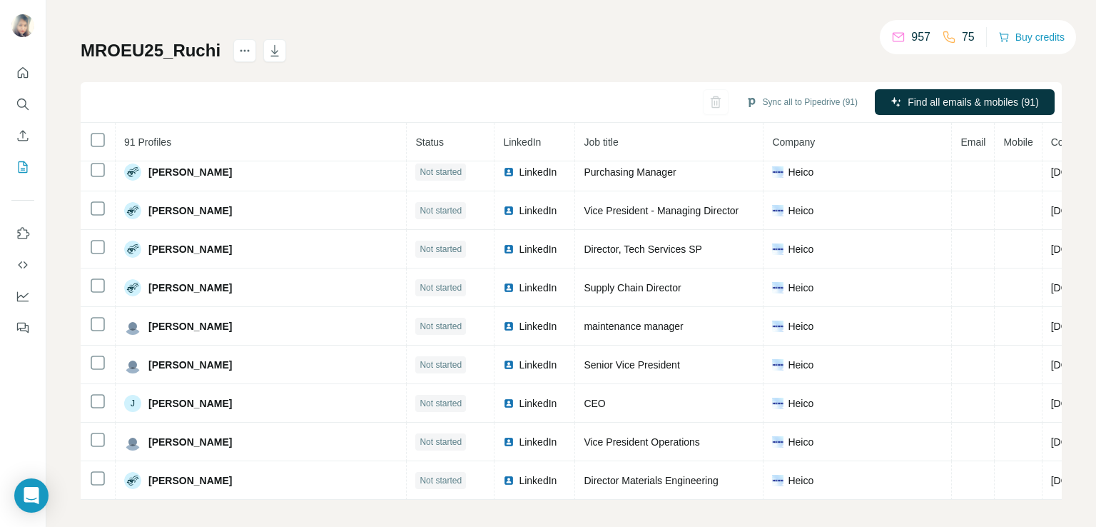
scroll to position [727, 0]
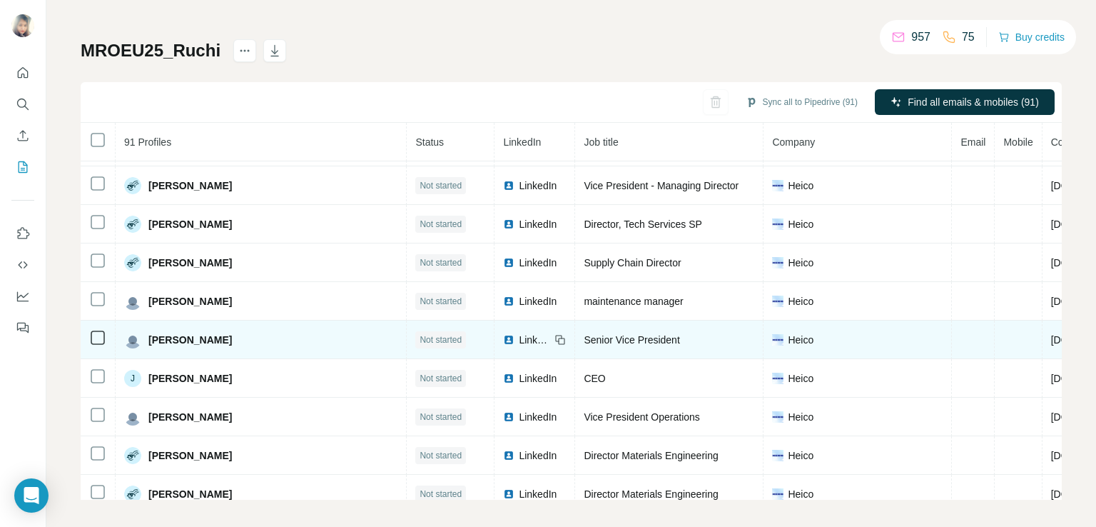
click at [554, 334] on icon at bounding box center [559, 339] width 11 height 11
click at [519, 335] on span "LinkedIn" at bounding box center [534, 339] width 31 height 14
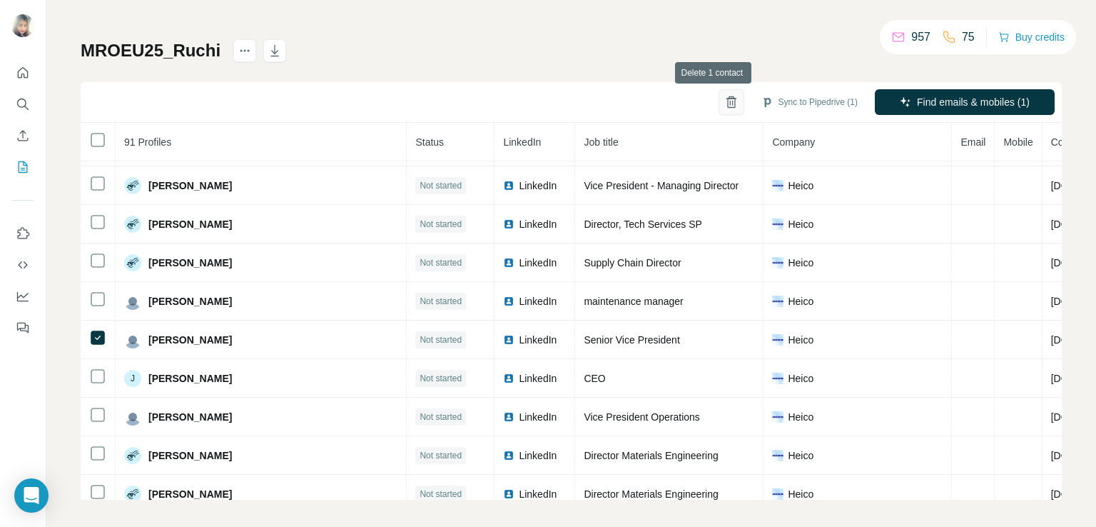
click at [727, 106] on icon "button" at bounding box center [731, 103] width 8 height 10
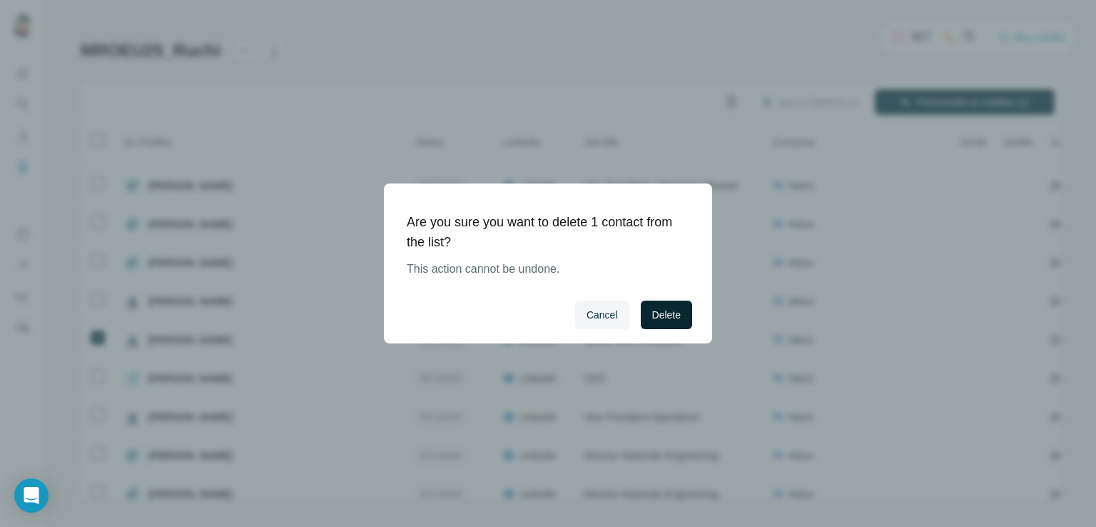
click at [662, 317] on span "Delete" at bounding box center [666, 315] width 29 height 14
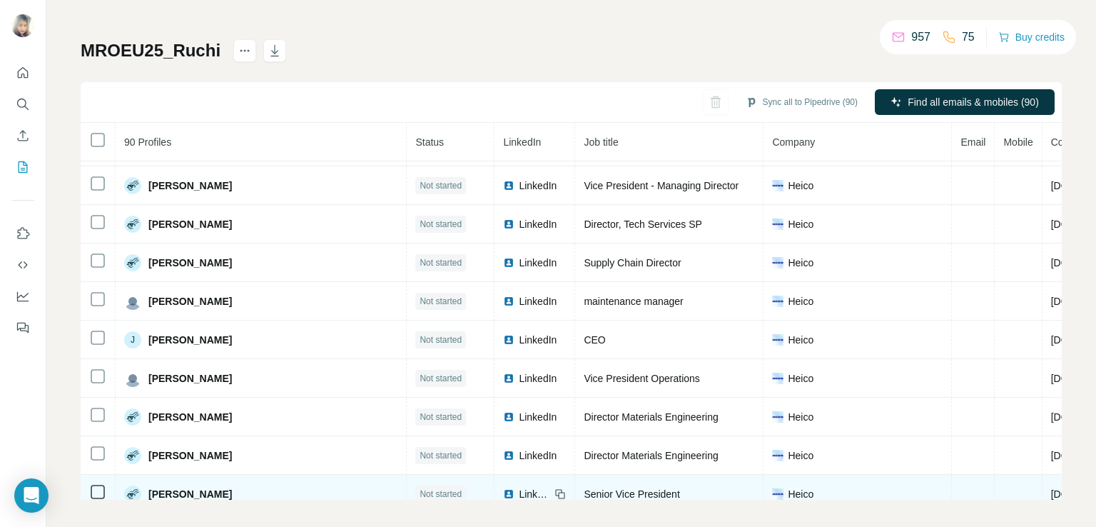
click at [519, 489] on span "LinkedIn" at bounding box center [534, 494] width 31 height 14
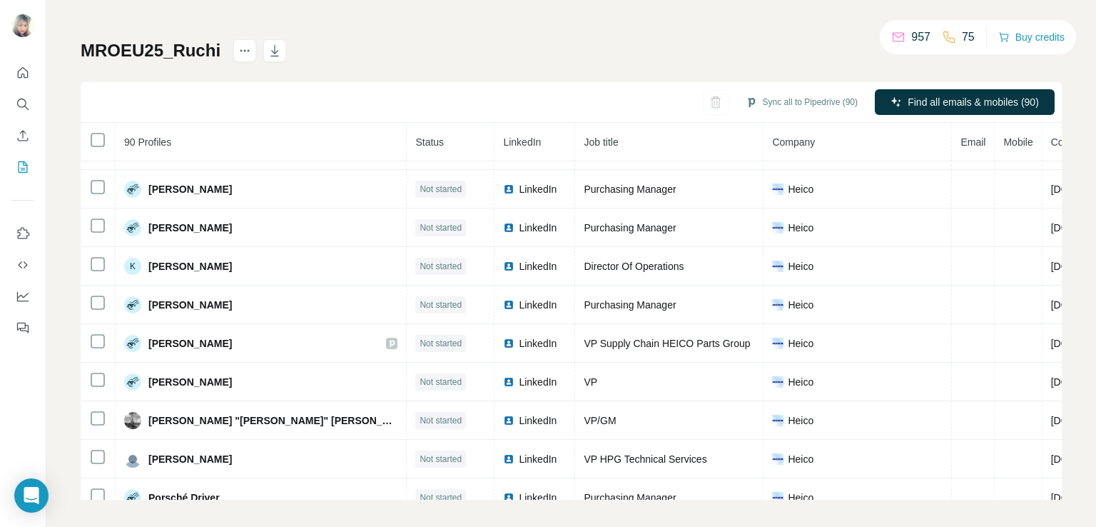
scroll to position [1153, 0]
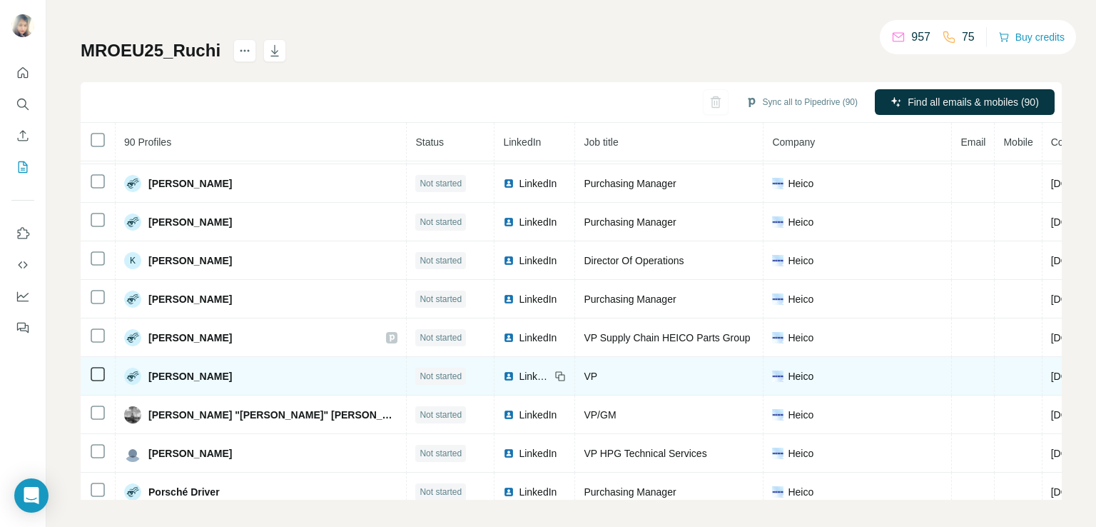
click at [519, 369] on span "LinkedIn" at bounding box center [534, 376] width 31 height 14
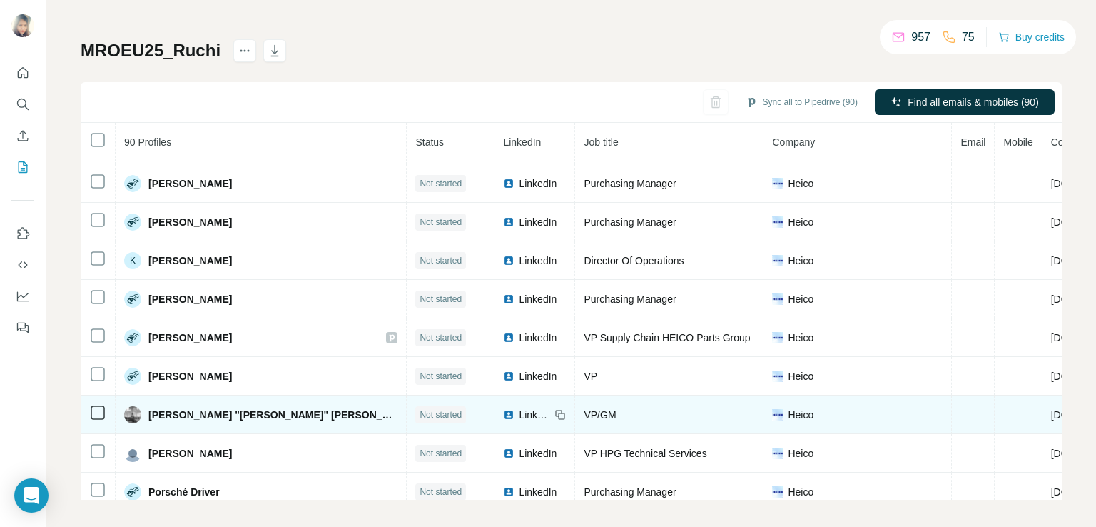
click at [519, 409] on span "LinkedIn" at bounding box center [534, 414] width 31 height 14
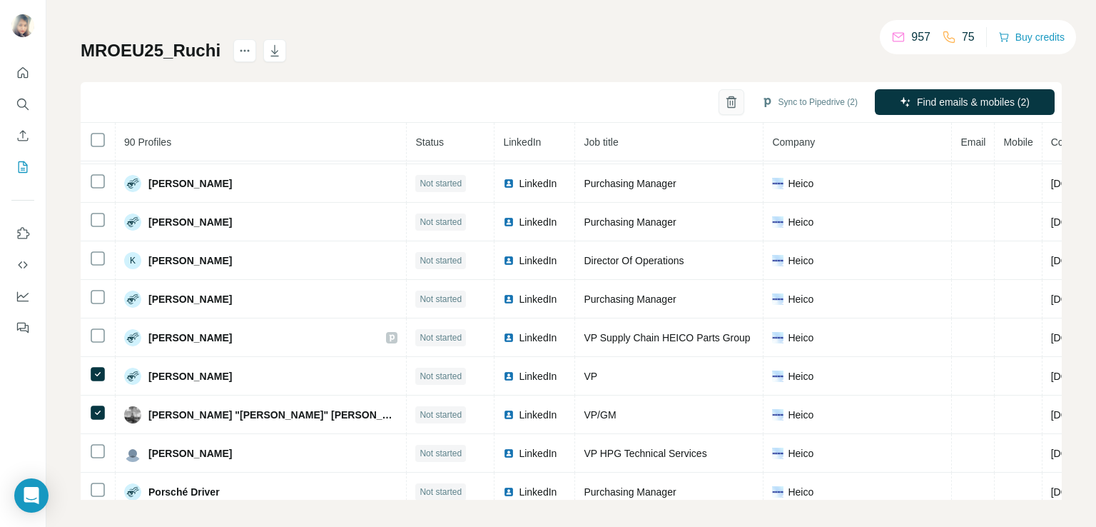
click at [718, 91] on button "button" at bounding box center [731, 102] width 26 height 26
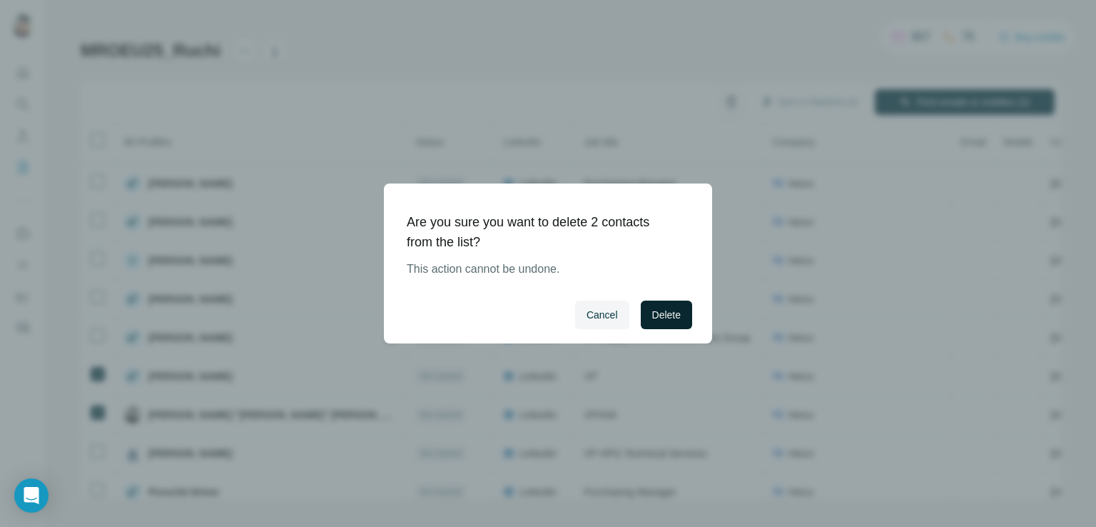
click at [671, 317] on span "Delete" at bounding box center [666, 315] width 29 height 14
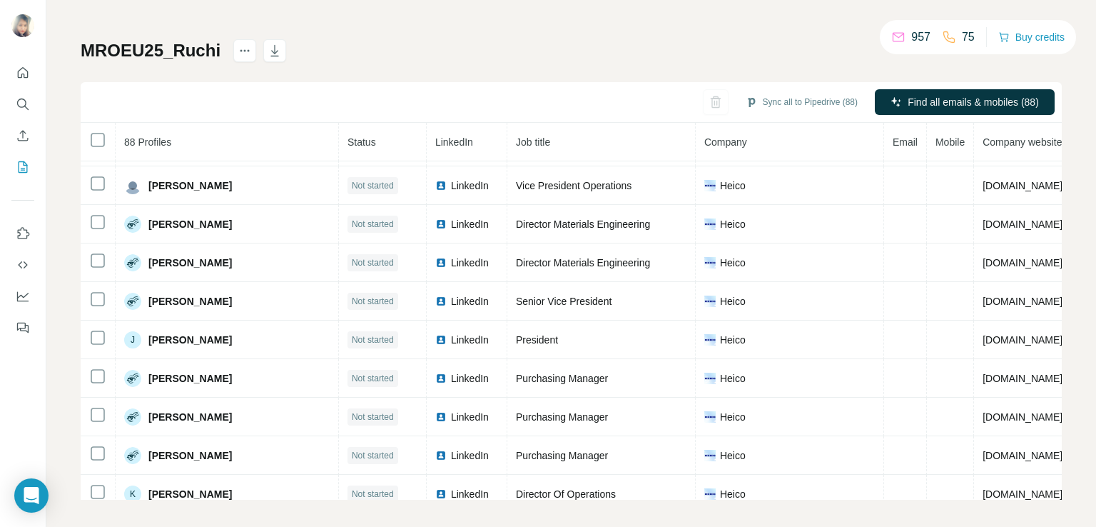
scroll to position [868, 0]
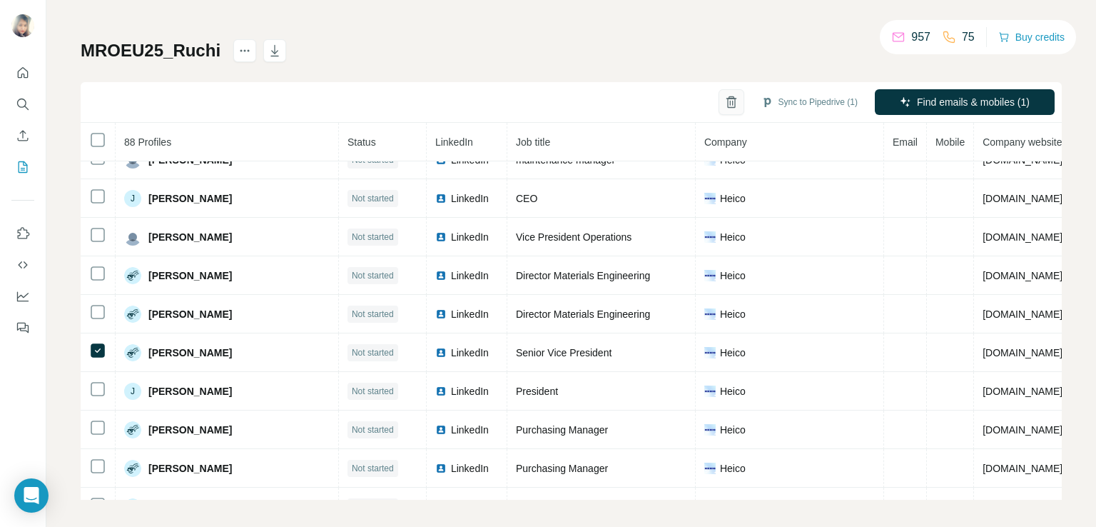
click at [724, 108] on icon "button" at bounding box center [731, 102] width 14 height 14
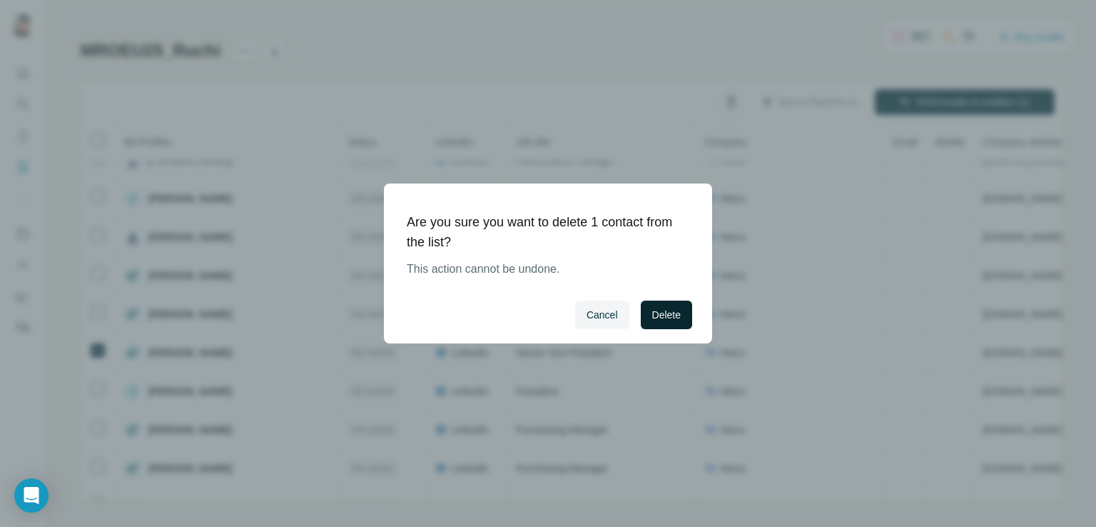
click at [661, 316] on span "Delete" at bounding box center [666, 315] width 29 height 14
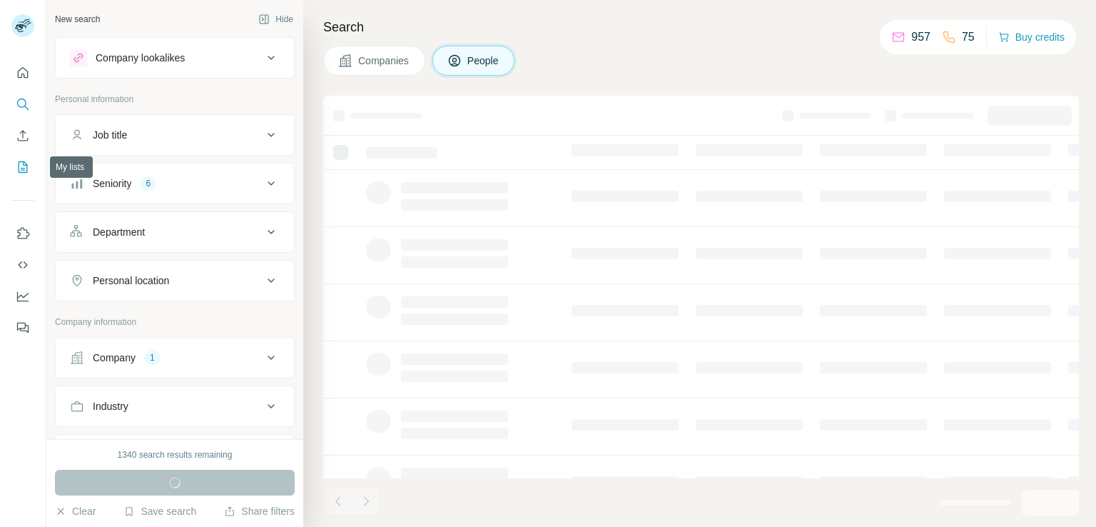
click at [29, 166] on icon "My lists" at bounding box center [23, 167] width 14 height 14
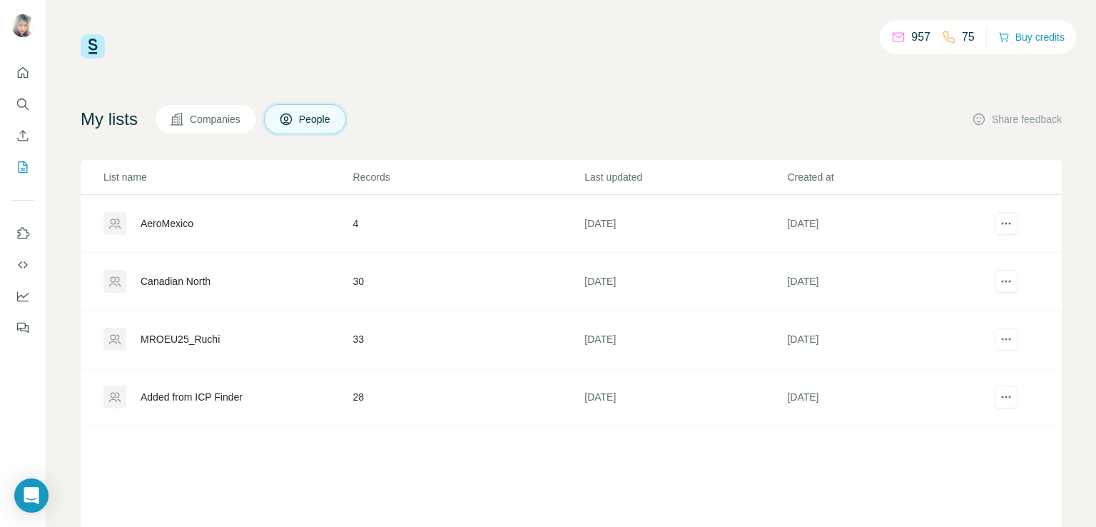
click at [168, 335] on div "MROEU25_Ruchi" at bounding box center [180, 339] width 79 height 14
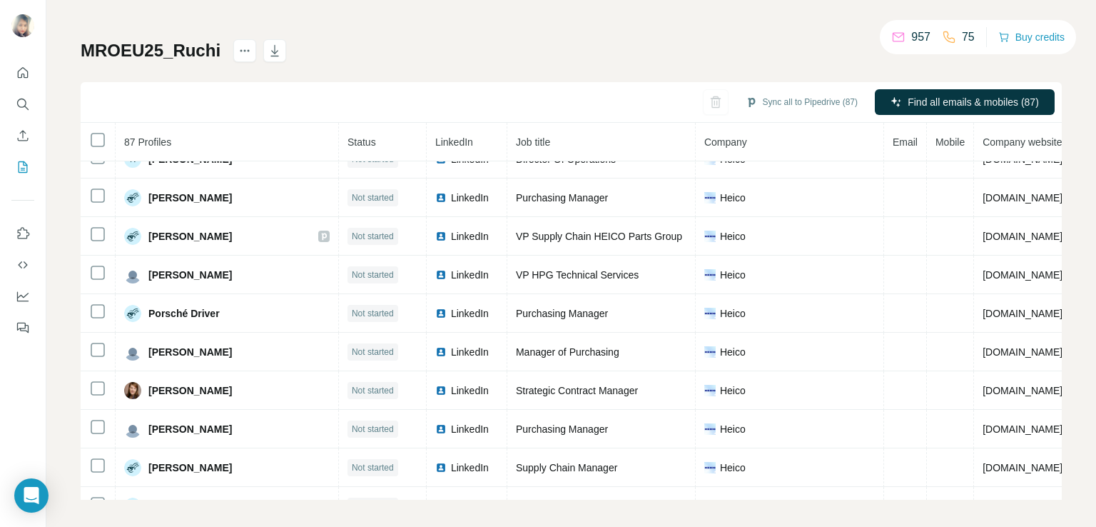
scroll to position [1247, 0]
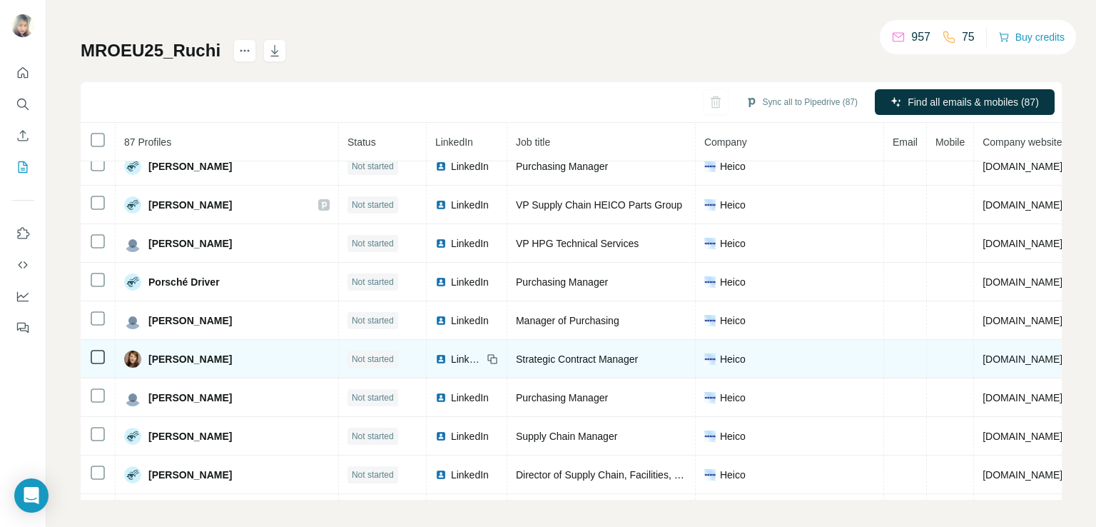
click at [451, 352] on span "LinkedIn" at bounding box center [466, 359] width 31 height 14
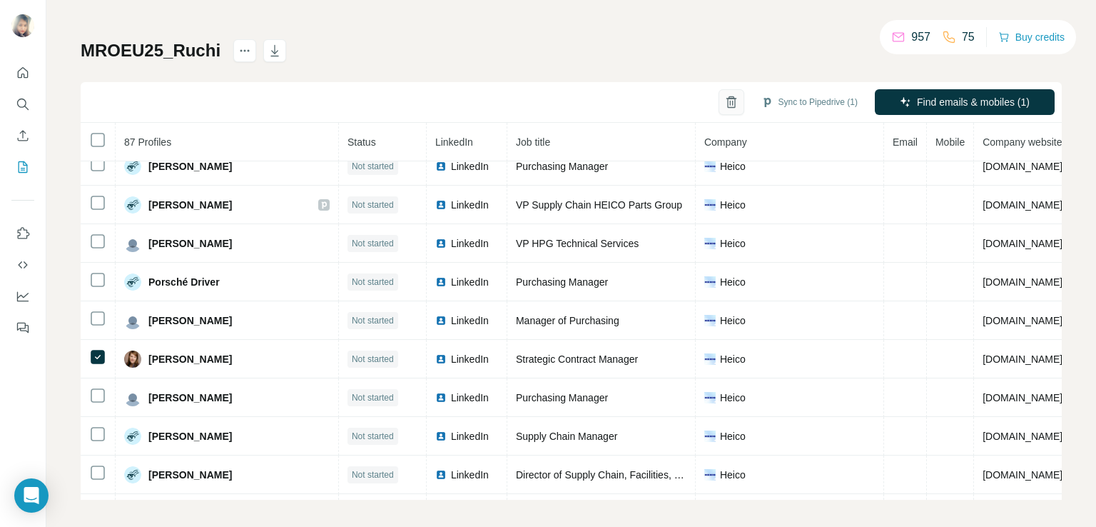
click at [718, 109] on button "button" at bounding box center [731, 102] width 26 height 26
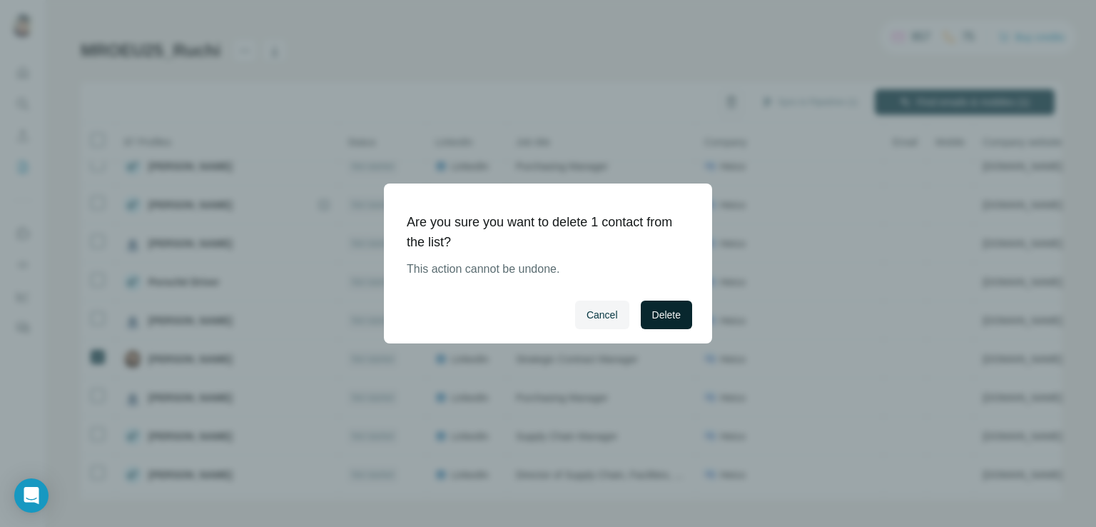
click at [659, 320] on span "Delete" at bounding box center [666, 315] width 29 height 14
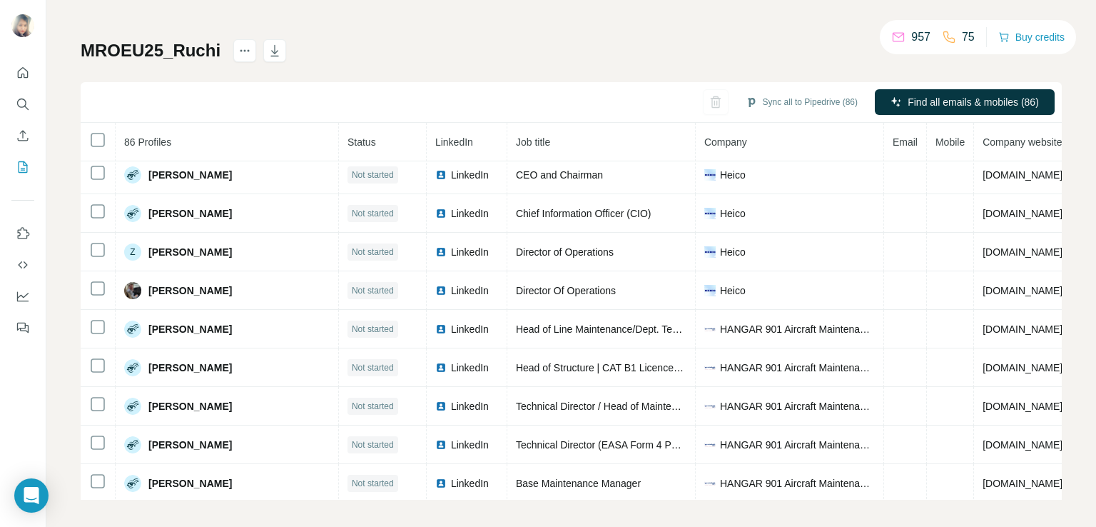
scroll to position [1621, 0]
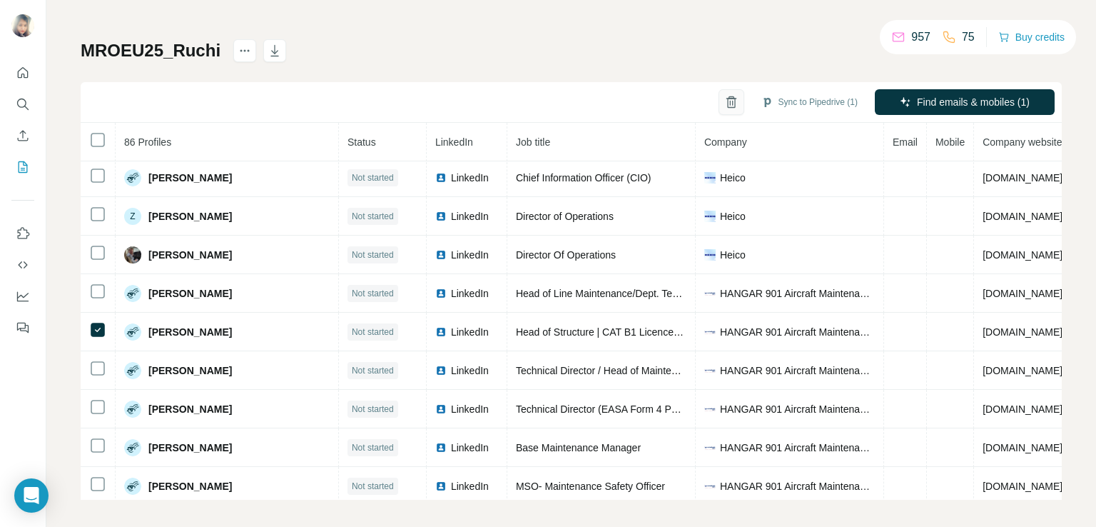
click at [724, 98] on icon "button" at bounding box center [731, 102] width 14 height 14
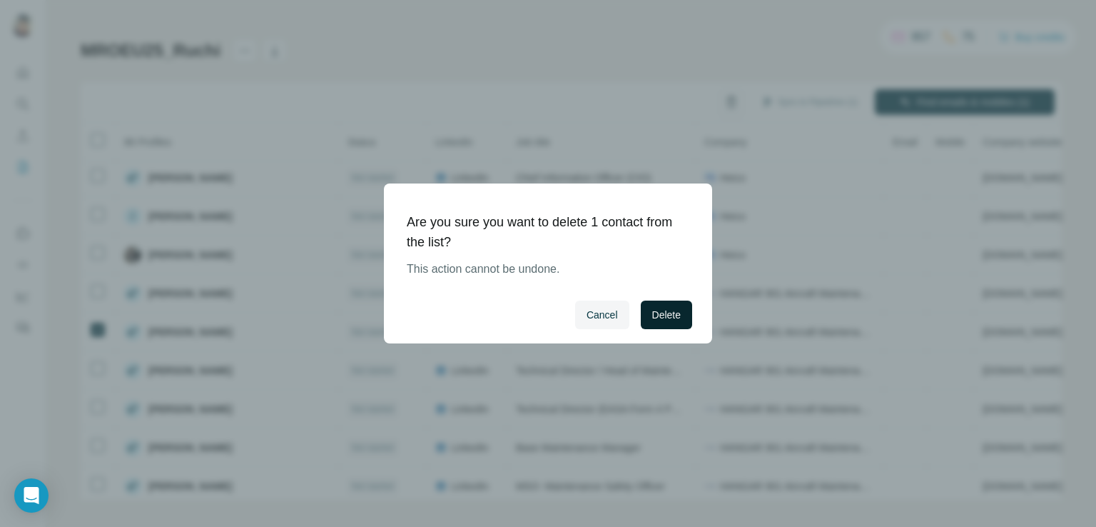
click at [652, 308] on span "Delete" at bounding box center [666, 315] width 29 height 14
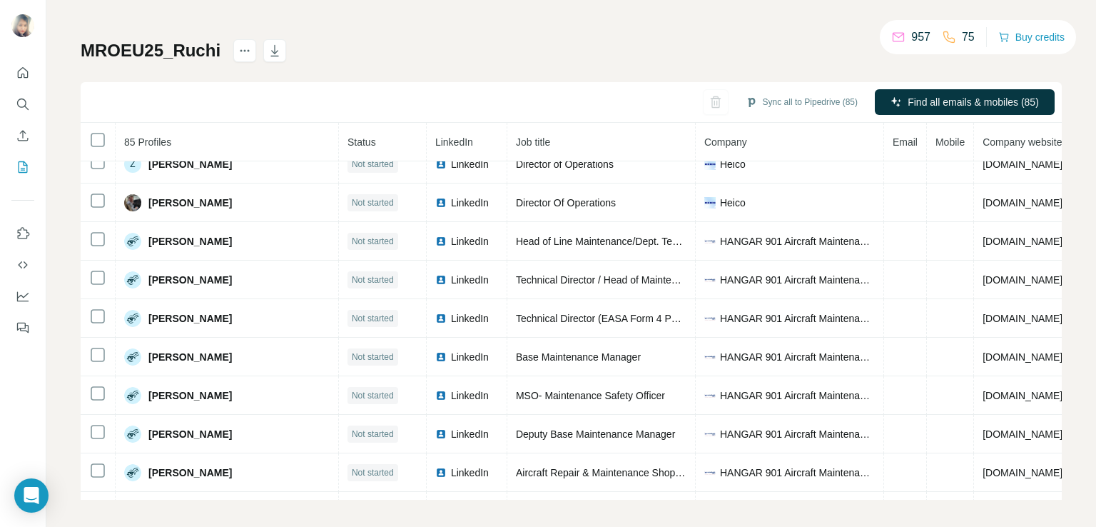
scroll to position [1668, 0]
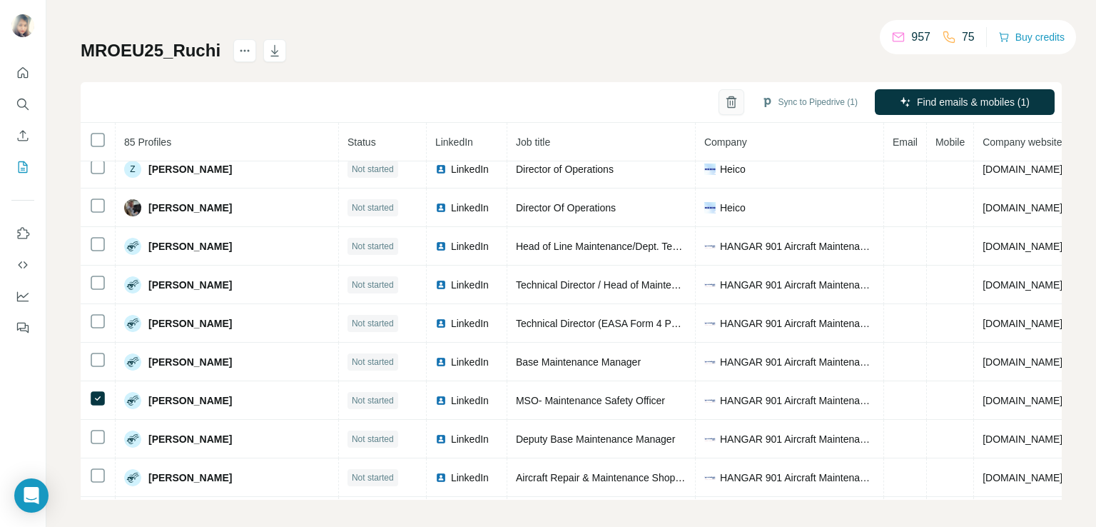
click at [724, 99] on icon "button" at bounding box center [731, 102] width 14 height 14
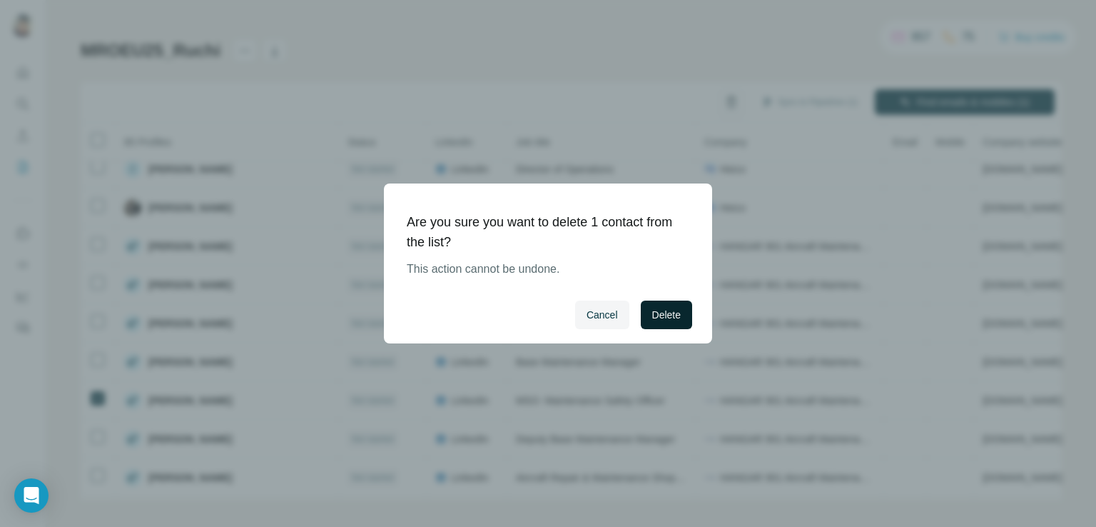
click at [654, 320] on span "Delete" at bounding box center [666, 315] width 29 height 14
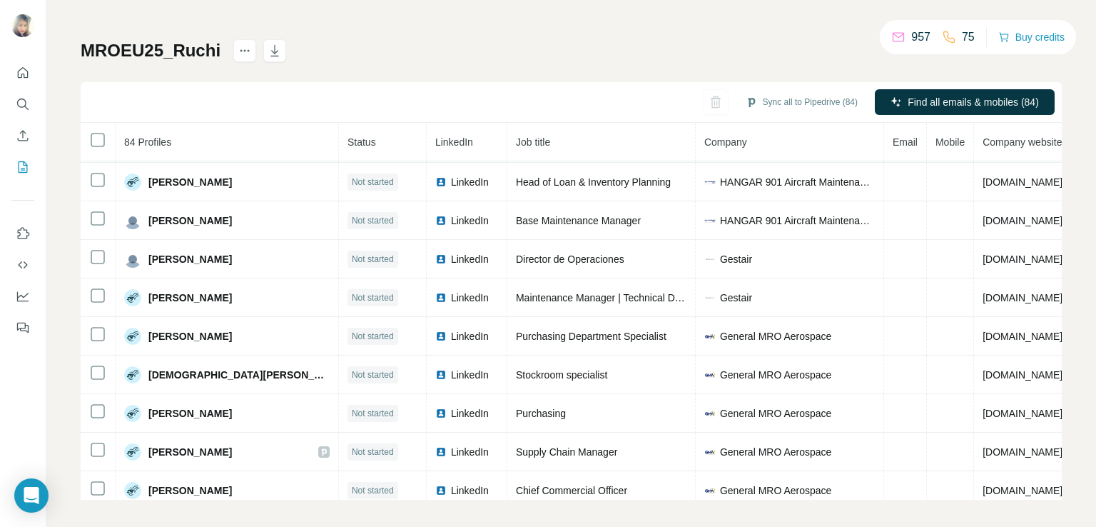
scroll to position [1990, 0]
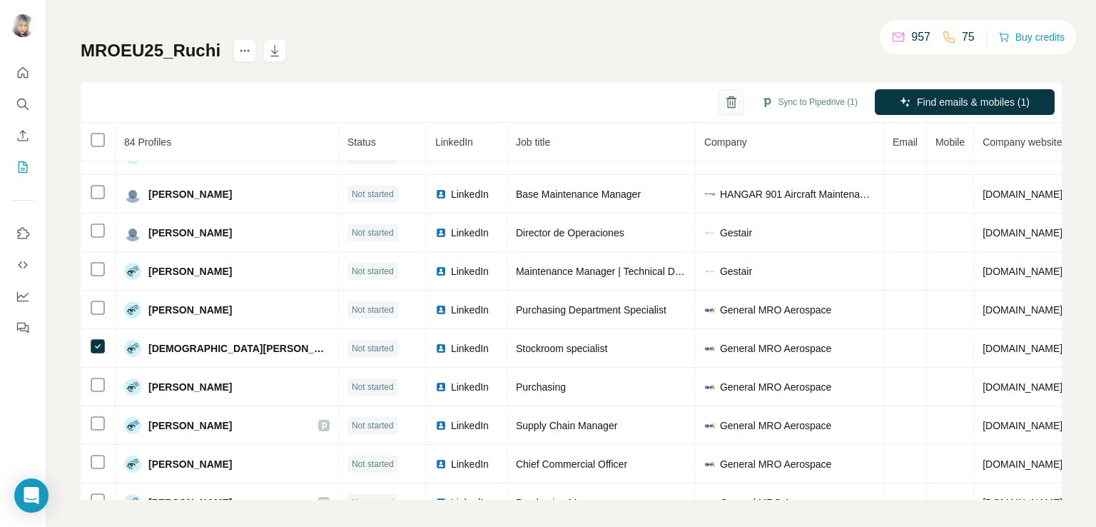
click at [724, 101] on icon "button" at bounding box center [731, 102] width 14 height 14
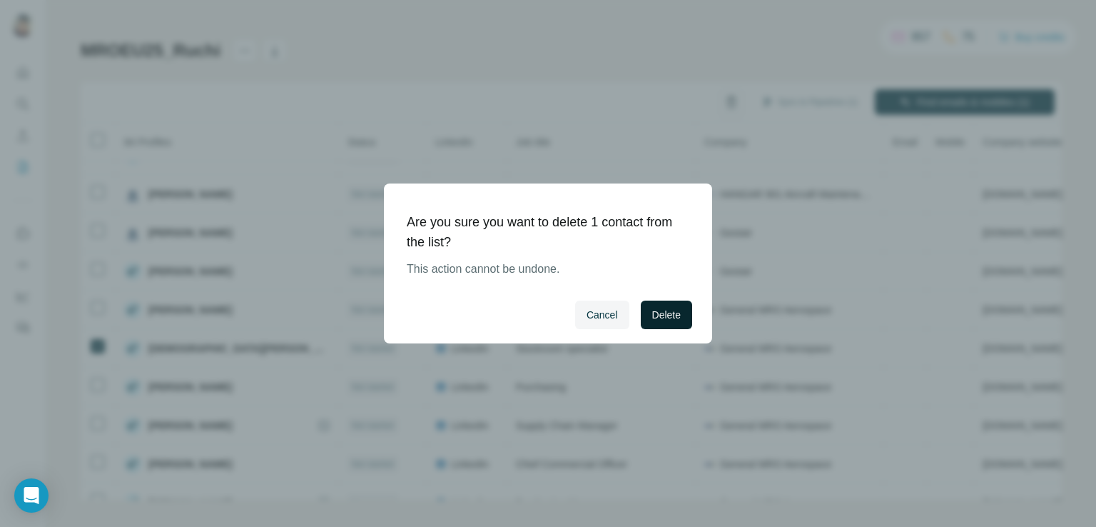
click at [652, 315] on span "Delete" at bounding box center [666, 315] width 29 height 14
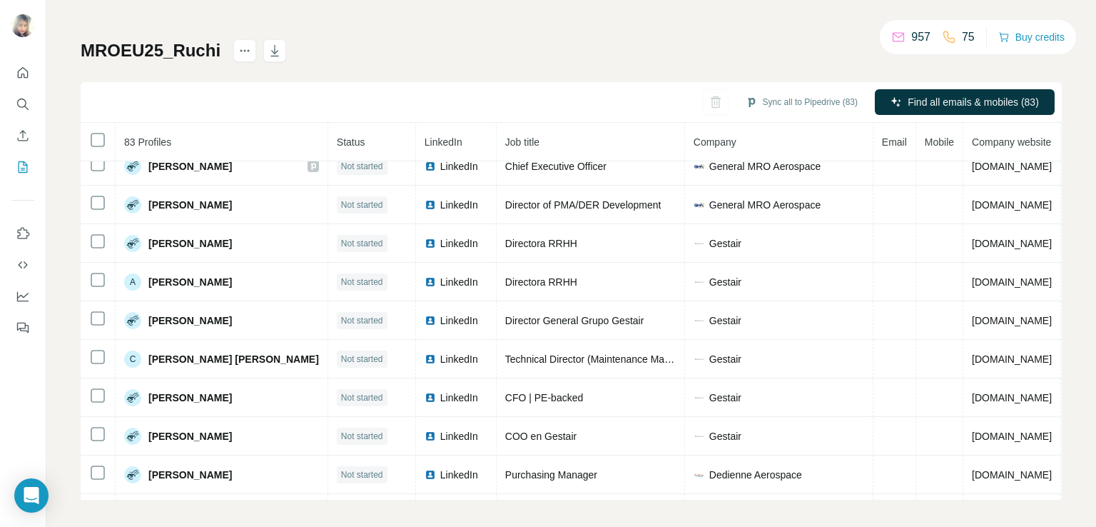
scroll to position [2452, 0]
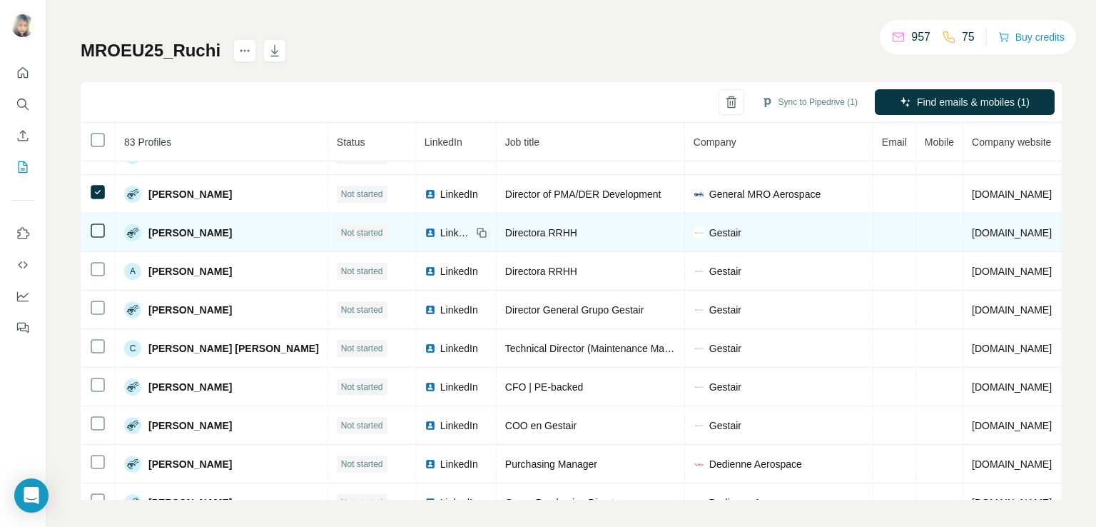
click at [100, 222] on td at bounding box center [98, 232] width 35 height 39
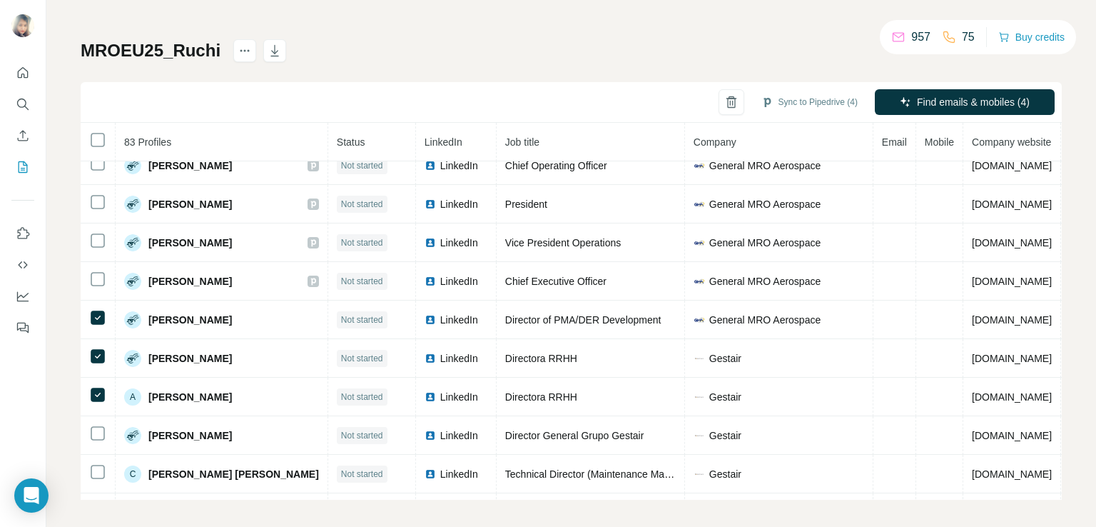
scroll to position [2386, 0]
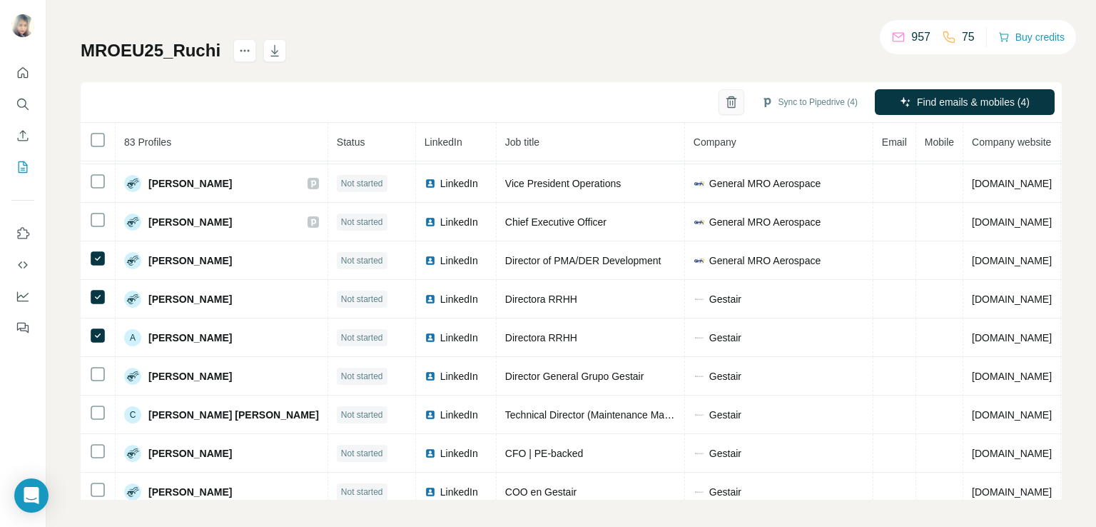
click at [724, 103] on icon "button" at bounding box center [731, 102] width 14 height 14
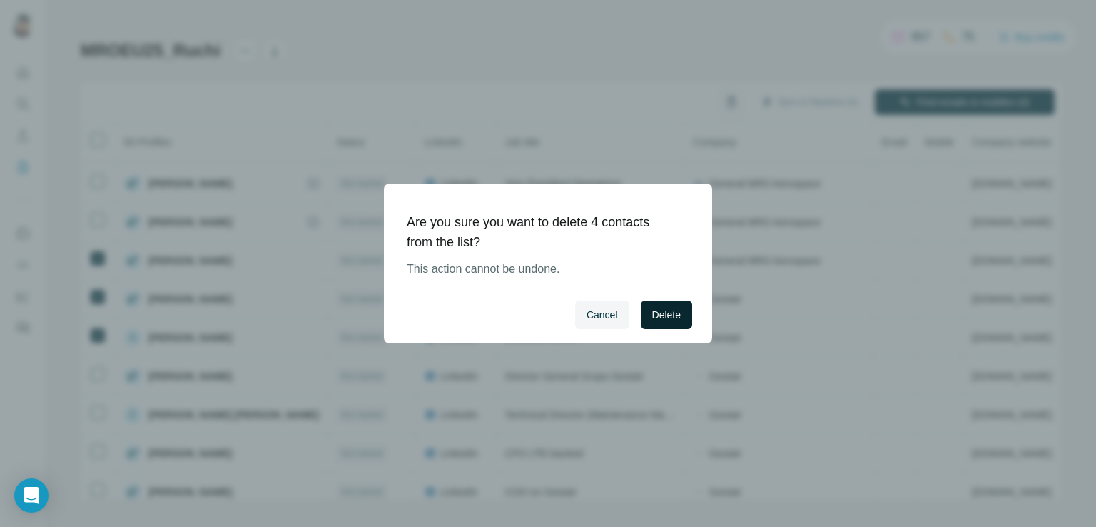
click at [658, 310] on span "Delete" at bounding box center [666, 315] width 29 height 14
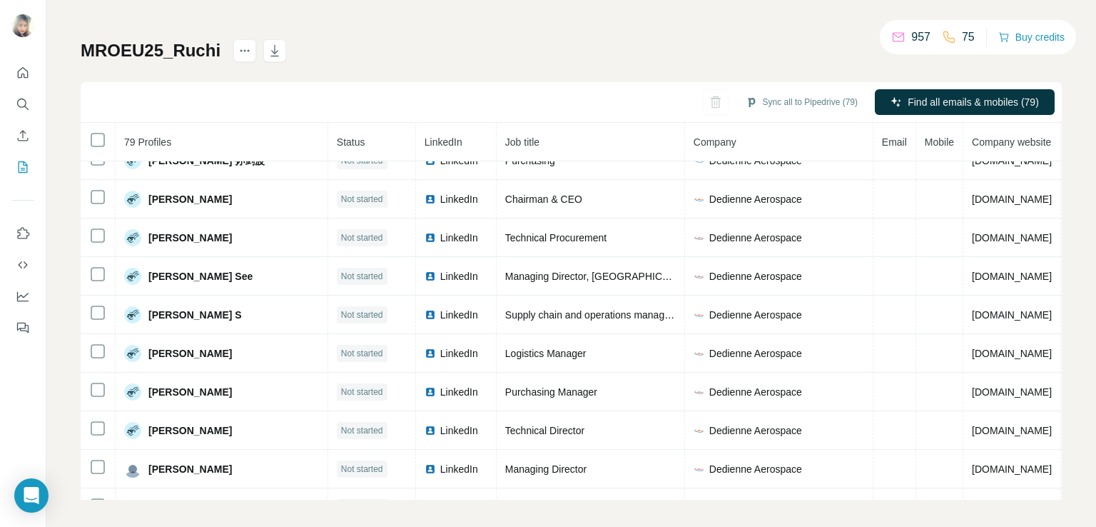
scroll to position [2766, 0]
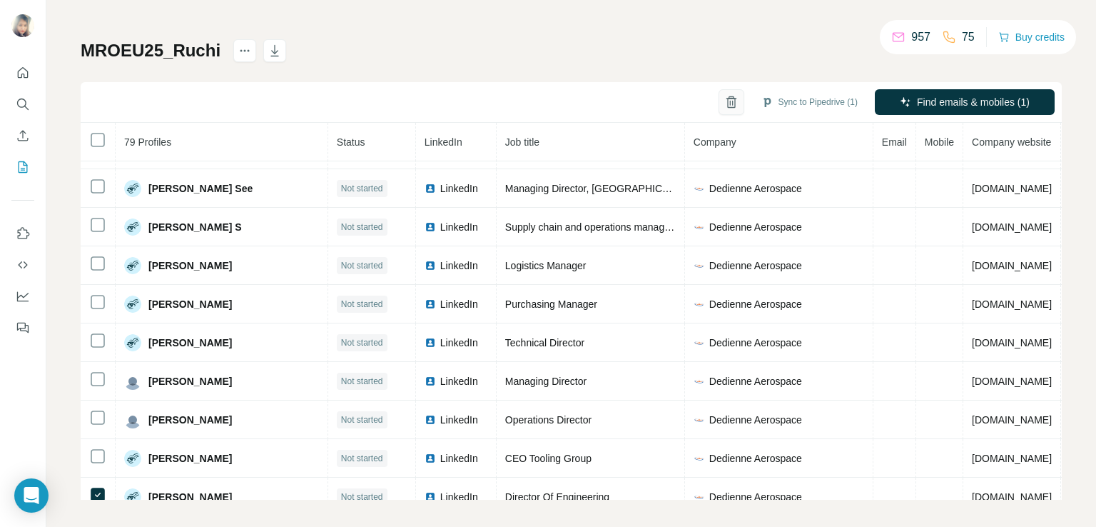
click at [718, 109] on button "button" at bounding box center [731, 102] width 26 height 26
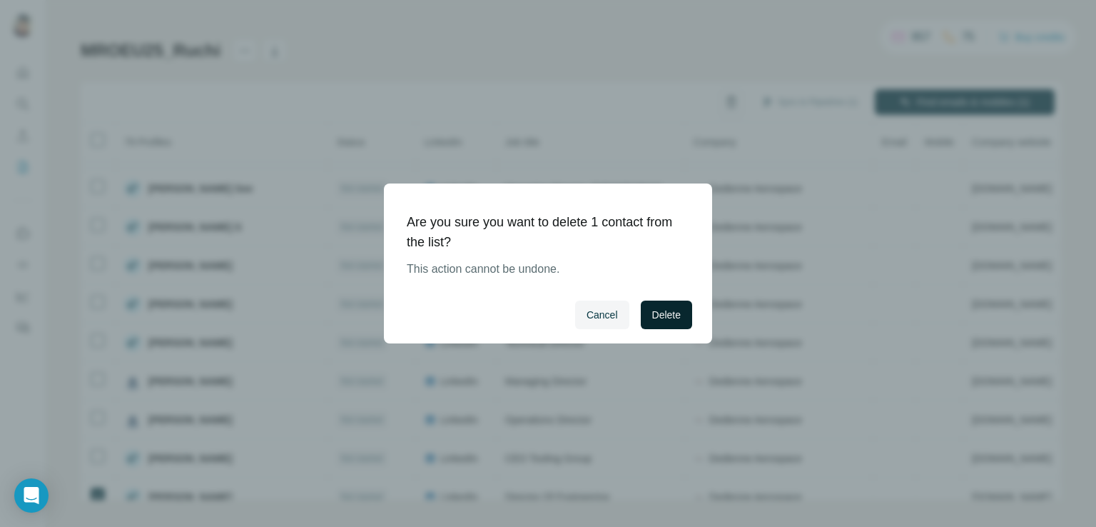
click at [674, 309] on span "Delete" at bounding box center [666, 315] width 29 height 14
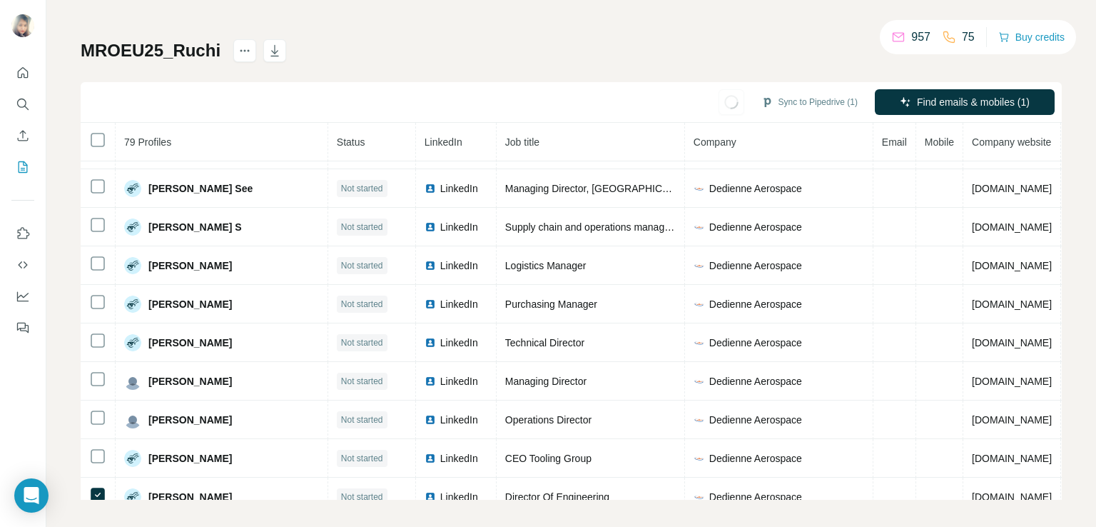
scroll to position [2728, 0]
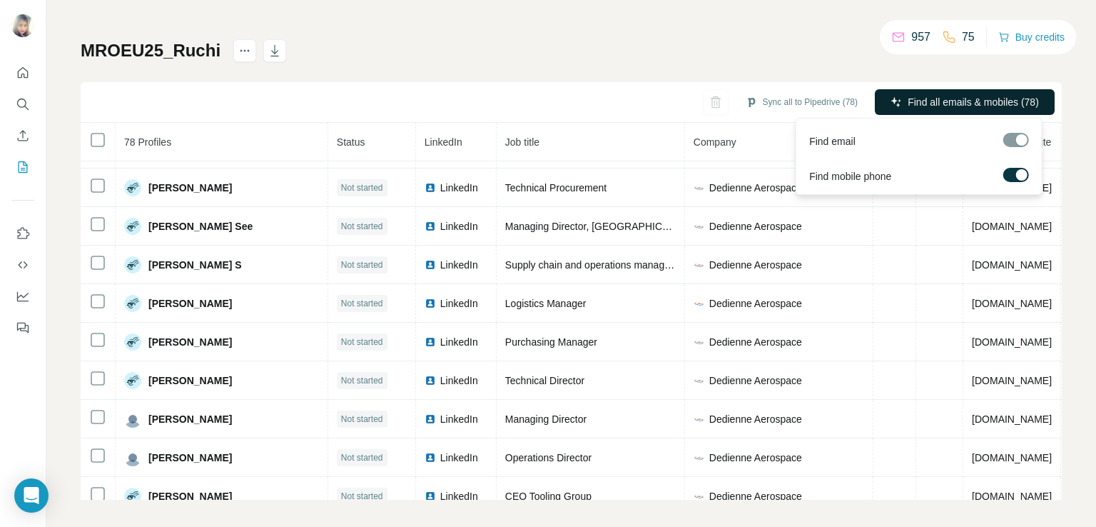
click at [932, 107] on span "Find all emails & mobiles (78)" at bounding box center [973, 102] width 131 height 14
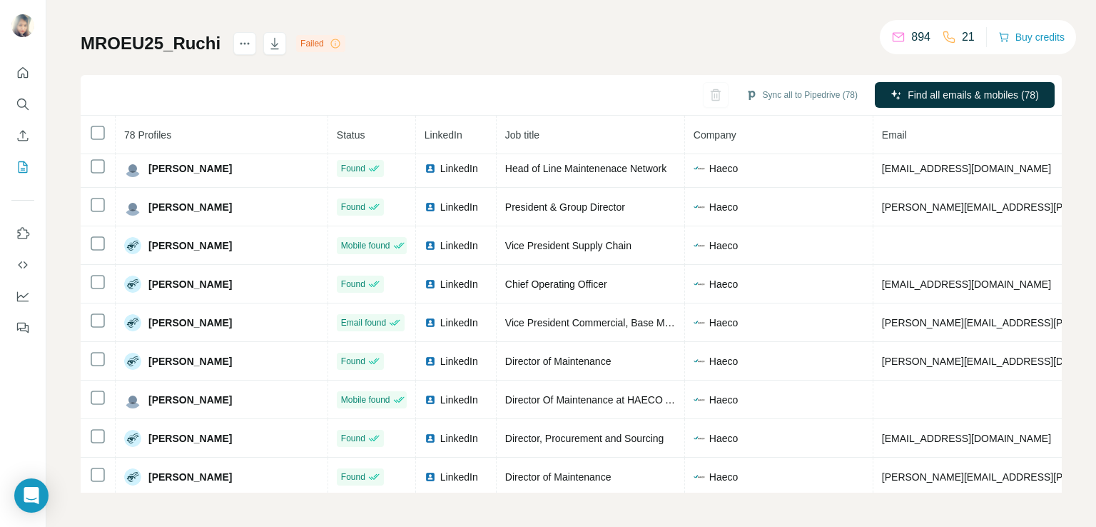
scroll to position [0, 0]
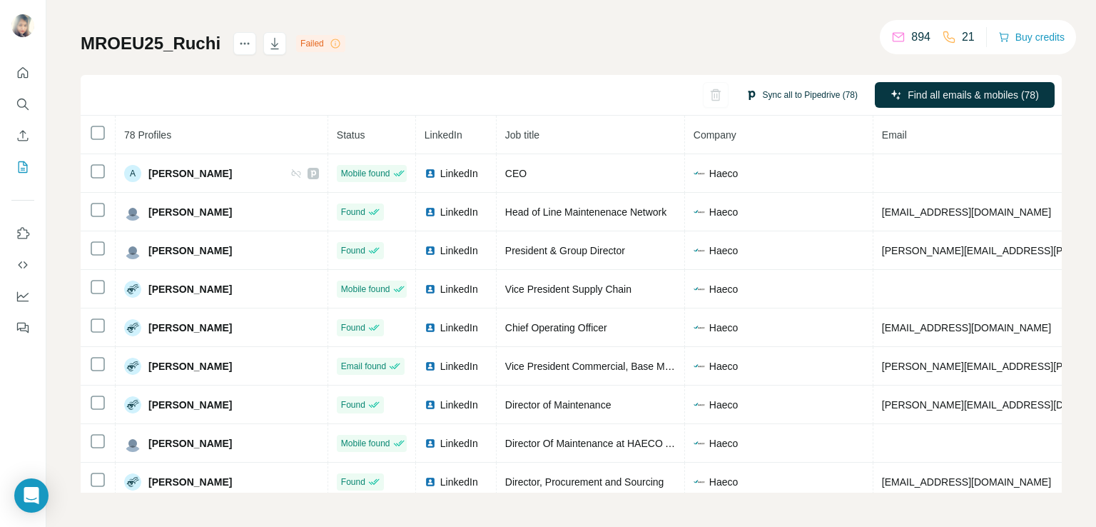
click at [795, 93] on button "Sync all to Pipedrive (78)" at bounding box center [802, 94] width 132 height 21
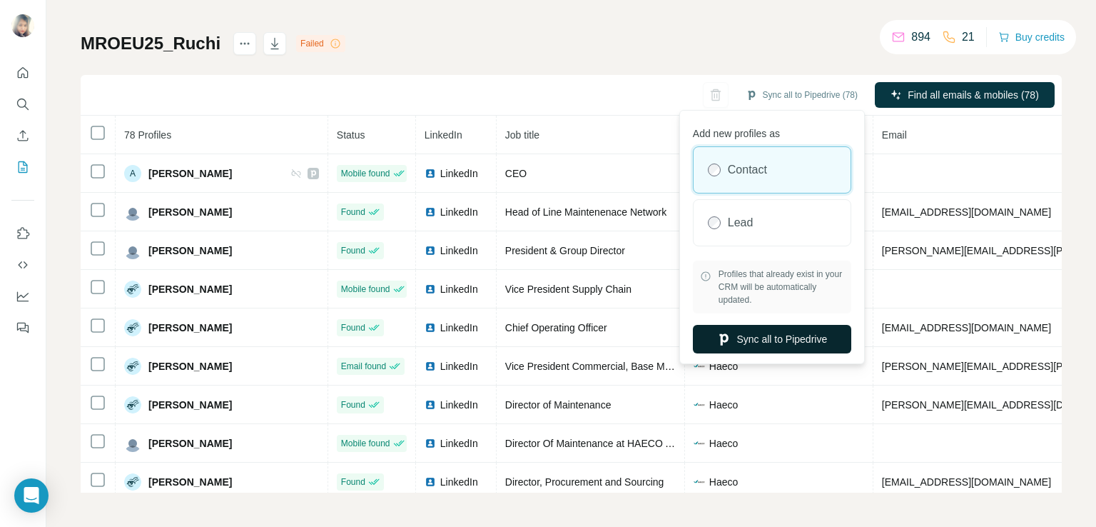
click at [748, 335] on button "Sync all to Pipedrive" at bounding box center [772, 339] width 158 height 29
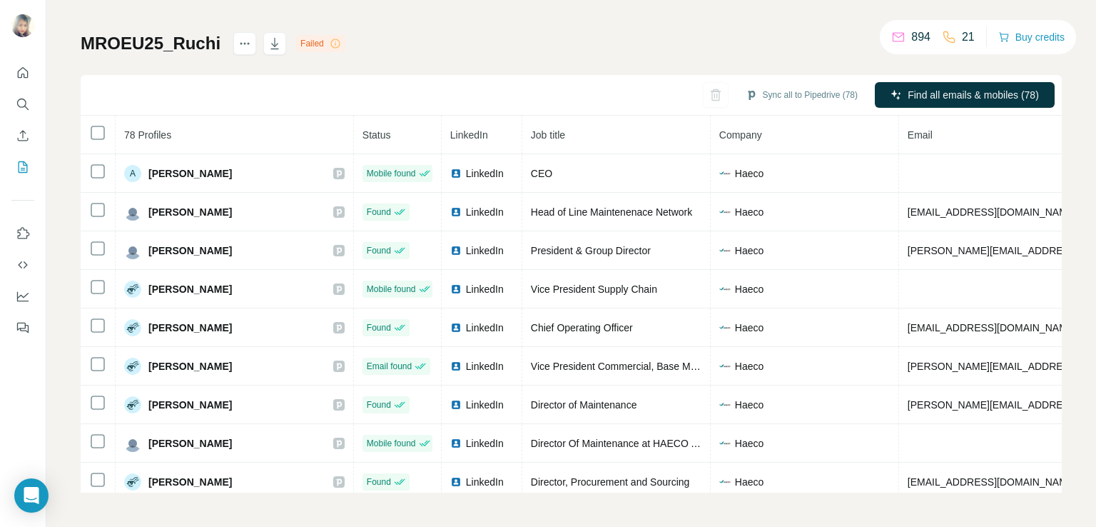
click at [335, 41] on icon at bounding box center [335, 43] width 11 height 11
click at [310, 39] on div "Failed" at bounding box center [320, 43] width 49 height 17
click at [271, 44] on icon "button" at bounding box center [274, 45] width 7 height 4
